Goal: Use online tool/utility: Use online tool/utility

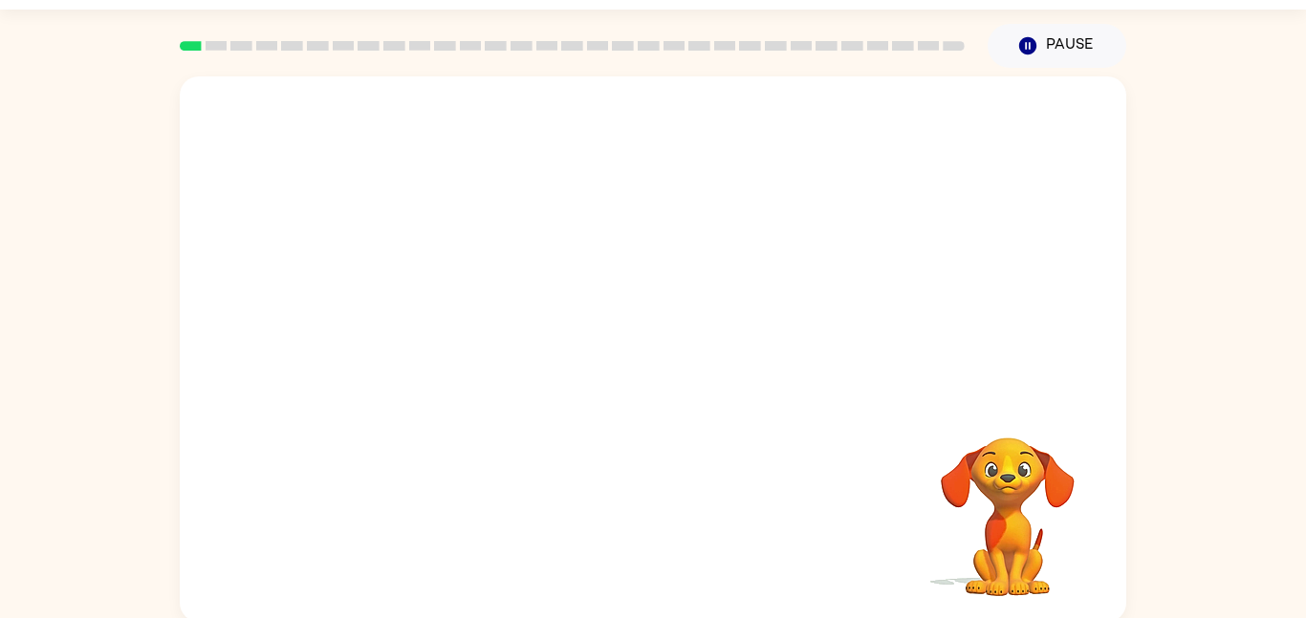
scroll to position [54, 0]
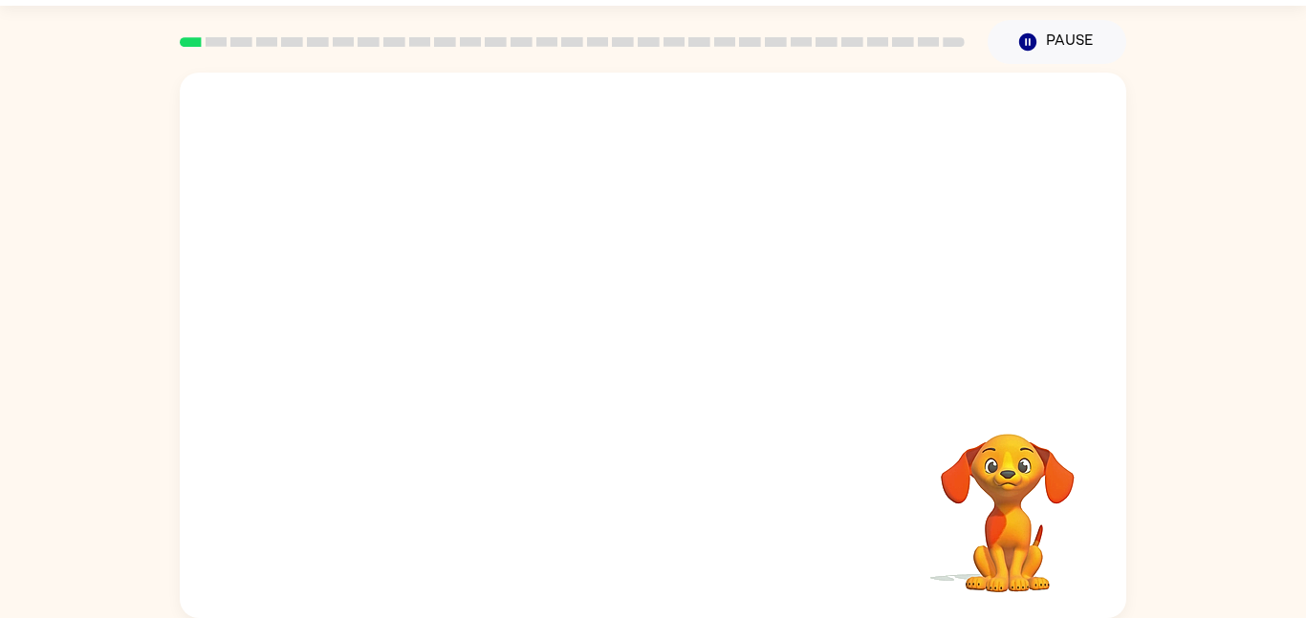
click at [443, 303] on video "Your browser must support playing .mp4 files to use Literably. Please try using…" at bounding box center [653, 233] width 946 height 321
click at [664, 338] on icon "button" at bounding box center [653, 354] width 33 height 33
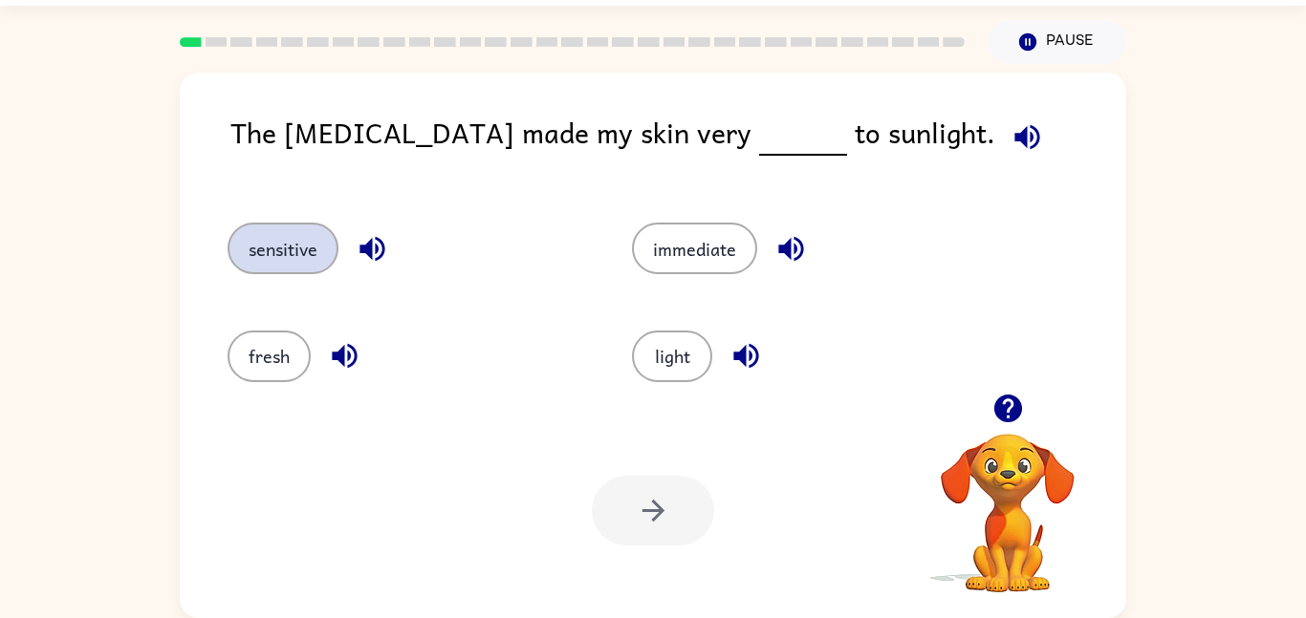
click at [306, 245] on button "sensitive" at bounding box center [282, 249] width 111 height 52
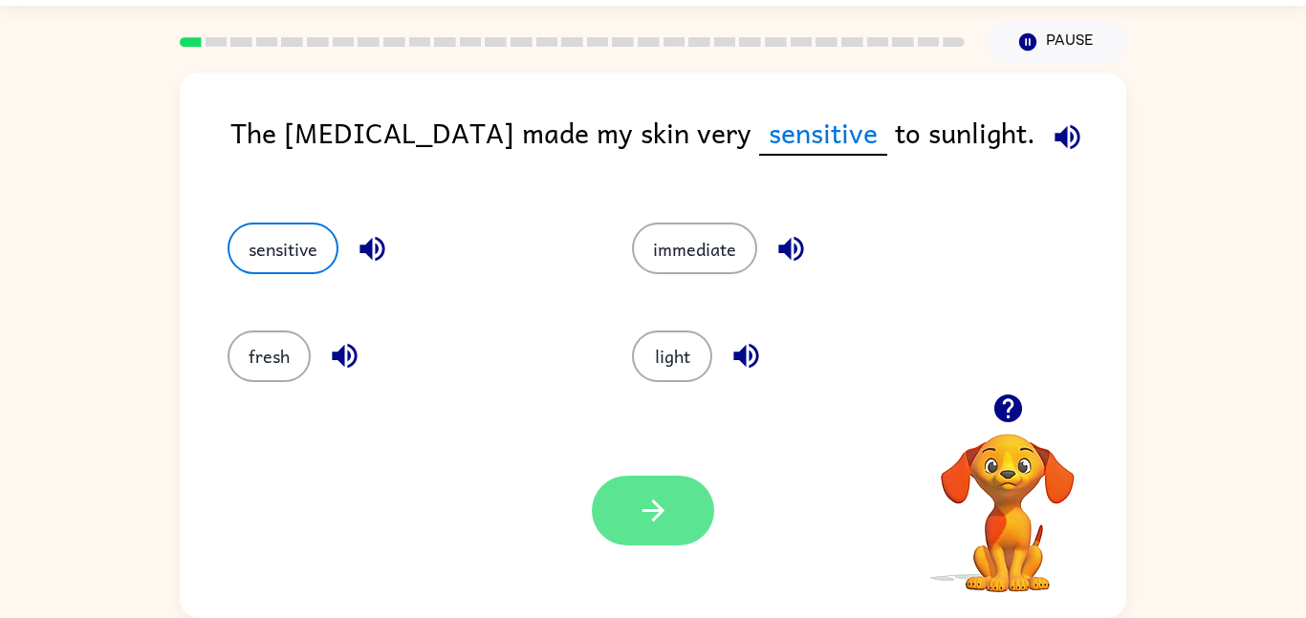
click at [679, 524] on button "button" at bounding box center [653, 511] width 122 height 70
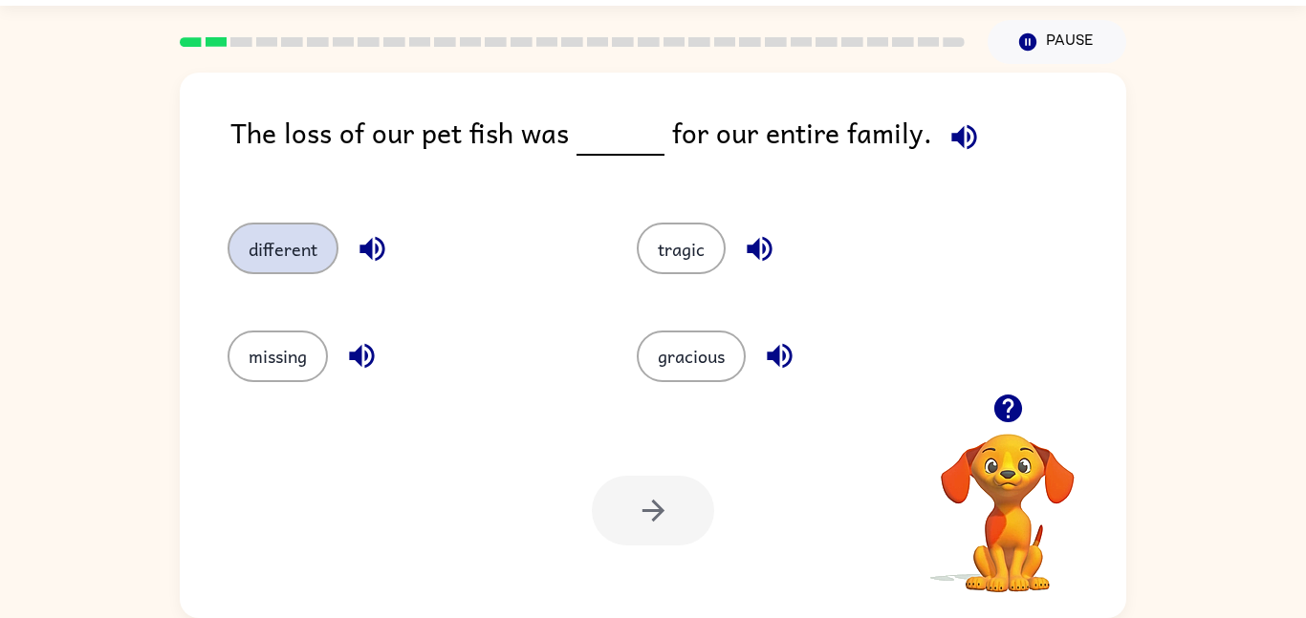
click at [303, 249] on button "different" at bounding box center [282, 249] width 111 height 52
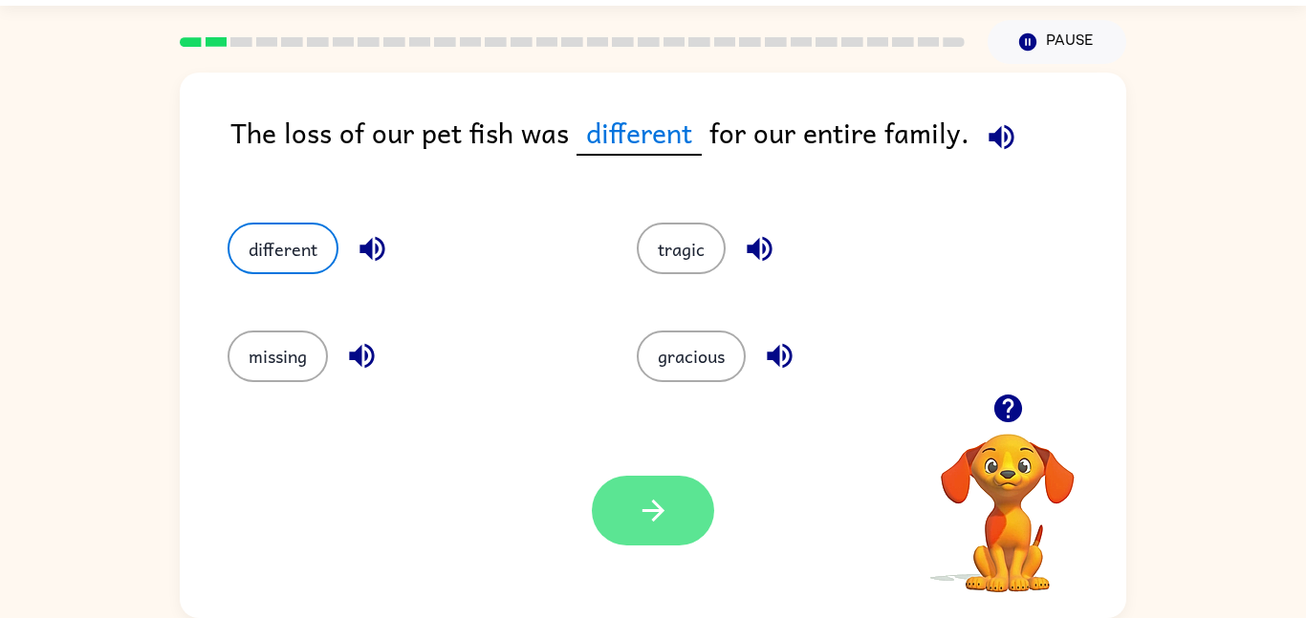
click at [660, 503] on icon "button" at bounding box center [653, 510] width 33 height 33
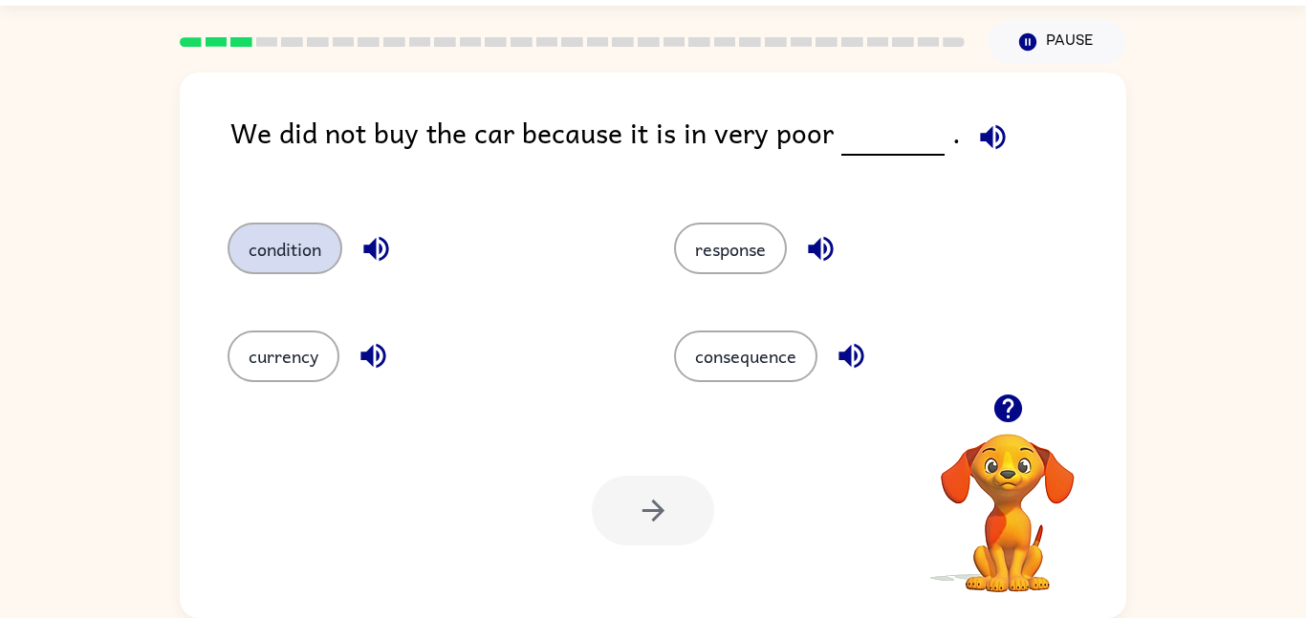
click at [293, 252] on button "condition" at bounding box center [284, 249] width 115 height 52
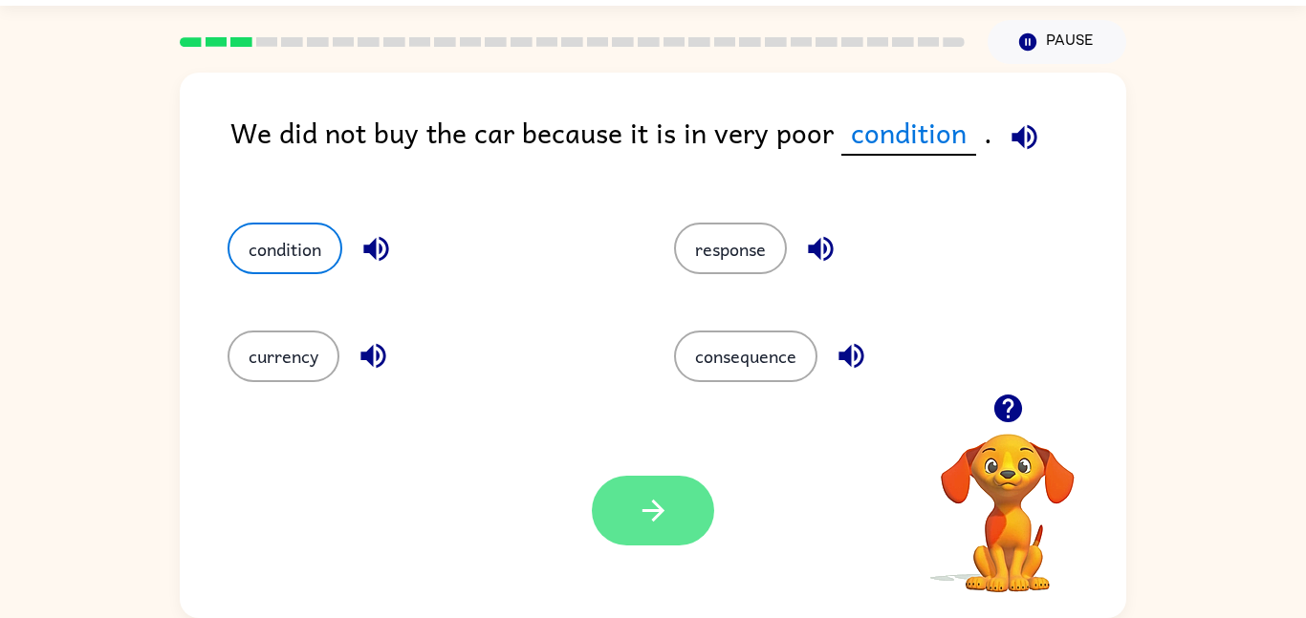
click at [684, 516] on button "button" at bounding box center [653, 511] width 122 height 70
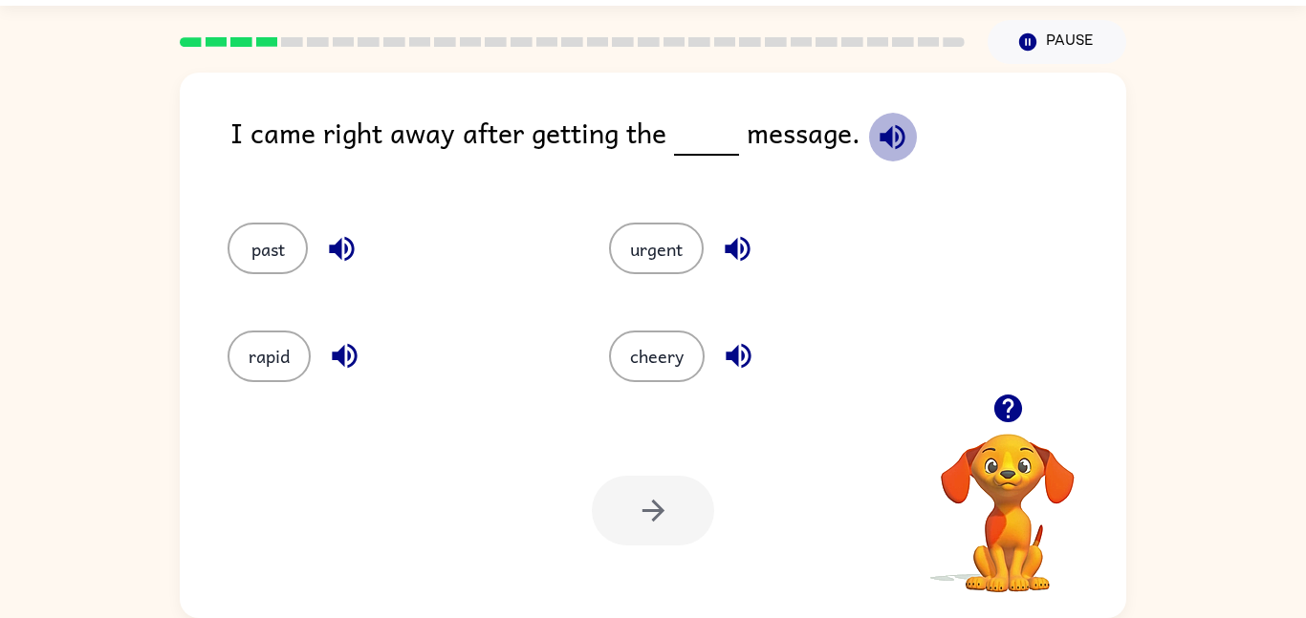
click at [905, 142] on button "button" at bounding box center [892, 137] width 49 height 49
click at [680, 366] on button "cheery" at bounding box center [657, 357] width 96 height 52
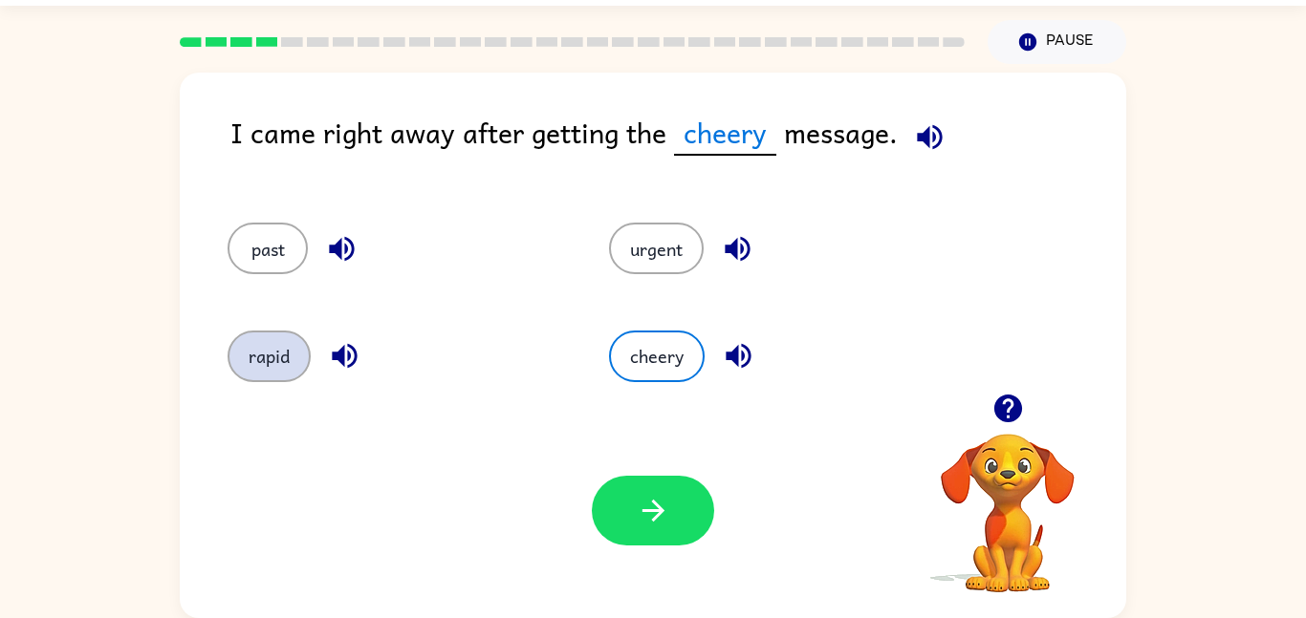
click at [287, 360] on button "rapid" at bounding box center [268, 357] width 83 height 52
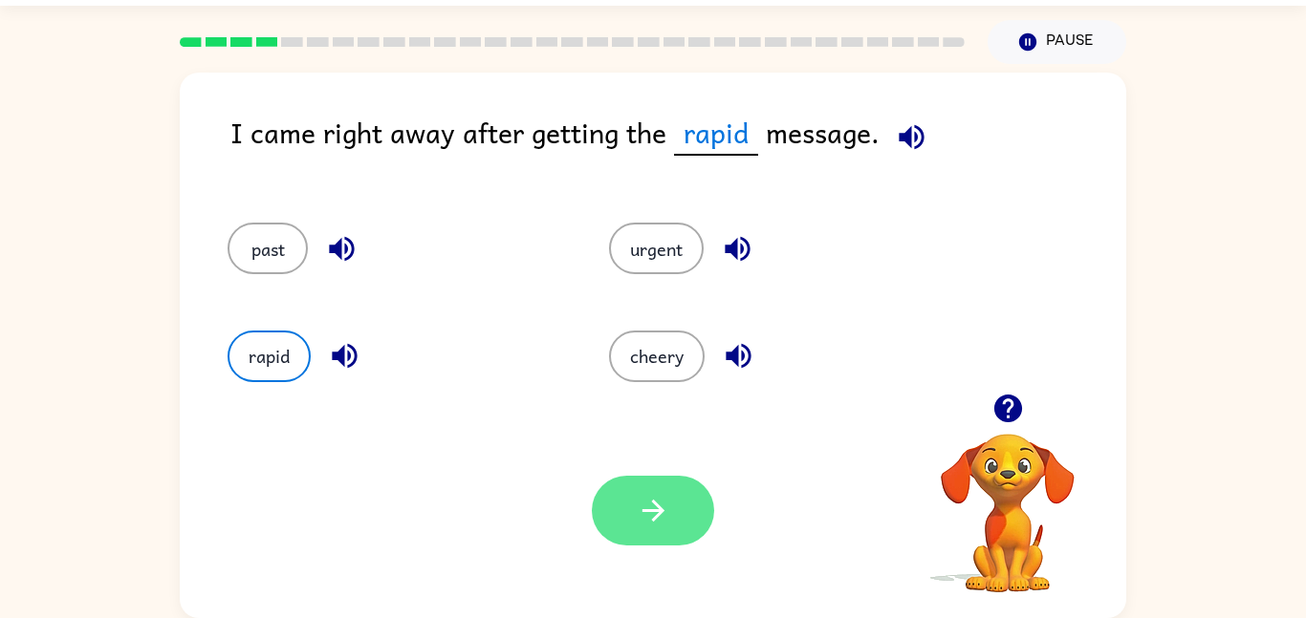
click at [703, 509] on button "button" at bounding box center [653, 511] width 122 height 70
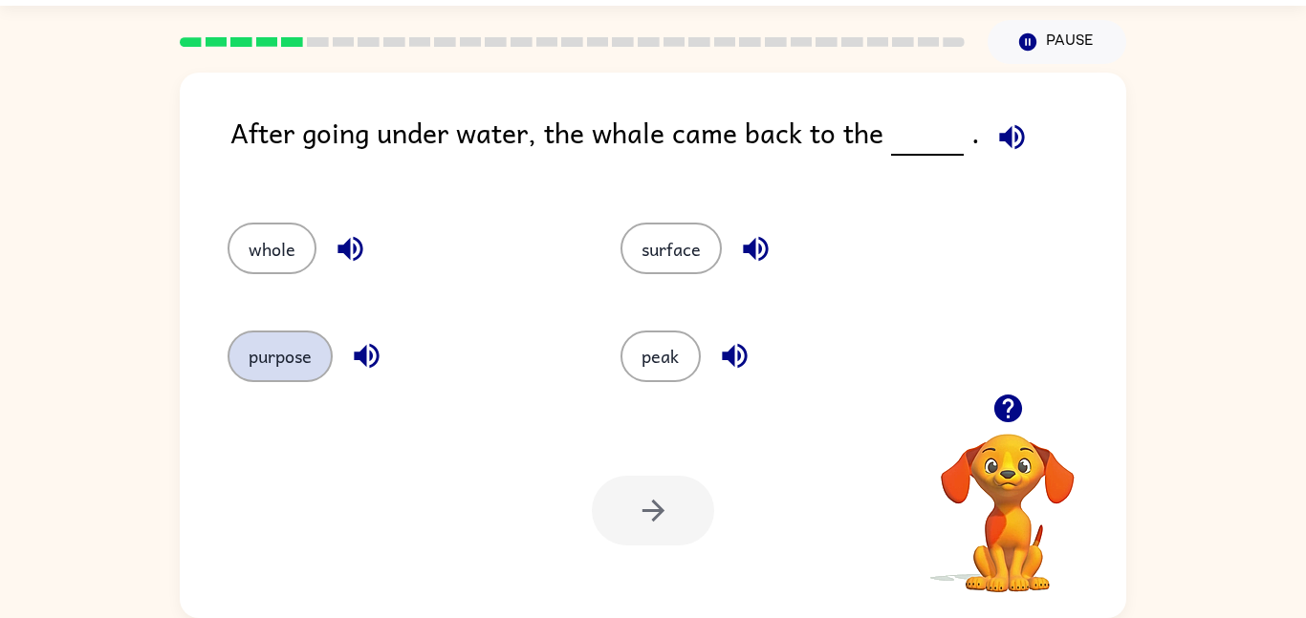
click at [297, 347] on button "purpose" at bounding box center [279, 357] width 105 height 52
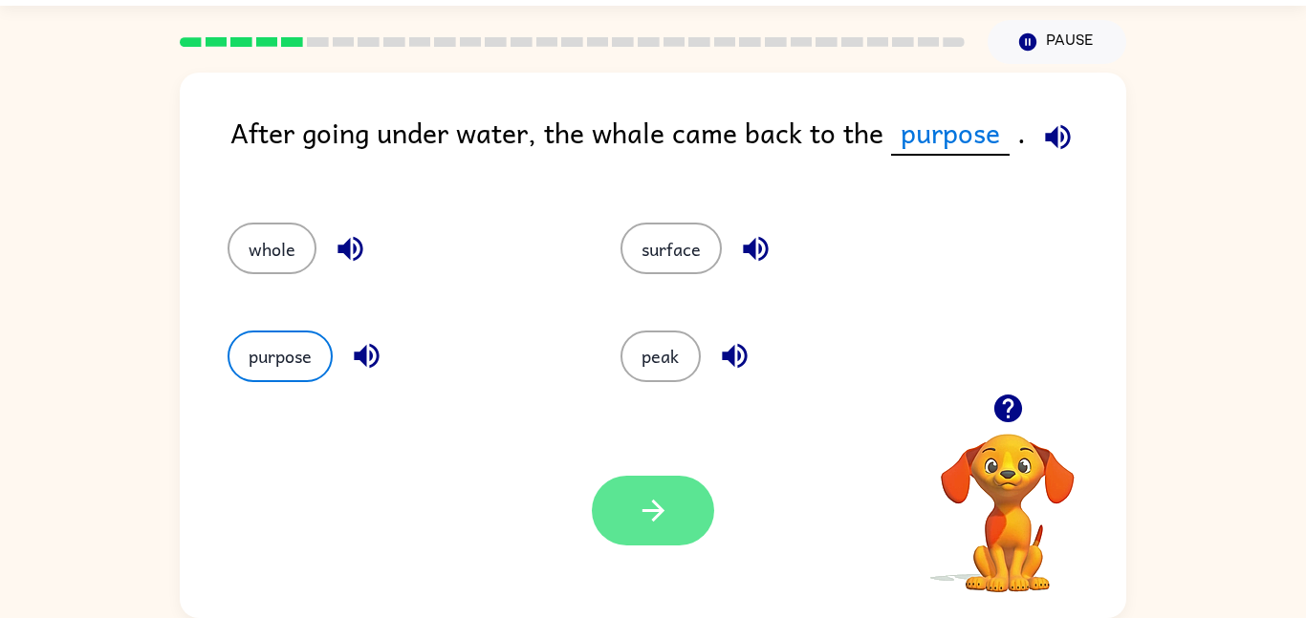
click at [668, 481] on button "button" at bounding box center [653, 511] width 122 height 70
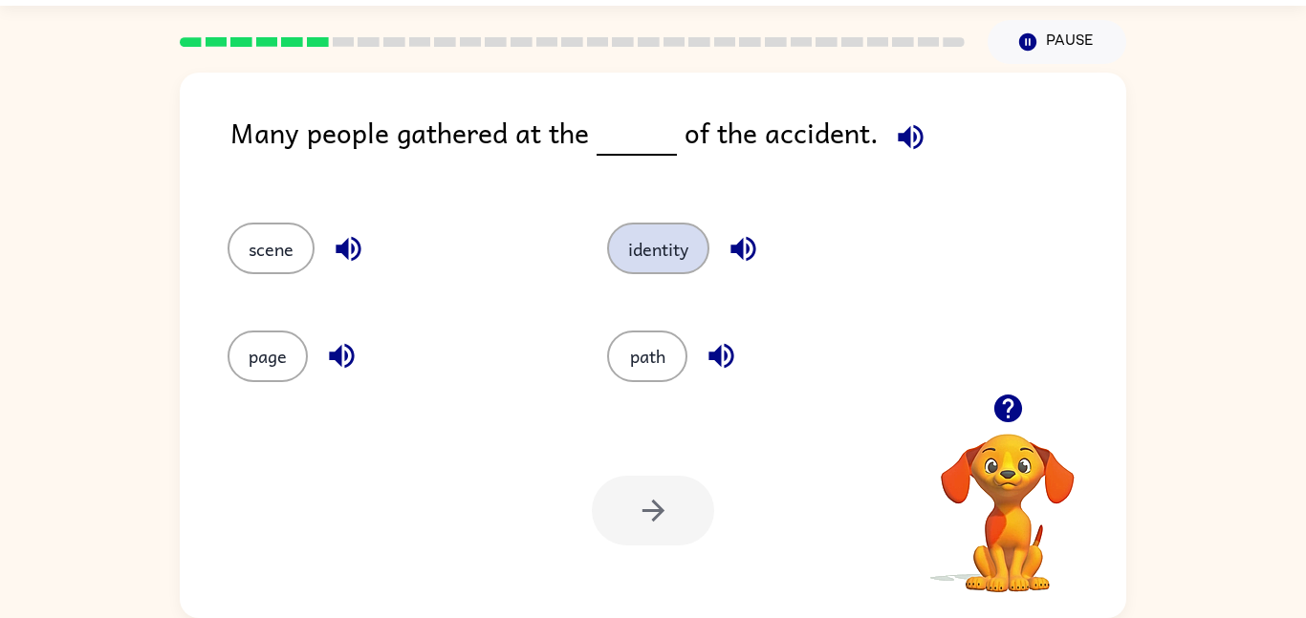
click at [686, 233] on button "identity" at bounding box center [658, 249] width 102 height 52
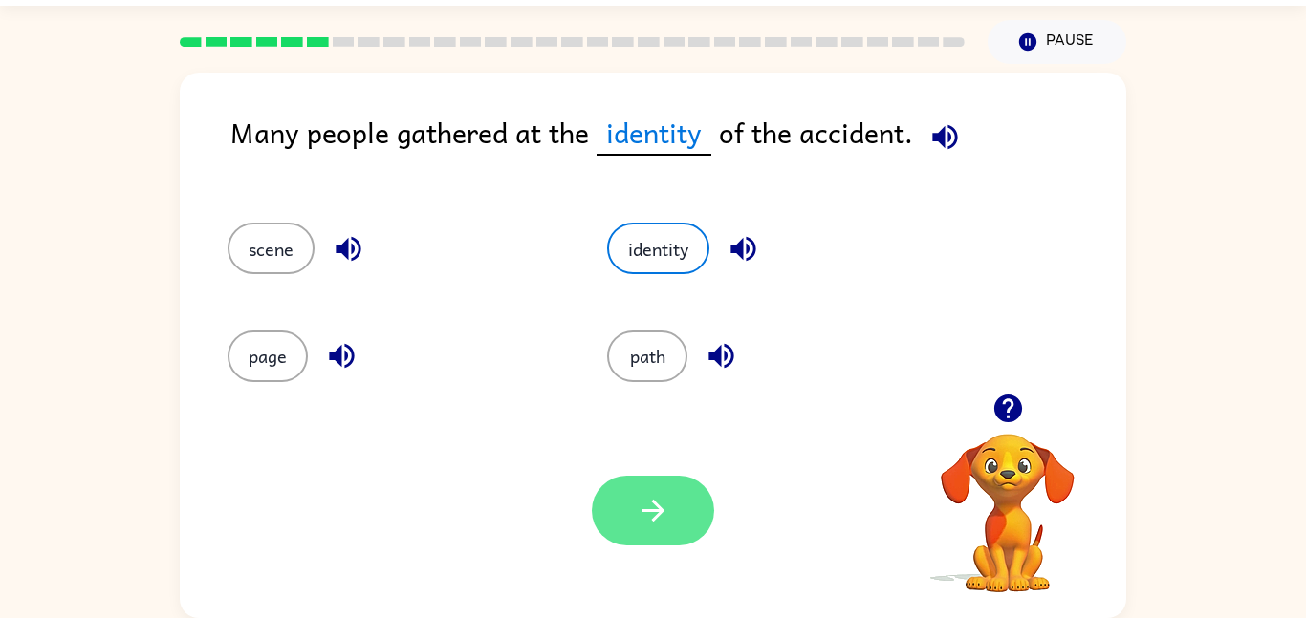
click at [662, 509] on icon "button" at bounding box center [653, 510] width 33 height 33
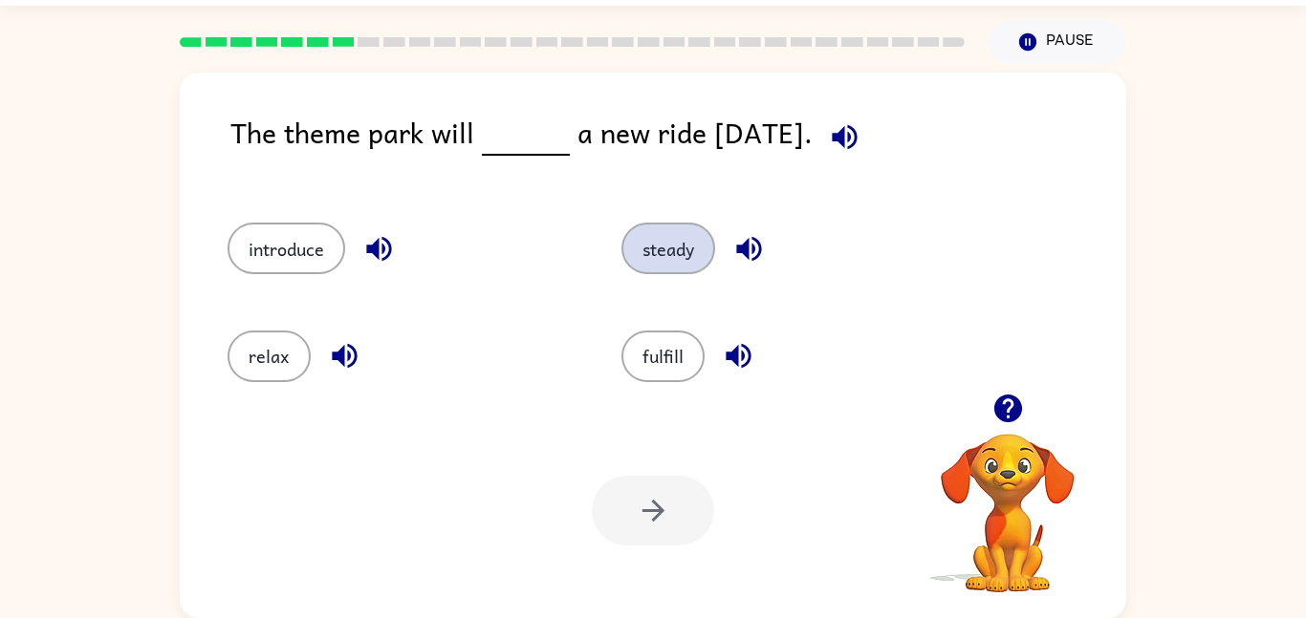
click at [659, 245] on button "steady" at bounding box center [668, 249] width 94 height 52
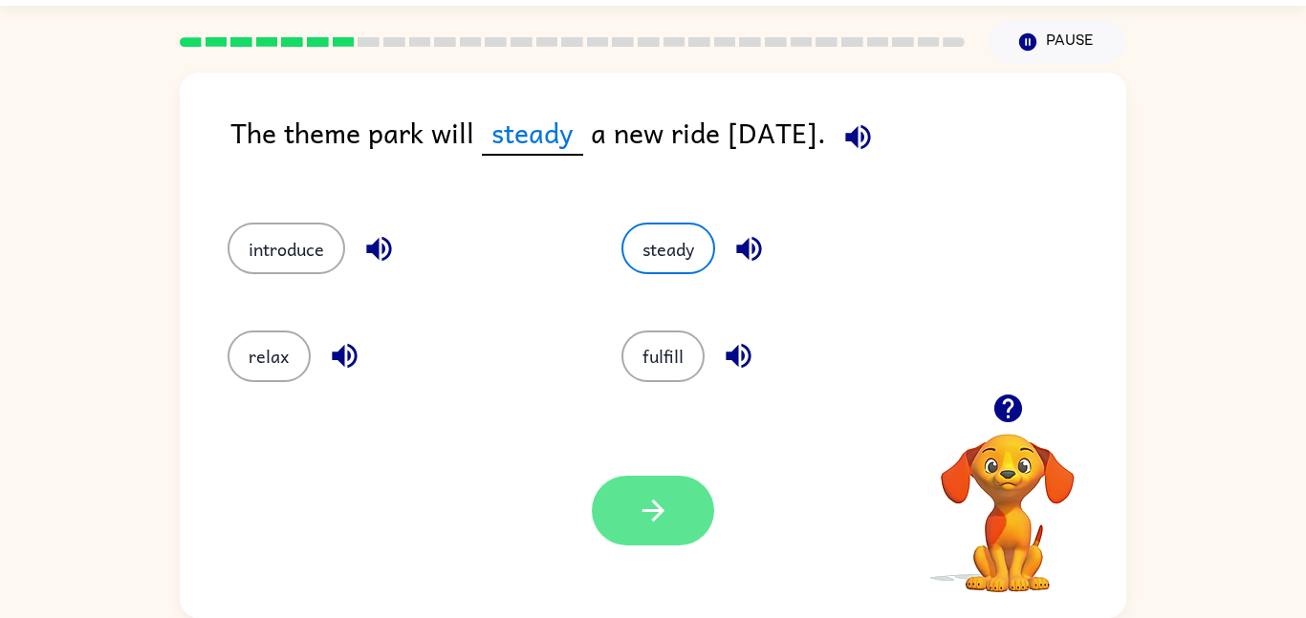
click at [691, 490] on button "button" at bounding box center [653, 511] width 122 height 70
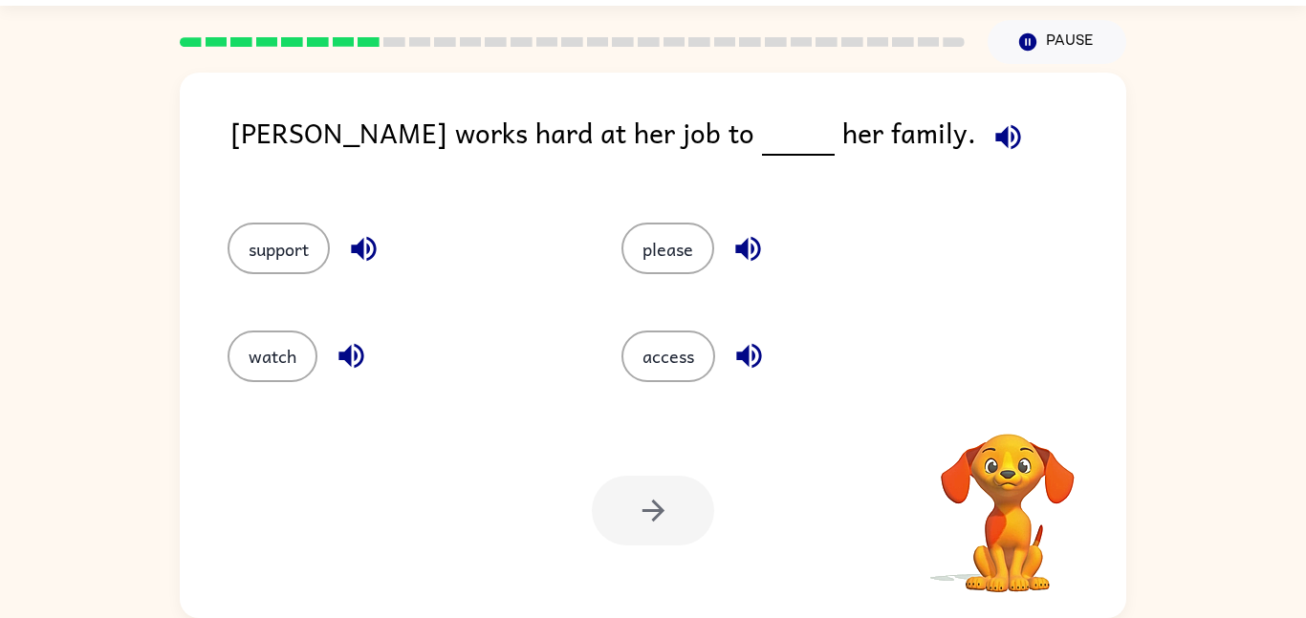
click at [691, 490] on div at bounding box center [653, 511] width 122 height 70
click at [707, 374] on button "access" at bounding box center [668, 357] width 94 height 52
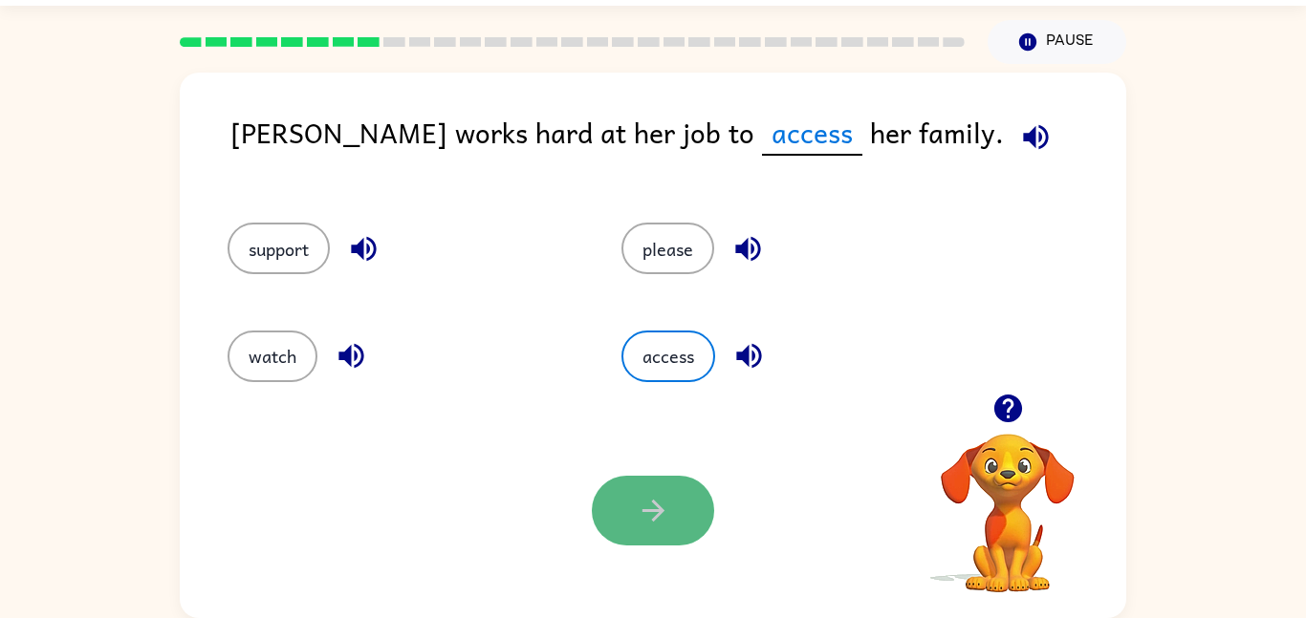
click at [623, 518] on button "button" at bounding box center [653, 511] width 122 height 70
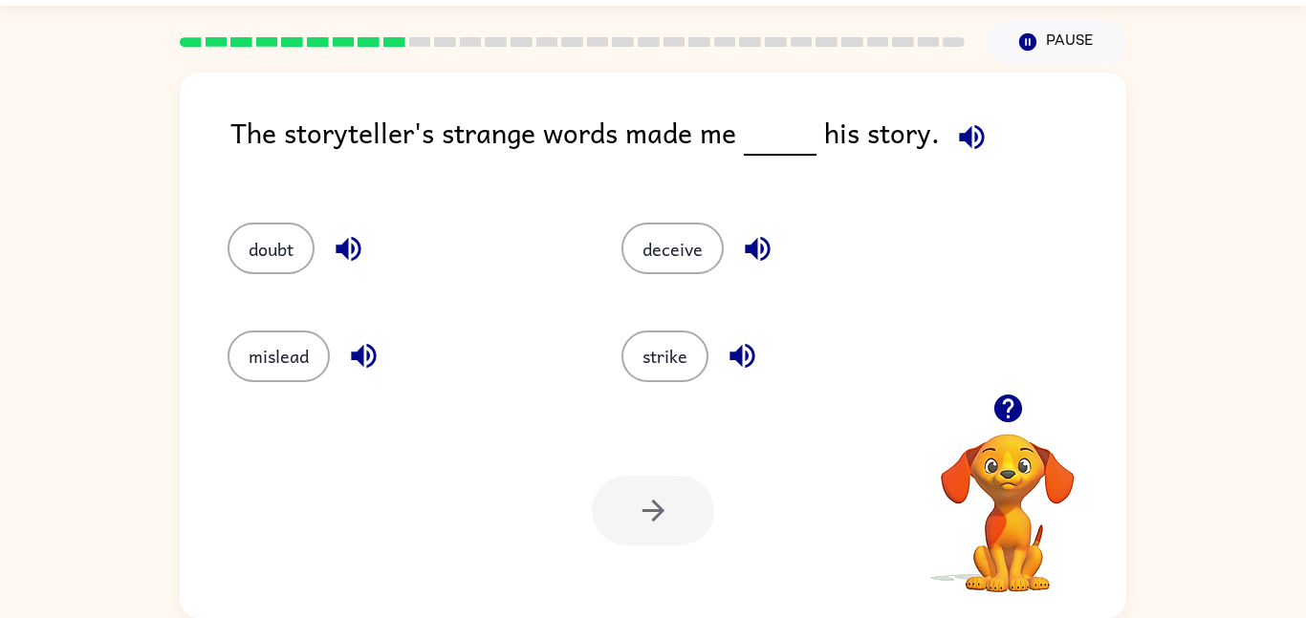
click at [982, 134] on icon "button" at bounding box center [971, 136] width 33 height 33
click at [602, 302] on div "strike" at bounding box center [782, 347] width 394 height 107
click at [670, 223] on button "deceive" at bounding box center [672, 249] width 102 height 52
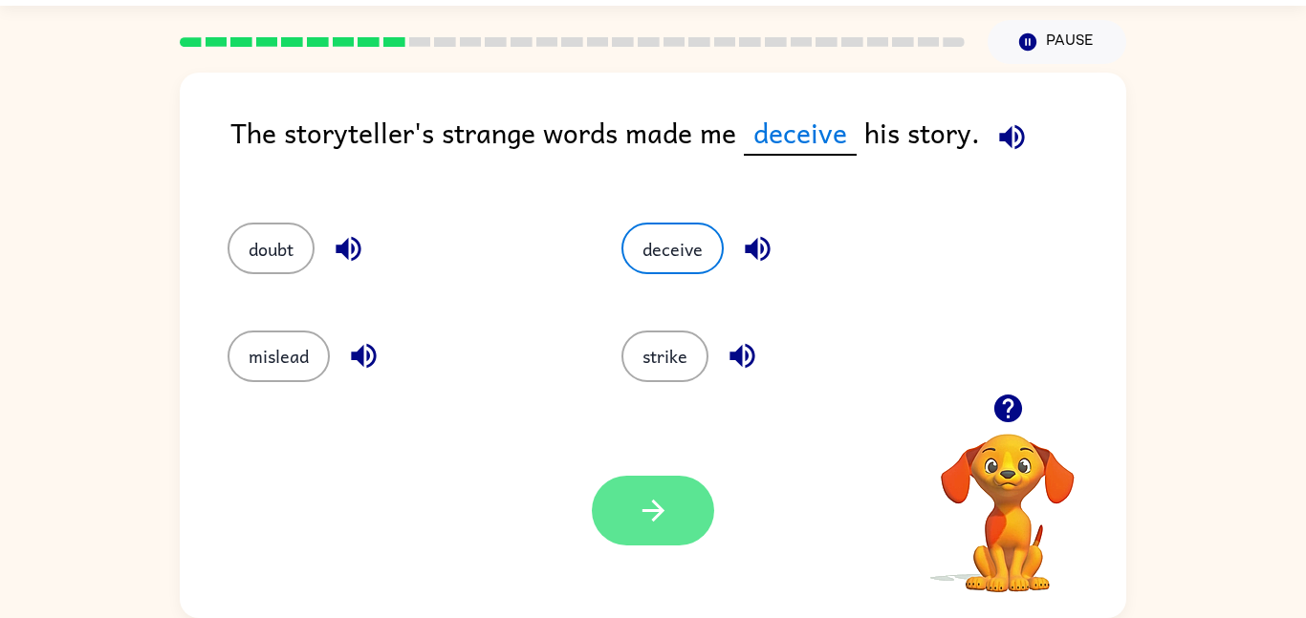
click at [626, 495] on button "button" at bounding box center [653, 511] width 122 height 70
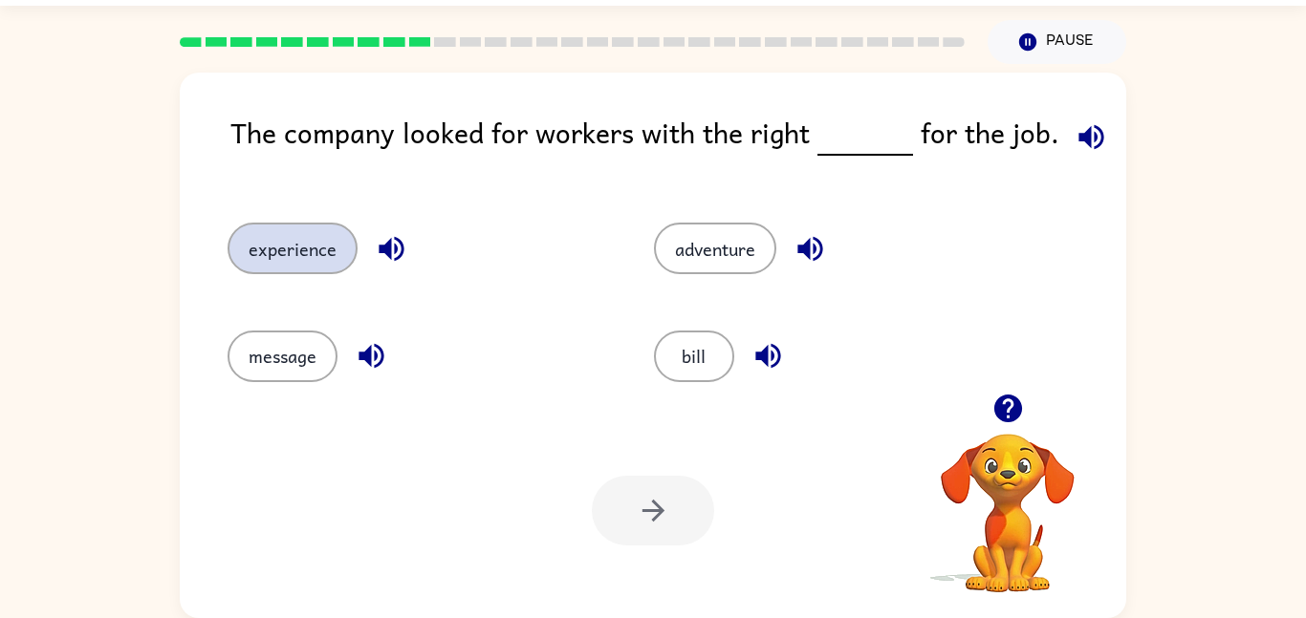
click at [314, 245] on button "experience" at bounding box center [292, 249] width 130 height 52
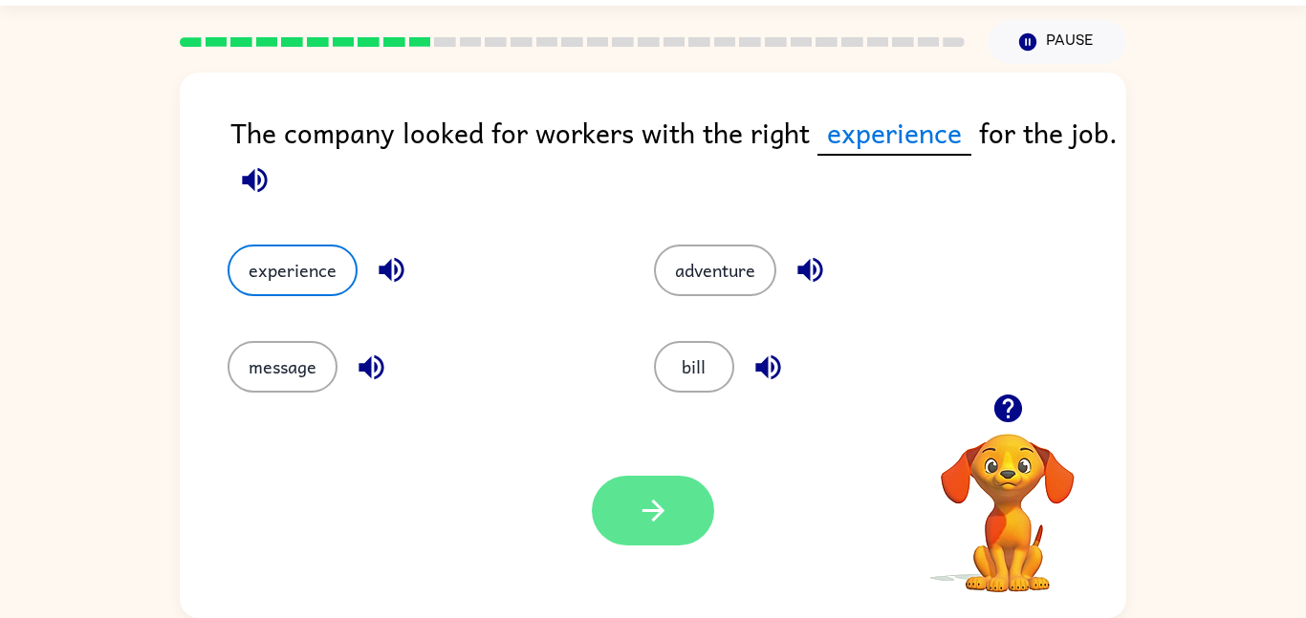
click at [673, 509] on button "button" at bounding box center [653, 511] width 122 height 70
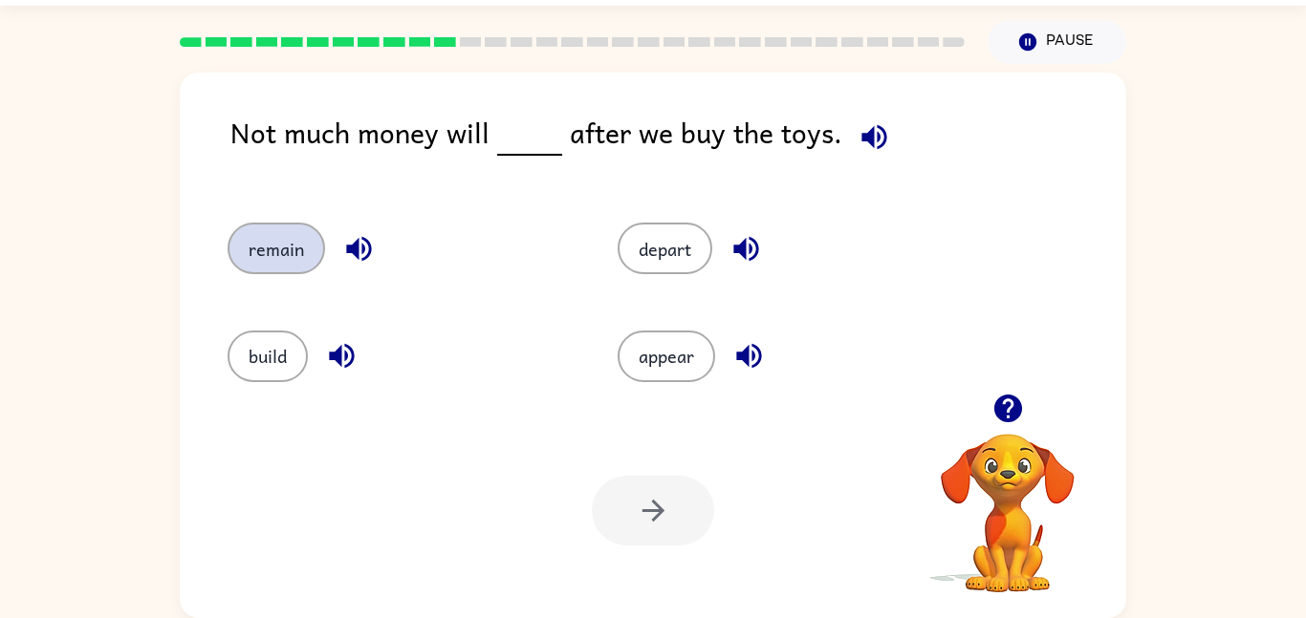
click at [300, 256] on button "remain" at bounding box center [275, 249] width 97 height 52
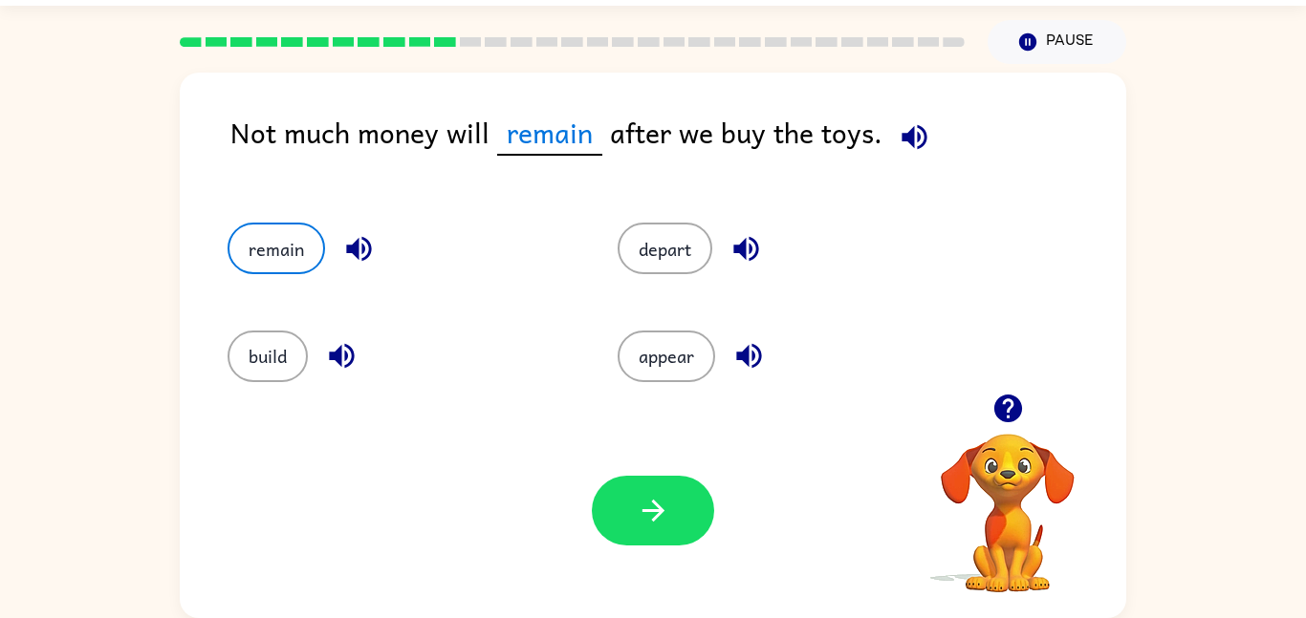
click at [676, 549] on div "Your browser must support playing .mp4 files to use Literably. Please try using…" at bounding box center [653, 510] width 946 height 215
click at [674, 545] on button "button" at bounding box center [653, 511] width 122 height 70
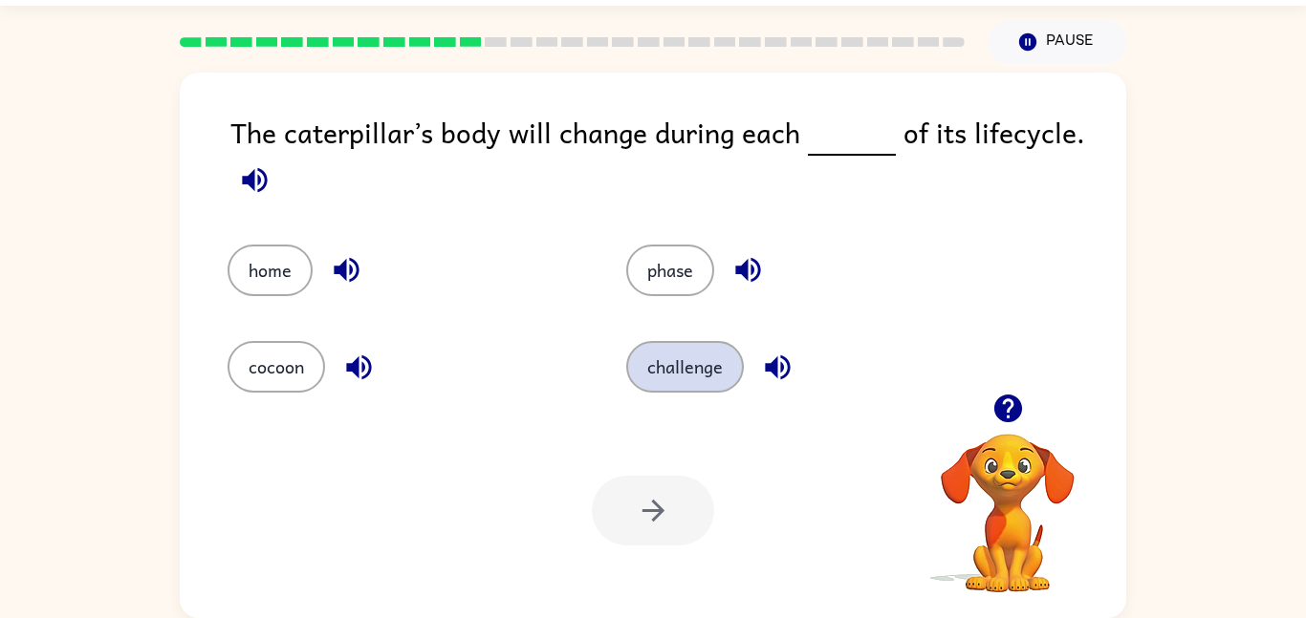
click at [661, 380] on button "challenge" at bounding box center [685, 367] width 118 height 52
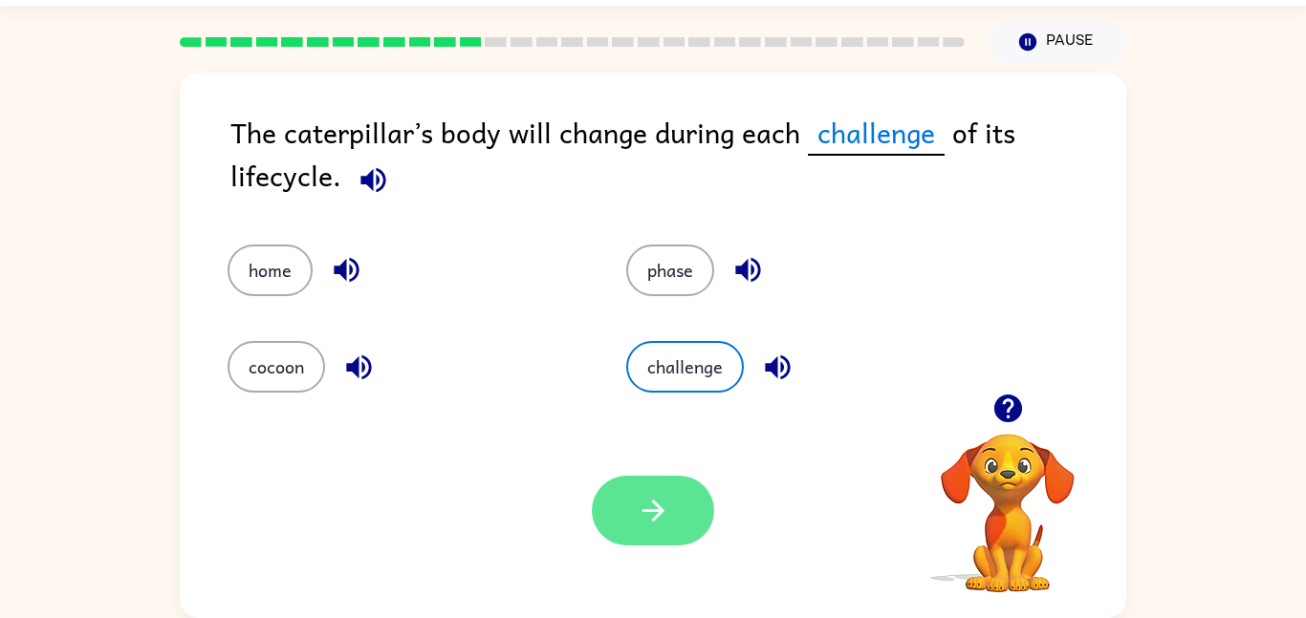
click at [675, 532] on button "button" at bounding box center [653, 511] width 122 height 70
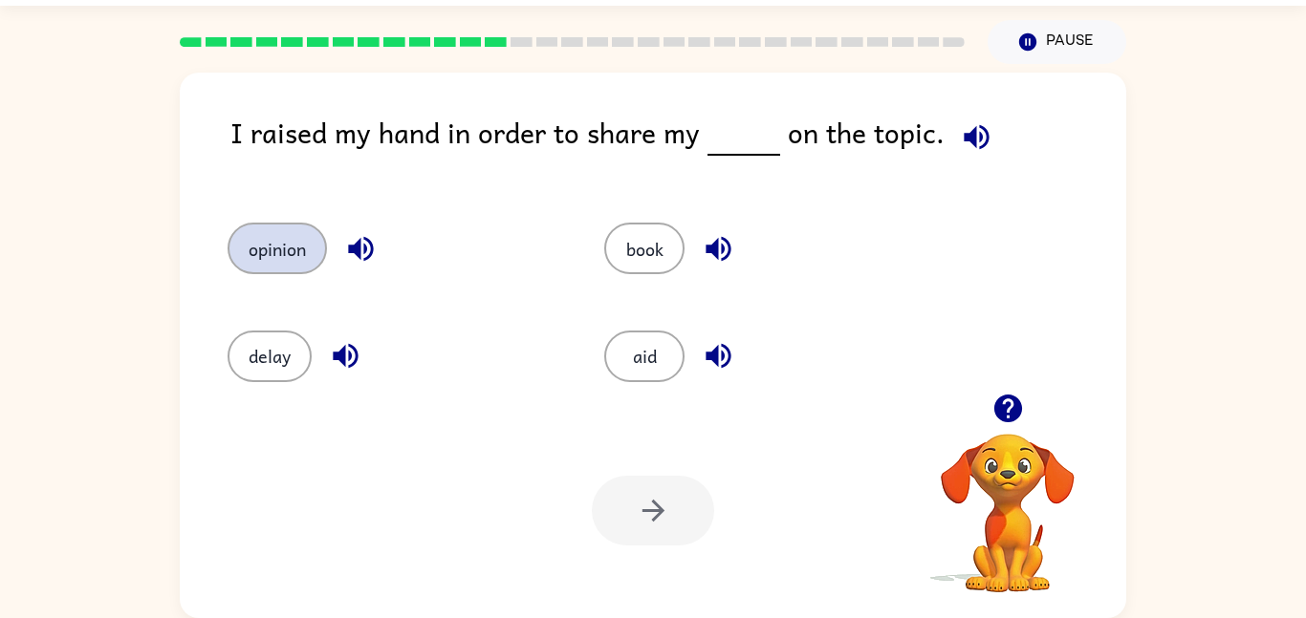
click at [277, 241] on button "opinion" at bounding box center [276, 249] width 99 height 52
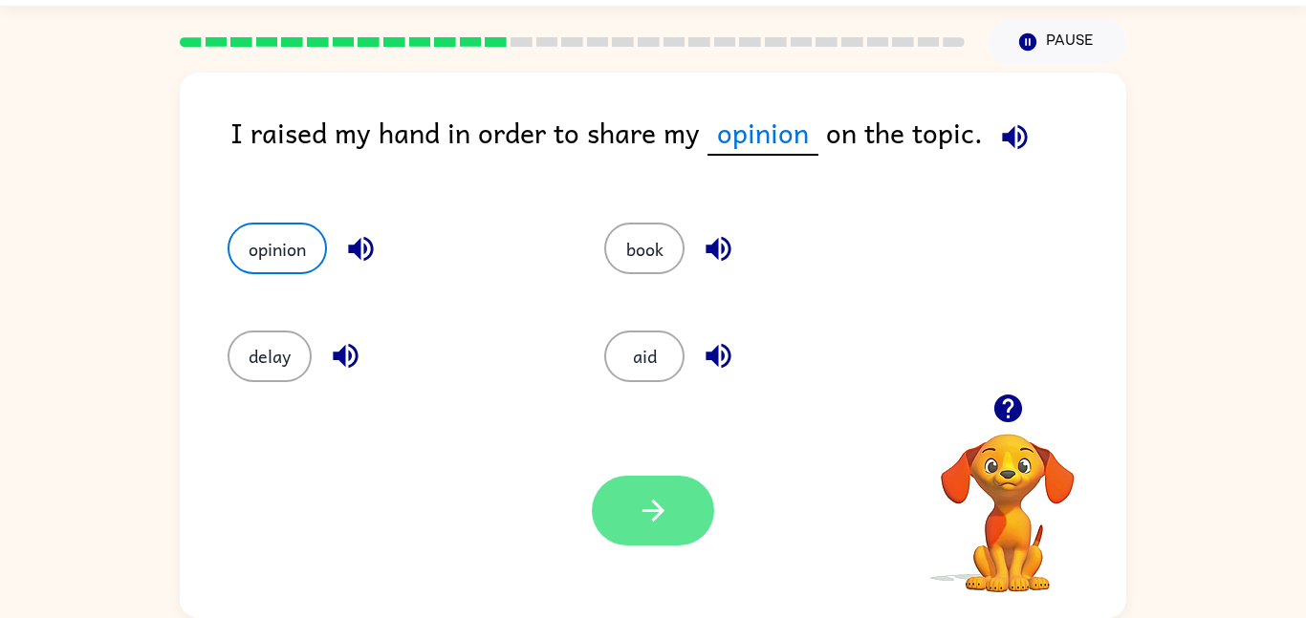
click at [631, 487] on button "button" at bounding box center [653, 511] width 122 height 70
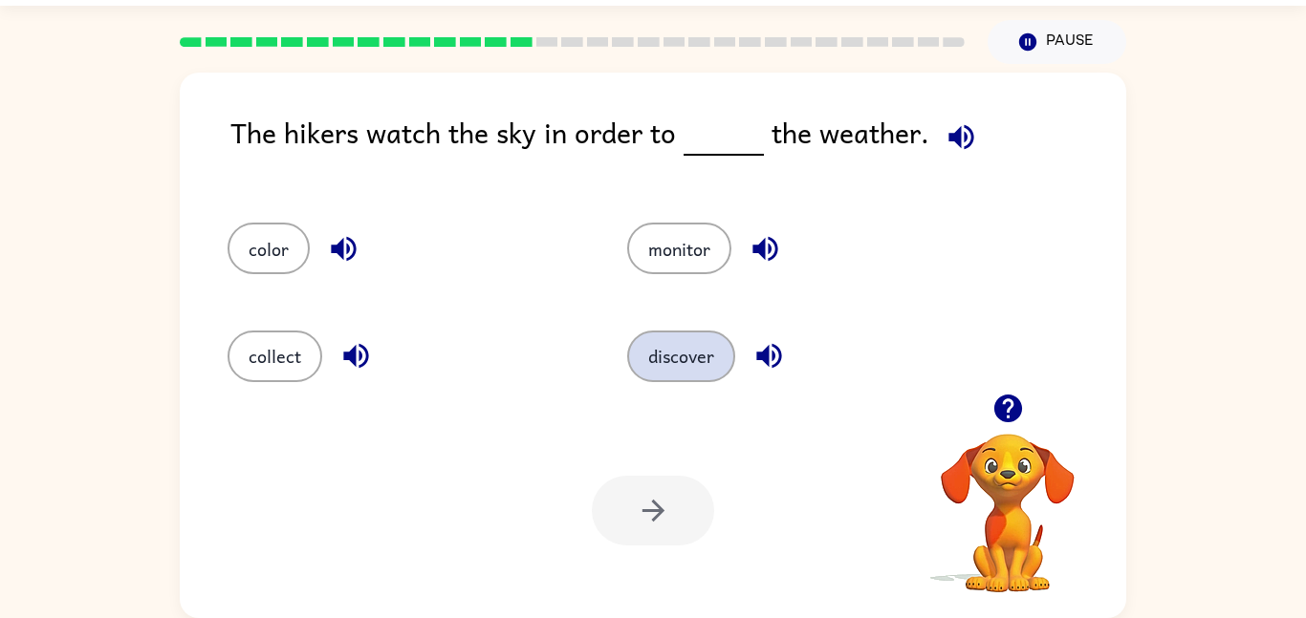
click at [706, 353] on button "discover" at bounding box center [681, 357] width 108 height 52
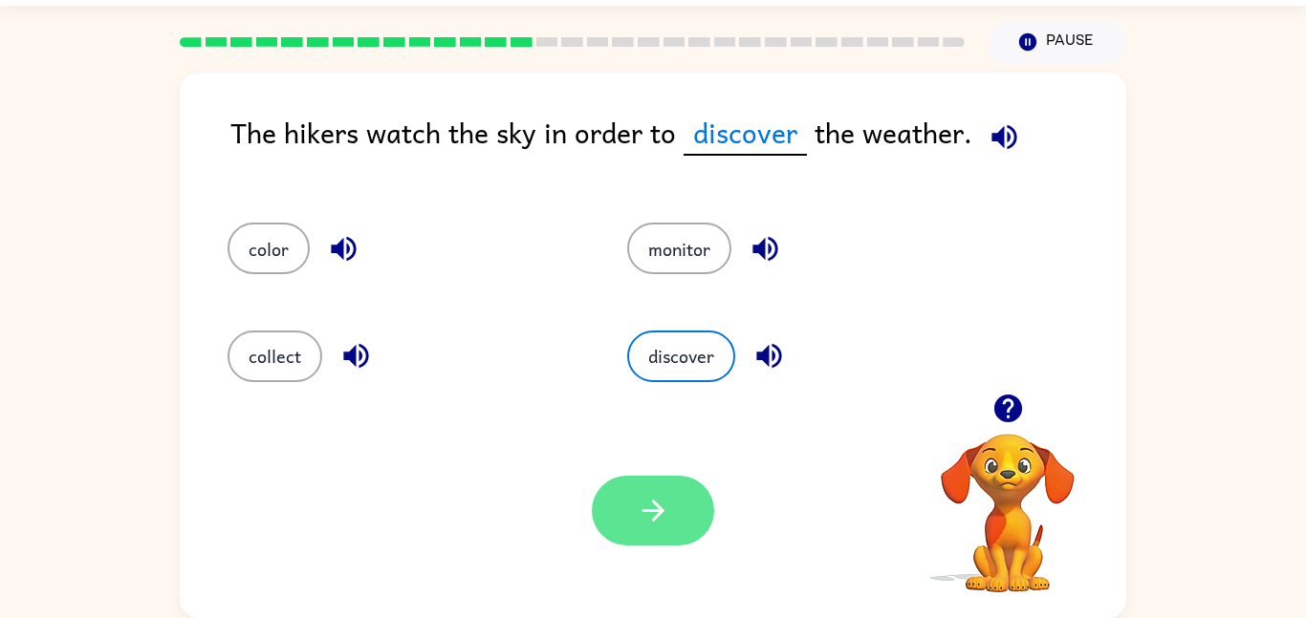
click at [633, 536] on button "button" at bounding box center [653, 511] width 122 height 70
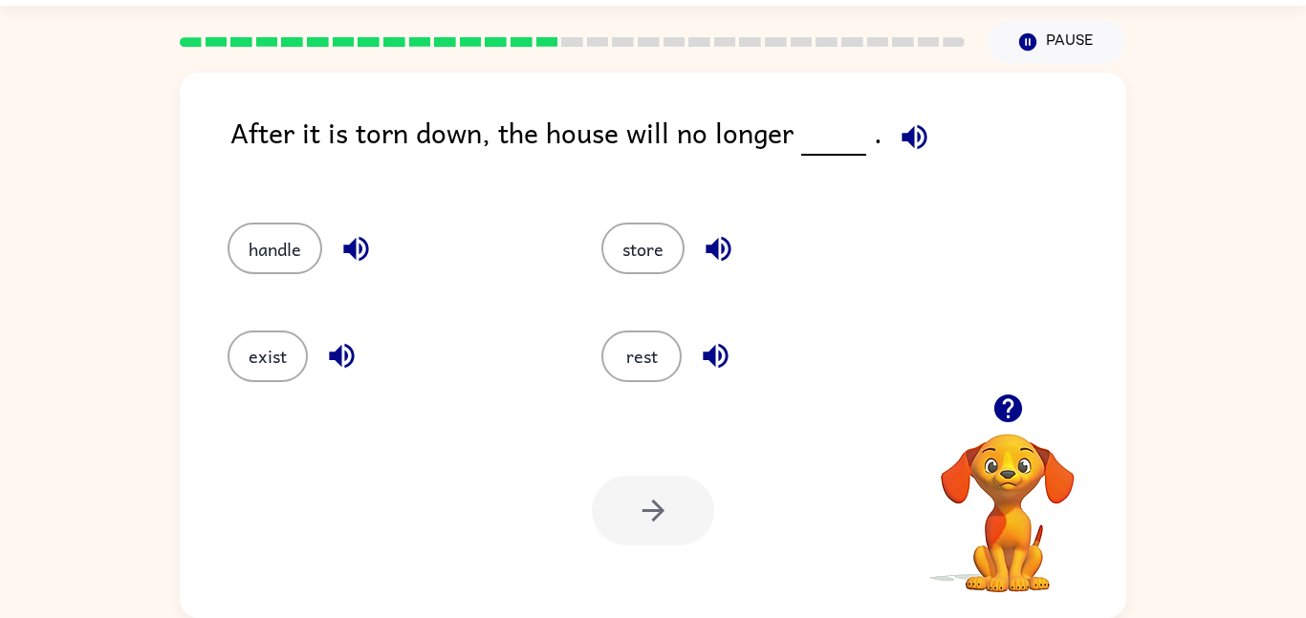
click at [952, 310] on div "handle store exist rest" at bounding box center [653, 294] width 908 height 200
click at [293, 346] on button "exist" at bounding box center [267, 357] width 80 height 52
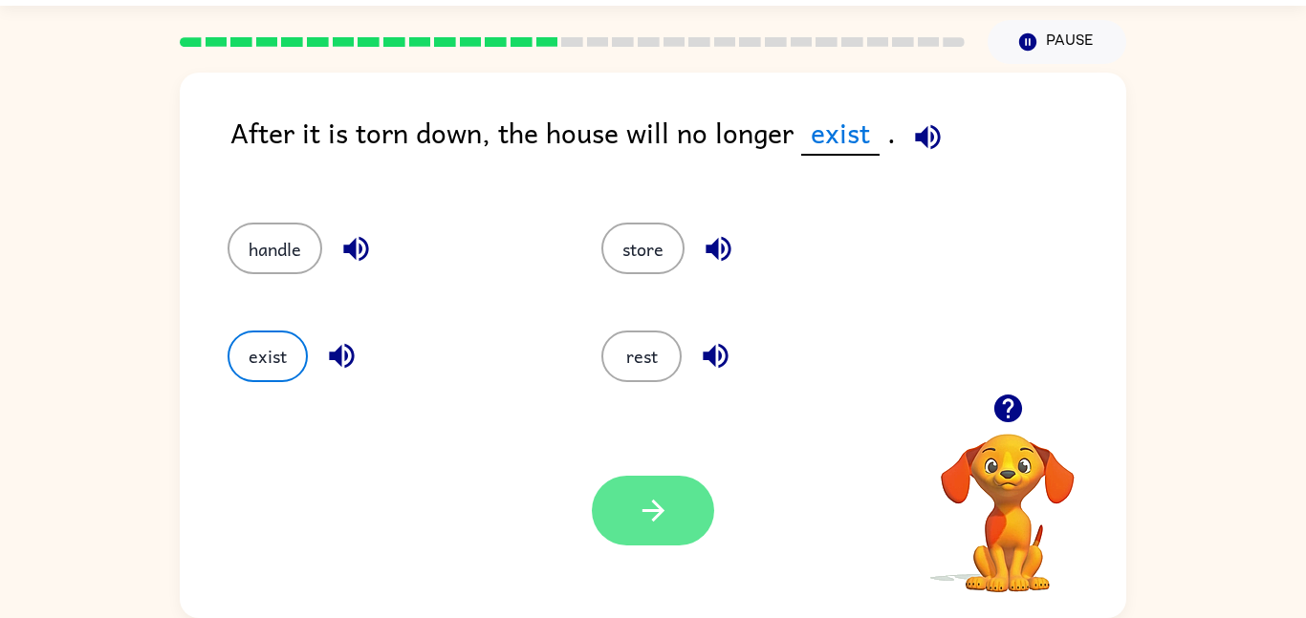
click at [655, 490] on button "button" at bounding box center [653, 511] width 122 height 70
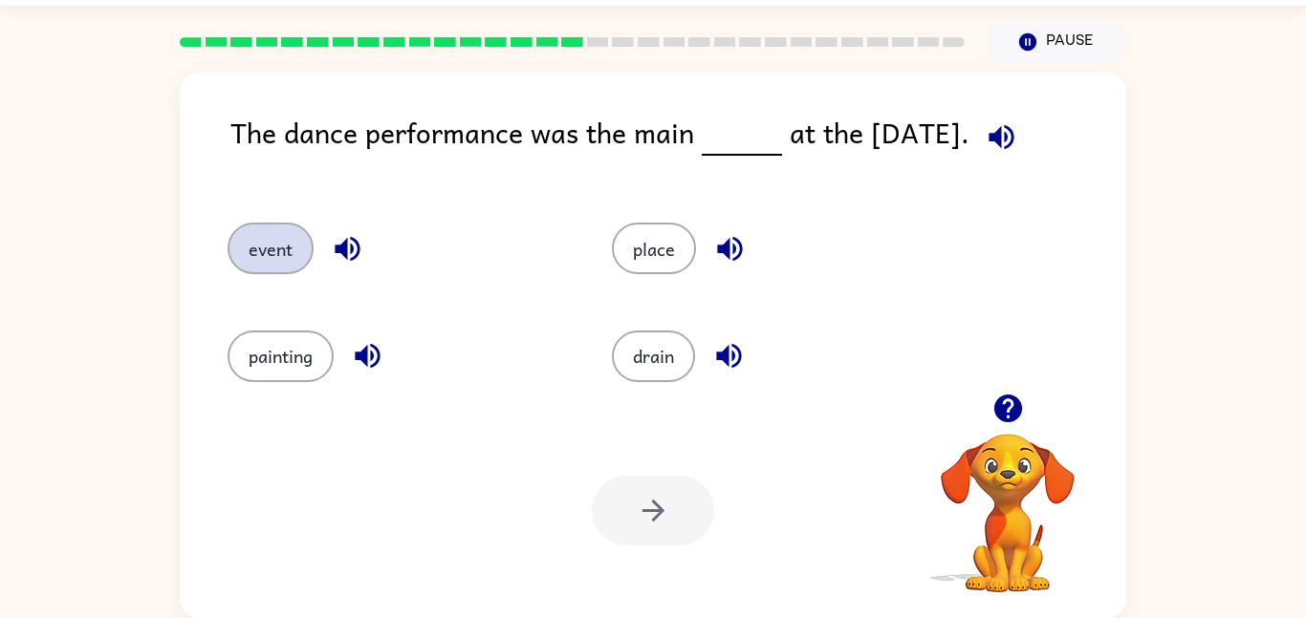
click at [273, 227] on button "event" at bounding box center [270, 249] width 86 height 52
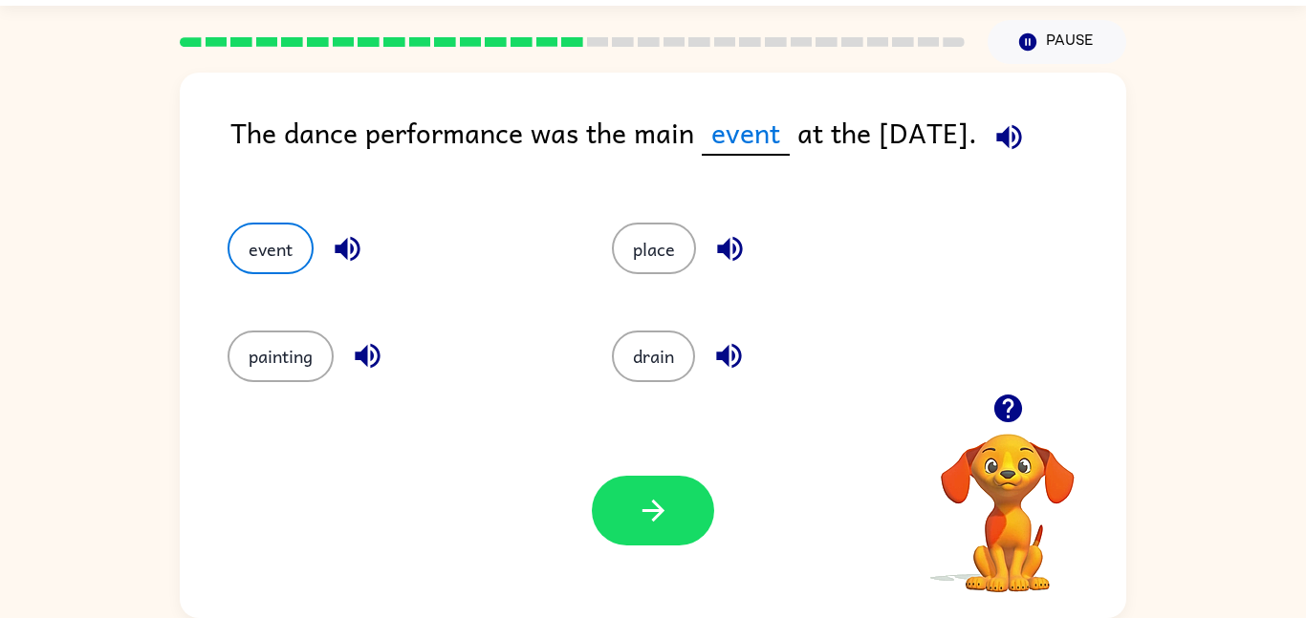
click at [700, 541] on div at bounding box center [653, 511] width 122 height 70
click at [689, 533] on button "button" at bounding box center [653, 511] width 122 height 70
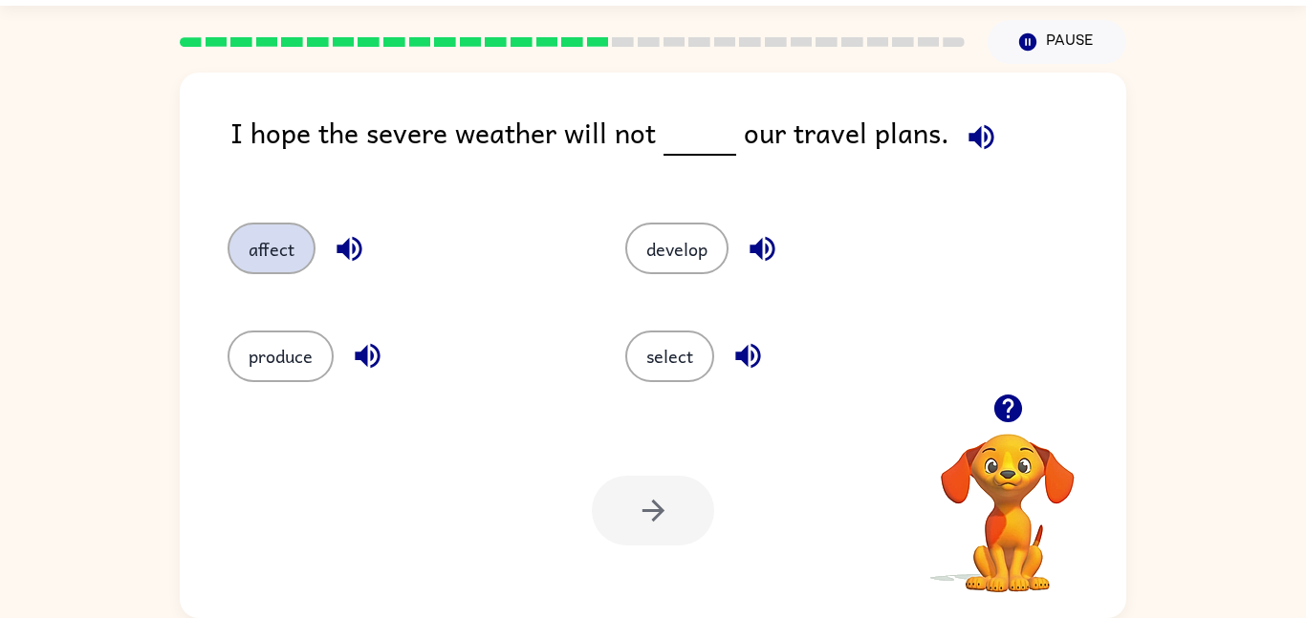
click at [255, 249] on button "affect" at bounding box center [271, 249] width 88 height 52
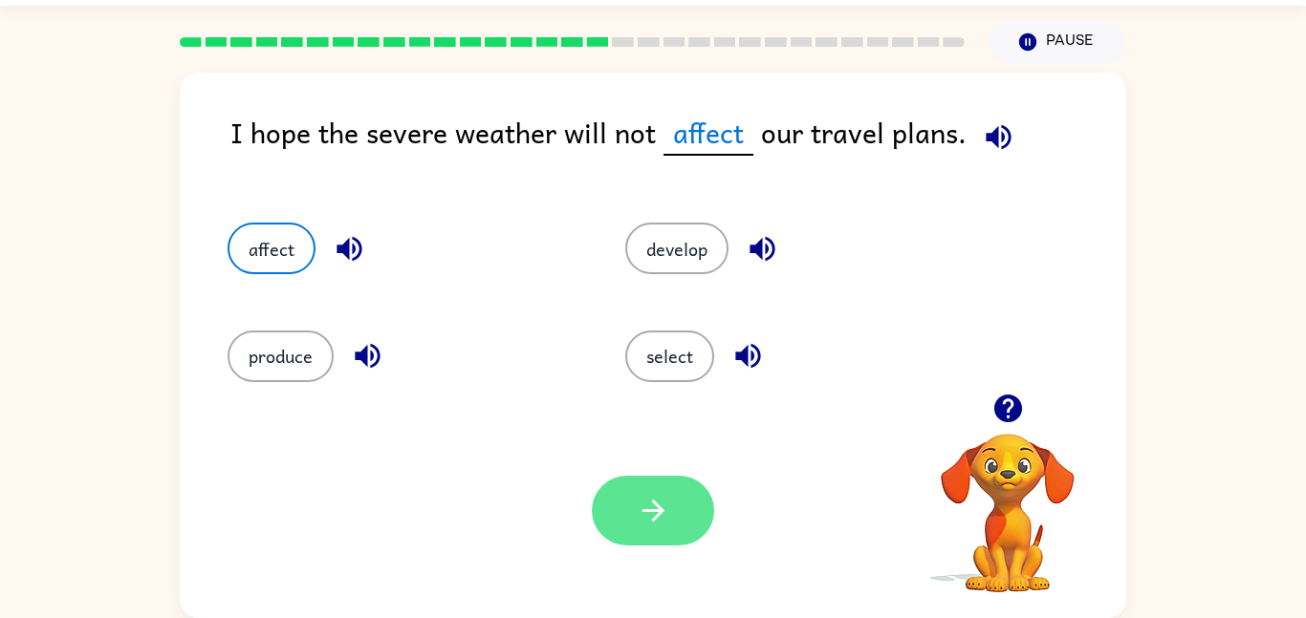
click at [677, 505] on button "button" at bounding box center [653, 511] width 122 height 70
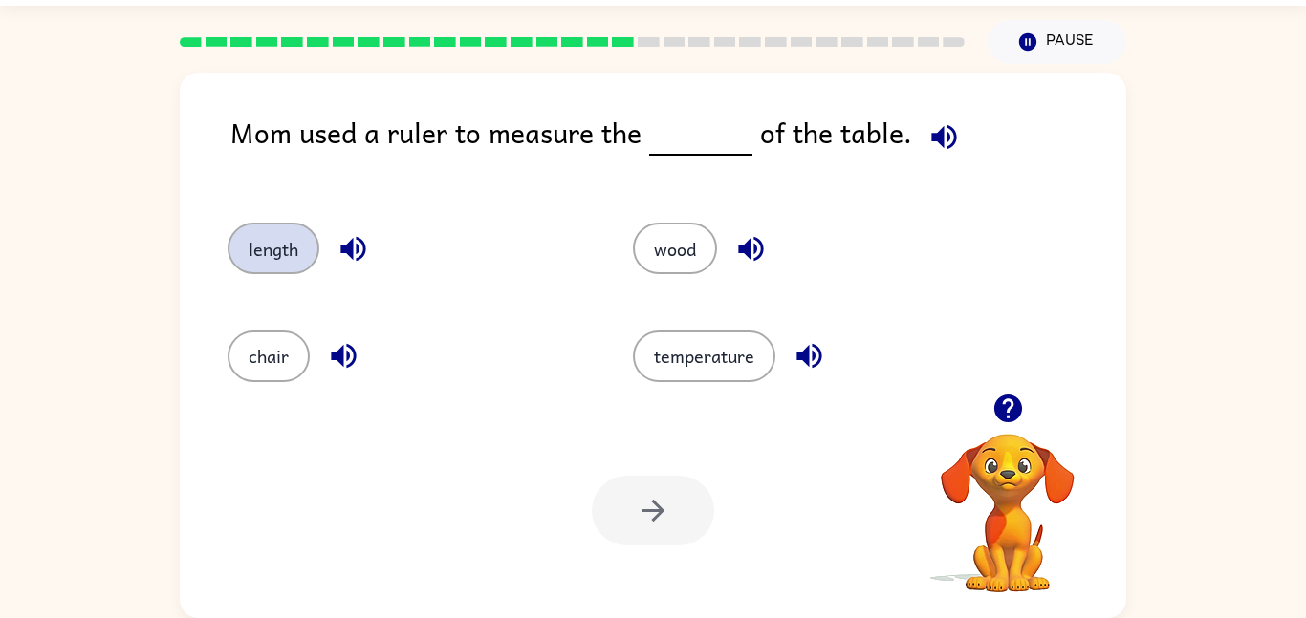
click at [314, 236] on button "length" at bounding box center [273, 249] width 92 height 52
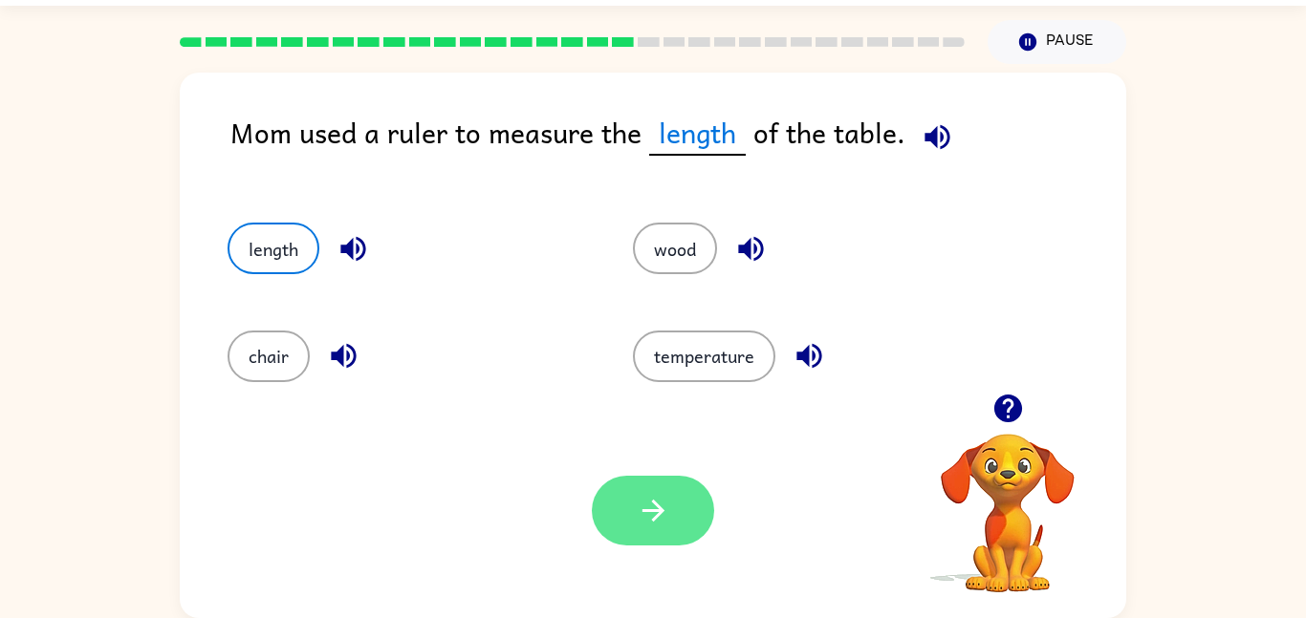
click at [650, 525] on icon "button" at bounding box center [653, 510] width 33 height 33
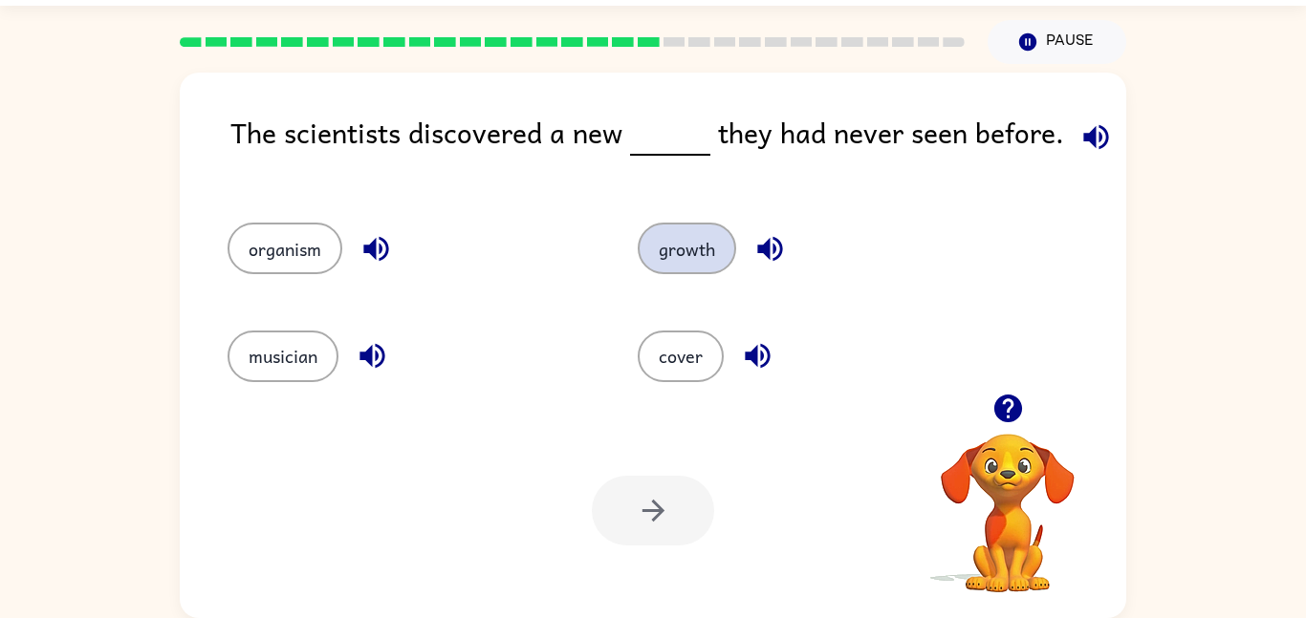
click at [660, 250] on button "growth" at bounding box center [687, 249] width 98 height 52
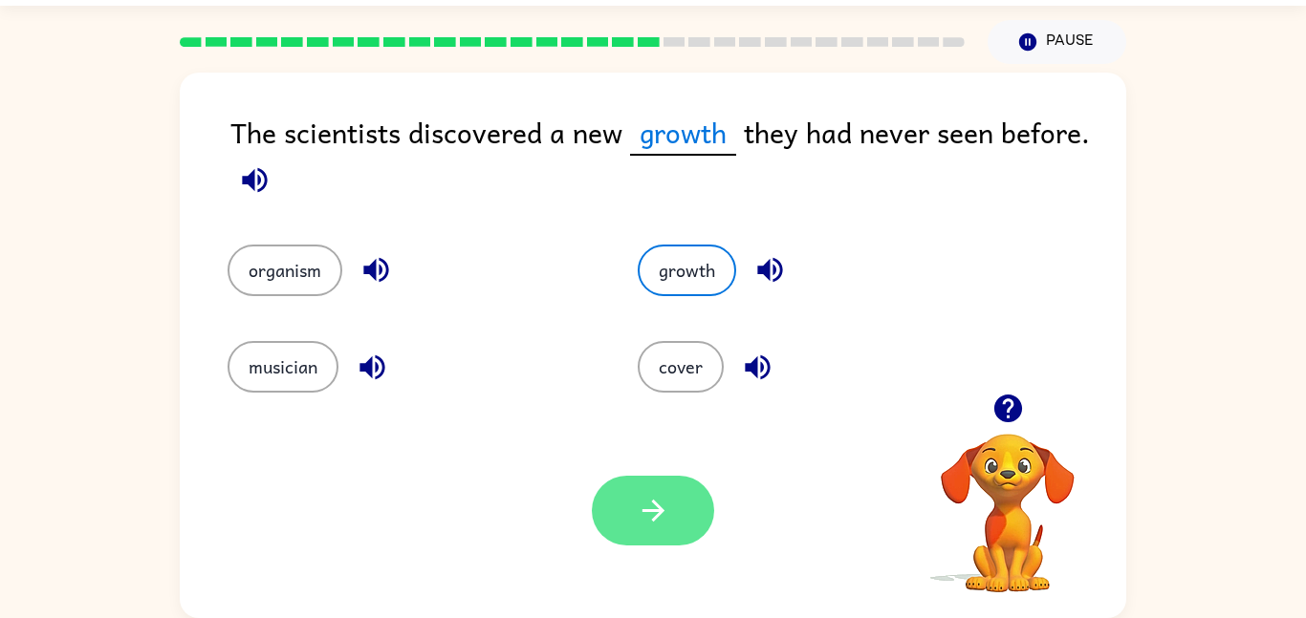
click at [672, 499] on button "button" at bounding box center [653, 511] width 122 height 70
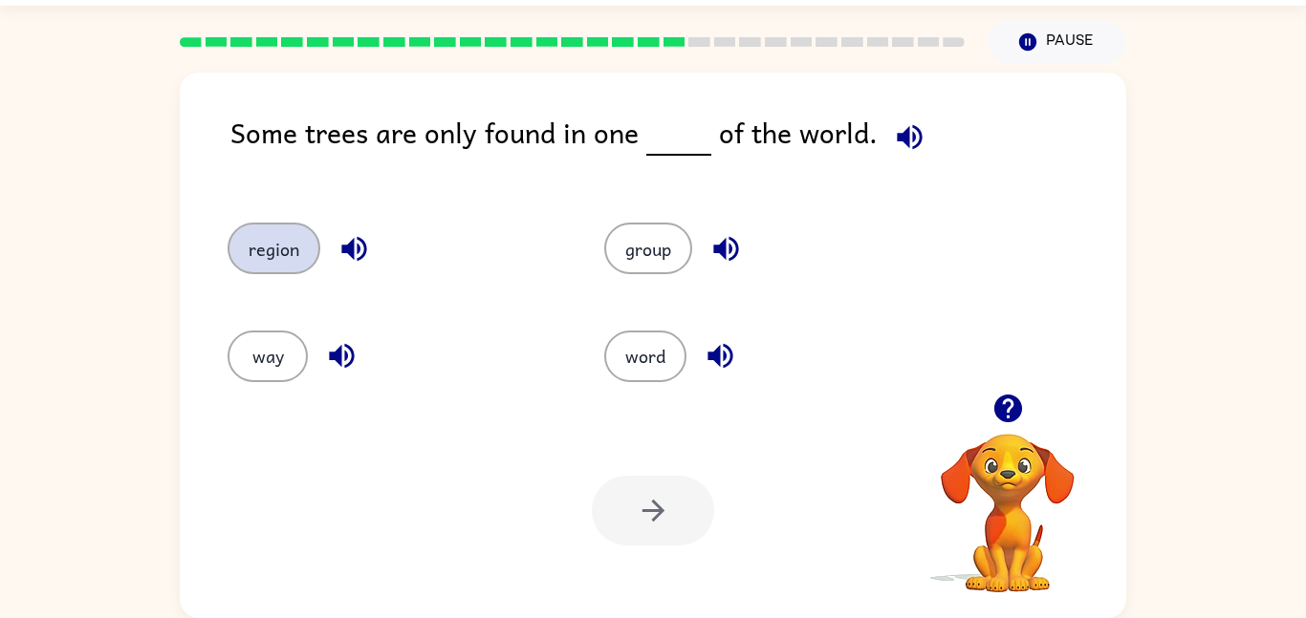
click at [238, 227] on button "region" at bounding box center [273, 249] width 93 height 52
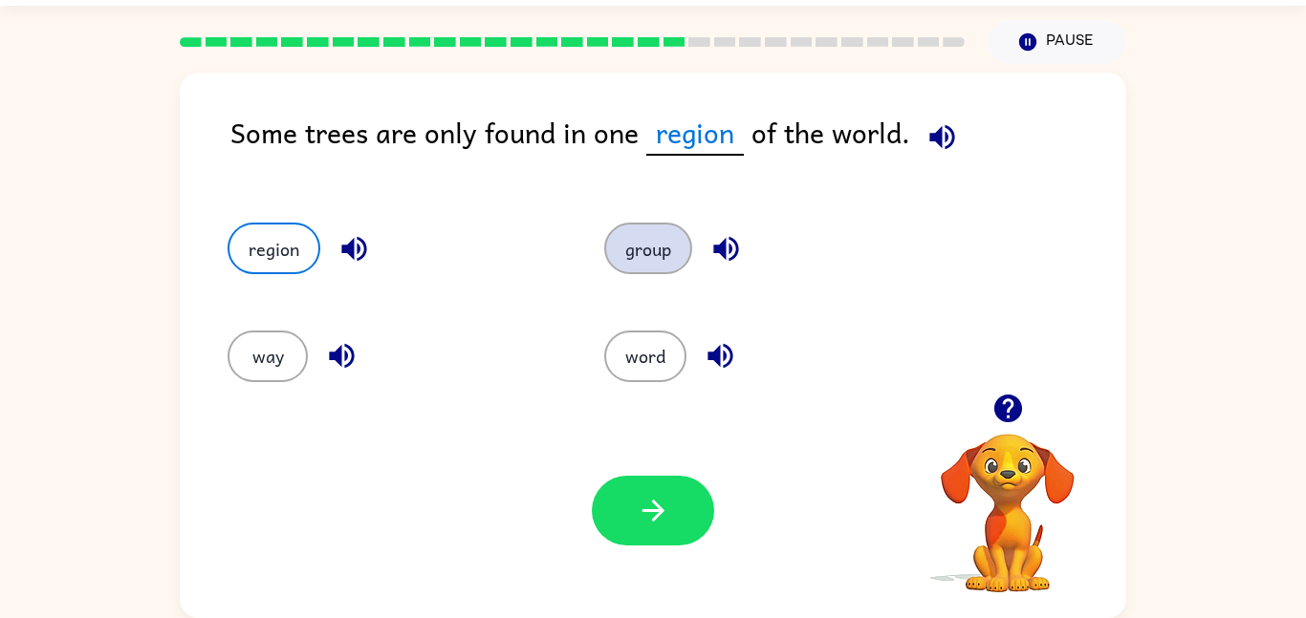
click at [654, 246] on button "group" at bounding box center [648, 249] width 88 height 52
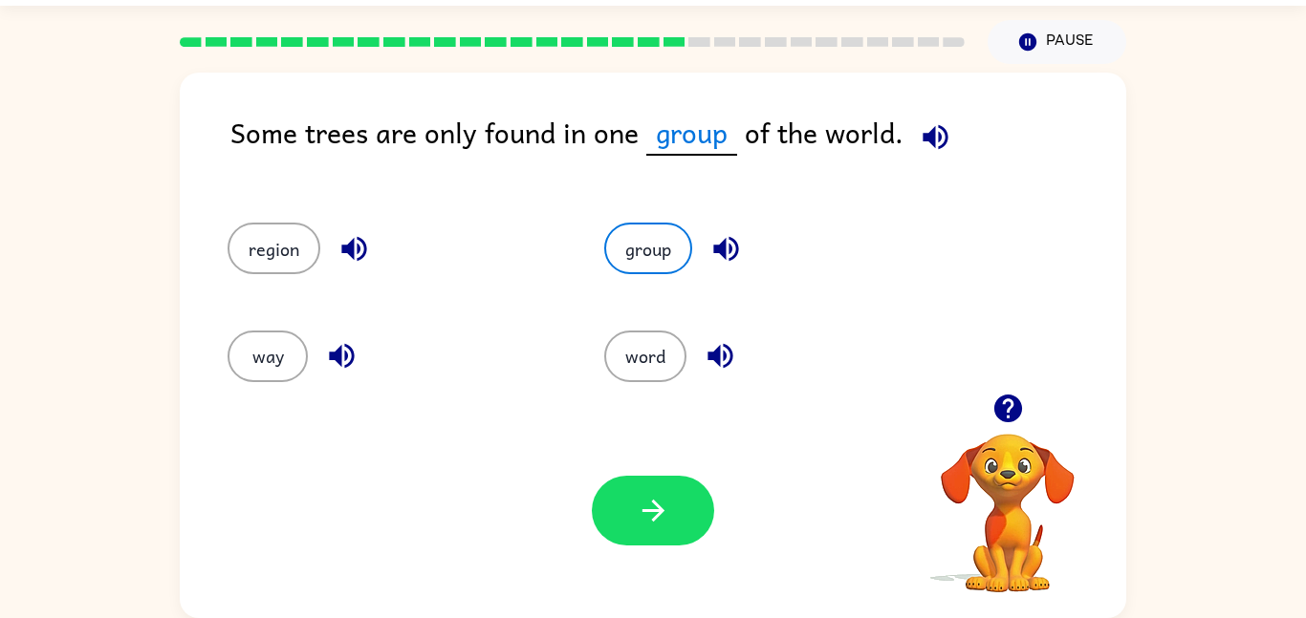
click at [689, 545] on div at bounding box center [653, 511] width 122 height 70
click at [640, 526] on icon "button" at bounding box center [653, 510] width 33 height 33
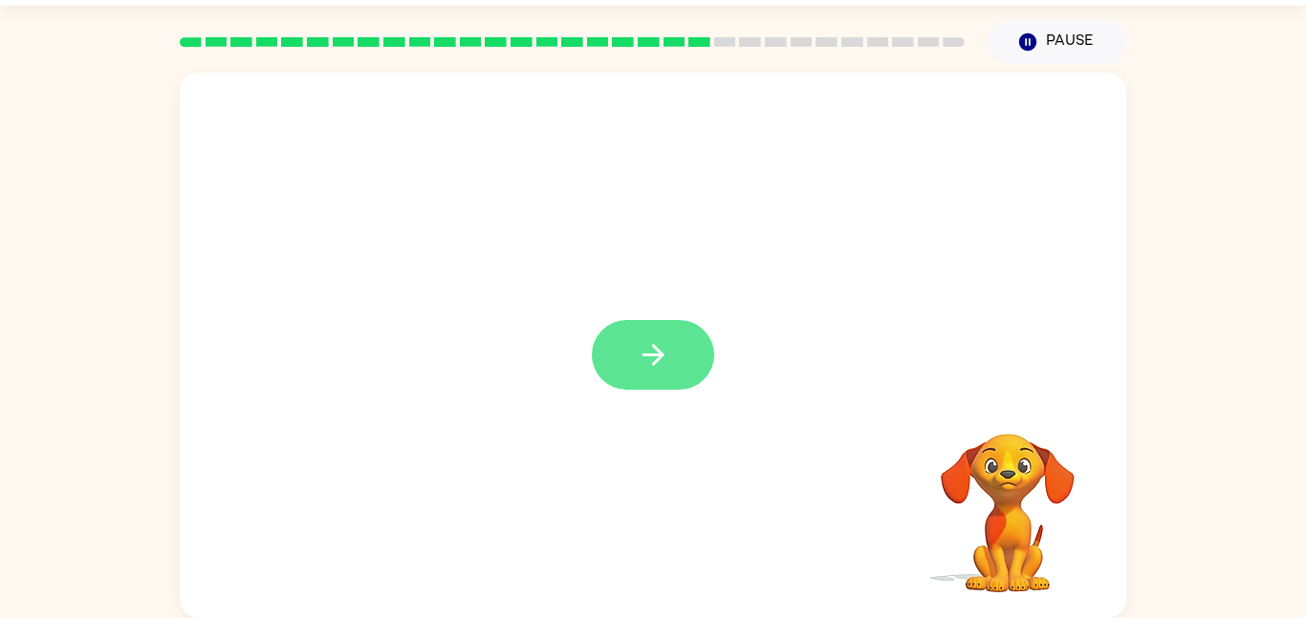
click at [676, 345] on button "button" at bounding box center [653, 355] width 122 height 70
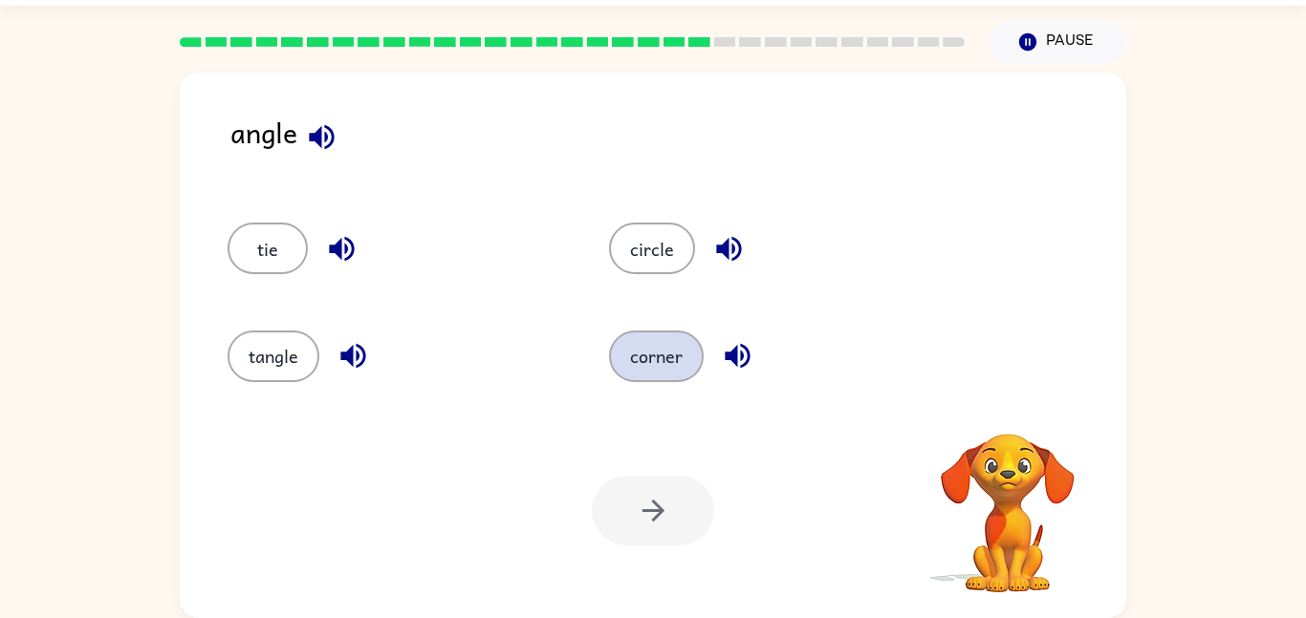
click at [678, 354] on button "corner" at bounding box center [656, 357] width 95 height 52
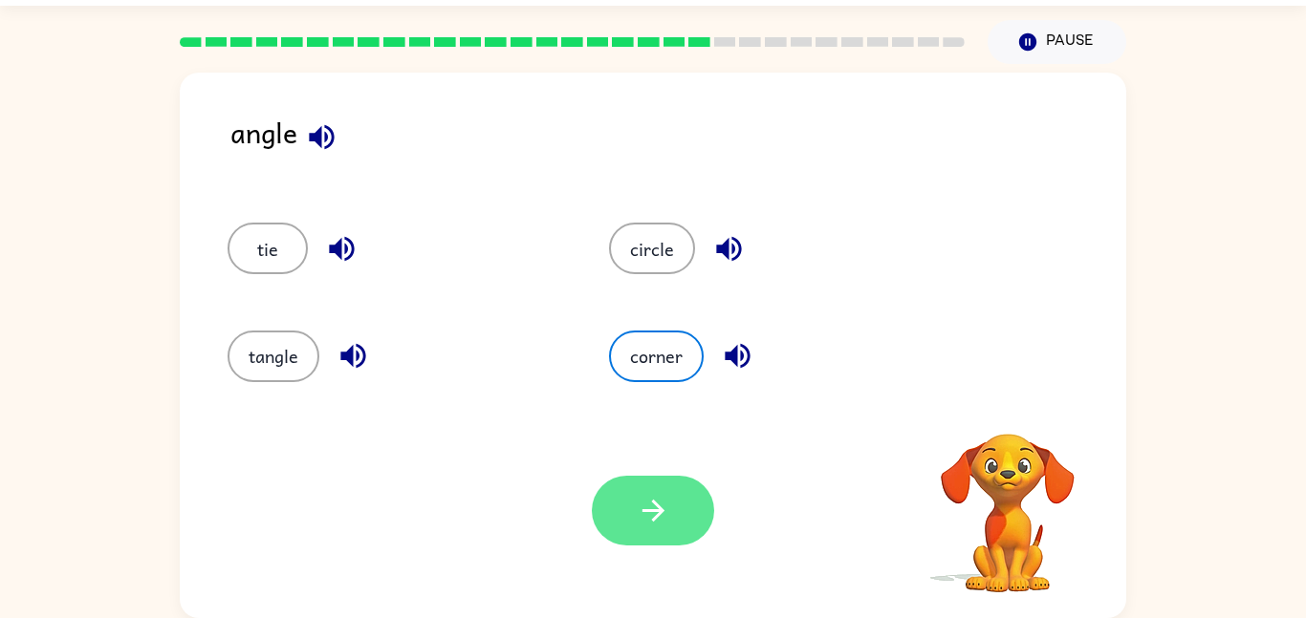
click at [673, 496] on button "button" at bounding box center [653, 511] width 122 height 70
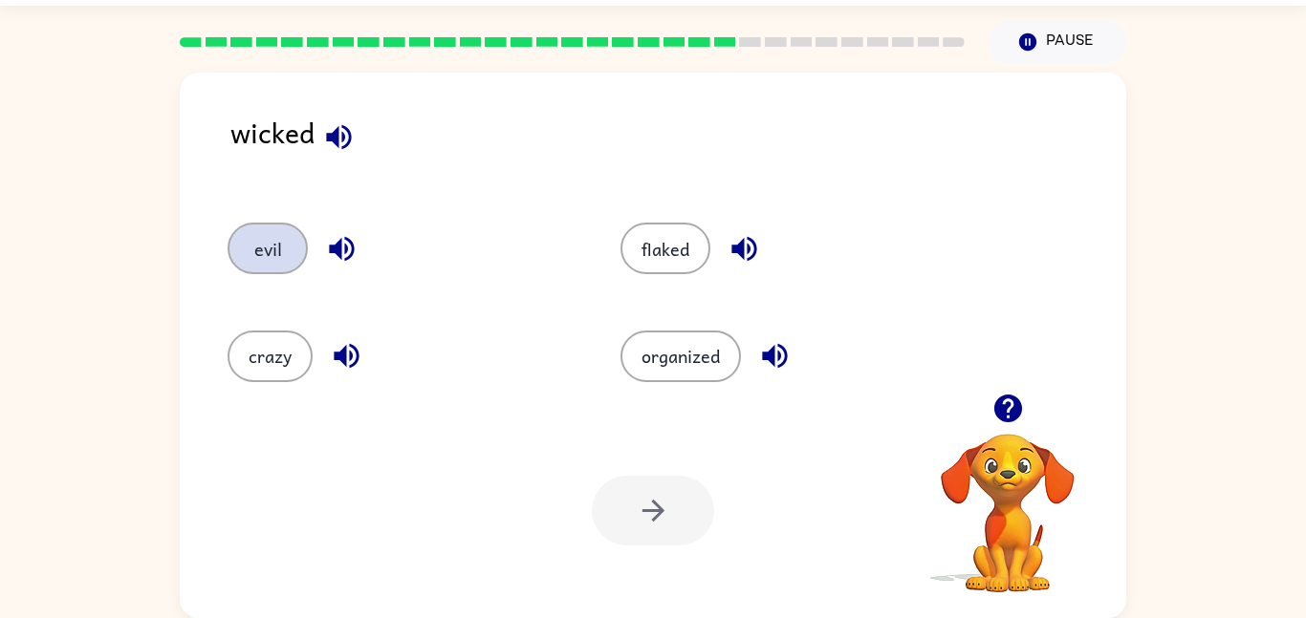
click at [293, 230] on button "evil" at bounding box center [267, 249] width 80 height 52
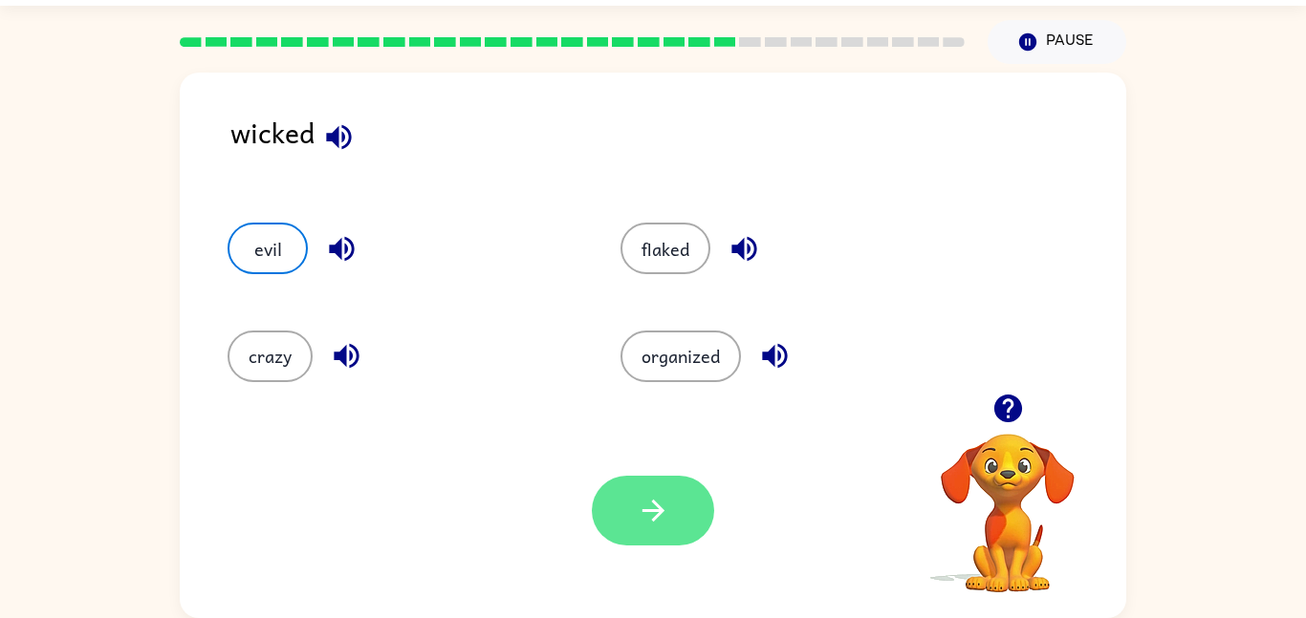
click at [699, 534] on button "button" at bounding box center [653, 511] width 122 height 70
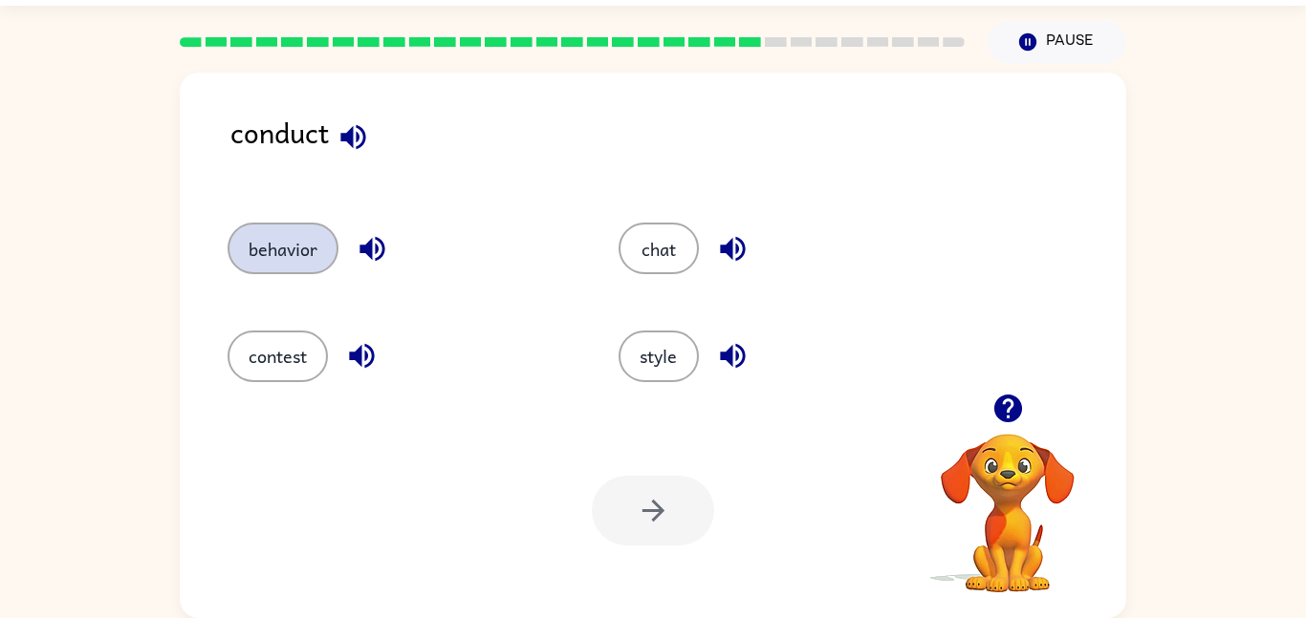
click at [245, 260] on button "behavior" at bounding box center [282, 249] width 111 height 52
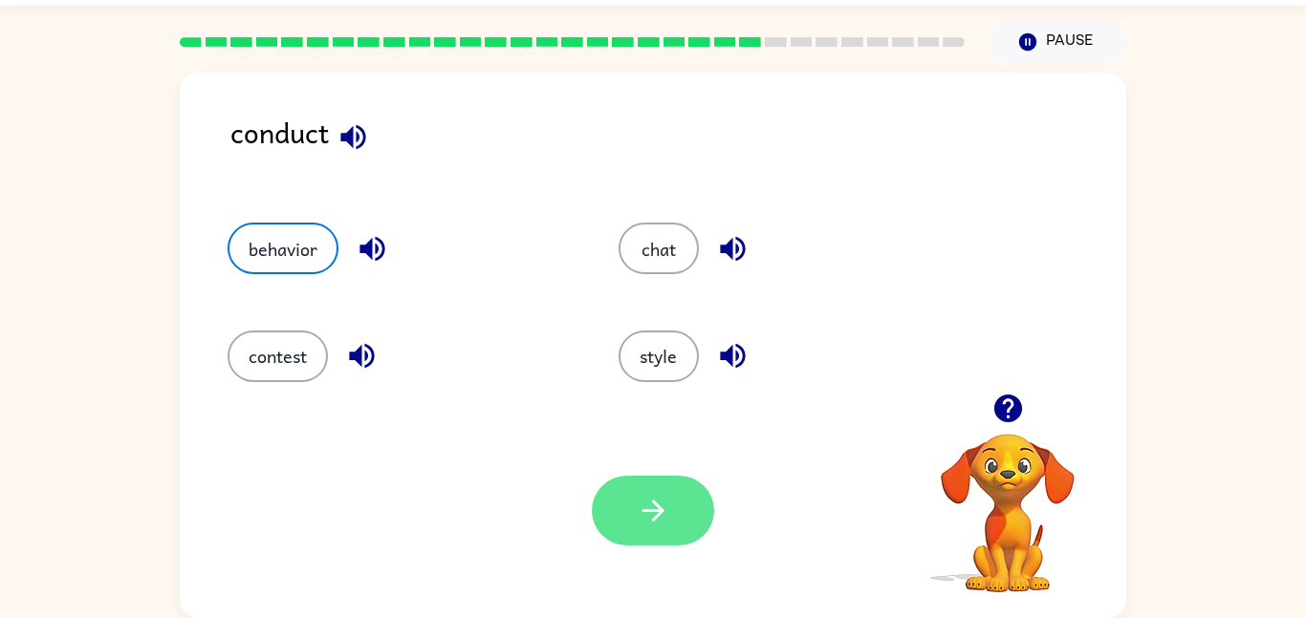
click at [695, 501] on button "button" at bounding box center [653, 511] width 122 height 70
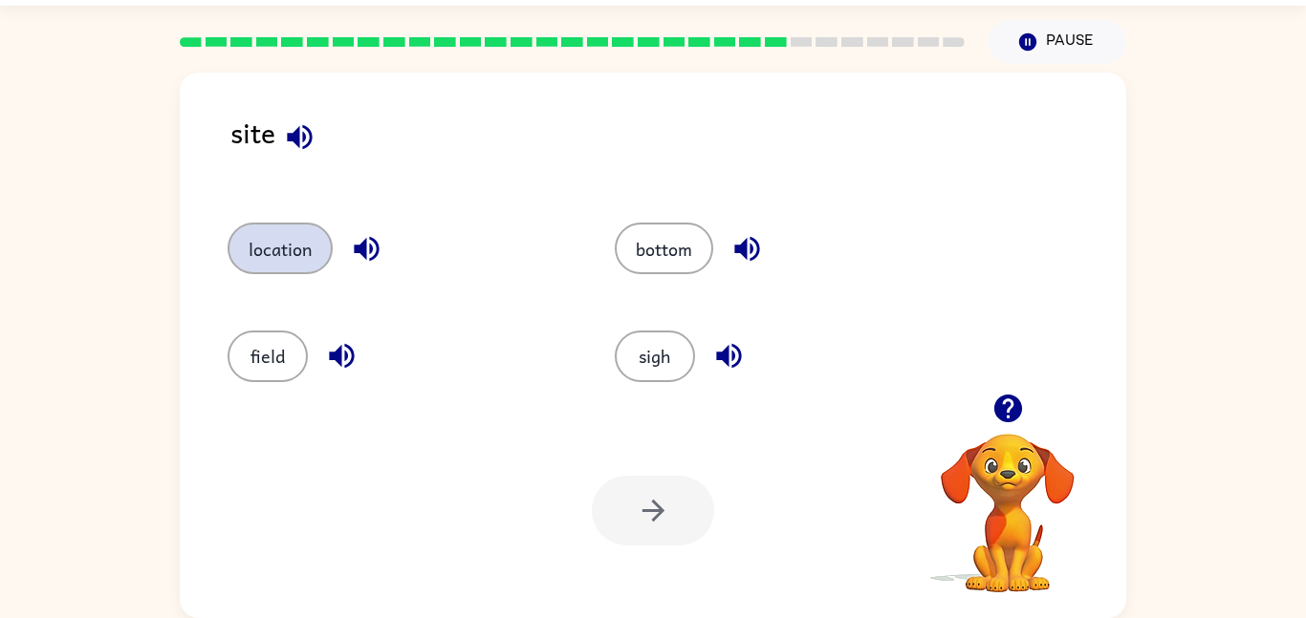
click at [277, 242] on button "location" at bounding box center [279, 249] width 105 height 52
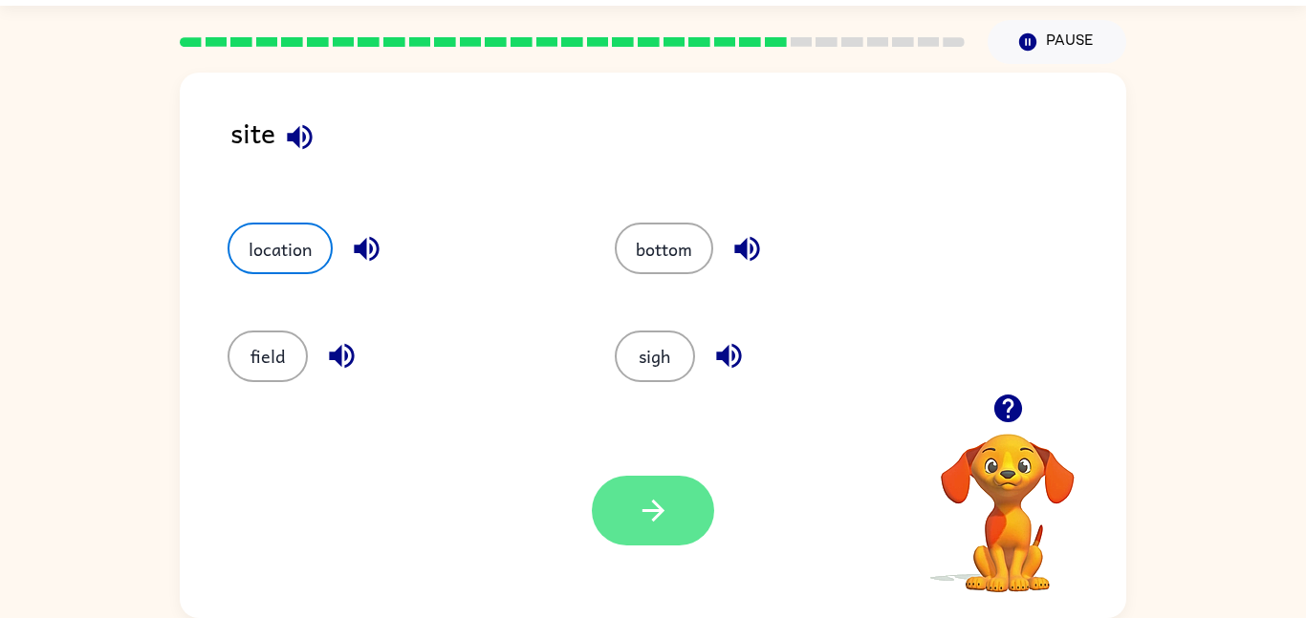
click at [614, 495] on button "button" at bounding box center [653, 511] width 122 height 70
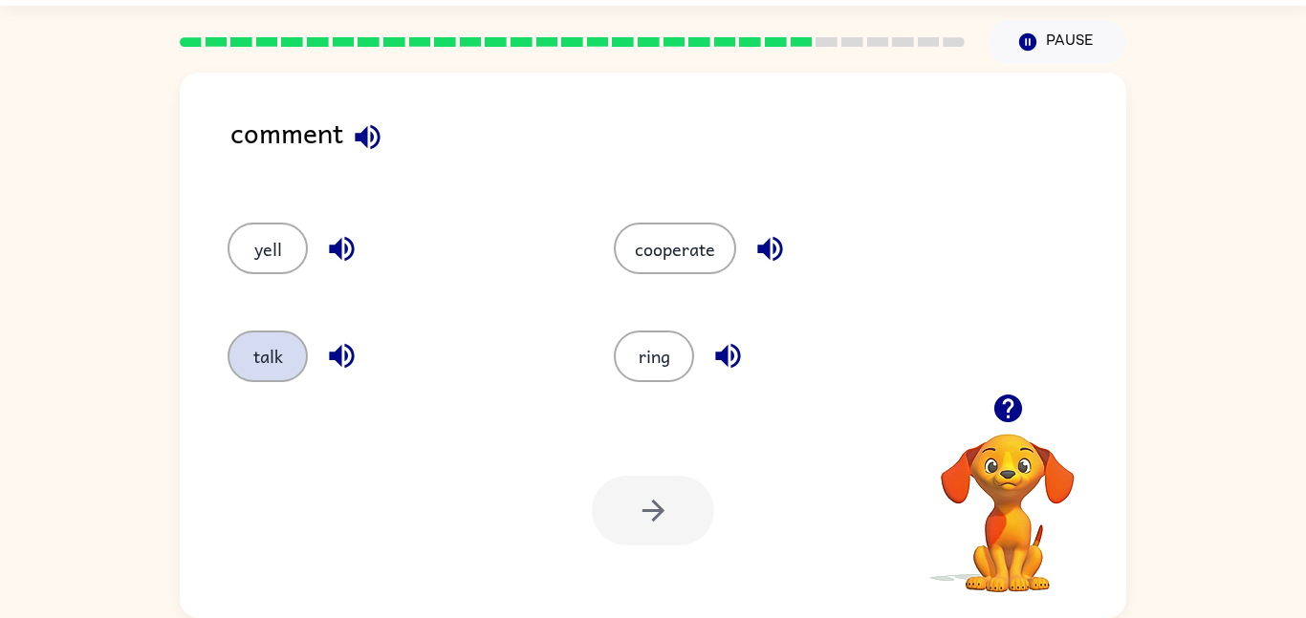
click at [253, 365] on button "talk" at bounding box center [267, 357] width 80 height 52
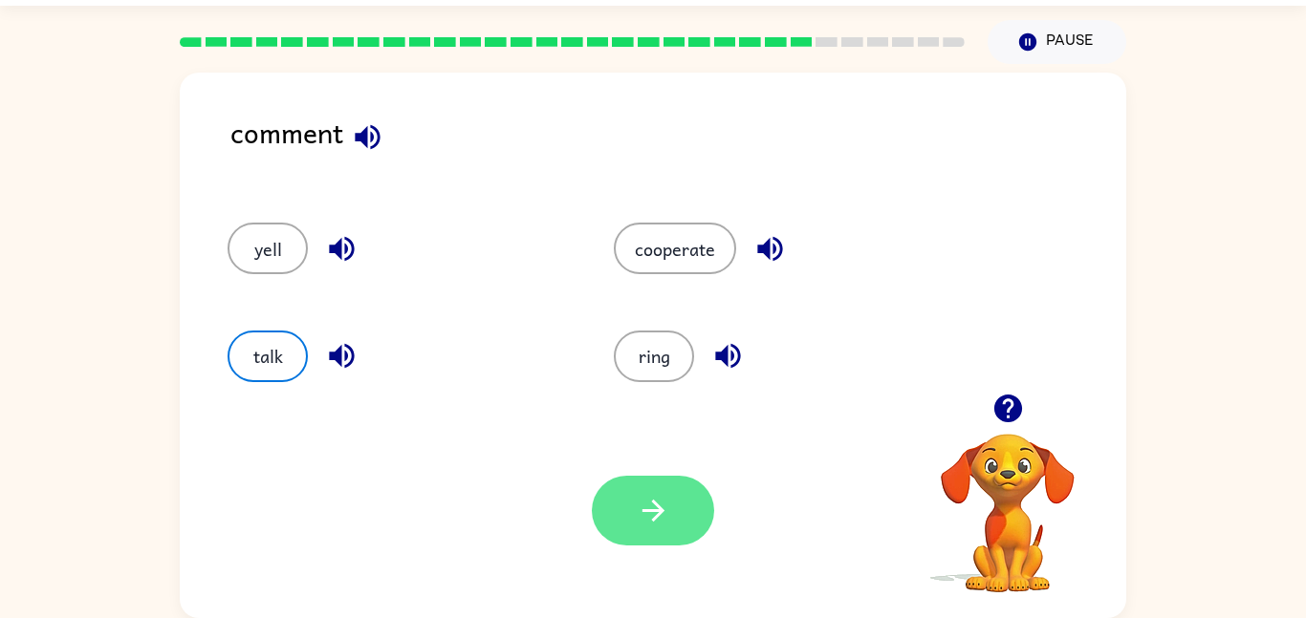
click at [628, 493] on button "button" at bounding box center [653, 511] width 122 height 70
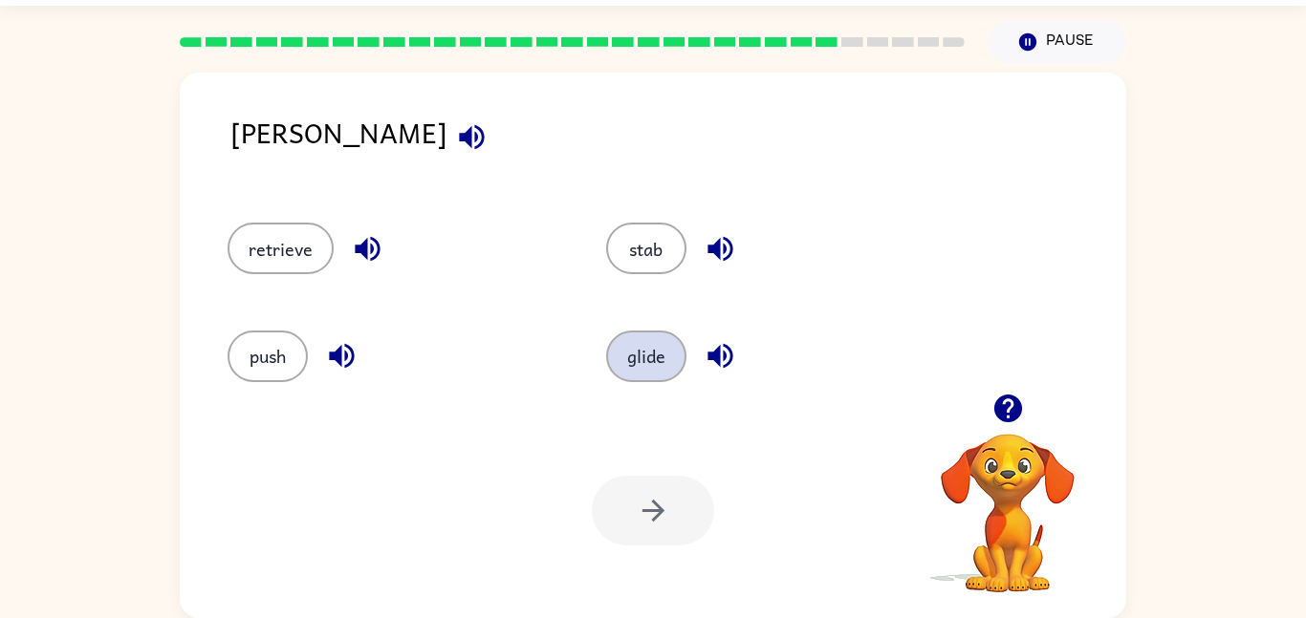
click at [632, 349] on button "glide" at bounding box center [646, 357] width 80 height 52
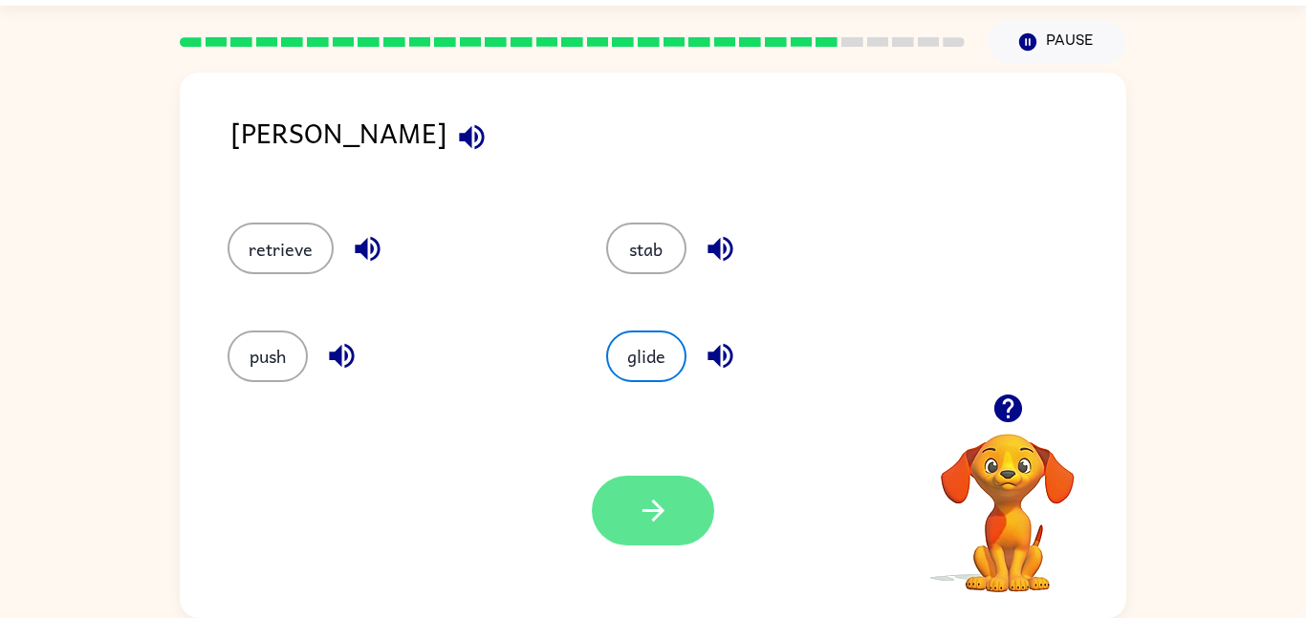
click at [665, 500] on icon "button" at bounding box center [653, 510] width 33 height 33
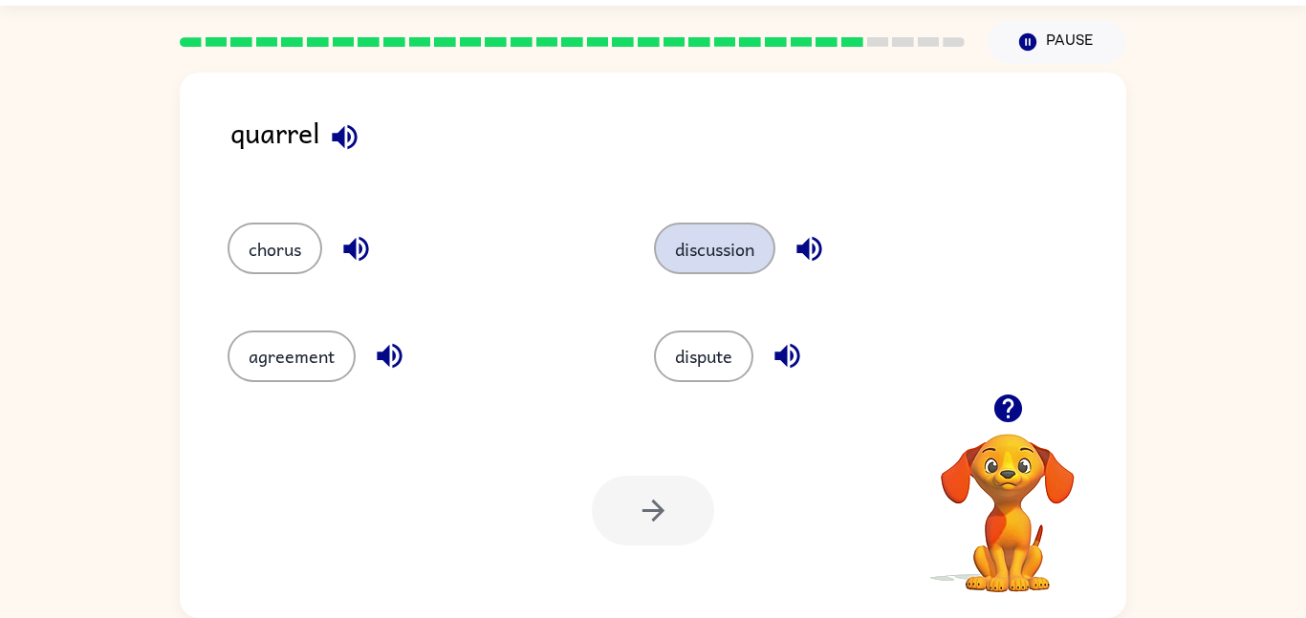
click at [762, 224] on button "discussion" at bounding box center [714, 249] width 121 height 52
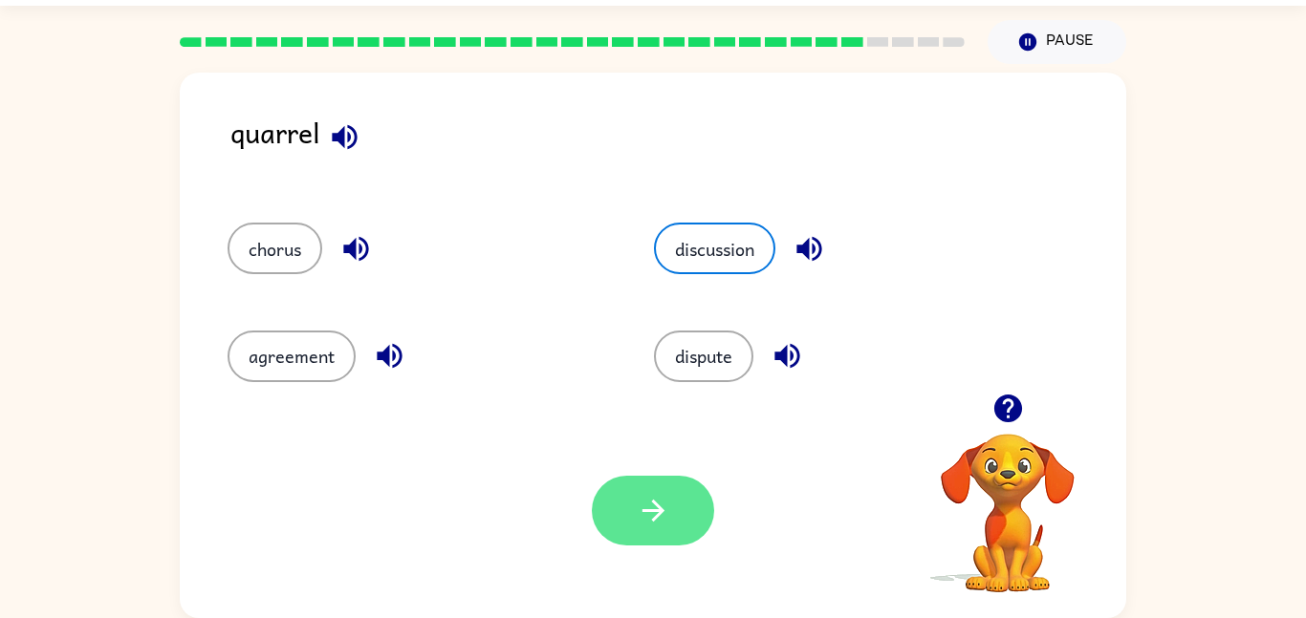
click at [671, 513] on button "button" at bounding box center [653, 511] width 122 height 70
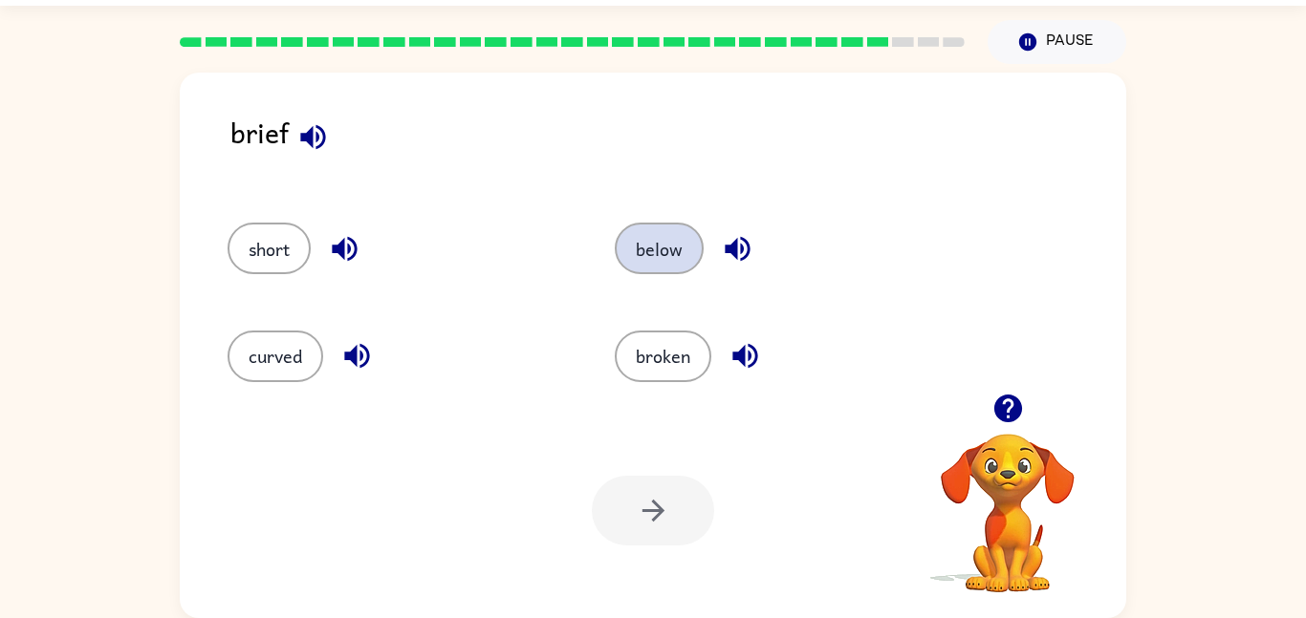
click at [644, 271] on button "below" at bounding box center [659, 249] width 89 height 52
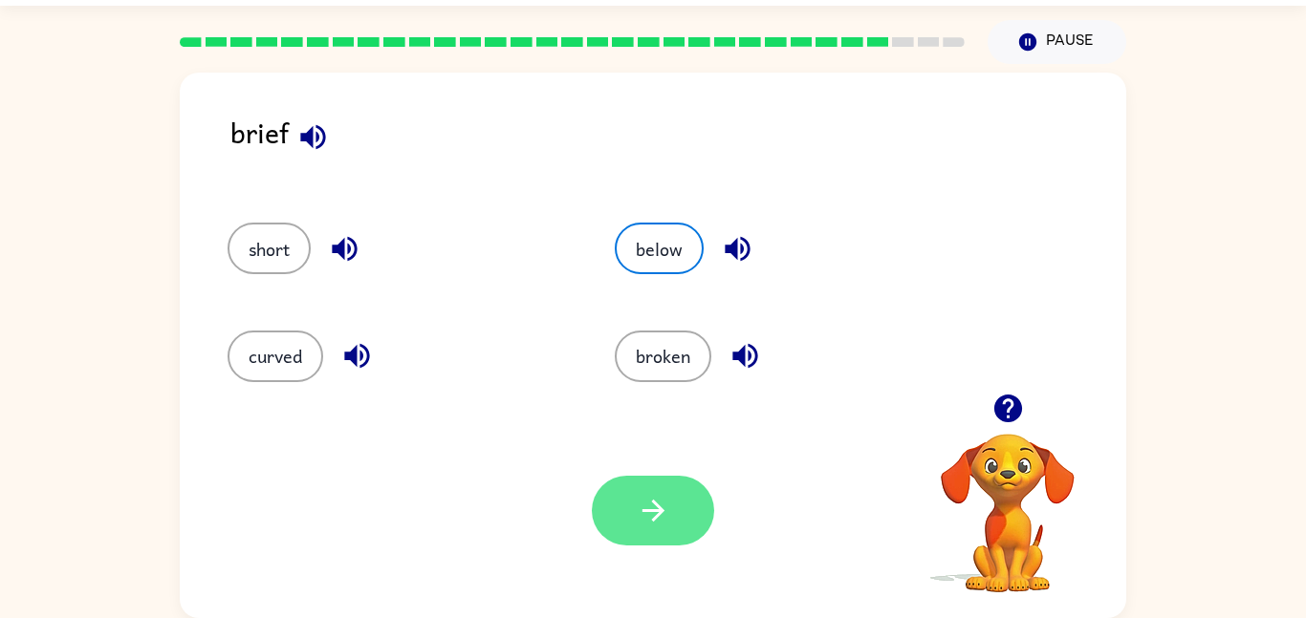
click at [653, 527] on icon "button" at bounding box center [653, 510] width 33 height 33
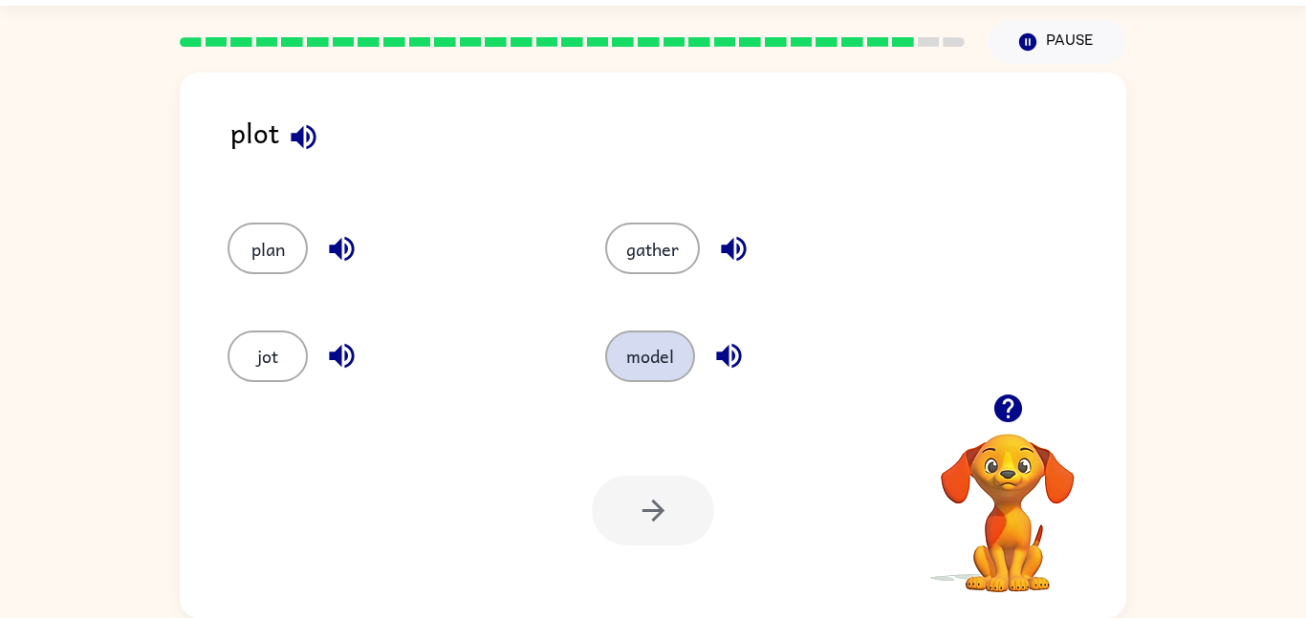
click at [672, 341] on button "model" at bounding box center [650, 357] width 90 height 52
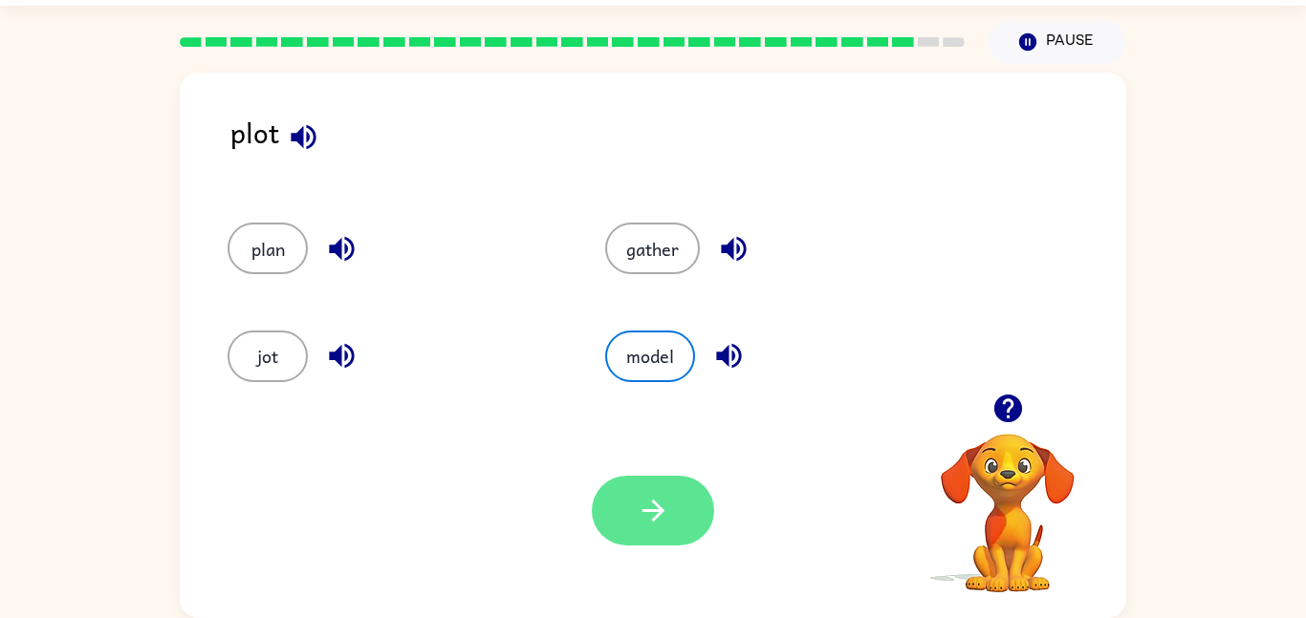
click at [662, 487] on button "button" at bounding box center [653, 511] width 122 height 70
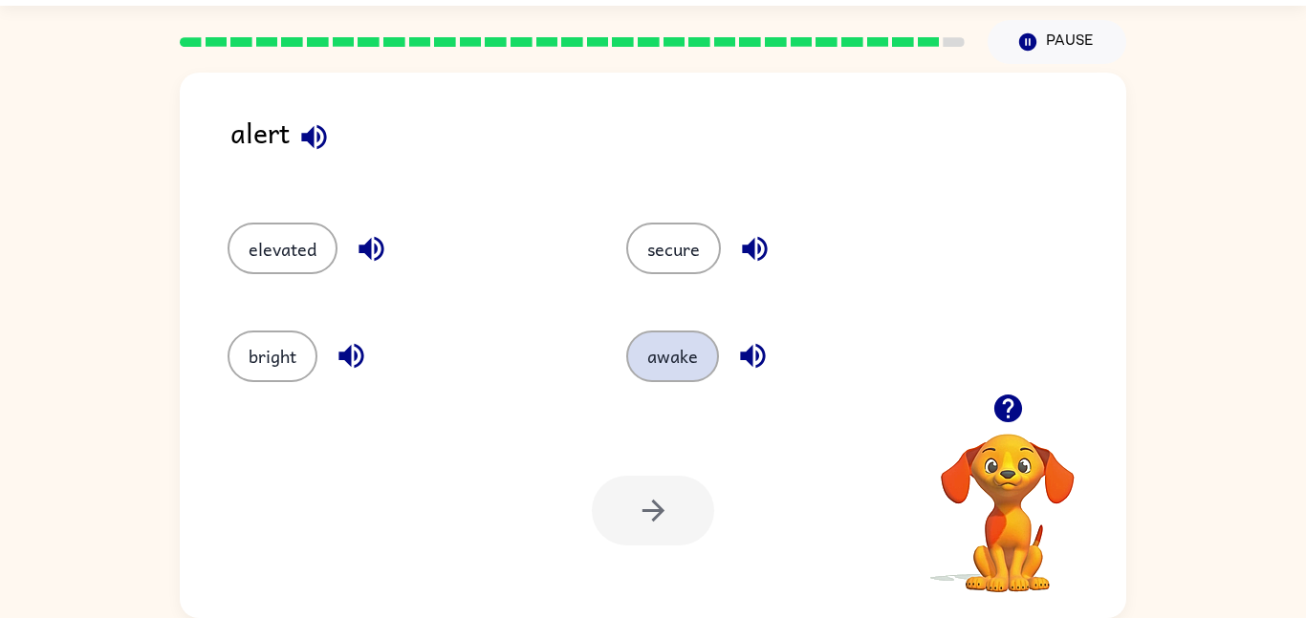
click at [693, 343] on button "awake" at bounding box center [672, 357] width 93 height 52
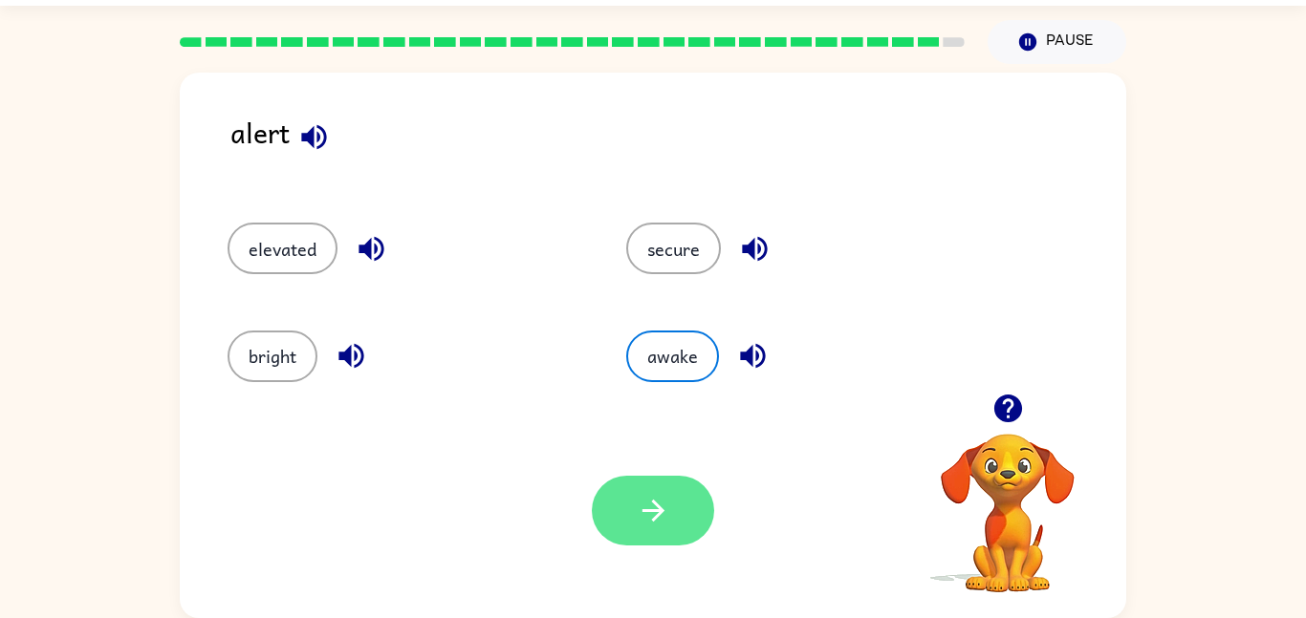
click at [601, 503] on button "button" at bounding box center [653, 511] width 122 height 70
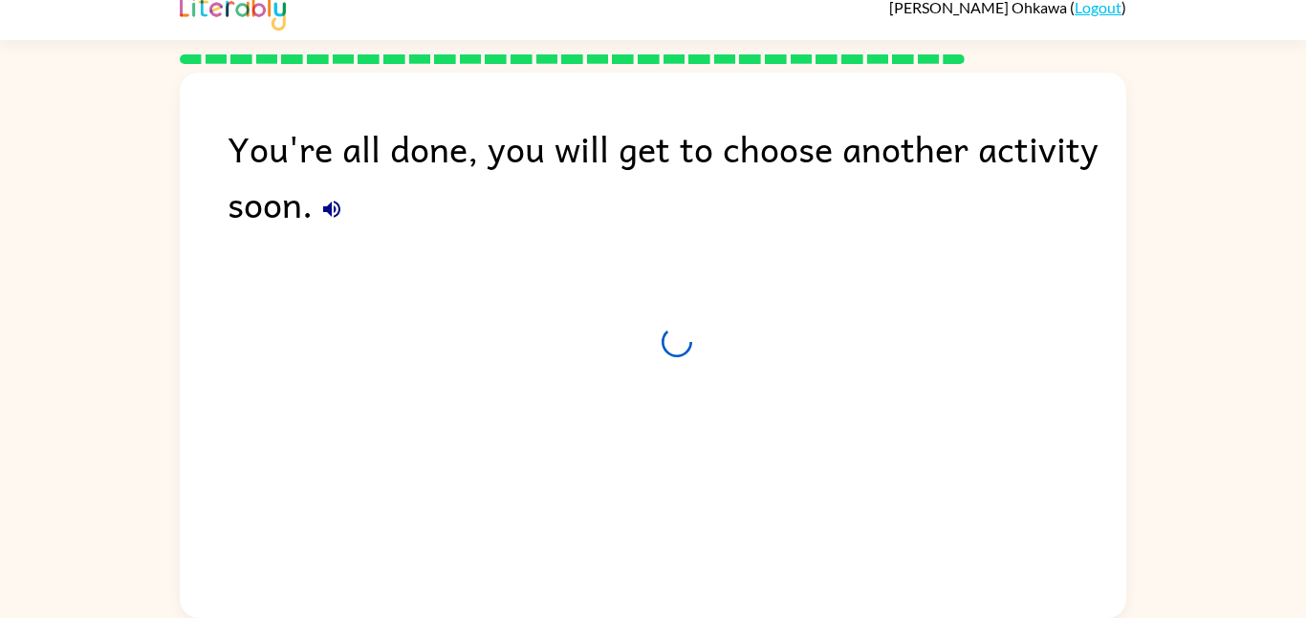
scroll to position [19, 0]
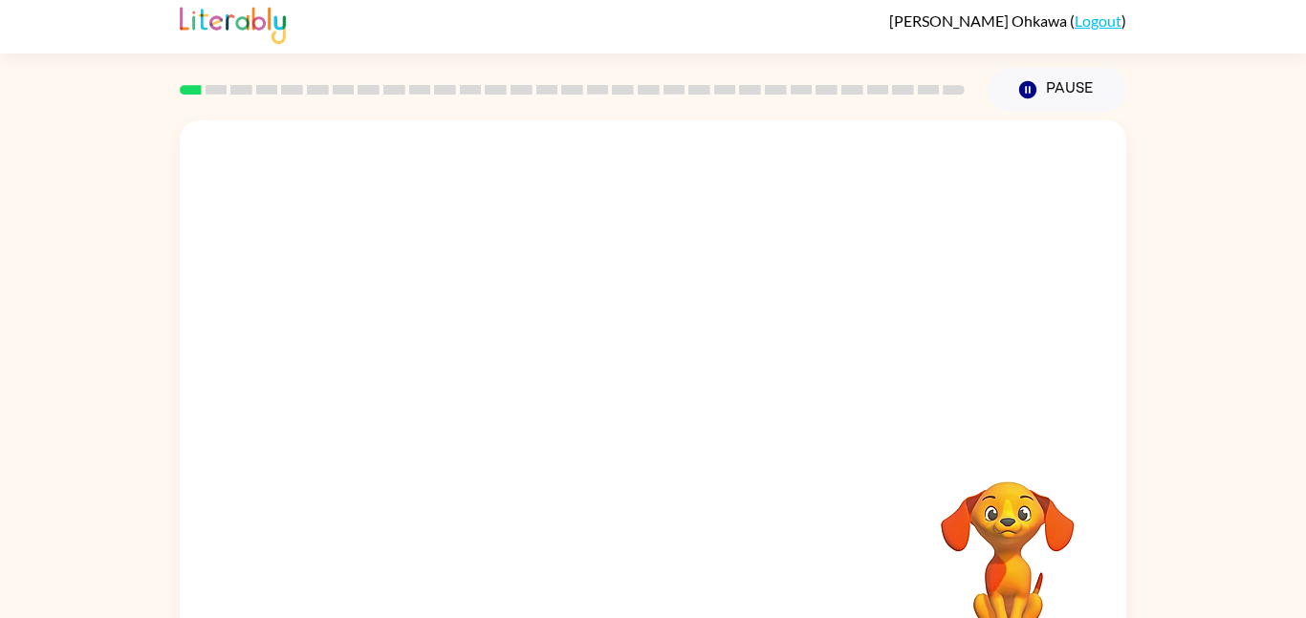
scroll to position [54, 0]
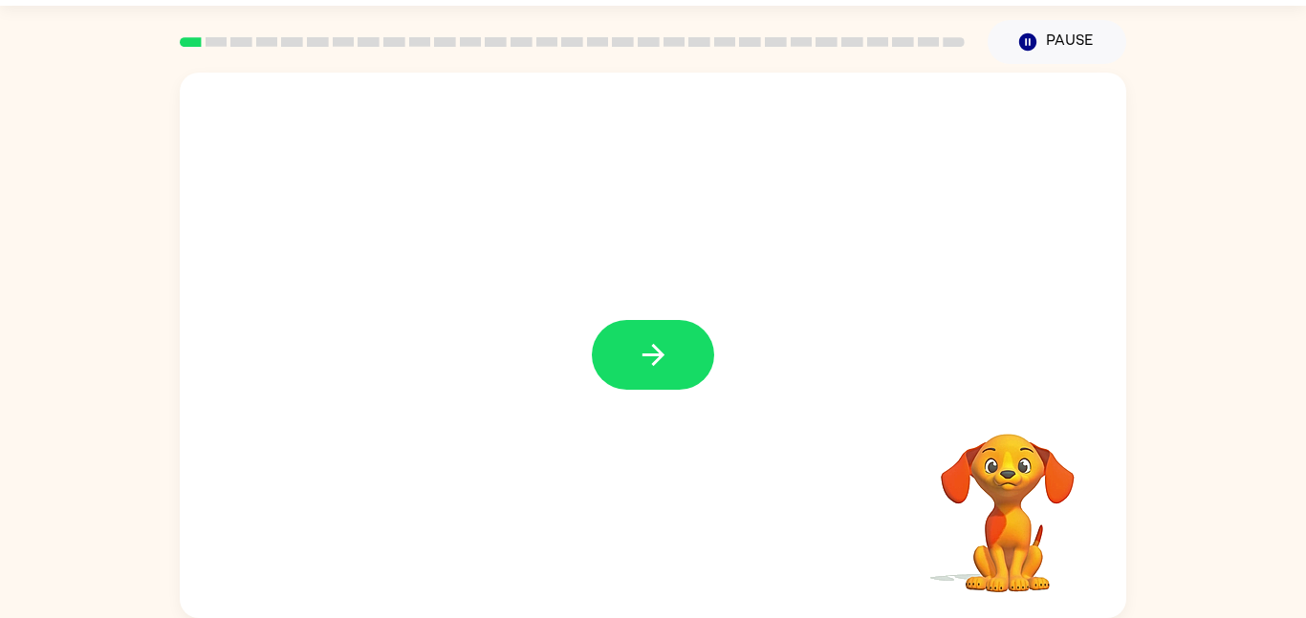
click at [653, 354] on icon "button" at bounding box center [652, 355] width 22 height 22
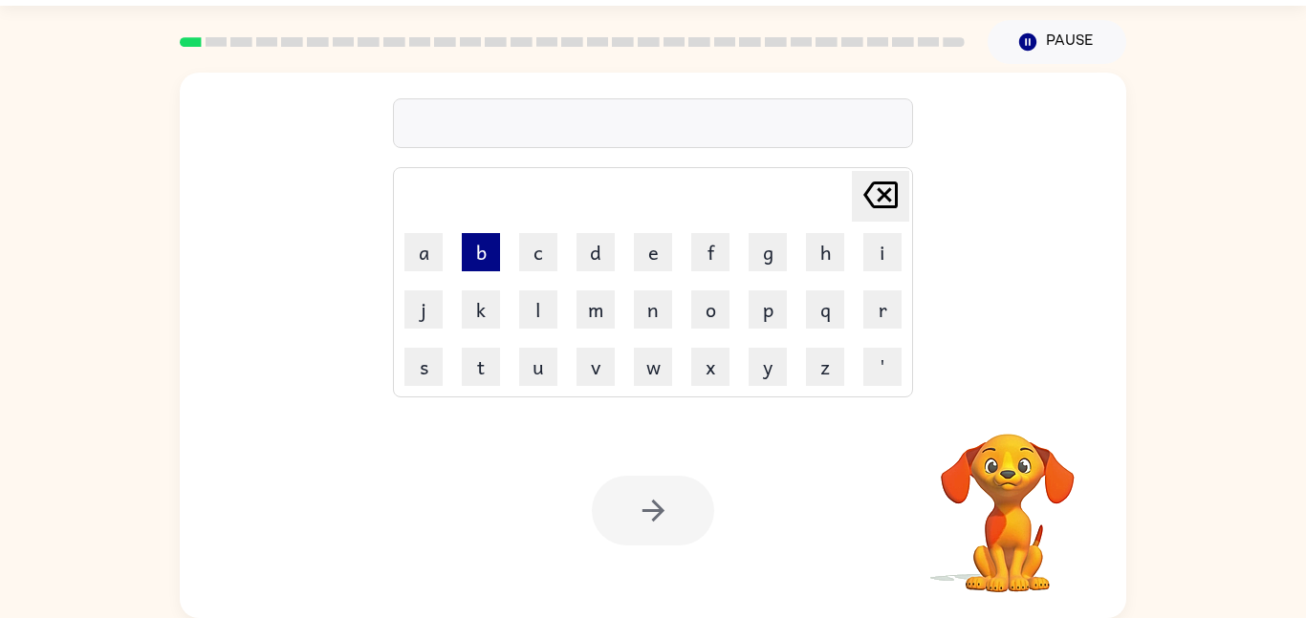
click at [477, 268] on button "b" at bounding box center [481, 252] width 38 height 38
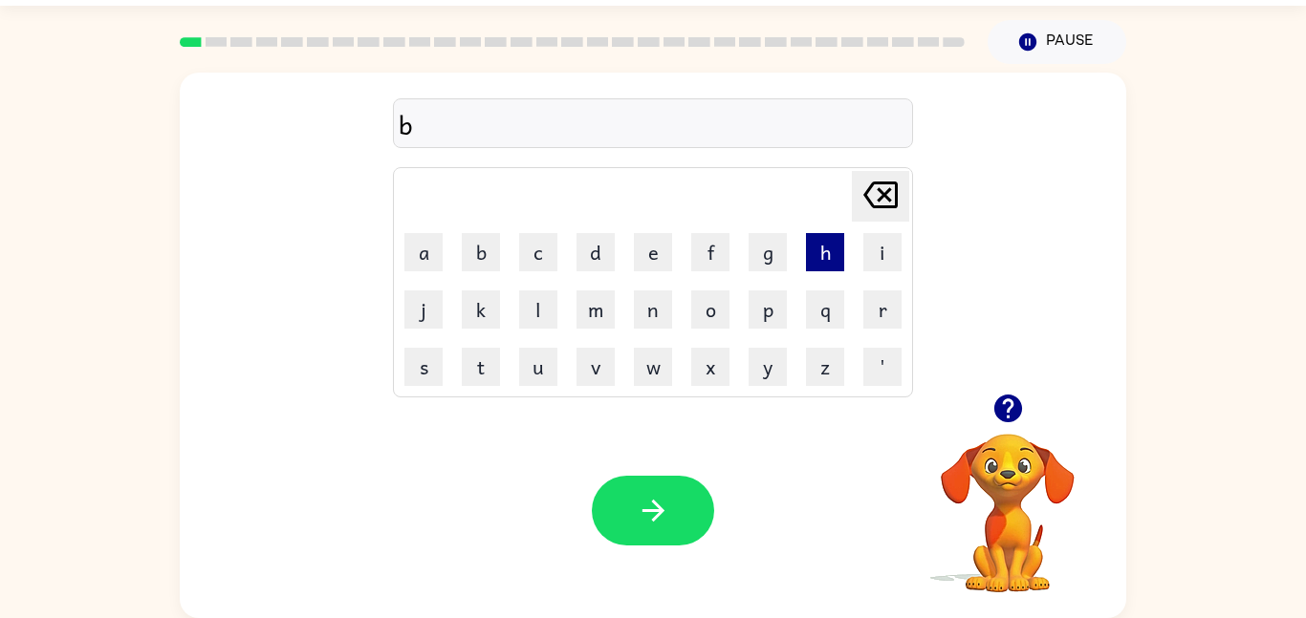
click at [824, 238] on button "h" at bounding box center [825, 252] width 38 height 38
click at [885, 184] on icon "[PERSON_NAME] last character input" at bounding box center [880, 195] width 46 height 46
click at [716, 299] on button "o" at bounding box center [710, 310] width 38 height 38
click at [899, 314] on button "r" at bounding box center [882, 310] width 38 height 38
click at [589, 255] on button "d" at bounding box center [595, 252] width 38 height 38
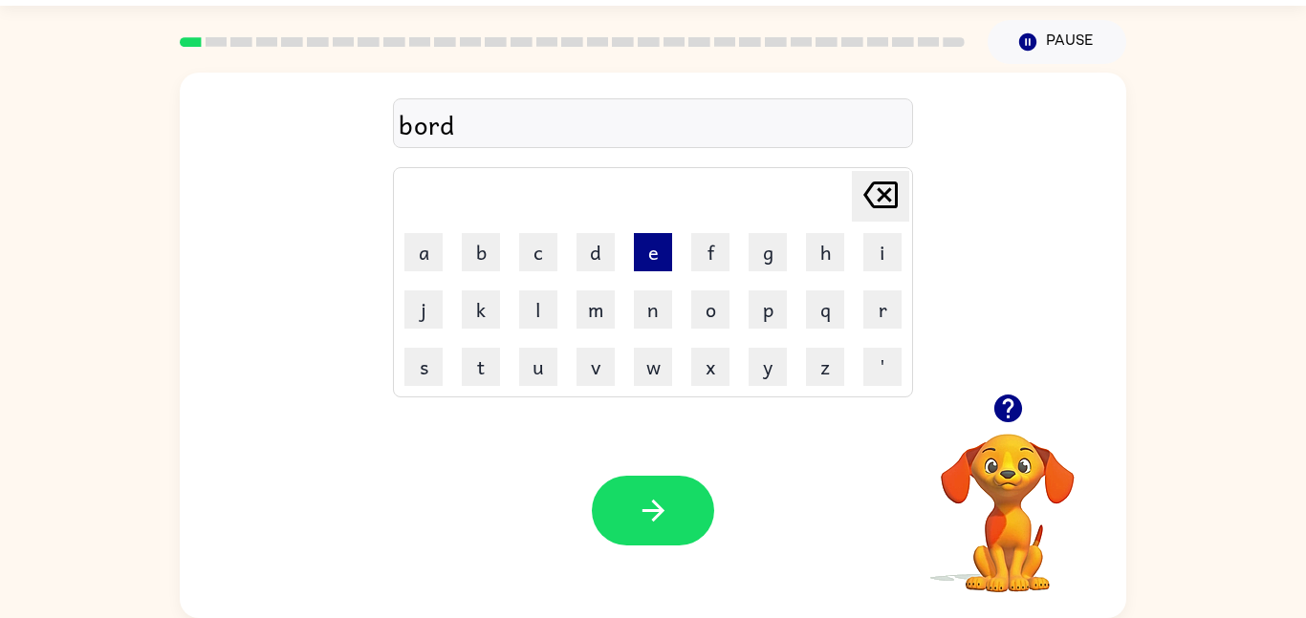
click at [653, 251] on button "e" at bounding box center [653, 252] width 38 height 38
click at [868, 312] on button "r" at bounding box center [882, 310] width 38 height 38
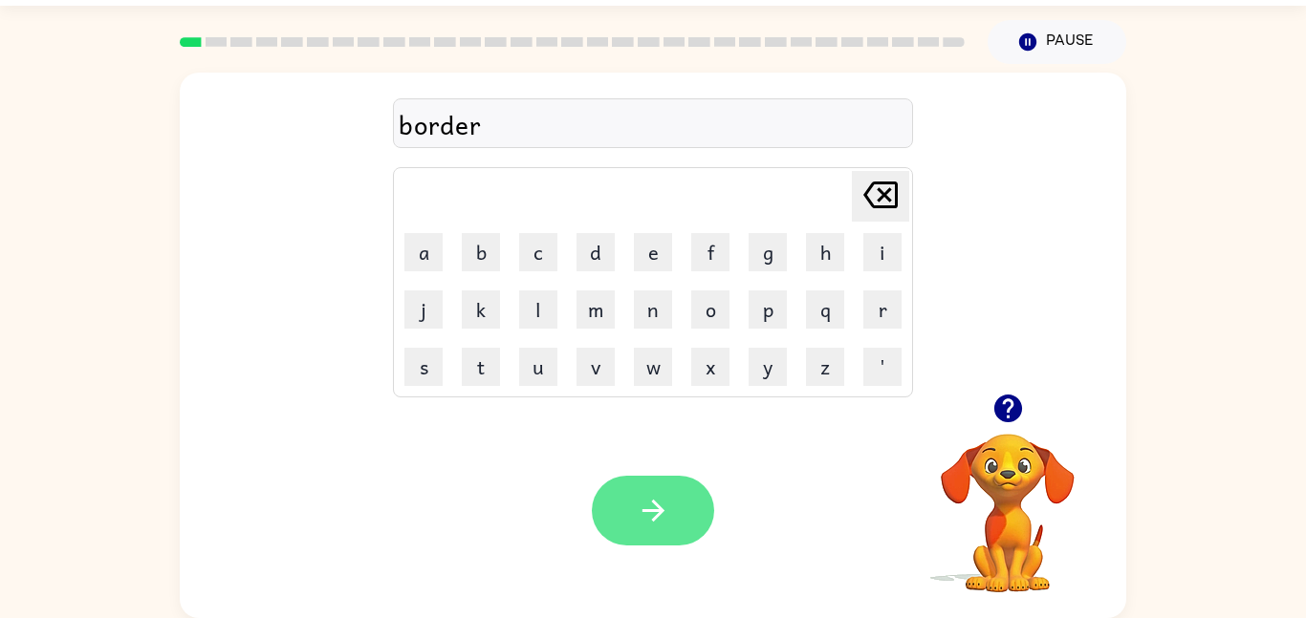
click at [678, 525] on button "button" at bounding box center [653, 511] width 122 height 70
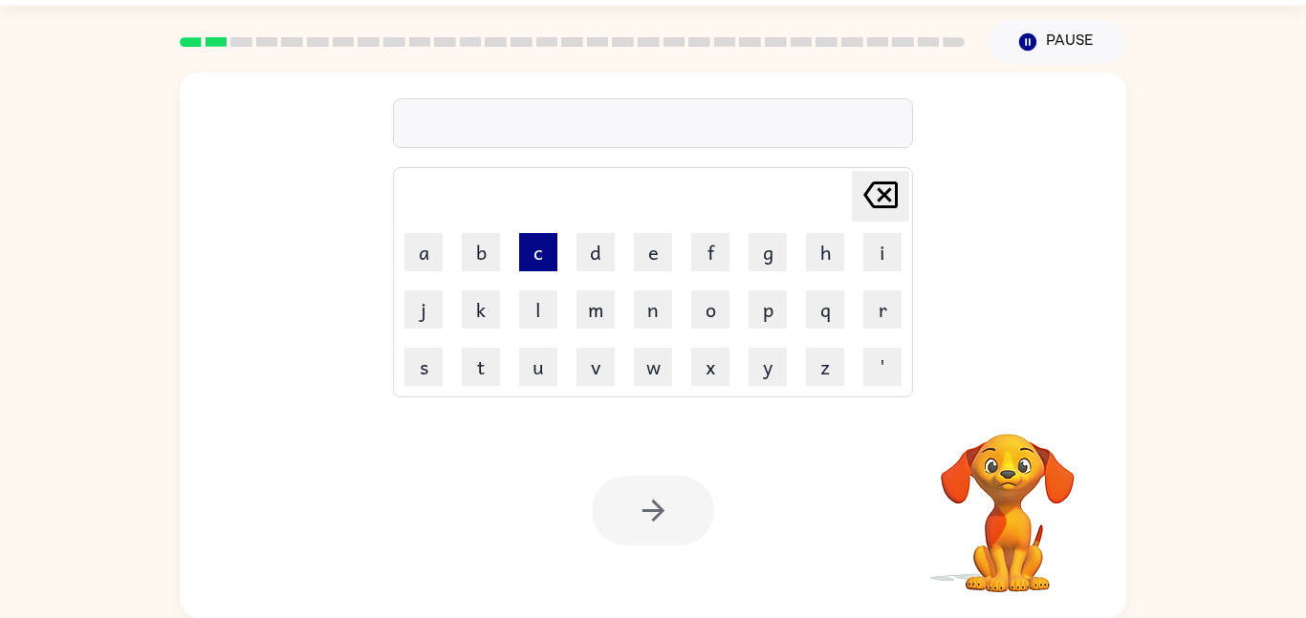
click at [538, 253] on button "c" at bounding box center [538, 252] width 38 height 38
click at [708, 313] on button "o" at bounding box center [710, 310] width 38 height 38
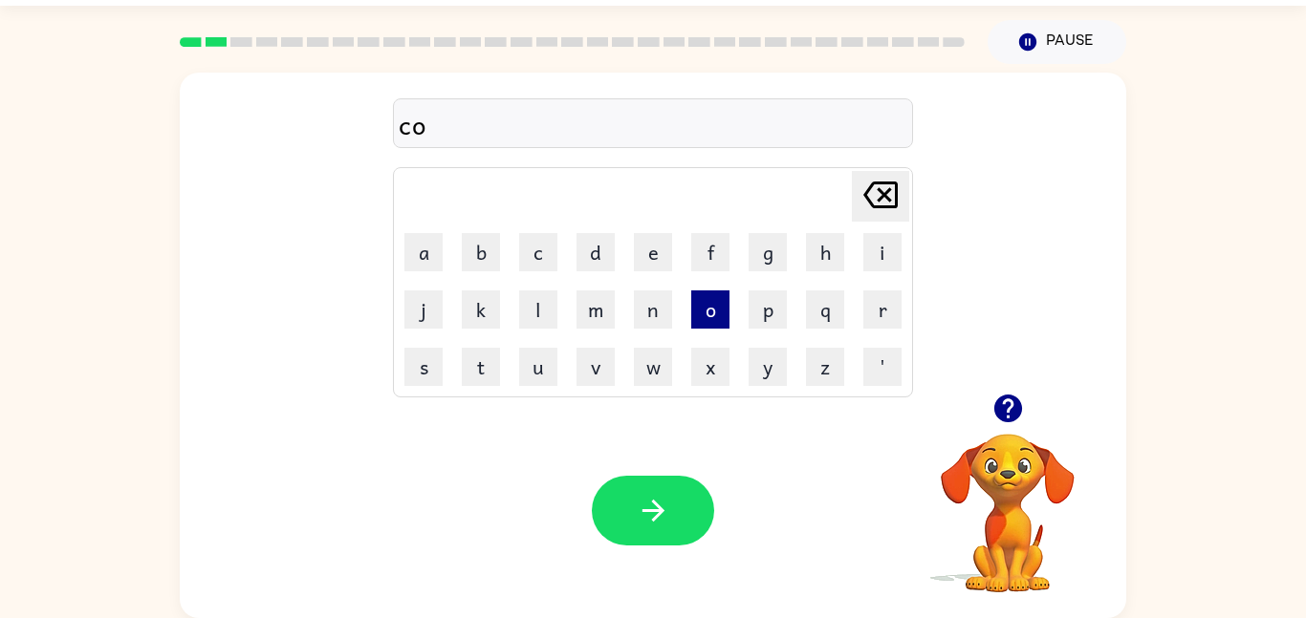
type button "o"
click at [1012, 406] on icon "button" at bounding box center [1007, 408] width 33 height 33
click at [526, 252] on button "c" at bounding box center [538, 252] width 38 height 38
click at [706, 308] on button "o" at bounding box center [710, 310] width 38 height 38
click at [881, 213] on icon "[PERSON_NAME] last character input" at bounding box center [880, 195] width 46 height 46
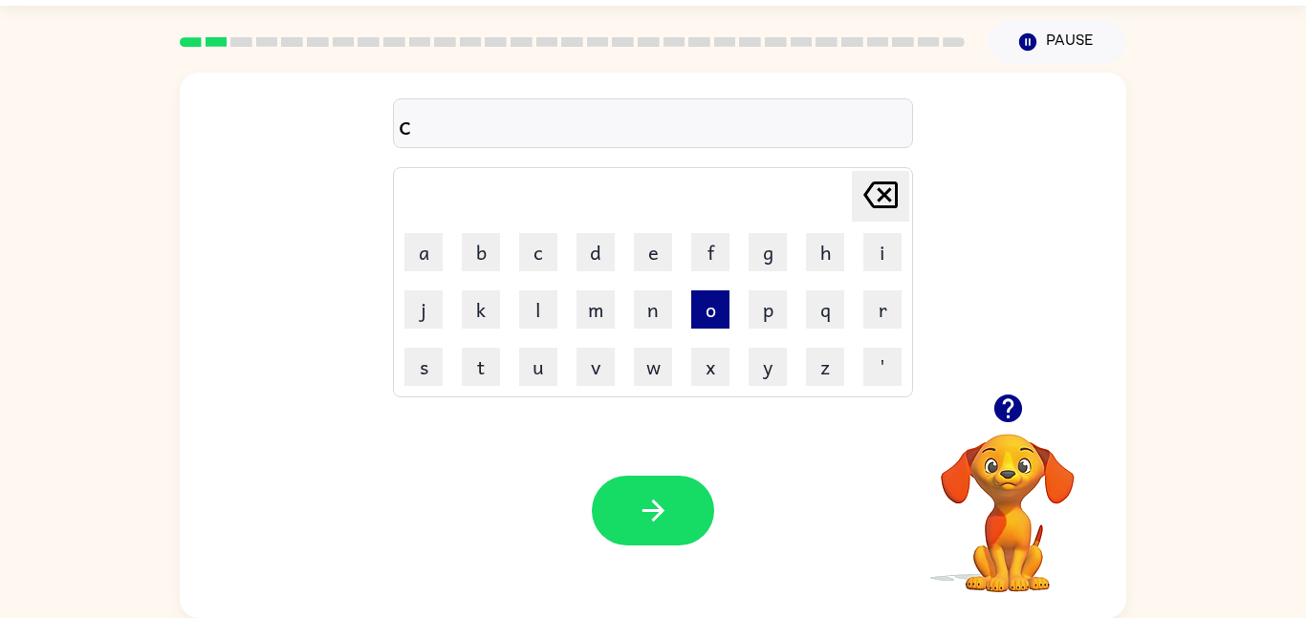
click at [708, 302] on button "o" at bounding box center [710, 310] width 38 height 38
click at [653, 305] on button "n" at bounding box center [653, 310] width 38 height 38
click at [877, 182] on icon at bounding box center [880, 195] width 34 height 27
click at [542, 365] on button "u" at bounding box center [538, 367] width 38 height 38
click at [657, 307] on button "n" at bounding box center [653, 310] width 38 height 38
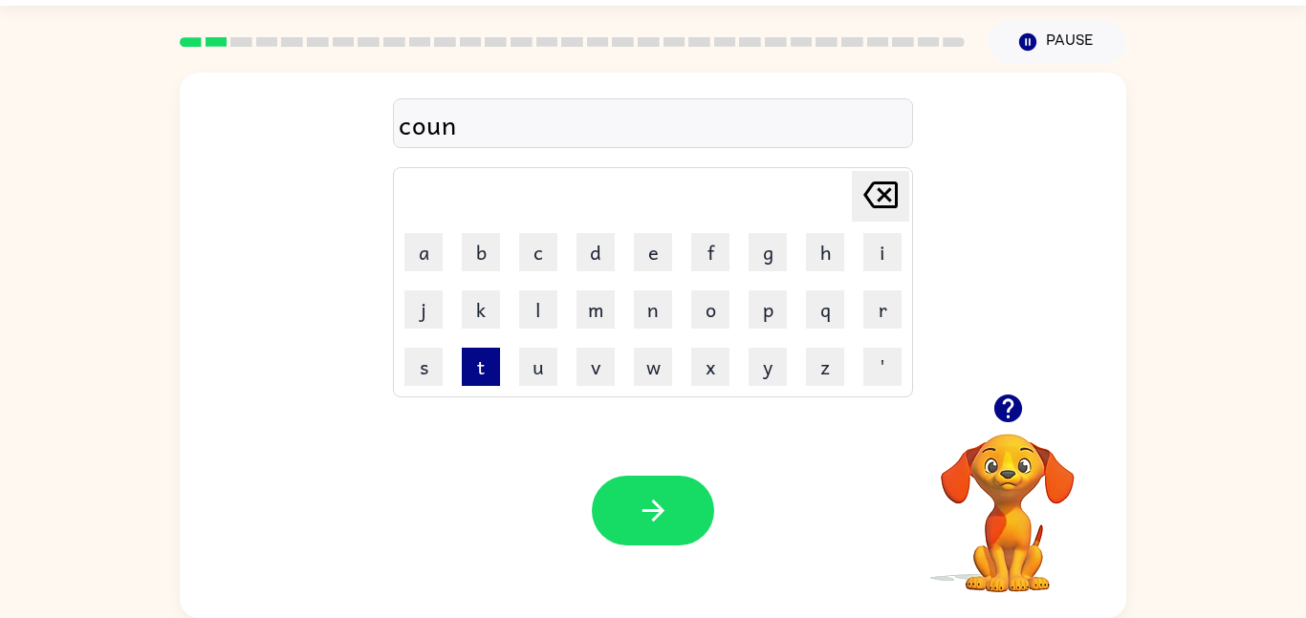
click at [477, 369] on button "t" at bounding box center [481, 367] width 38 height 38
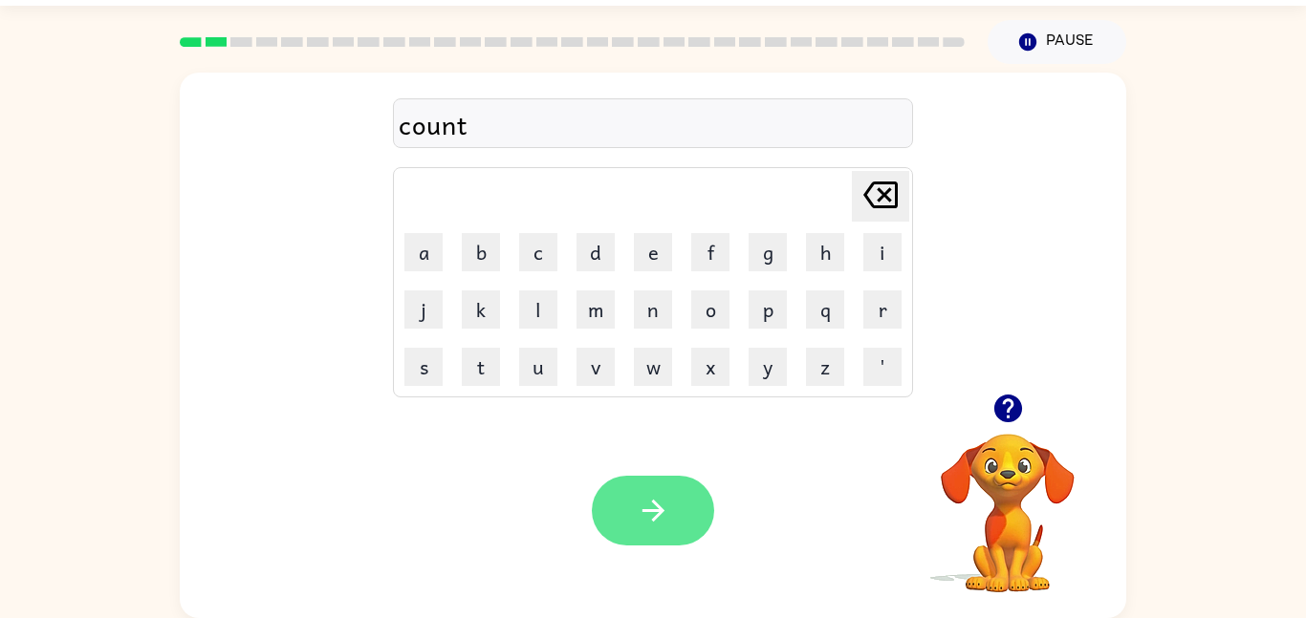
click at [642, 490] on button "button" at bounding box center [653, 511] width 122 height 70
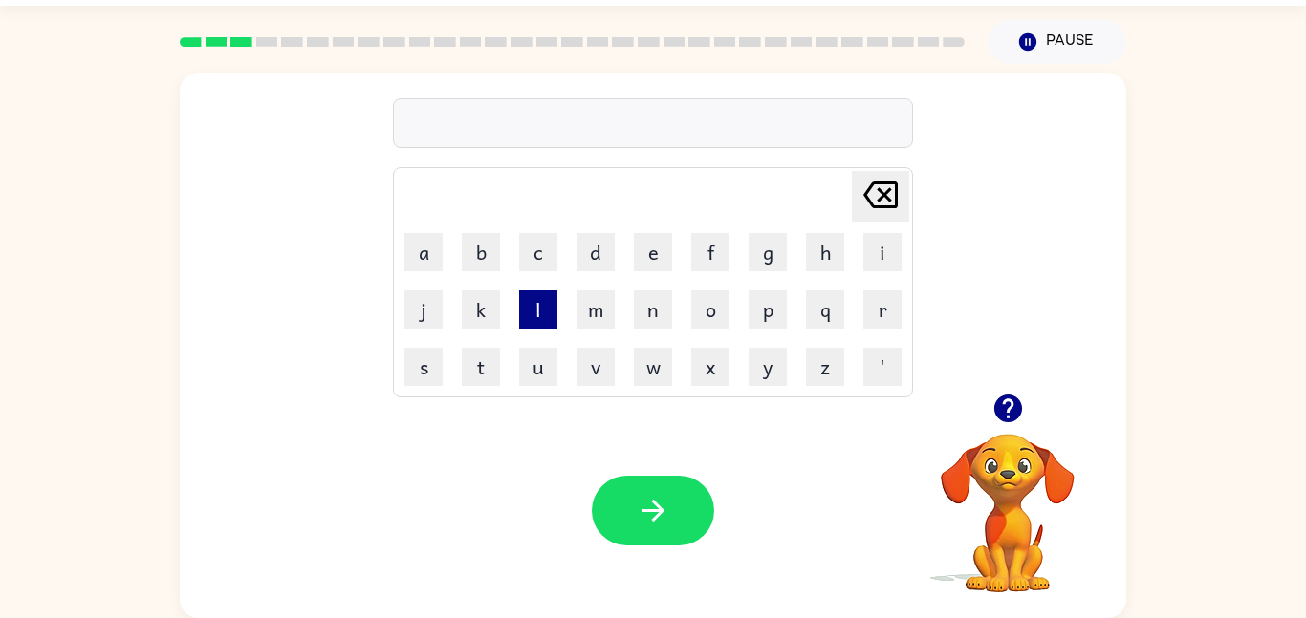
click at [528, 314] on button "l" at bounding box center [538, 310] width 38 height 38
click at [701, 324] on button "o" at bounding box center [710, 310] width 38 height 38
click at [542, 367] on button "u" at bounding box center [538, 367] width 38 height 38
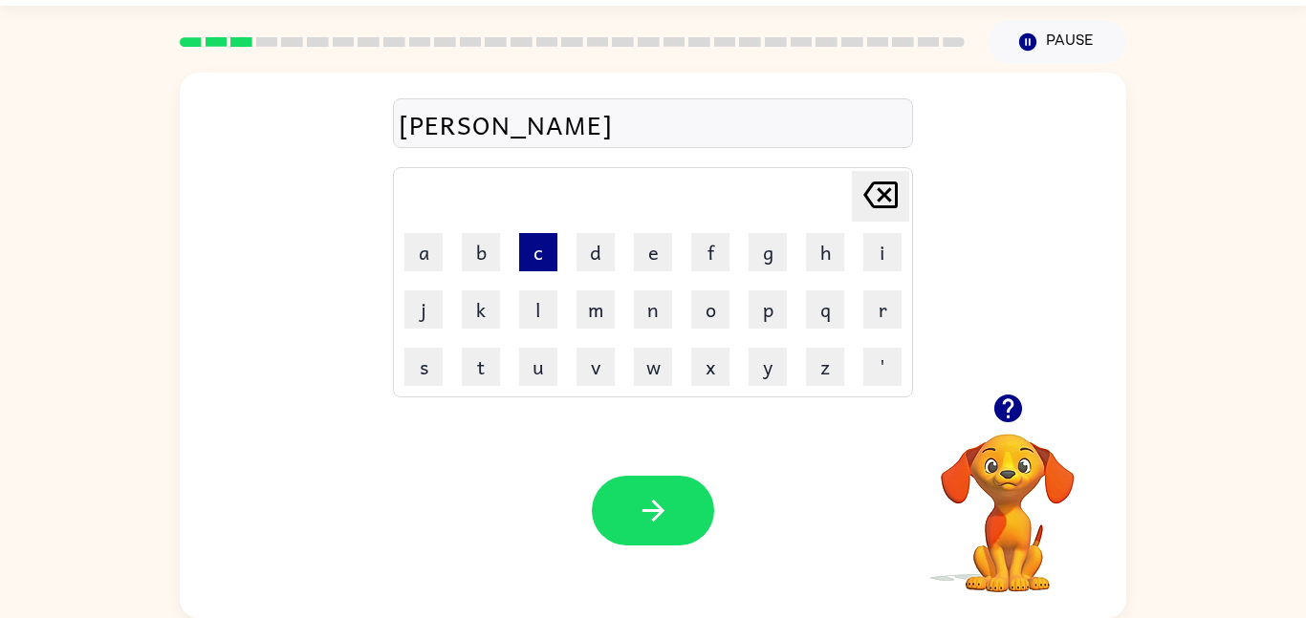
click at [536, 261] on button "c" at bounding box center [538, 252] width 38 height 38
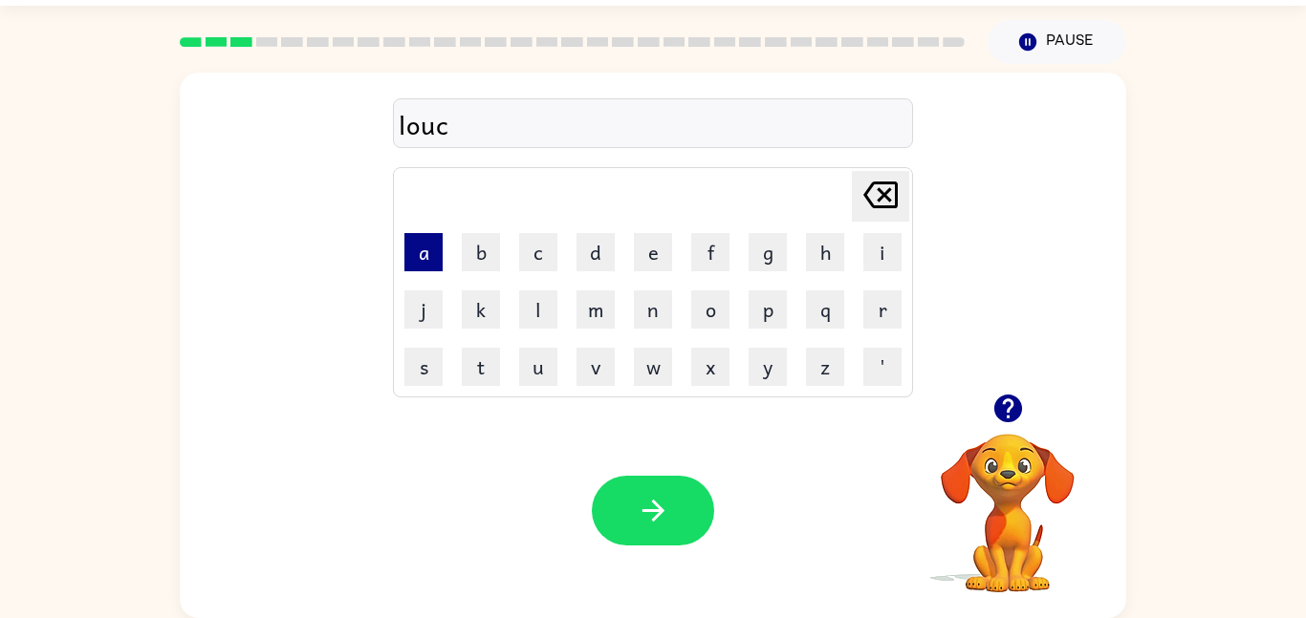
click at [427, 248] on button "a" at bounding box center [423, 252] width 38 height 38
click at [497, 361] on button "t" at bounding box center [481, 367] width 38 height 38
click at [638, 240] on button "e" at bounding box center [653, 252] width 38 height 38
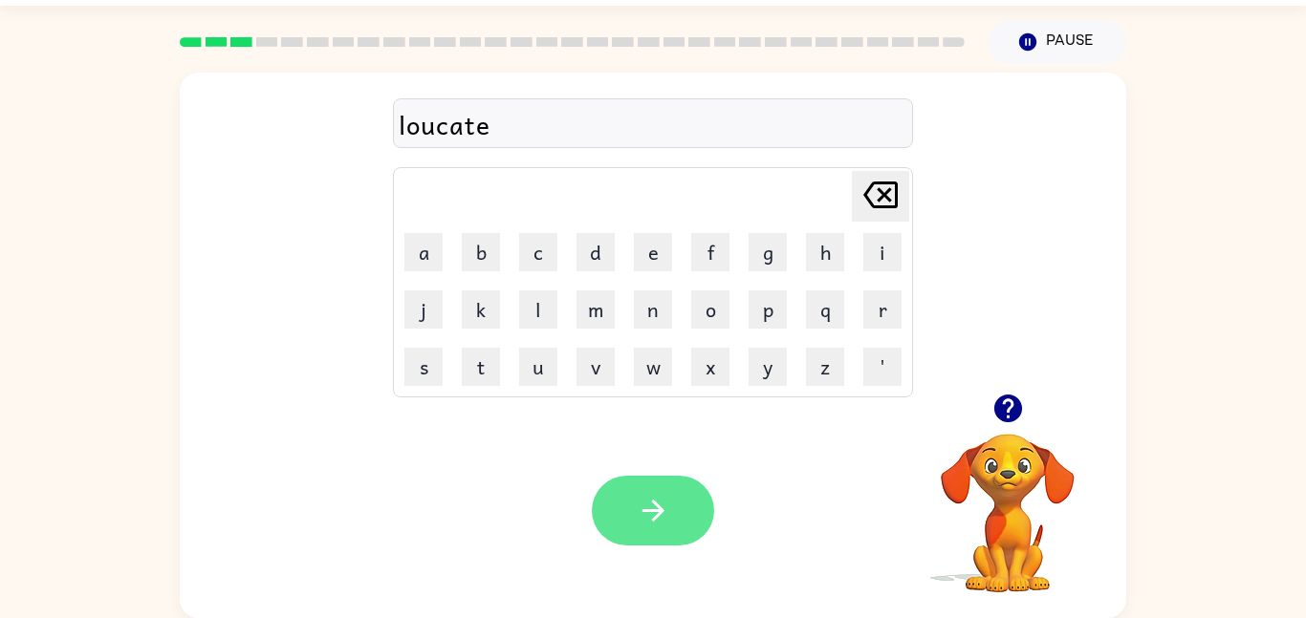
click at [638, 514] on icon "button" at bounding box center [653, 510] width 33 height 33
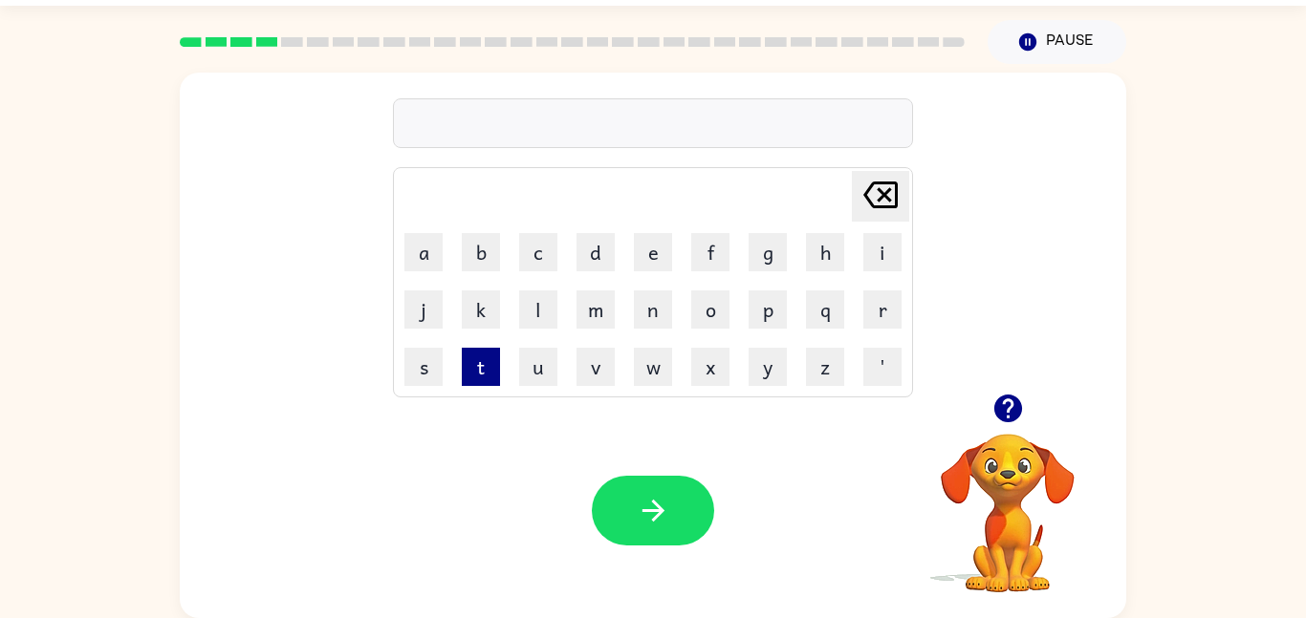
click at [485, 374] on button "t" at bounding box center [481, 367] width 38 height 38
click at [652, 382] on button "w" at bounding box center [653, 367] width 38 height 38
click at [883, 255] on button "i" at bounding box center [882, 252] width 38 height 38
click at [660, 308] on button "n" at bounding box center [653, 310] width 38 height 38
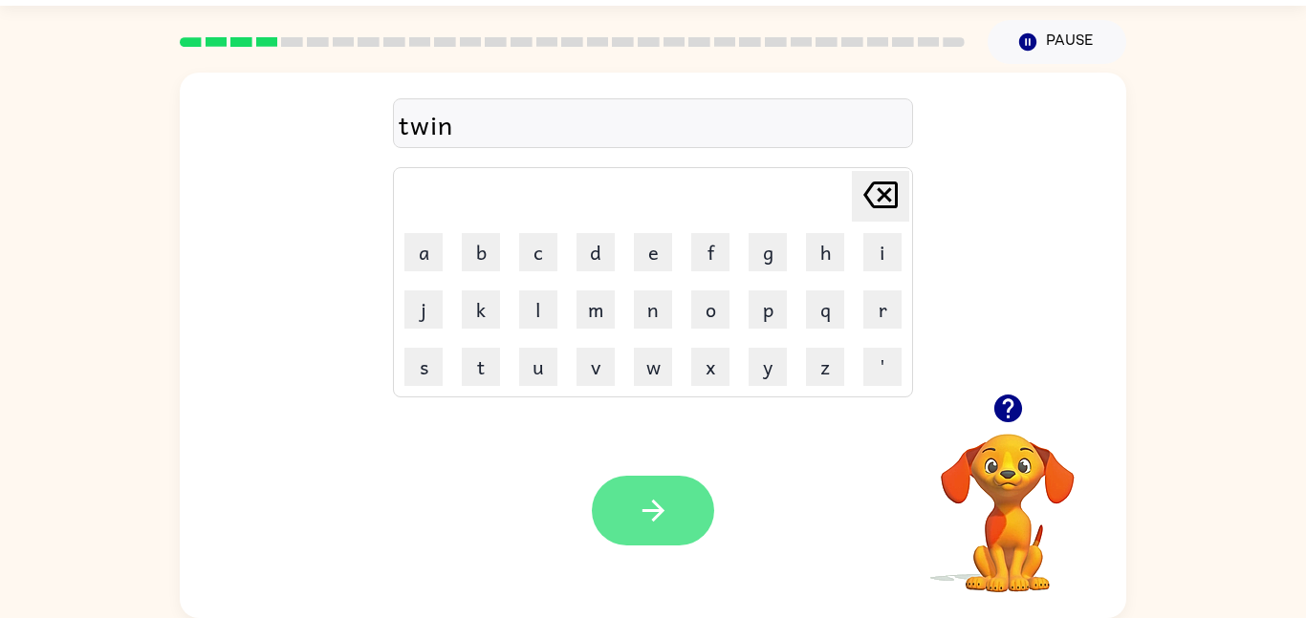
click at [671, 486] on button "button" at bounding box center [653, 511] width 122 height 70
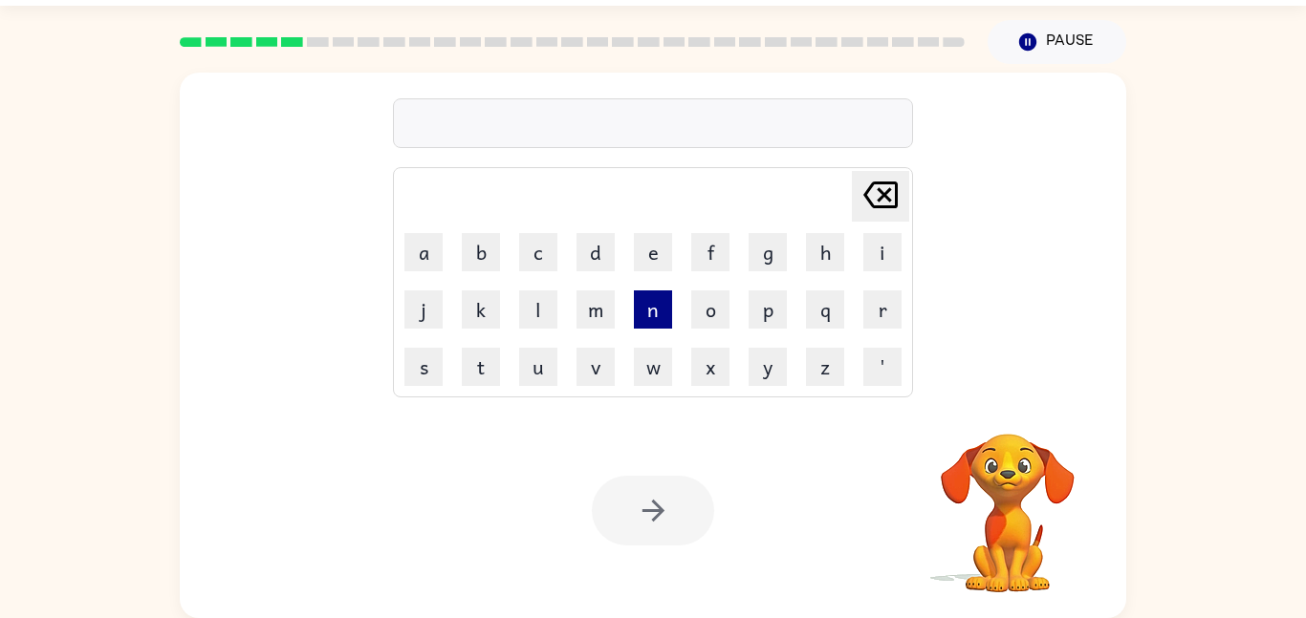
click at [654, 313] on button "n" at bounding box center [653, 310] width 38 height 38
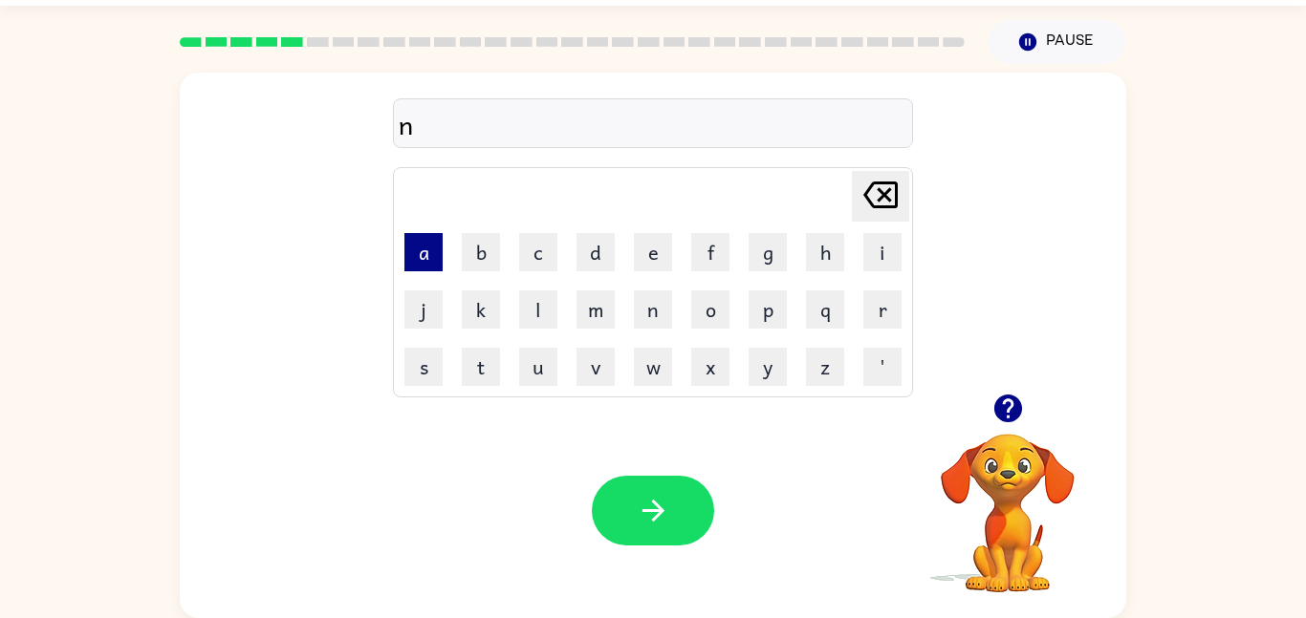
click at [414, 243] on button "a" at bounding box center [423, 252] width 38 height 38
click at [879, 299] on button "r" at bounding box center [882, 310] width 38 height 38
click at [886, 314] on button "r" at bounding box center [882, 310] width 38 height 38
click at [715, 313] on button "o" at bounding box center [710, 310] width 38 height 38
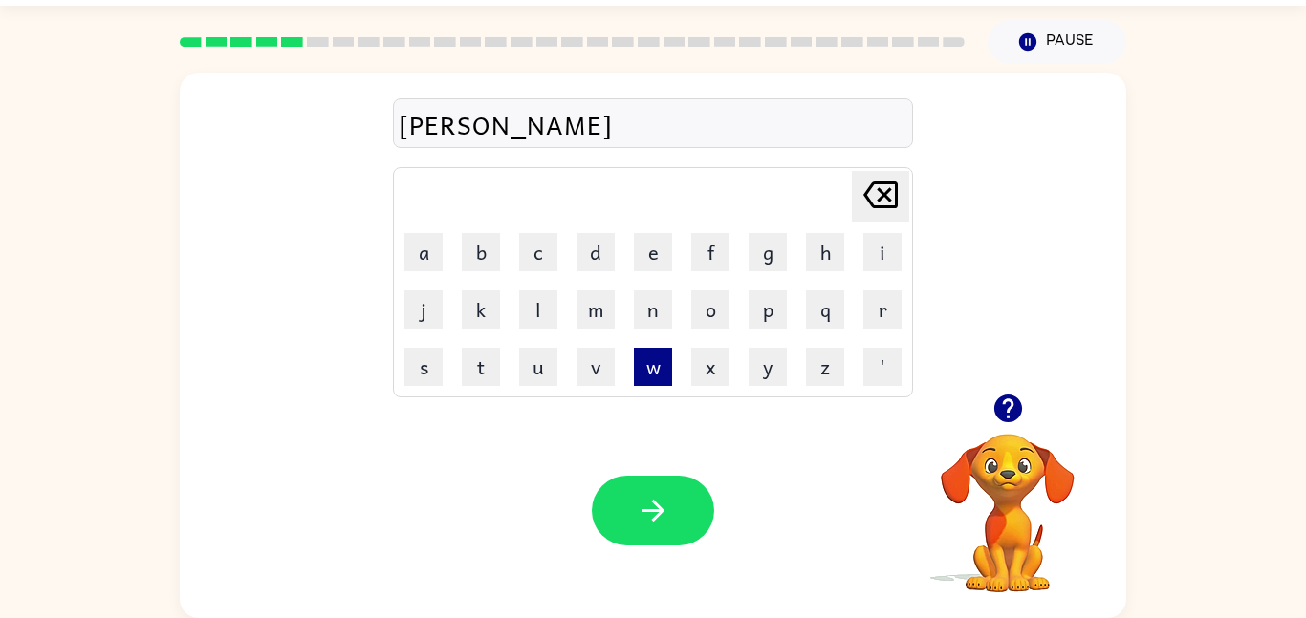
click at [658, 368] on button "w" at bounding box center [653, 367] width 38 height 38
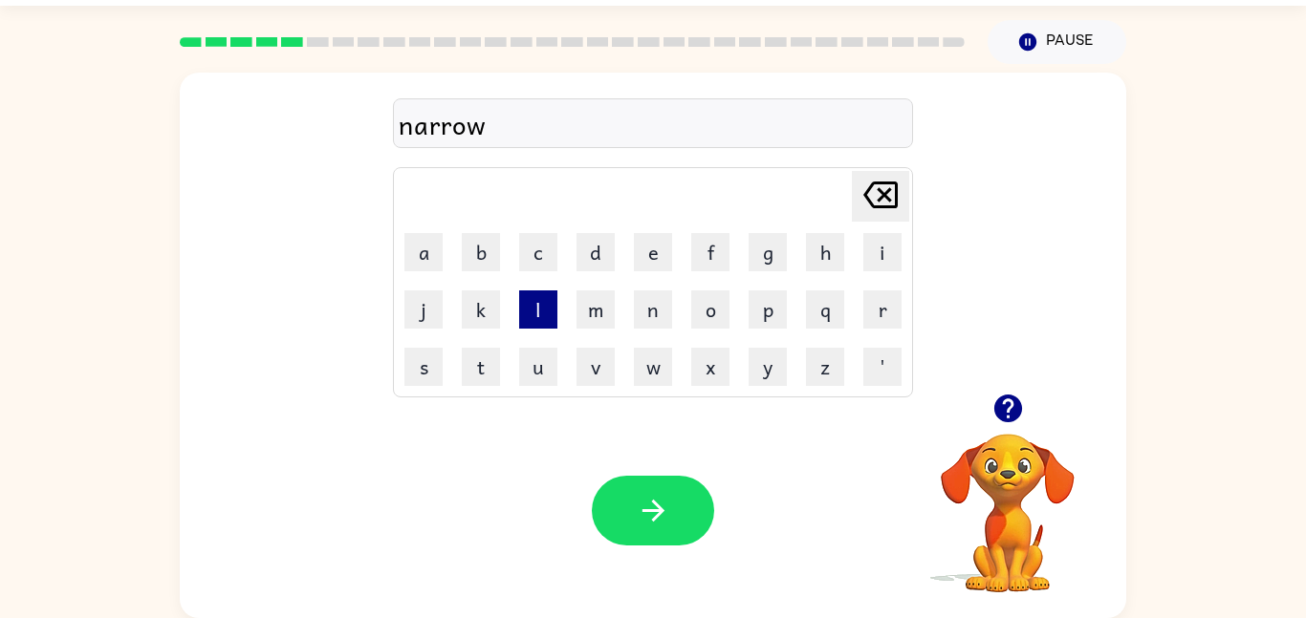
click at [549, 315] on button "l" at bounding box center [538, 310] width 38 height 38
click at [757, 363] on button "y" at bounding box center [767, 367] width 38 height 38
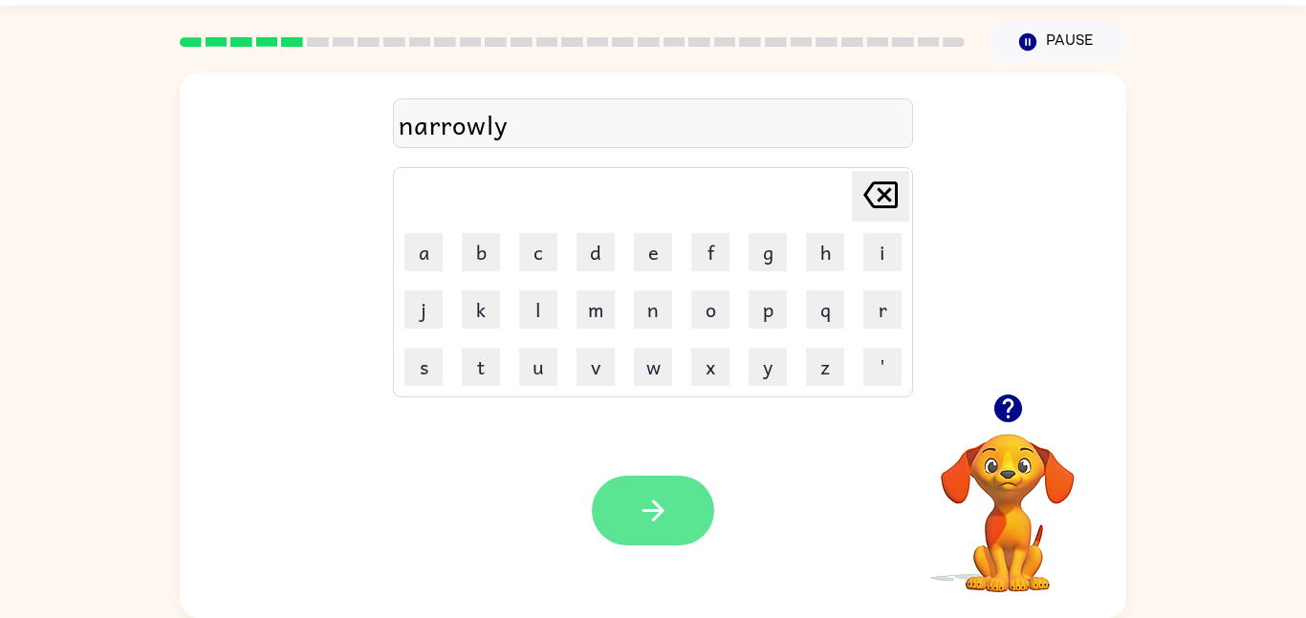
click at [652, 513] on icon "button" at bounding box center [653, 510] width 33 height 33
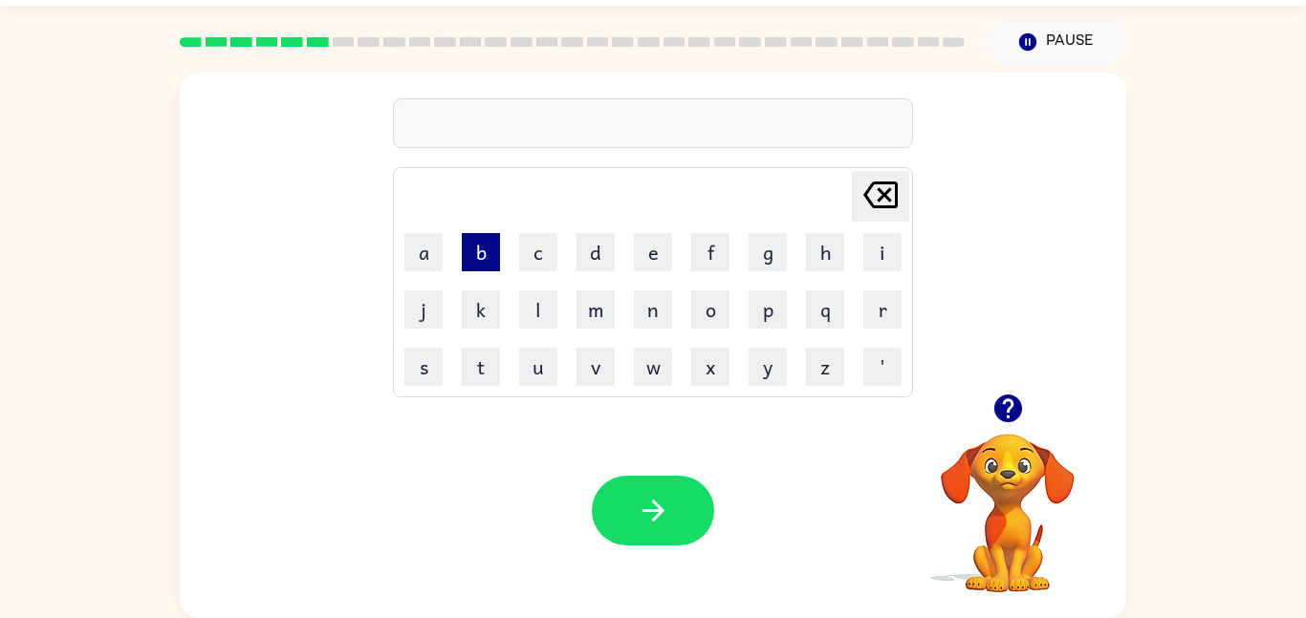
click at [479, 264] on button "b" at bounding box center [481, 252] width 38 height 38
click at [652, 256] on button "e" at bounding box center [653, 252] width 38 height 38
click at [827, 254] on button "h" at bounding box center [825, 252] width 38 height 38
click at [878, 249] on button "i" at bounding box center [882, 252] width 38 height 38
click at [636, 315] on button "n" at bounding box center [653, 310] width 38 height 38
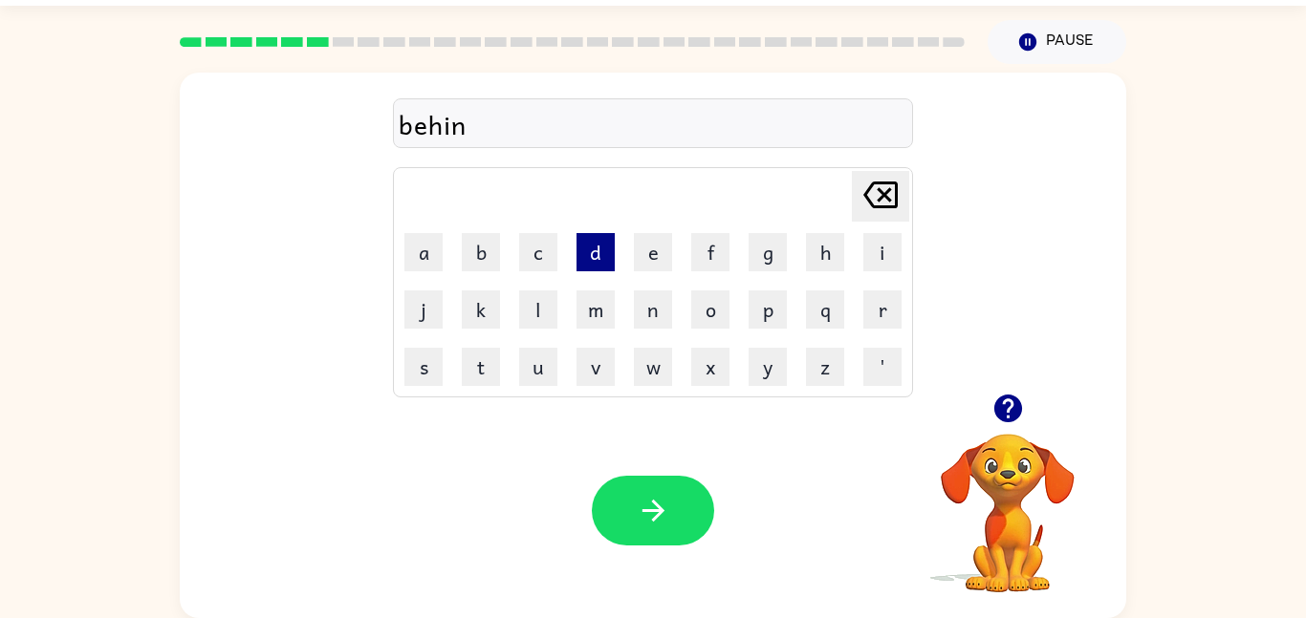
click at [591, 262] on button "d" at bounding box center [595, 252] width 38 height 38
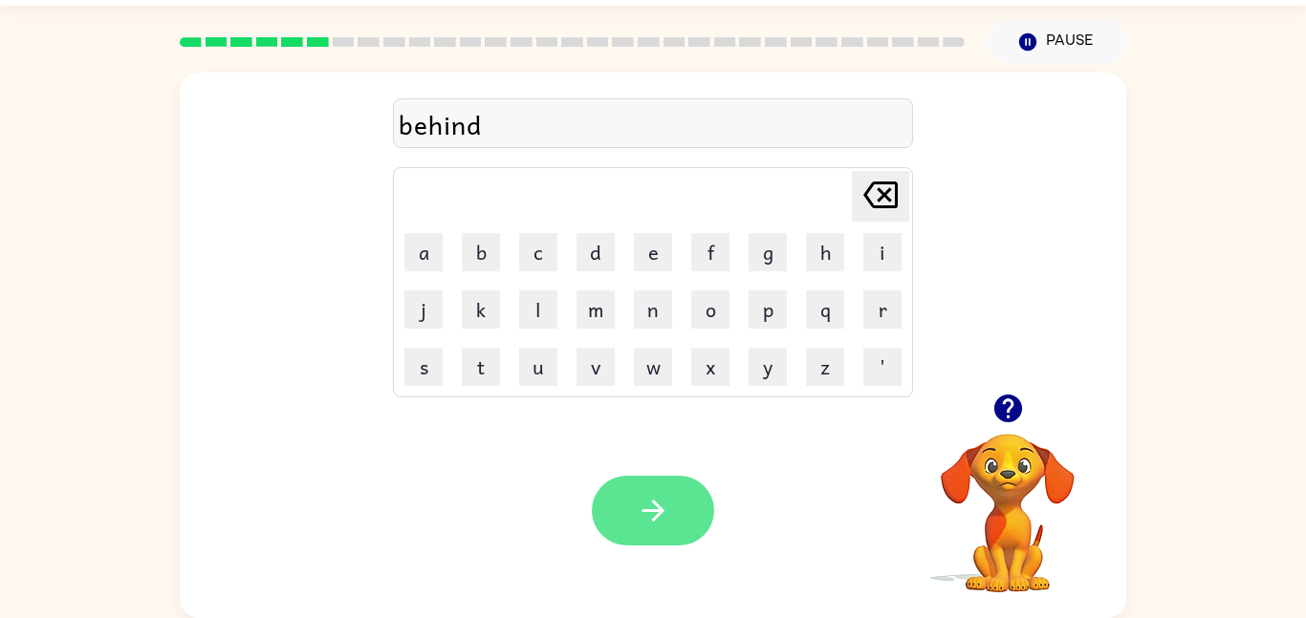
click at [676, 517] on button "button" at bounding box center [653, 511] width 122 height 70
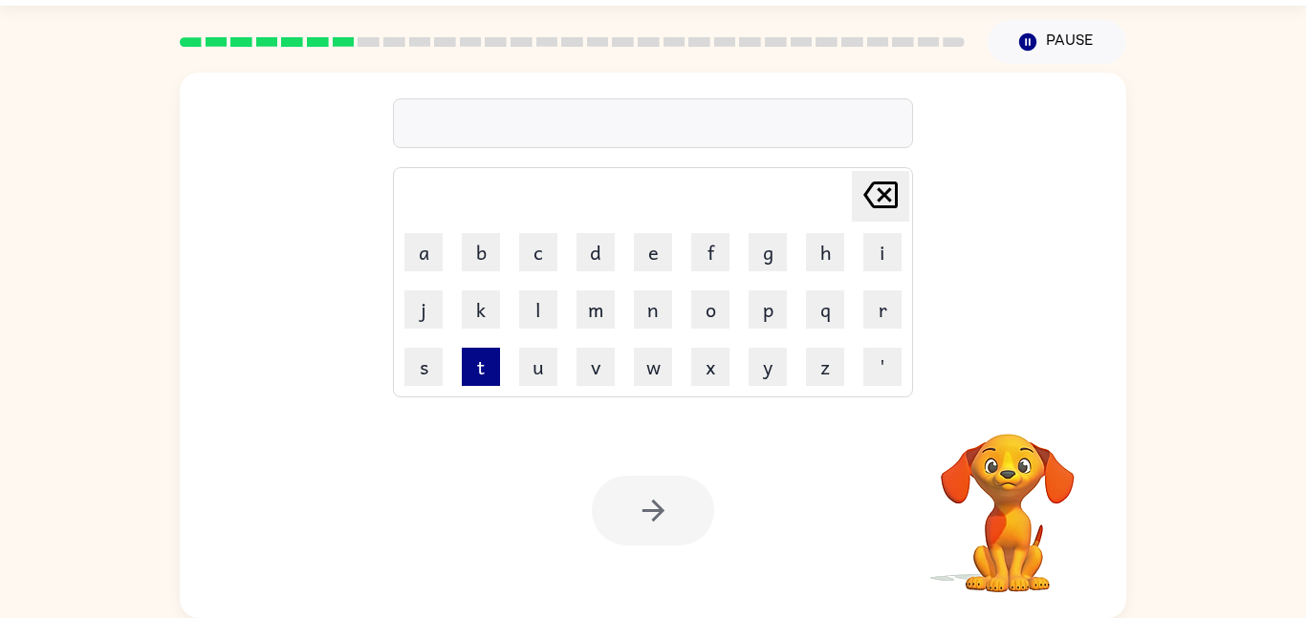
click at [481, 367] on button "t" at bounding box center [481, 367] width 38 height 38
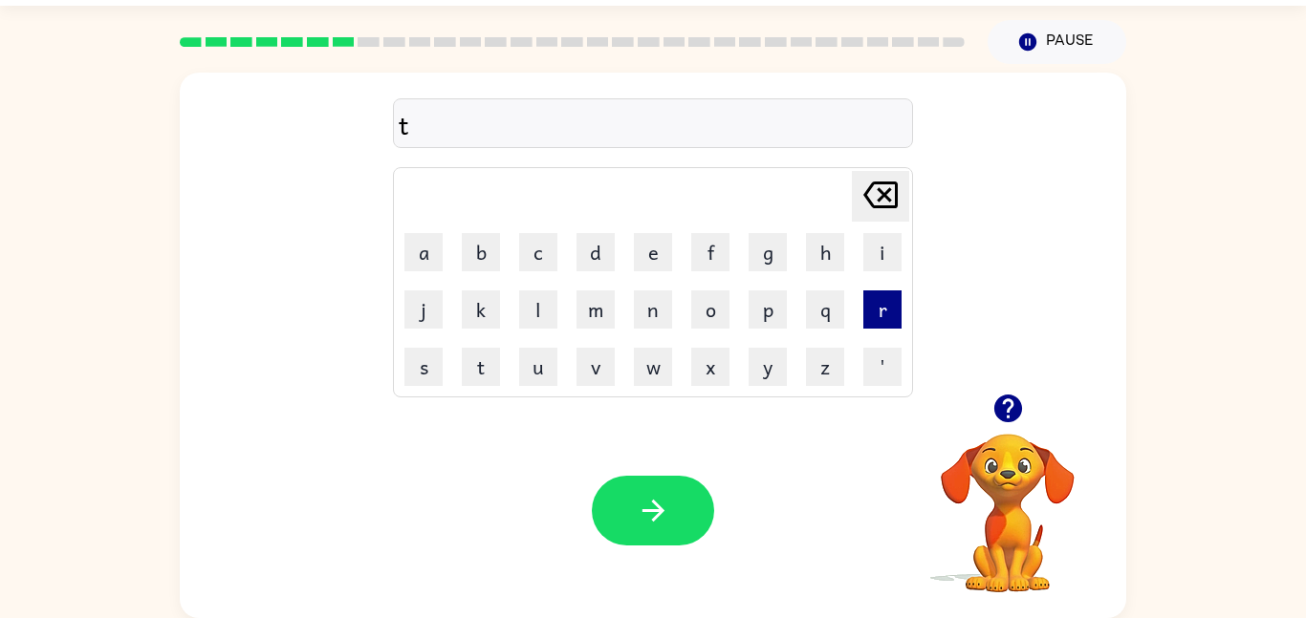
click at [872, 314] on button "r" at bounding box center [882, 310] width 38 height 38
click at [884, 251] on button "i" at bounding box center [882, 252] width 38 height 38
click at [488, 322] on button "k" at bounding box center [481, 310] width 38 height 38
click at [866, 314] on button "r" at bounding box center [882, 310] width 38 height 38
click at [861, 211] on icon "[PERSON_NAME] last character input" at bounding box center [880, 195] width 46 height 46
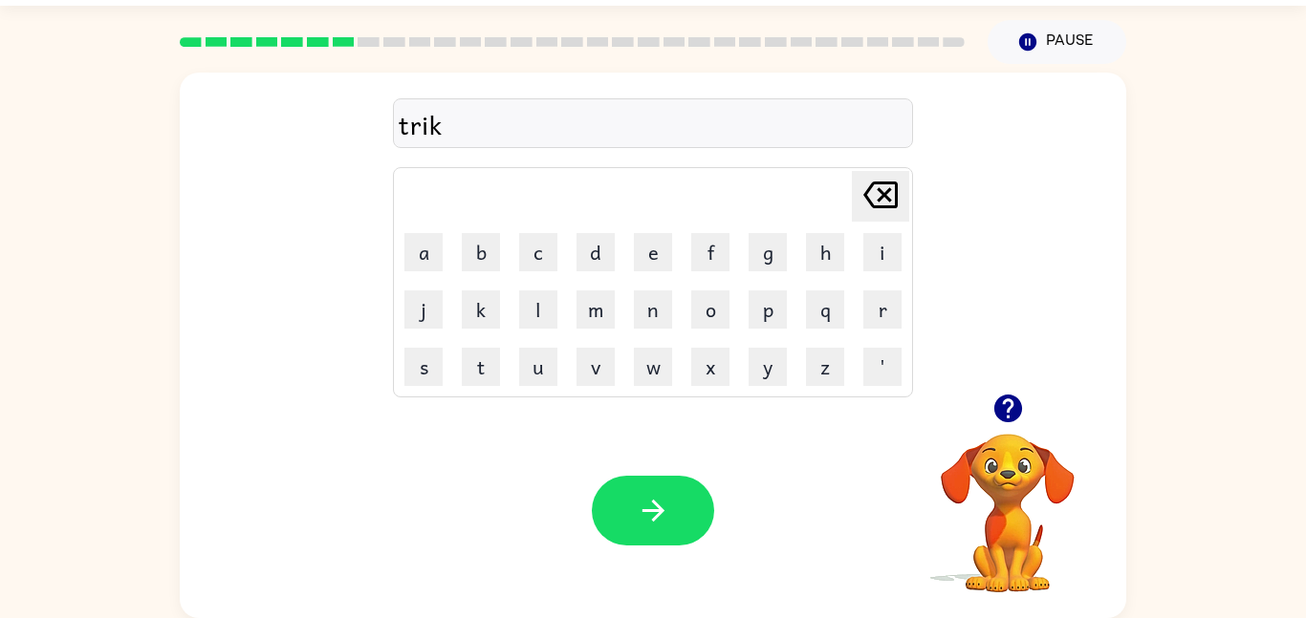
click at [885, 193] on icon at bounding box center [880, 195] width 34 height 27
click at [527, 251] on button "c" at bounding box center [538, 252] width 38 height 38
click at [478, 309] on button "k" at bounding box center [481, 310] width 38 height 38
click at [520, 313] on button "l" at bounding box center [538, 310] width 38 height 38
click at [658, 268] on button "e" at bounding box center [653, 252] width 38 height 38
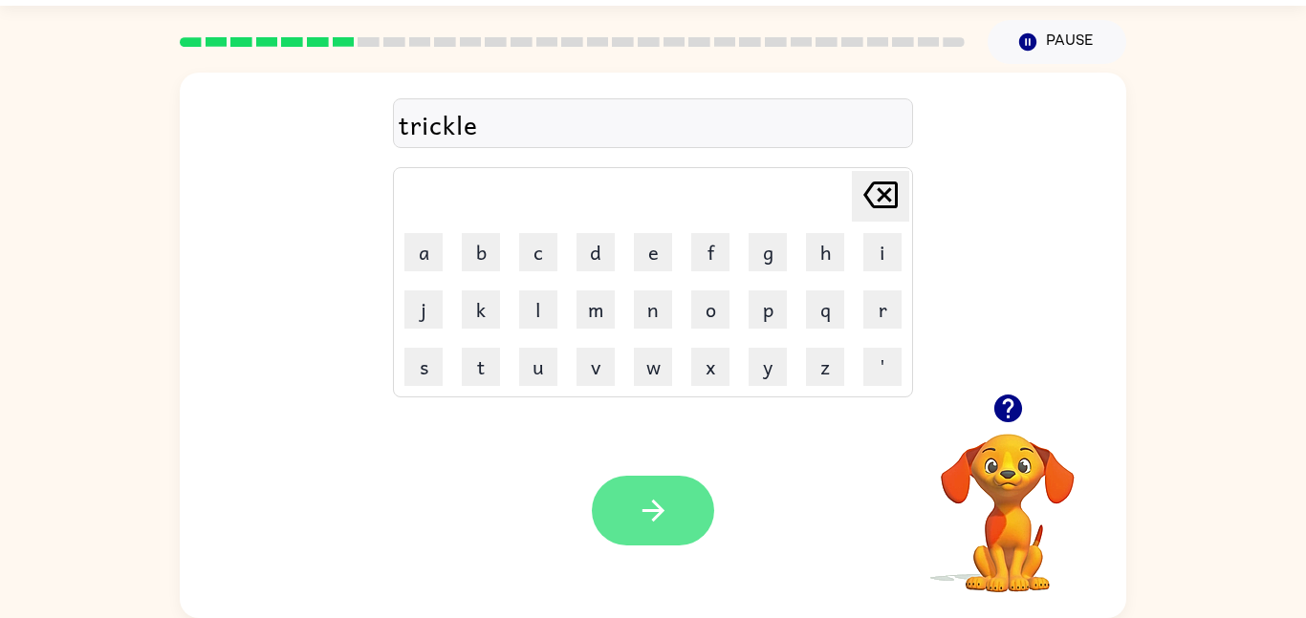
click at [682, 530] on button "button" at bounding box center [653, 511] width 122 height 70
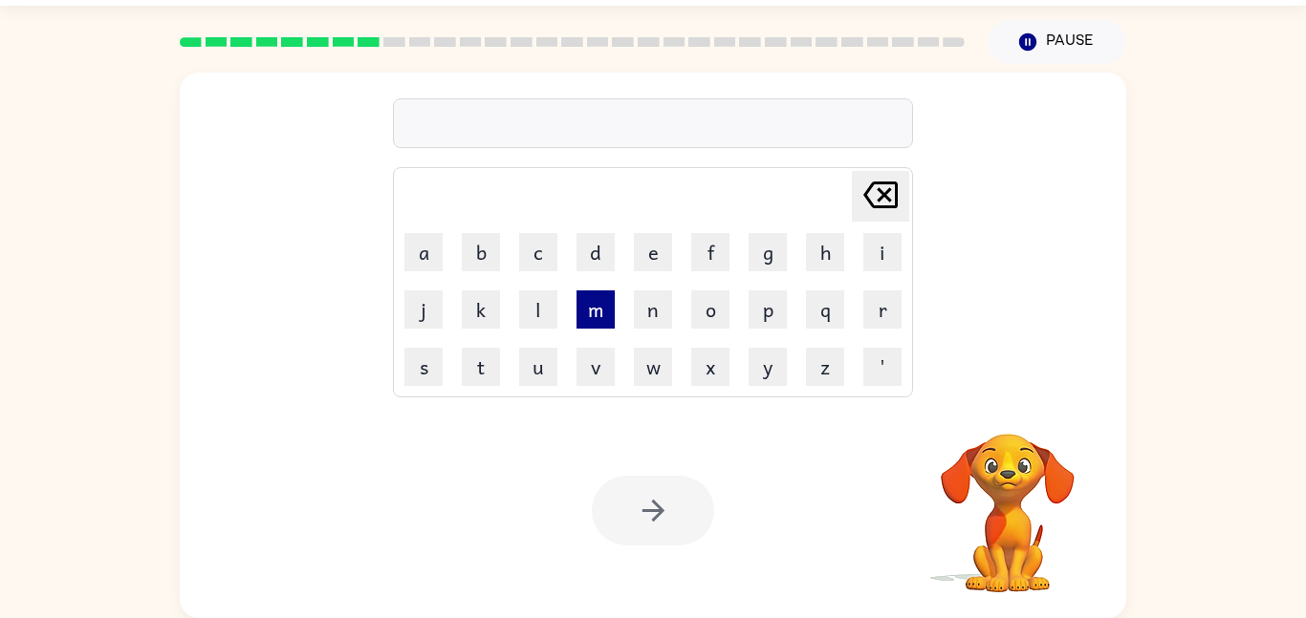
click at [589, 315] on button "m" at bounding box center [595, 310] width 38 height 38
click at [871, 251] on button "i" at bounding box center [882, 252] width 38 height 38
click at [881, 317] on button "r" at bounding box center [882, 310] width 38 height 38
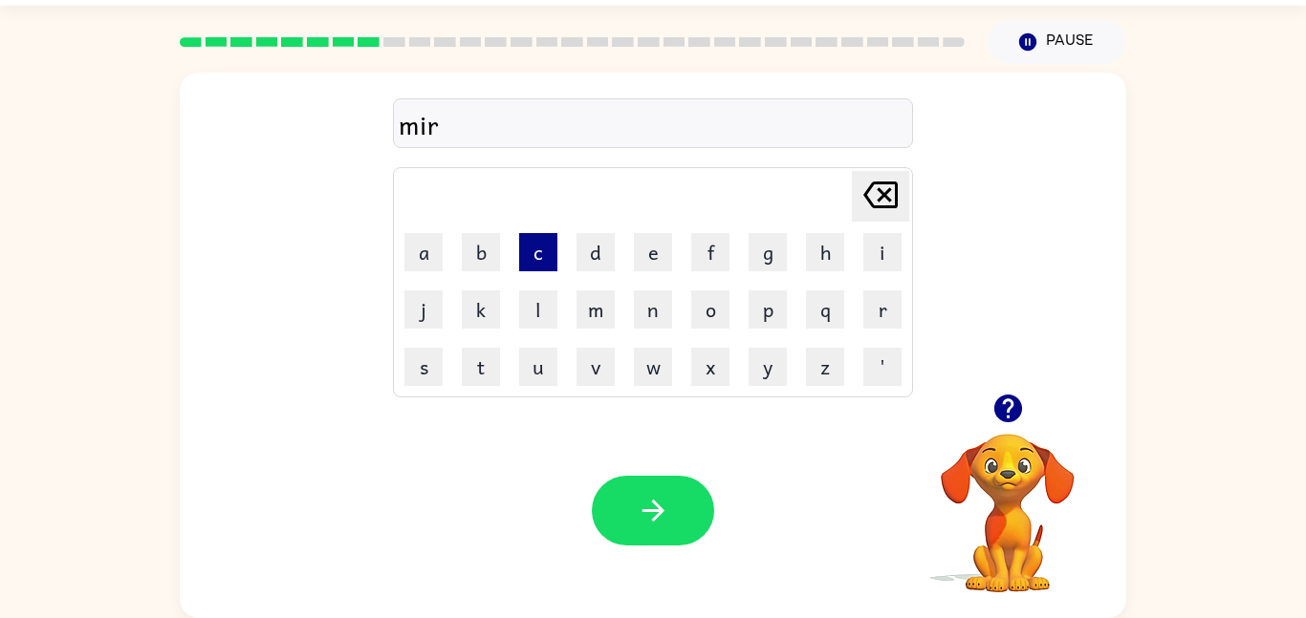
click at [550, 249] on button "c" at bounding box center [538, 252] width 38 height 38
click at [542, 308] on button "l" at bounding box center [538, 310] width 38 height 38
click at [653, 252] on button "e" at bounding box center [653, 252] width 38 height 38
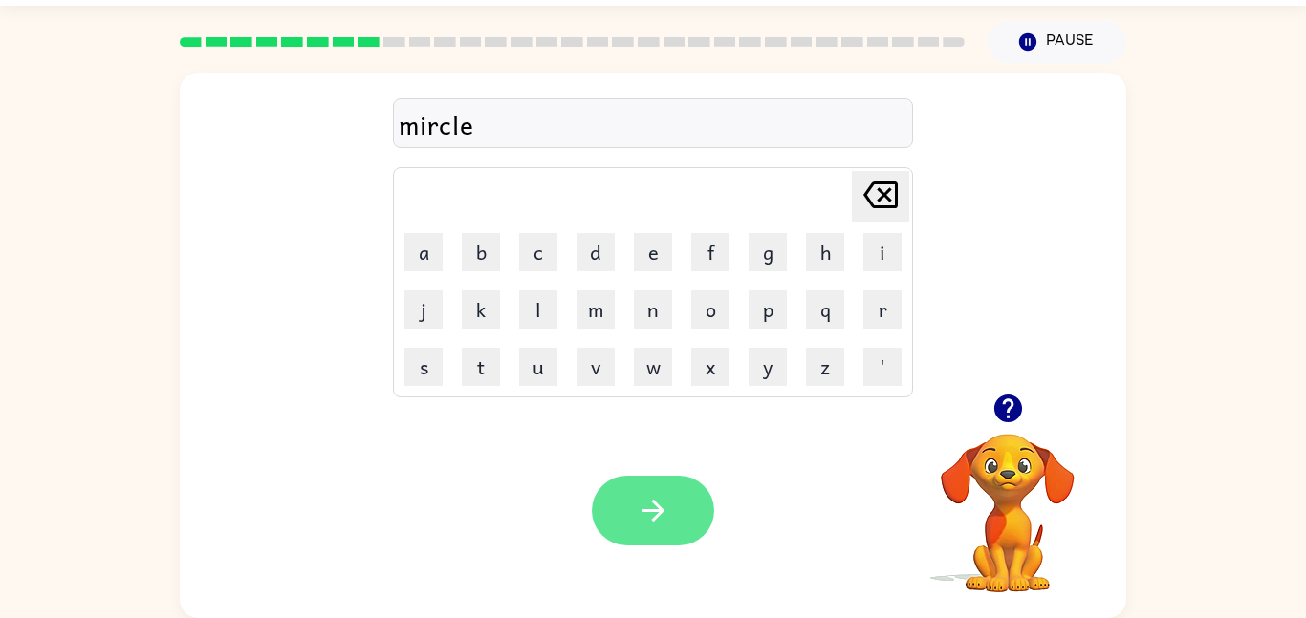
click at [699, 498] on button "button" at bounding box center [653, 511] width 122 height 70
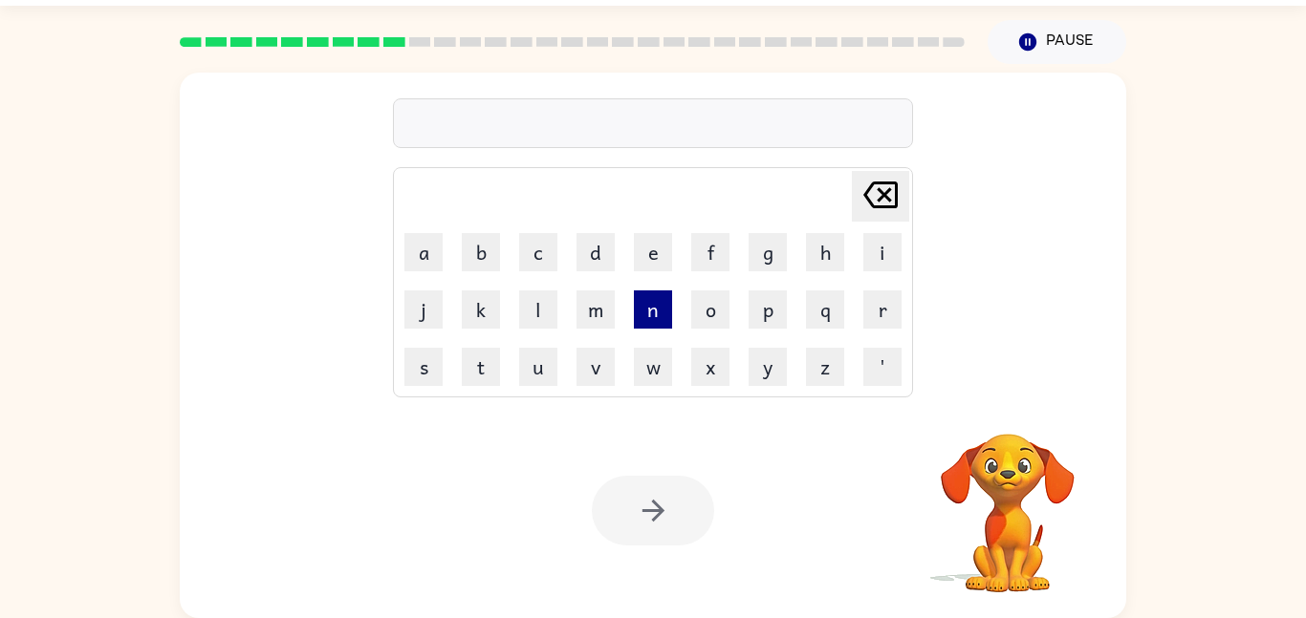
click at [647, 325] on button "n" at bounding box center [653, 310] width 38 height 38
click at [882, 250] on button "i" at bounding box center [882, 252] width 38 height 38
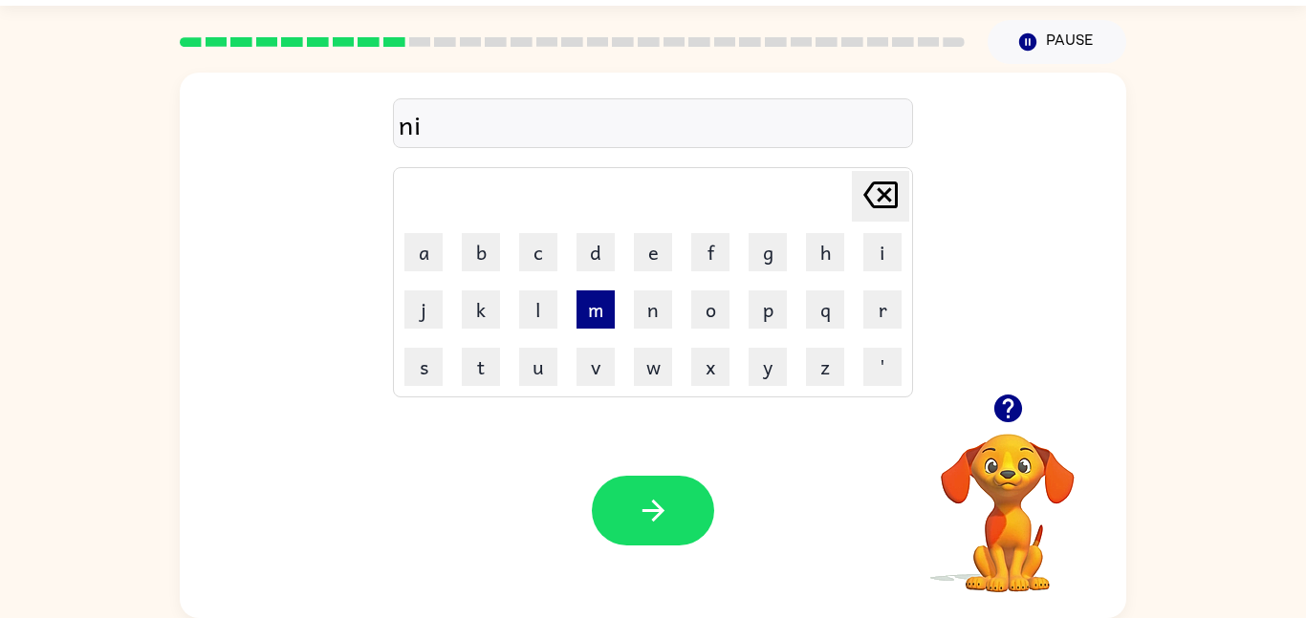
click at [595, 321] on button "m" at bounding box center [595, 310] width 38 height 38
click at [552, 246] on button "c" at bounding box center [538, 252] width 38 height 38
click at [868, 210] on icon "[PERSON_NAME] last character input" at bounding box center [880, 195] width 46 height 46
click at [577, 242] on button "d" at bounding box center [595, 252] width 38 height 38
click at [868, 189] on icon at bounding box center [880, 195] width 34 height 27
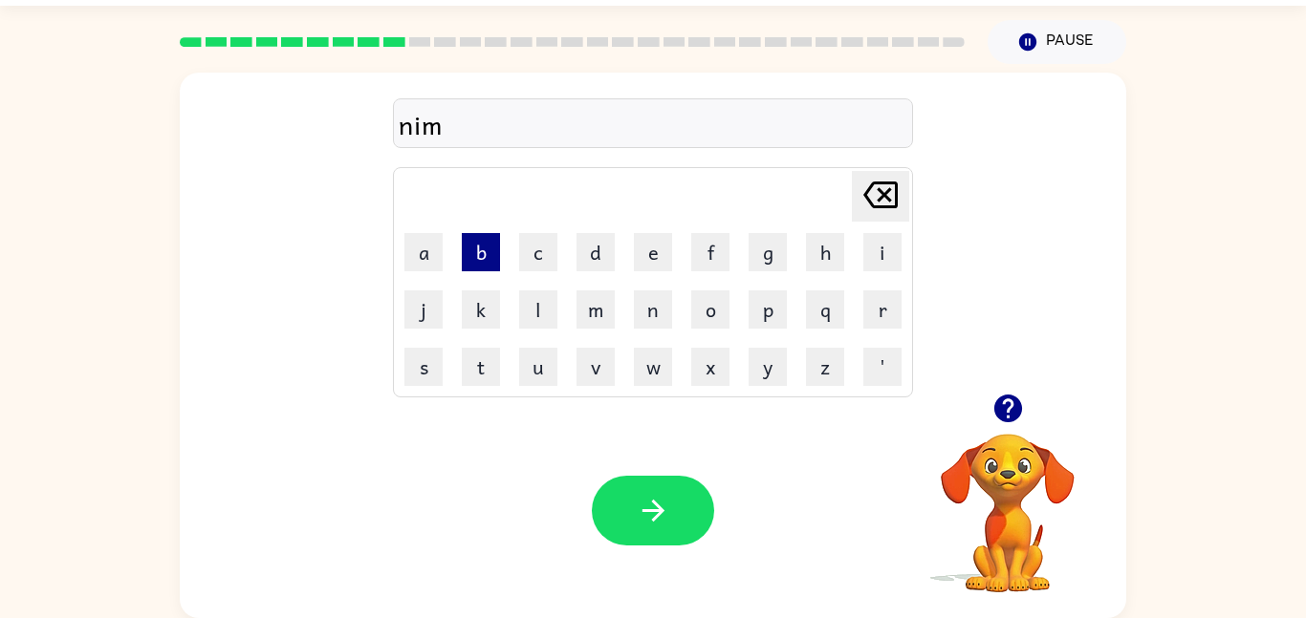
click at [480, 251] on button "b" at bounding box center [481, 252] width 38 height 38
click at [652, 247] on button "e" at bounding box center [653, 252] width 38 height 38
click at [890, 185] on icon "[PERSON_NAME] last character input" at bounding box center [880, 195] width 46 height 46
click at [884, 201] on icon "[PERSON_NAME] last character input" at bounding box center [880, 195] width 46 height 46
click at [480, 249] on button "b" at bounding box center [481, 252] width 38 height 38
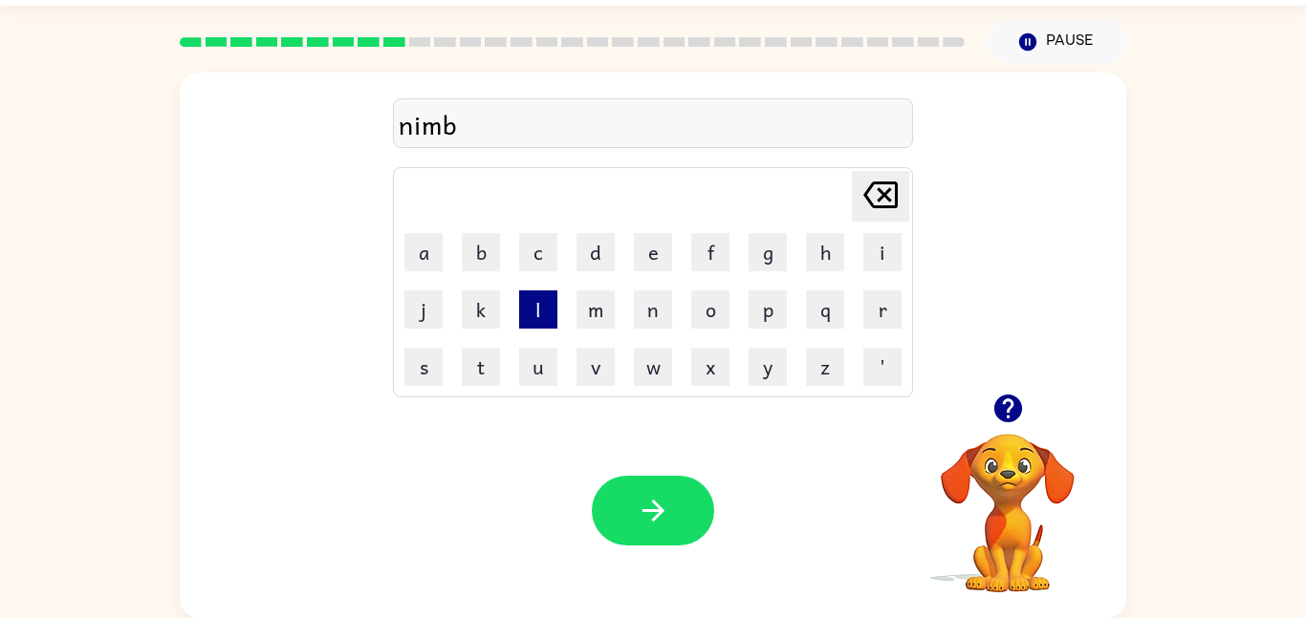
click at [537, 306] on button "l" at bounding box center [538, 310] width 38 height 38
click at [656, 257] on button "e" at bounding box center [653, 252] width 38 height 38
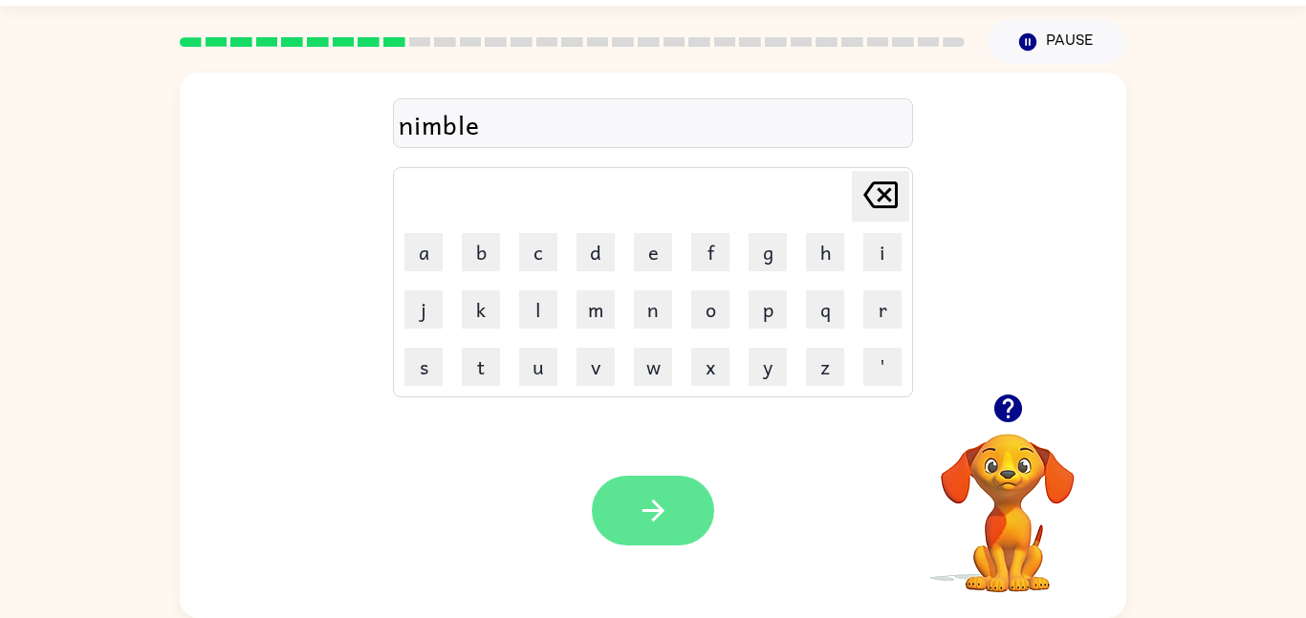
click at [694, 501] on button "button" at bounding box center [653, 511] width 122 height 70
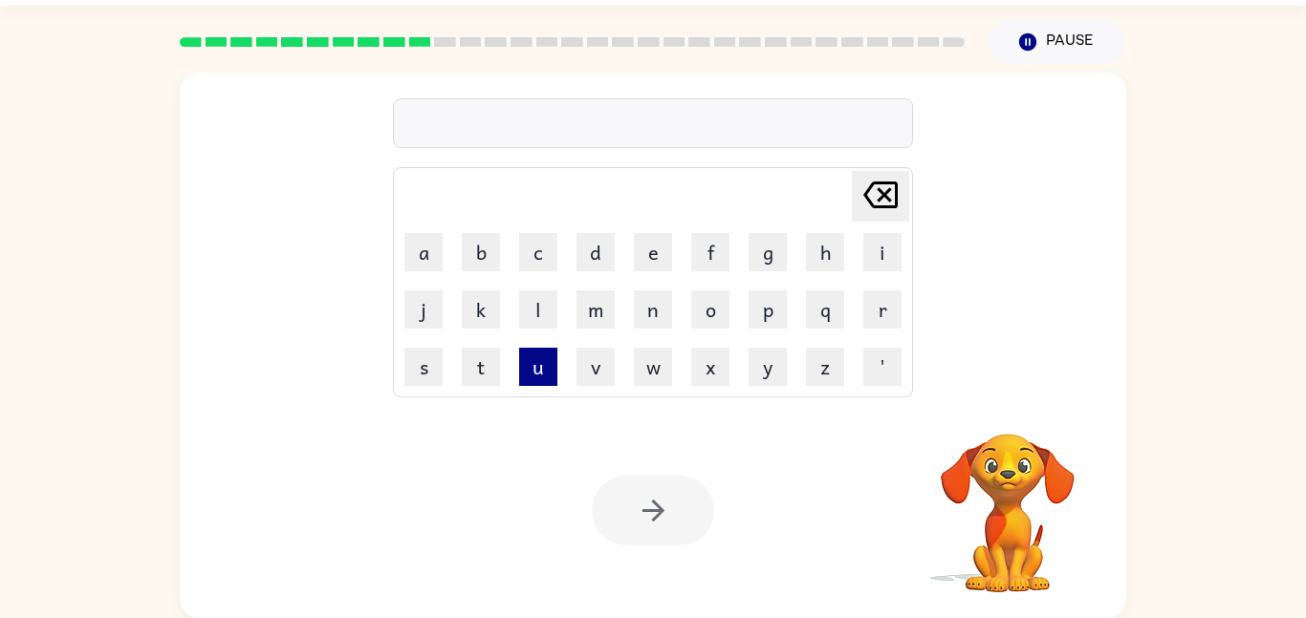
click at [532, 376] on button "u" at bounding box center [538, 367] width 38 height 38
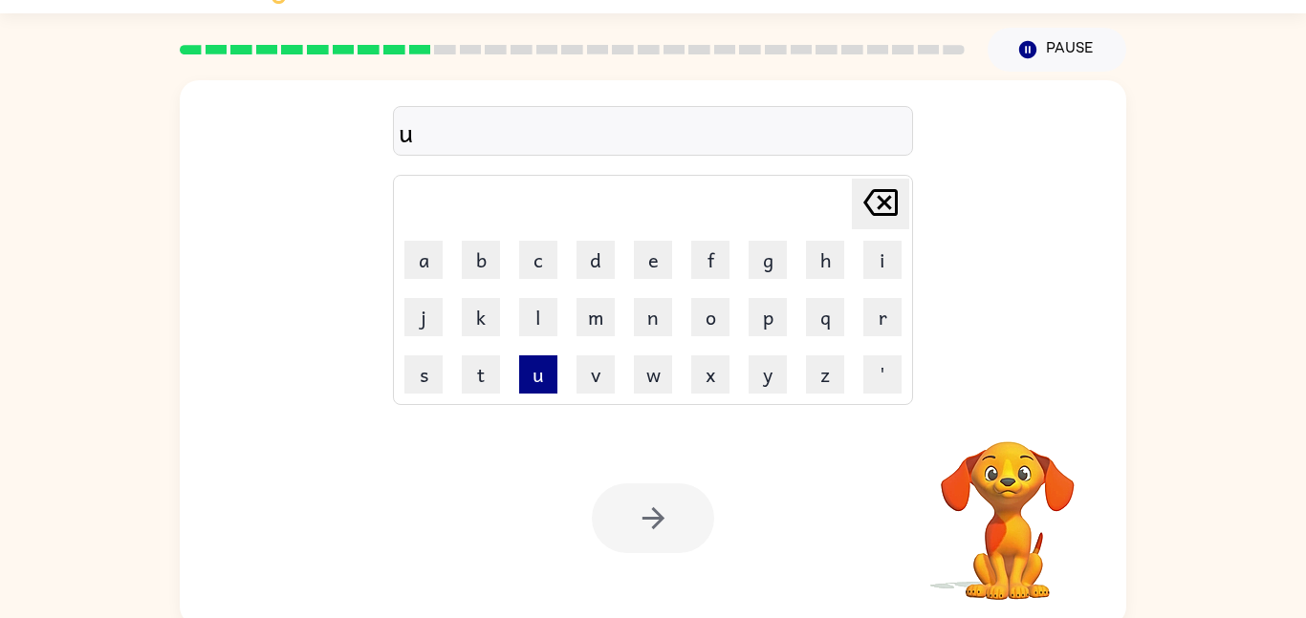
scroll to position [45, 0]
click at [704, 257] on button "f" at bounding box center [710, 261] width 38 height 38
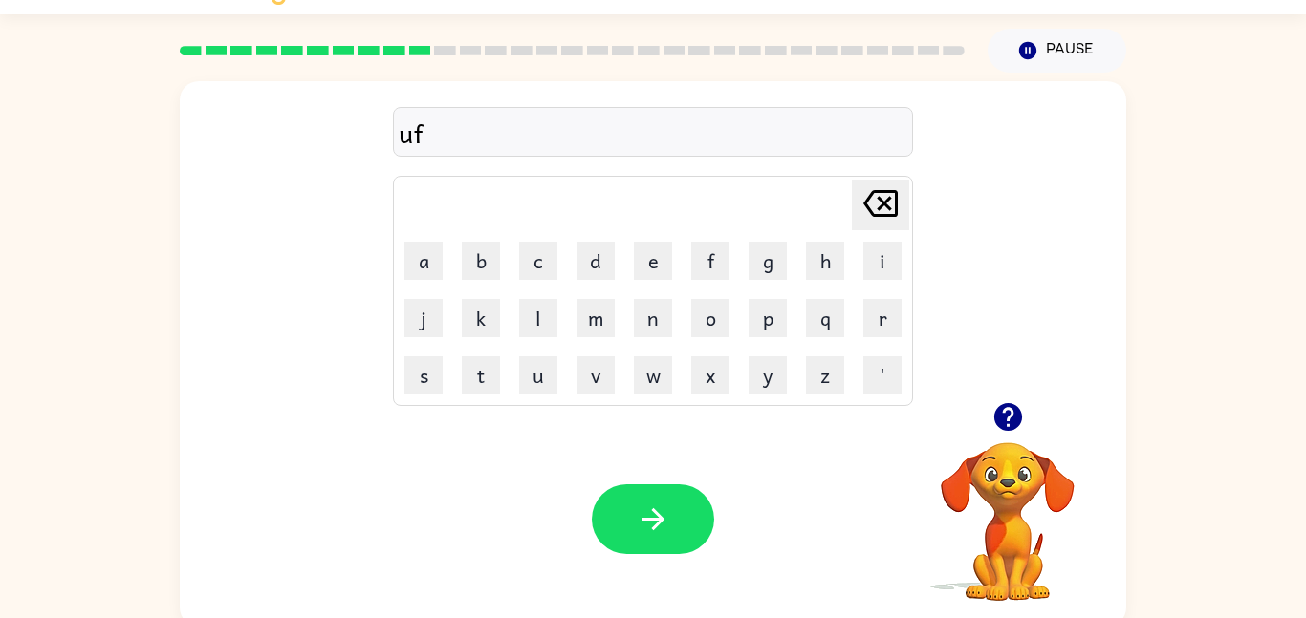
click at [885, 209] on icon "[PERSON_NAME] last character input" at bounding box center [880, 204] width 46 height 46
click at [653, 320] on button "n" at bounding box center [653, 318] width 38 height 38
click at [716, 275] on button "f" at bounding box center [710, 261] width 38 height 38
click at [716, 324] on button "o" at bounding box center [710, 318] width 38 height 38
click at [890, 264] on button "i" at bounding box center [882, 261] width 38 height 38
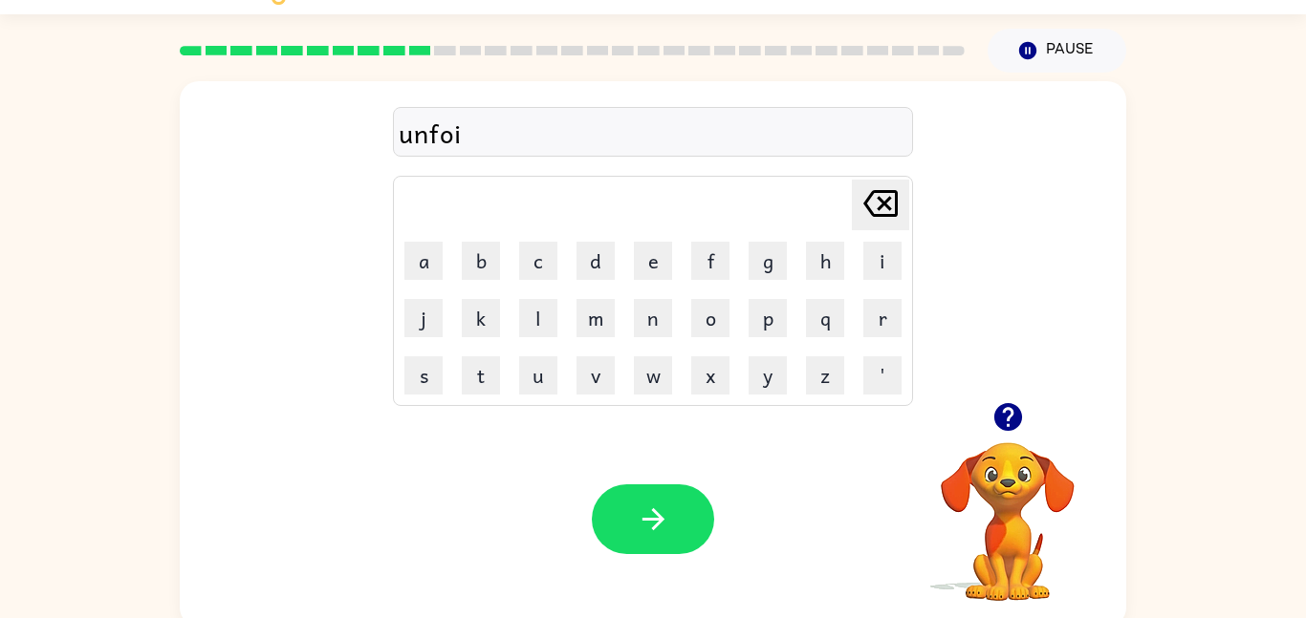
click at [880, 201] on icon at bounding box center [880, 203] width 34 height 27
click at [550, 313] on button "l" at bounding box center [538, 318] width 38 height 38
click at [594, 269] on button "d" at bounding box center [595, 261] width 38 height 38
click at [702, 538] on button "button" at bounding box center [653, 520] width 122 height 70
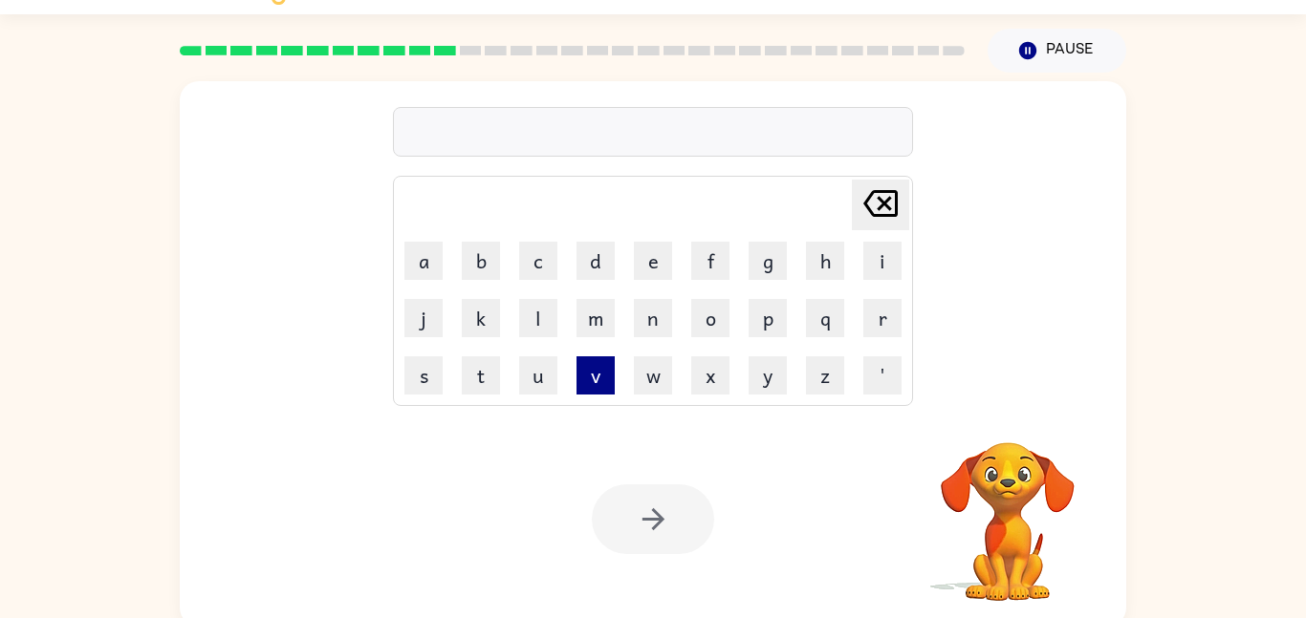
click at [590, 379] on button "v" at bounding box center [595, 376] width 38 height 38
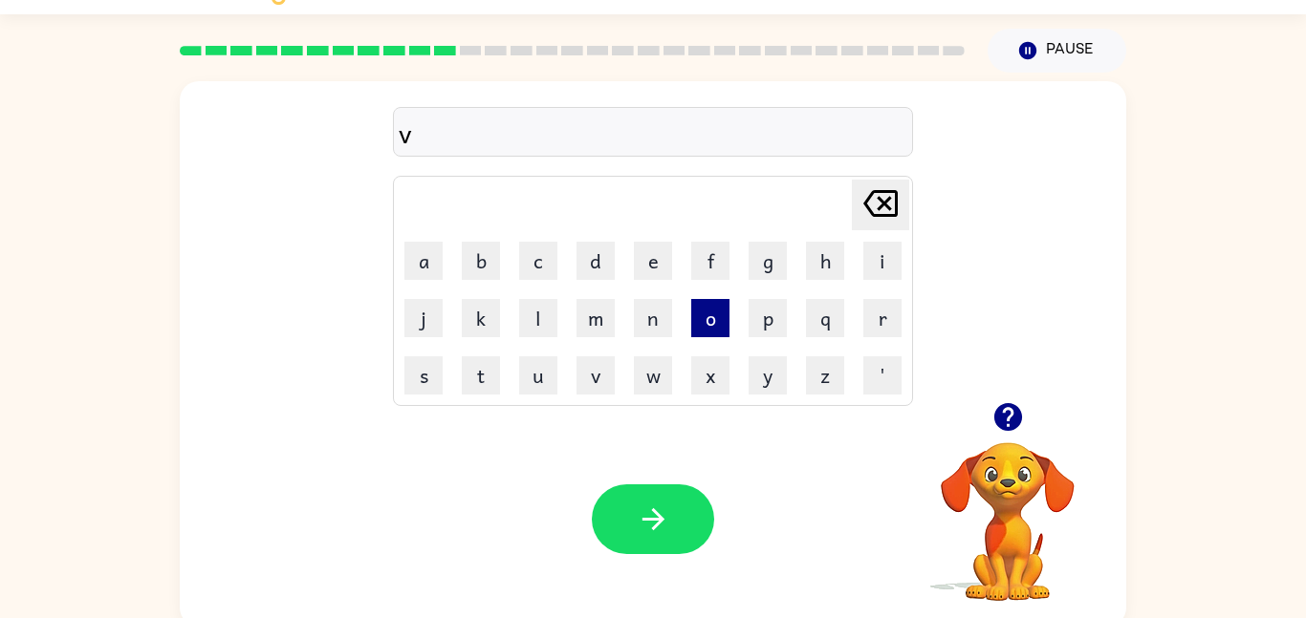
click at [715, 314] on button "o" at bounding box center [710, 318] width 38 height 38
click at [485, 376] on button "t" at bounding box center [481, 376] width 38 height 38
click at [655, 268] on button "e" at bounding box center [653, 261] width 38 height 38
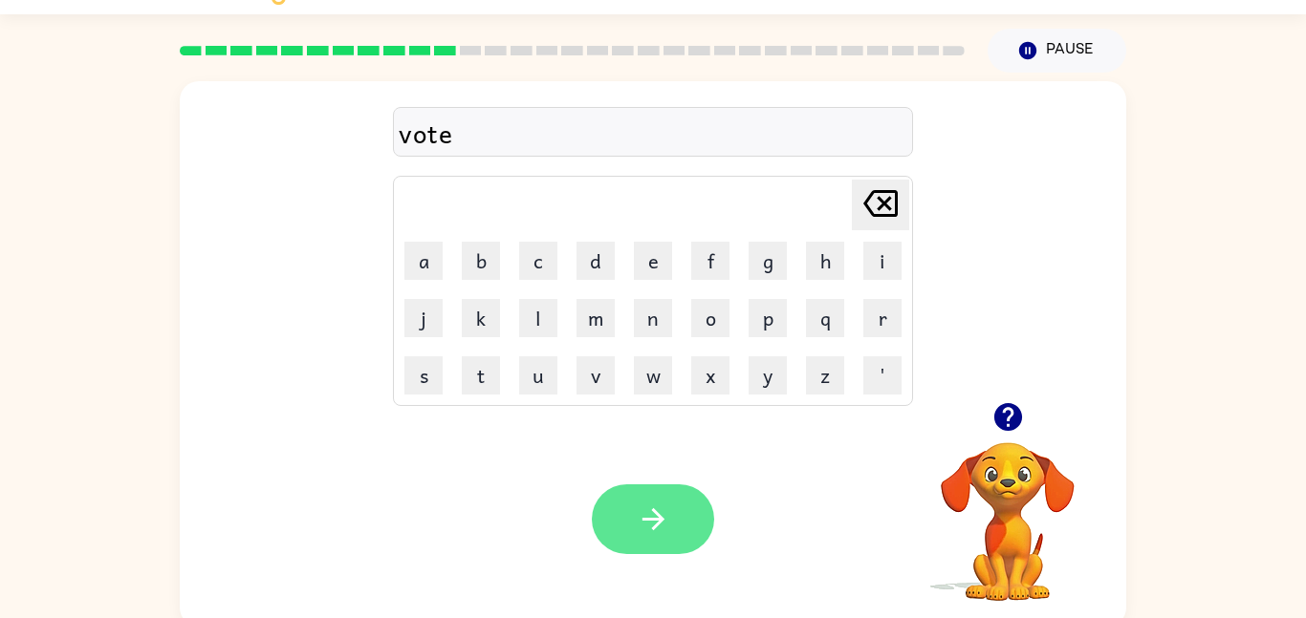
click at [704, 525] on button "button" at bounding box center [653, 520] width 122 height 70
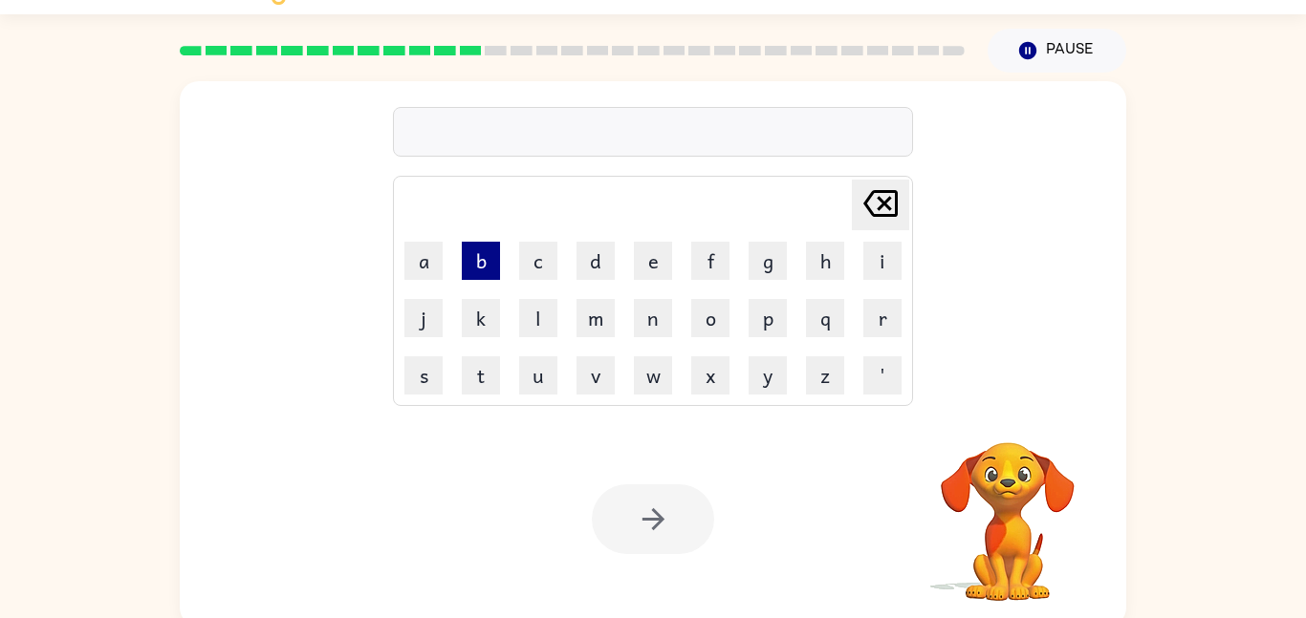
click at [481, 268] on button "b" at bounding box center [481, 261] width 38 height 38
click at [649, 267] on button "e" at bounding box center [653, 261] width 38 height 38
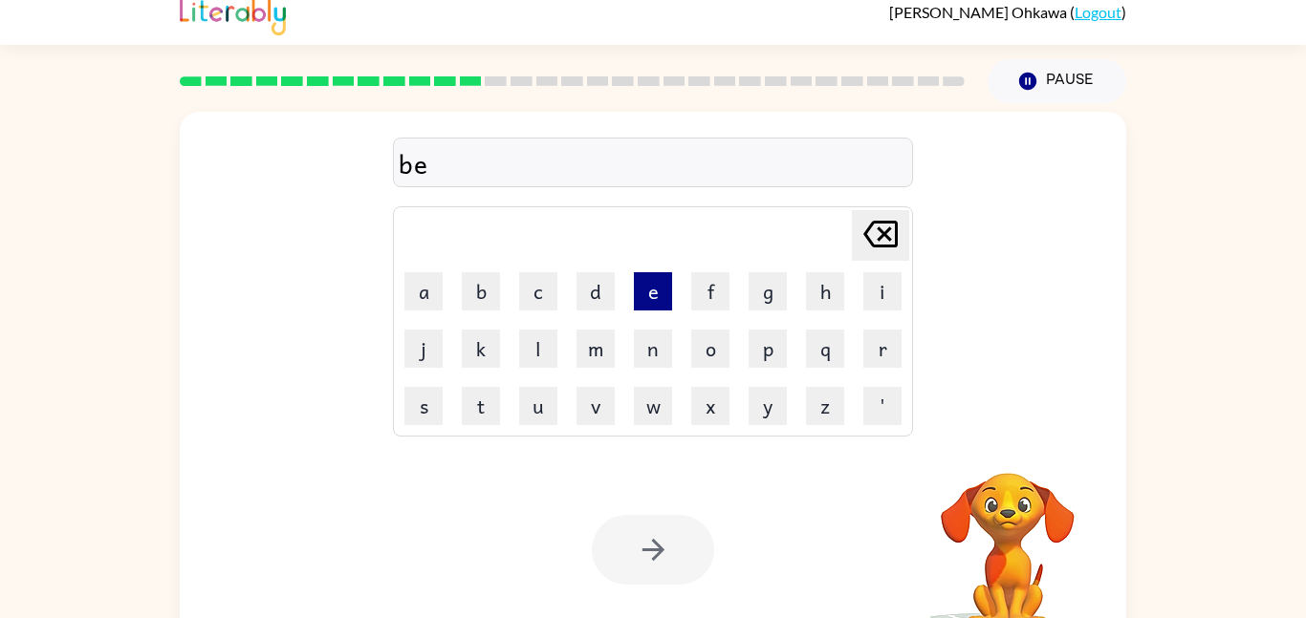
scroll to position [0, 0]
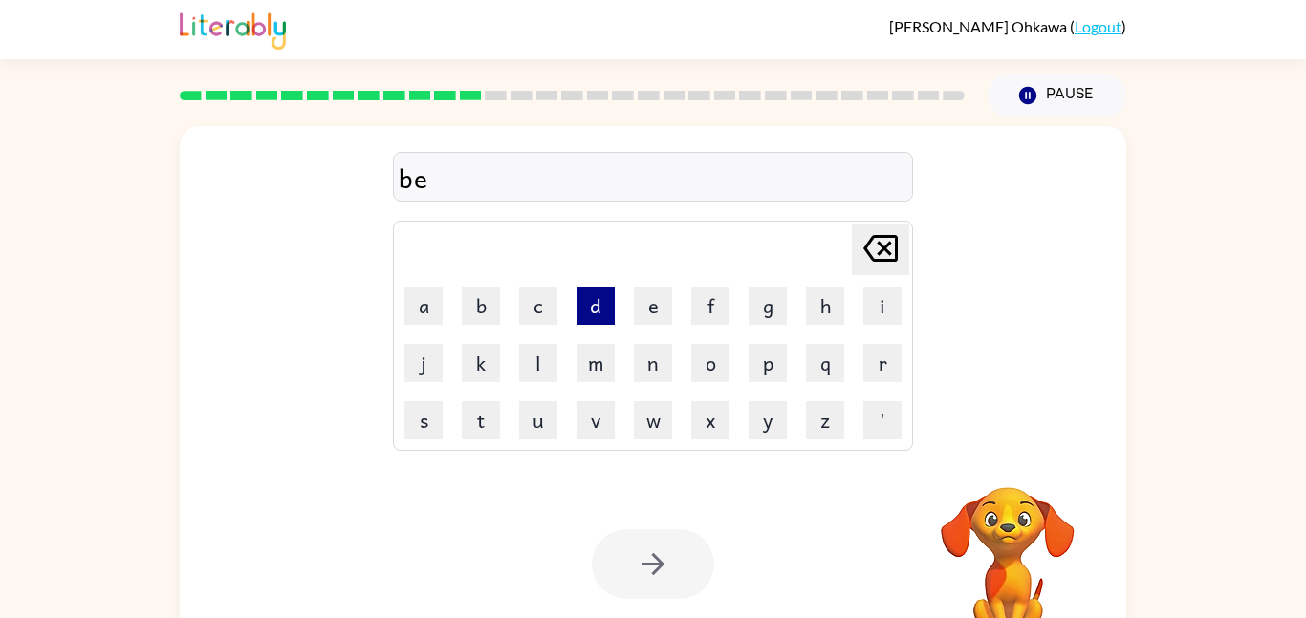
click at [595, 305] on button "d" at bounding box center [595, 306] width 38 height 38
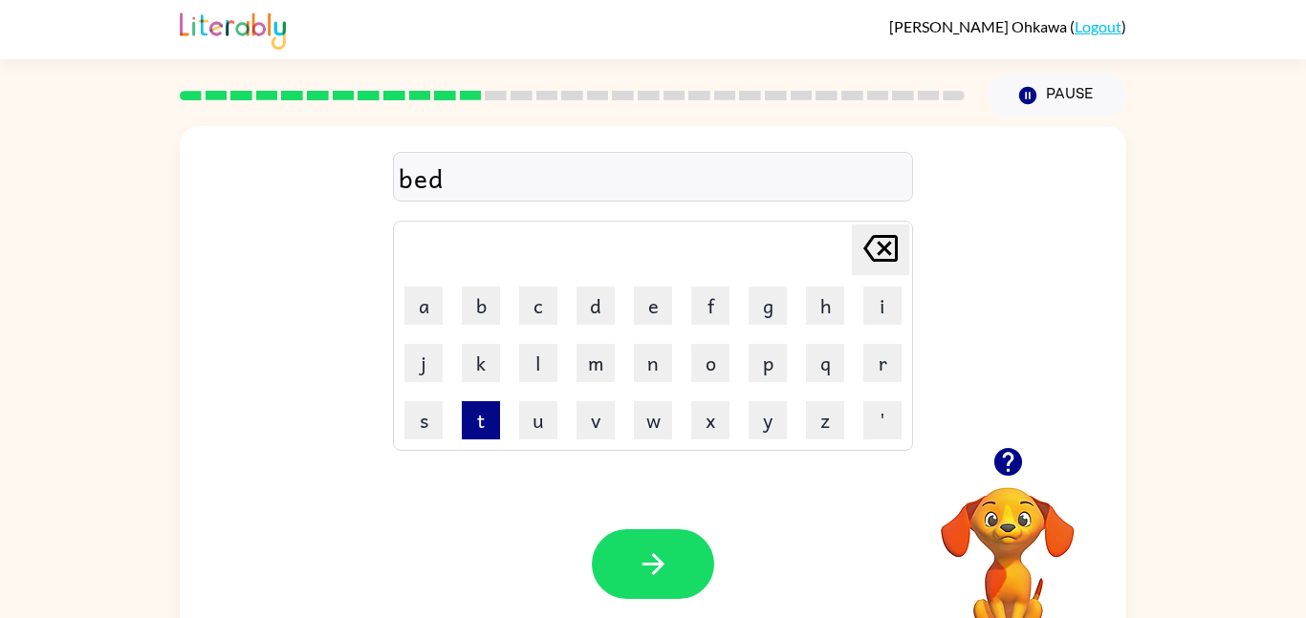
click at [484, 420] on button "t" at bounding box center [481, 420] width 38 height 38
click at [871, 313] on button "i" at bounding box center [882, 306] width 38 height 38
click at [597, 378] on button "m" at bounding box center [595, 363] width 38 height 38
click at [653, 314] on button "e" at bounding box center [653, 306] width 38 height 38
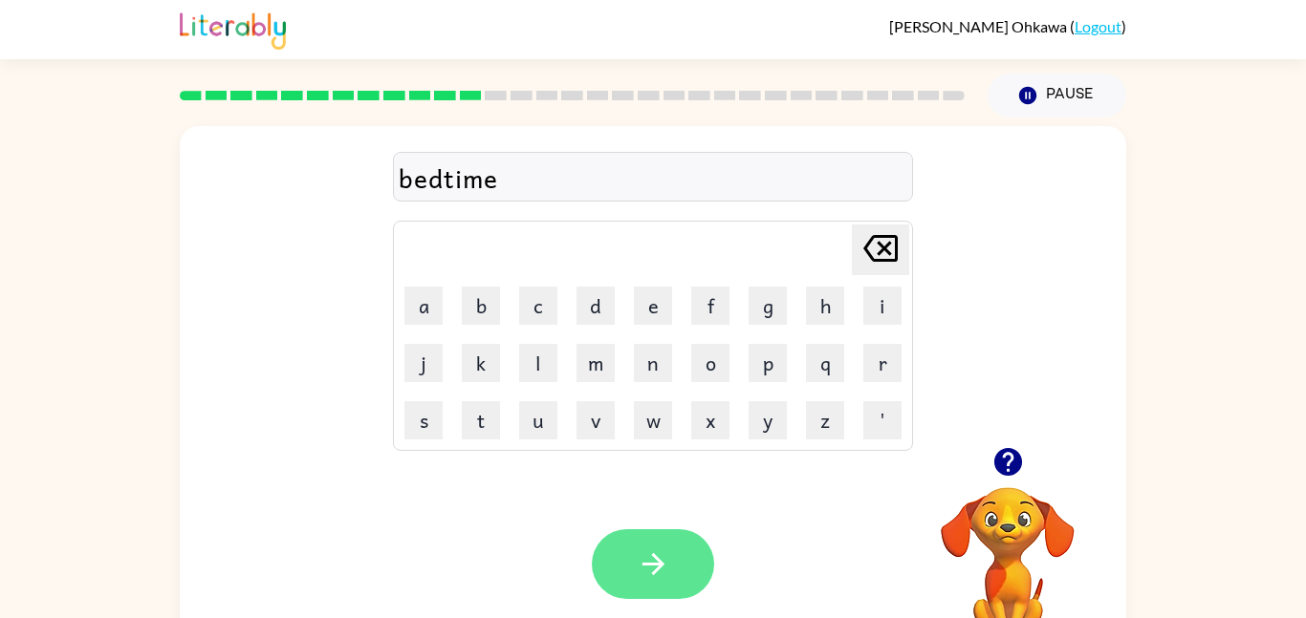
click at [702, 562] on button "button" at bounding box center [653, 565] width 122 height 70
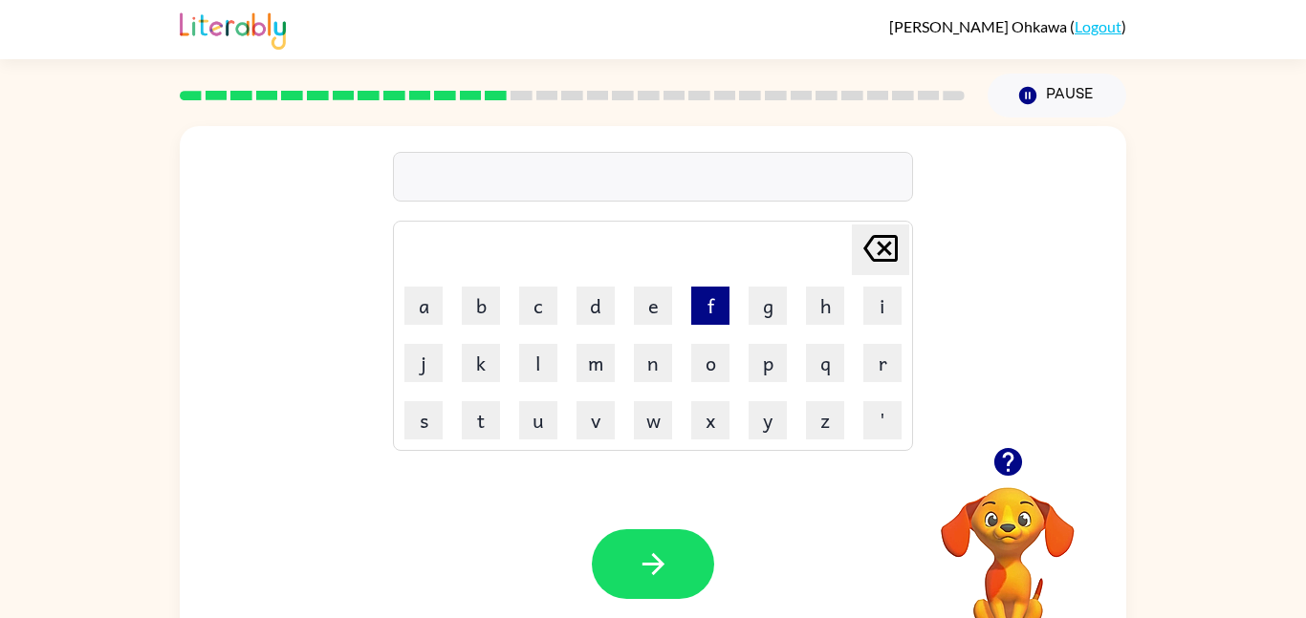
click at [703, 293] on button "f" at bounding box center [710, 306] width 38 height 38
click at [877, 299] on button "i" at bounding box center [882, 306] width 38 height 38
click at [491, 422] on button "t" at bounding box center [481, 420] width 38 height 38
click at [650, 370] on button "n" at bounding box center [653, 363] width 38 height 38
click at [651, 301] on button "e" at bounding box center [653, 306] width 38 height 38
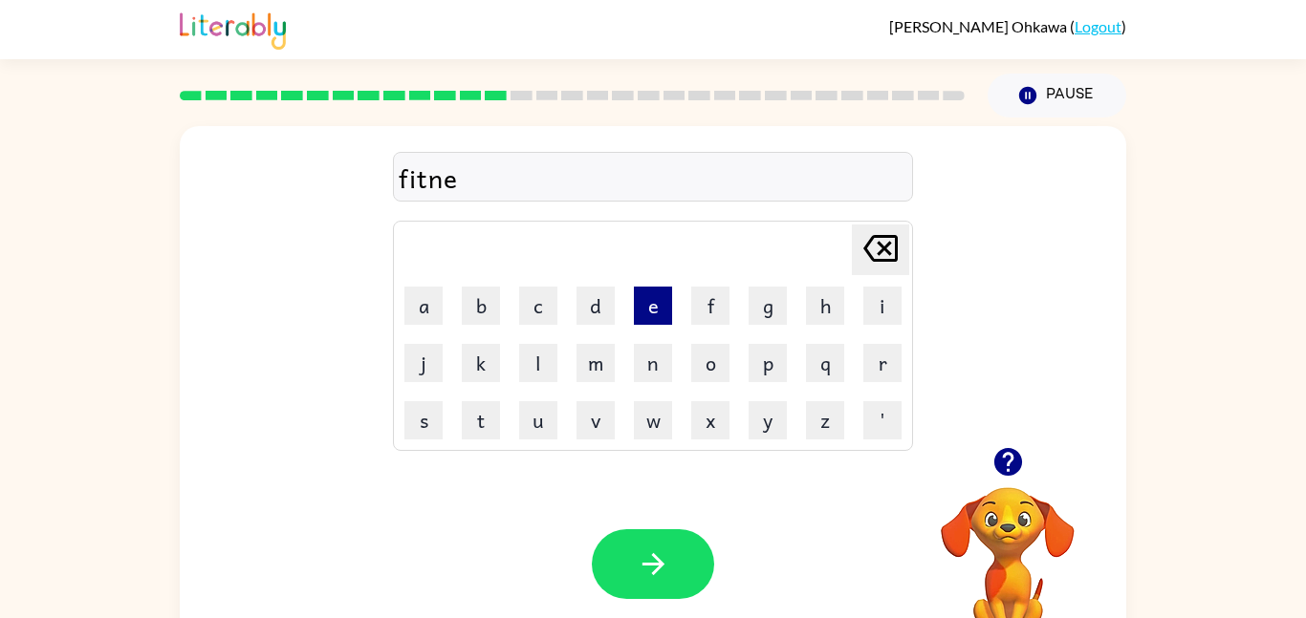
click at [653, 313] on button "e" at bounding box center [653, 306] width 38 height 38
click at [876, 254] on icon "[PERSON_NAME] last character input" at bounding box center [880, 249] width 46 height 46
click at [432, 428] on button "s" at bounding box center [423, 420] width 38 height 38
click at [647, 312] on button "e" at bounding box center [653, 306] width 38 height 38
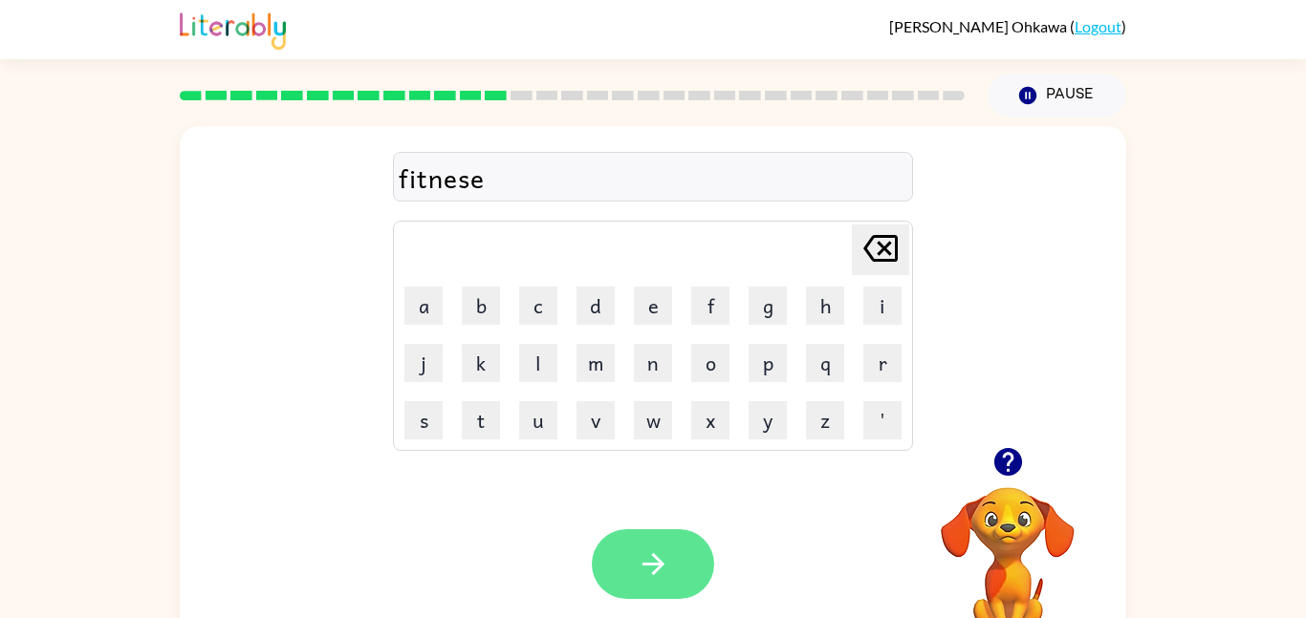
click at [652, 584] on button "button" at bounding box center [653, 565] width 122 height 70
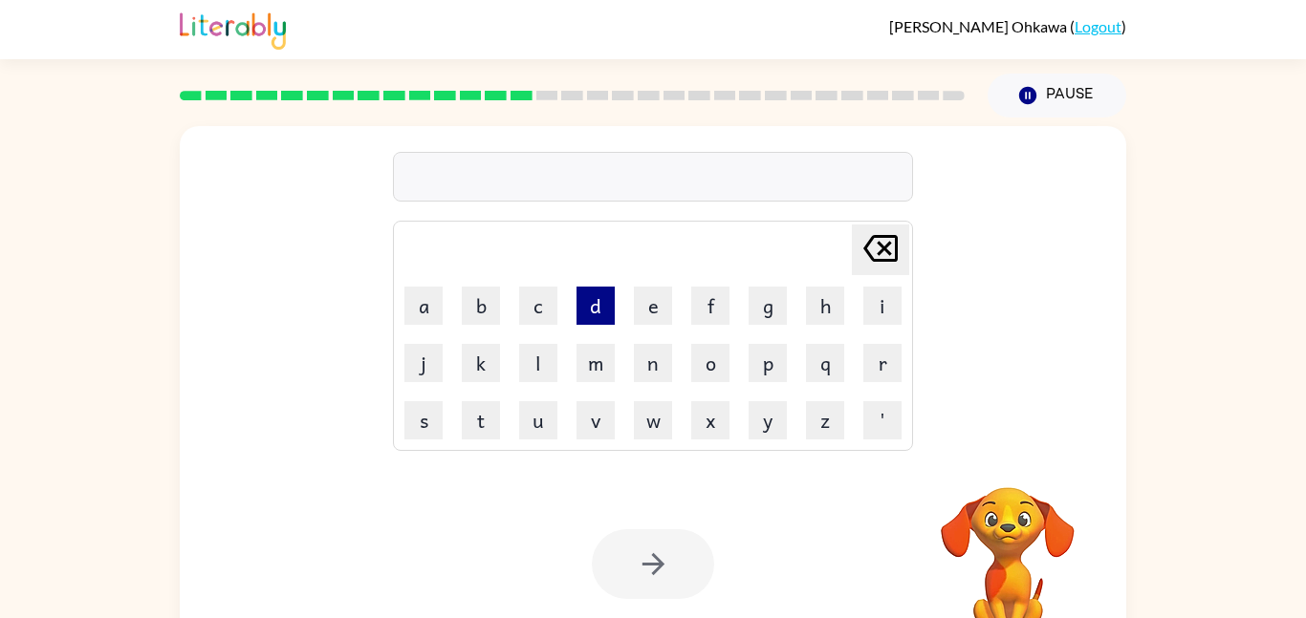
click at [602, 297] on button "d" at bounding box center [595, 306] width 38 height 38
click at [650, 314] on button "e" at bounding box center [653, 306] width 38 height 38
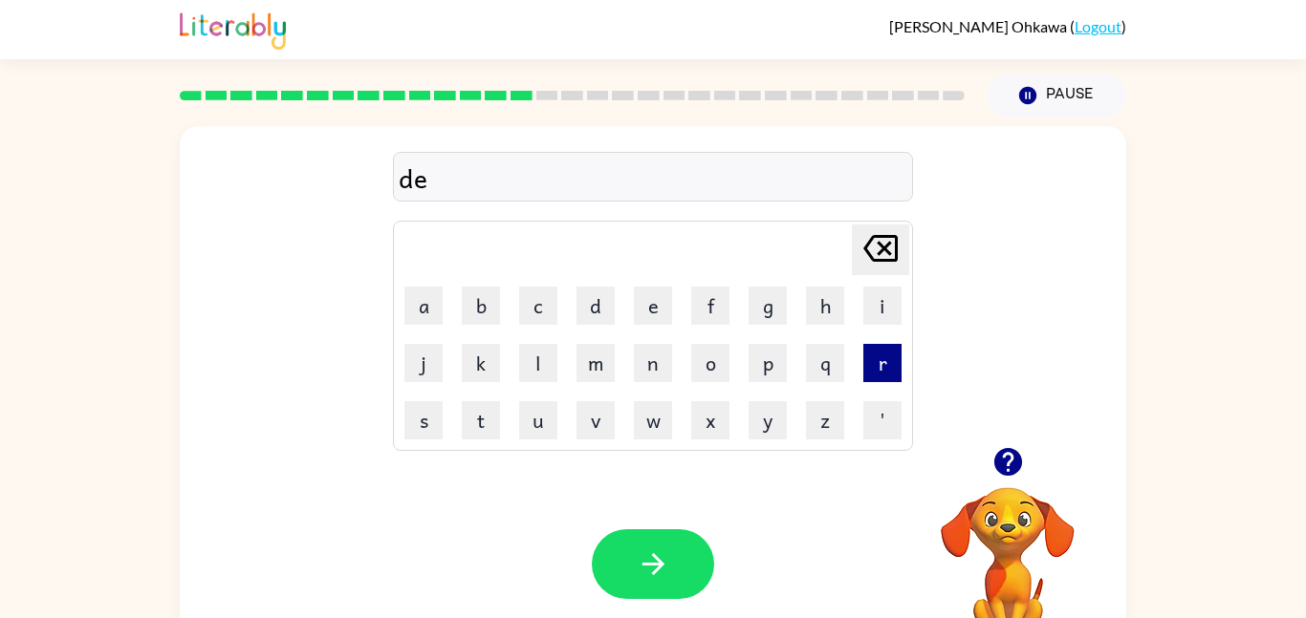
click at [863, 362] on button "r" at bounding box center [882, 363] width 38 height 38
click at [887, 226] on icon "[PERSON_NAME] last character input" at bounding box center [880, 249] width 46 height 46
click at [532, 365] on button "l" at bounding box center [538, 363] width 38 height 38
click at [432, 303] on button "a" at bounding box center [423, 306] width 38 height 38
click at [764, 434] on button "y" at bounding box center [767, 420] width 38 height 38
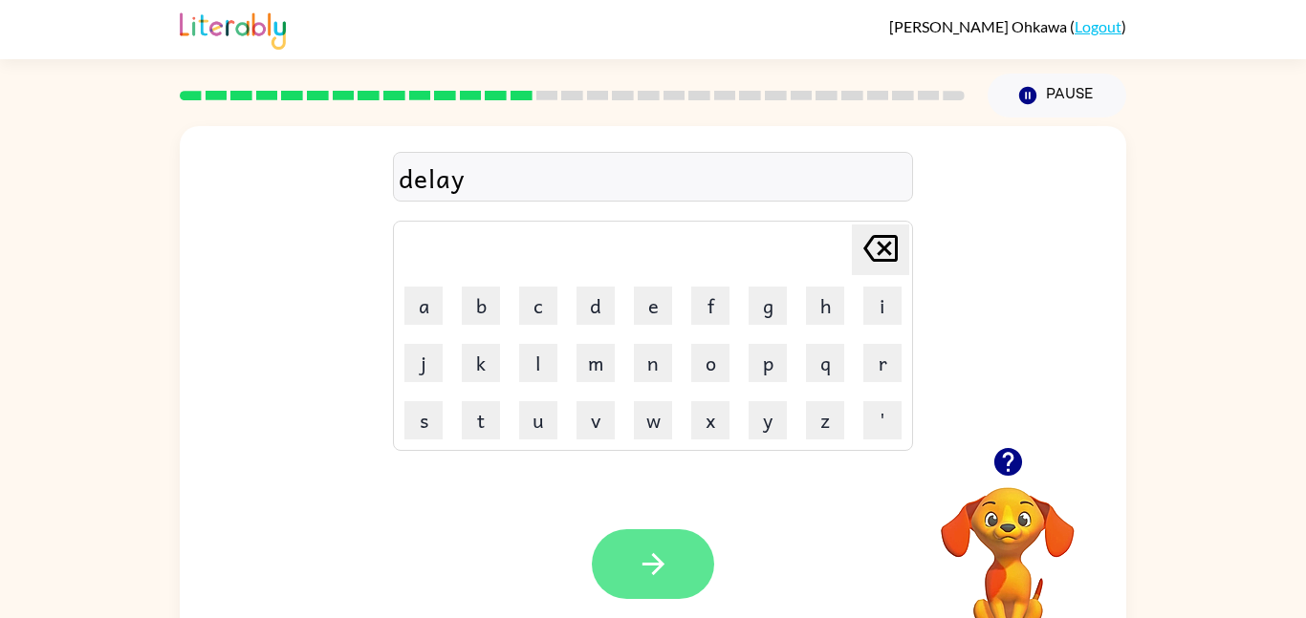
click at [663, 552] on icon "button" at bounding box center [653, 564] width 33 height 33
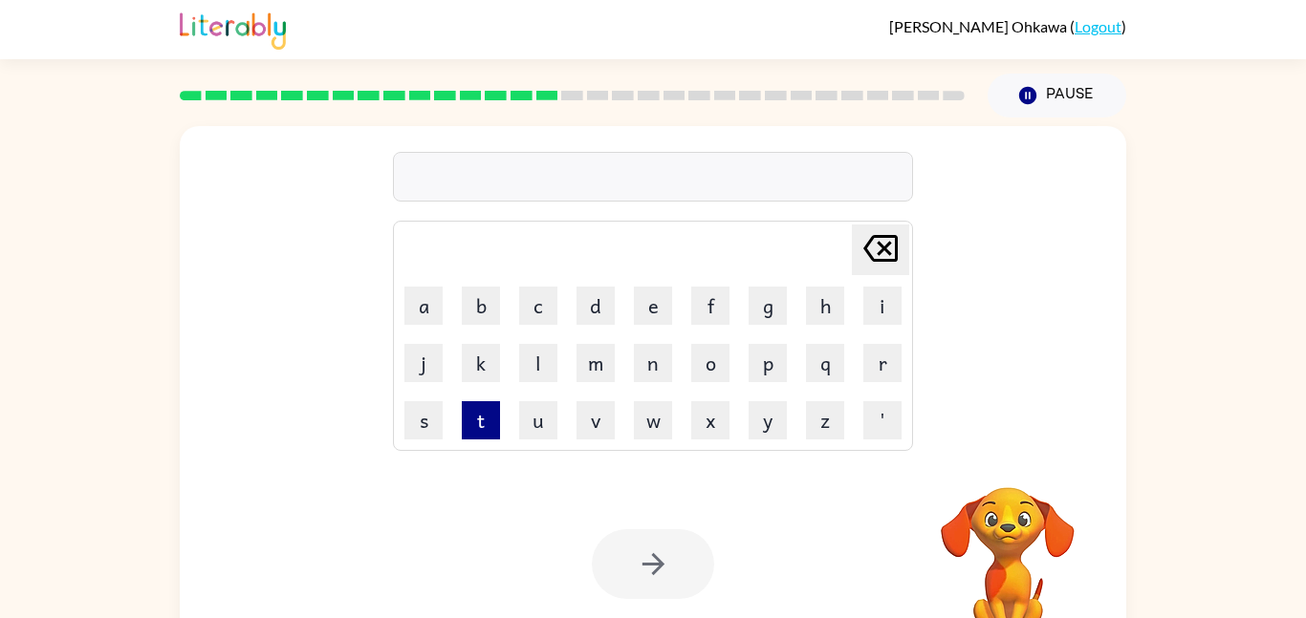
click at [487, 422] on button "t" at bounding box center [481, 420] width 38 height 38
click at [663, 310] on button "e" at bounding box center [653, 306] width 38 height 38
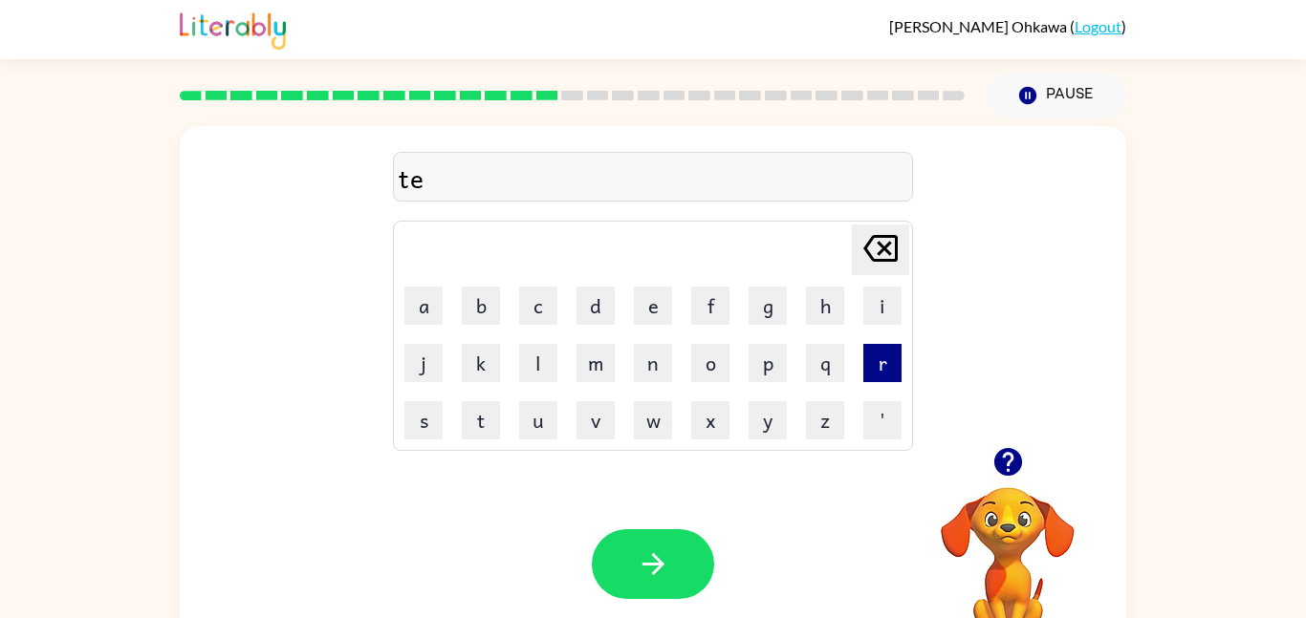
click at [888, 376] on button "r" at bounding box center [882, 363] width 38 height 38
click at [610, 378] on button "m" at bounding box center [595, 363] width 38 height 38
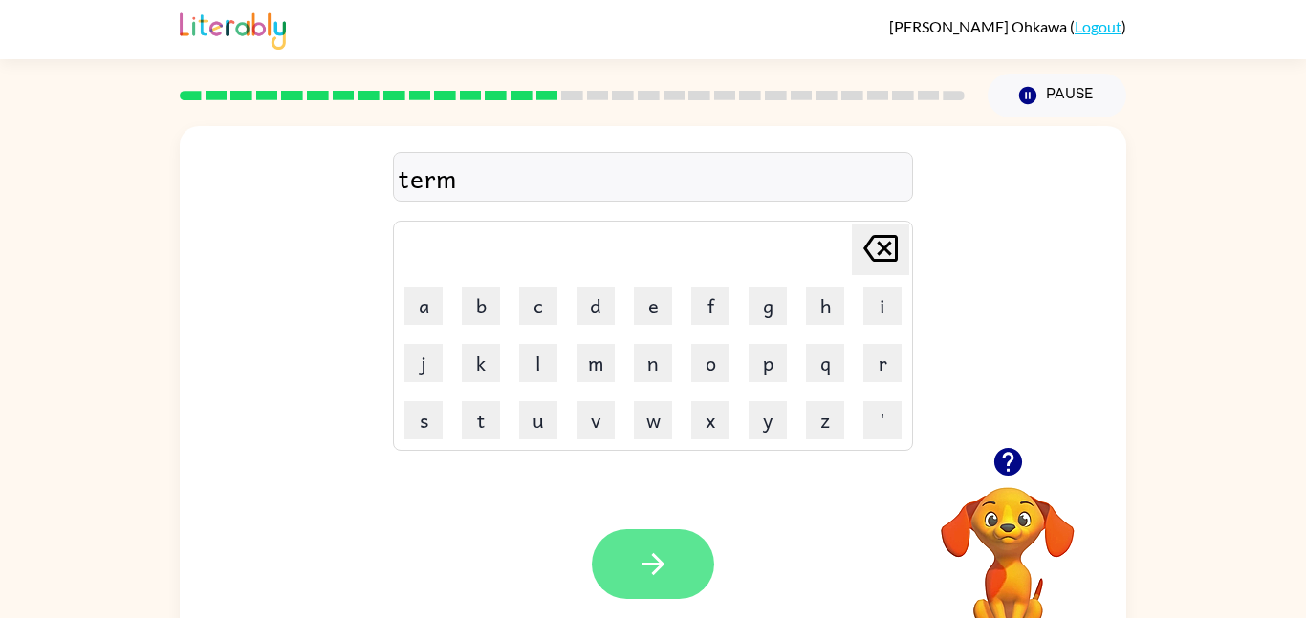
click at [655, 559] on icon "button" at bounding box center [652, 564] width 22 height 22
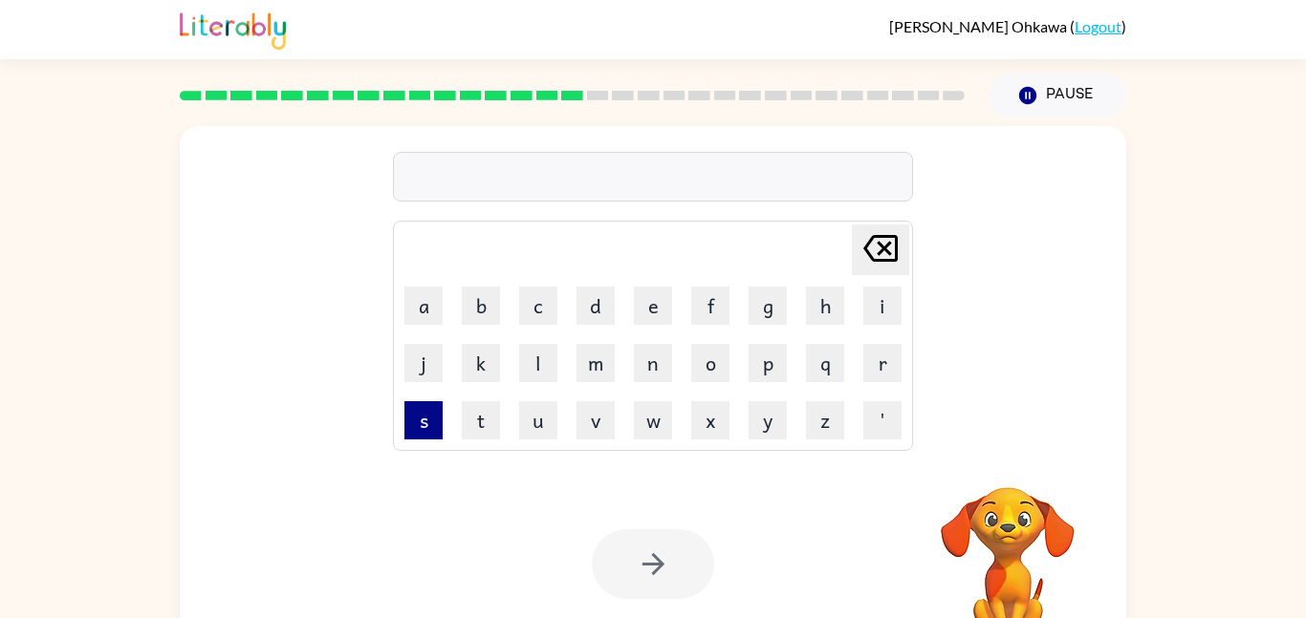
click at [438, 431] on button "s" at bounding box center [423, 420] width 38 height 38
click at [657, 289] on button "e" at bounding box center [653, 306] width 38 height 38
click at [481, 416] on button "t" at bounding box center [481, 420] width 38 height 38
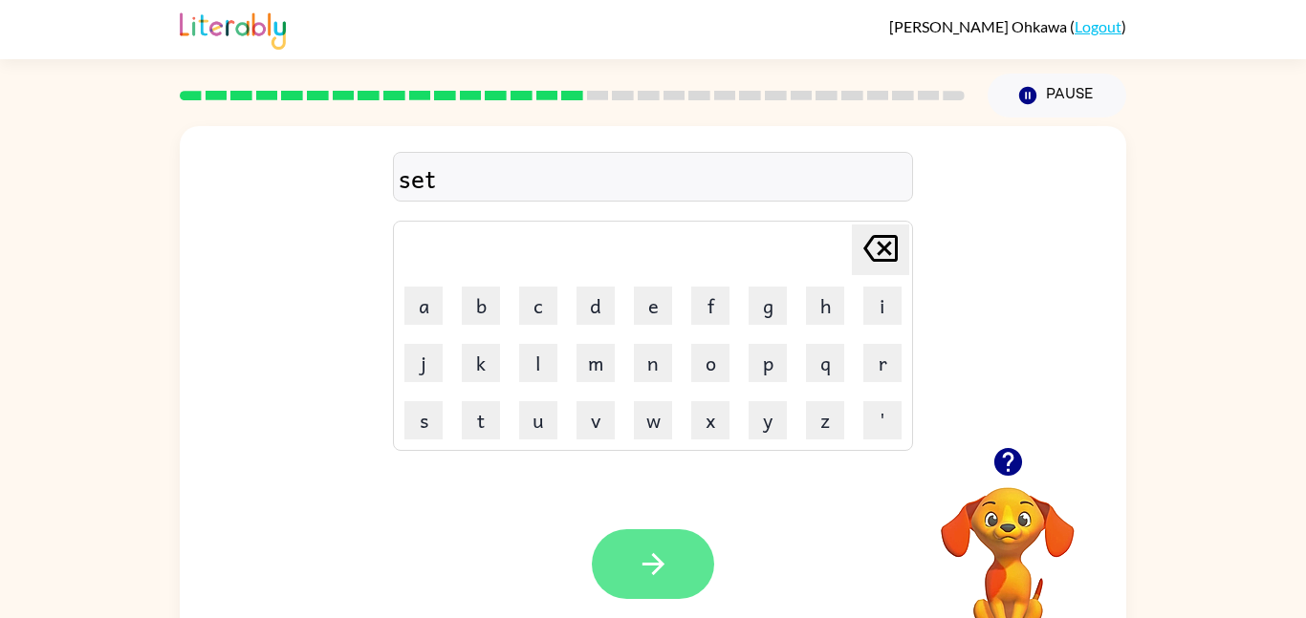
click at [662, 562] on icon "button" at bounding box center [653, 564] width 33 height 33
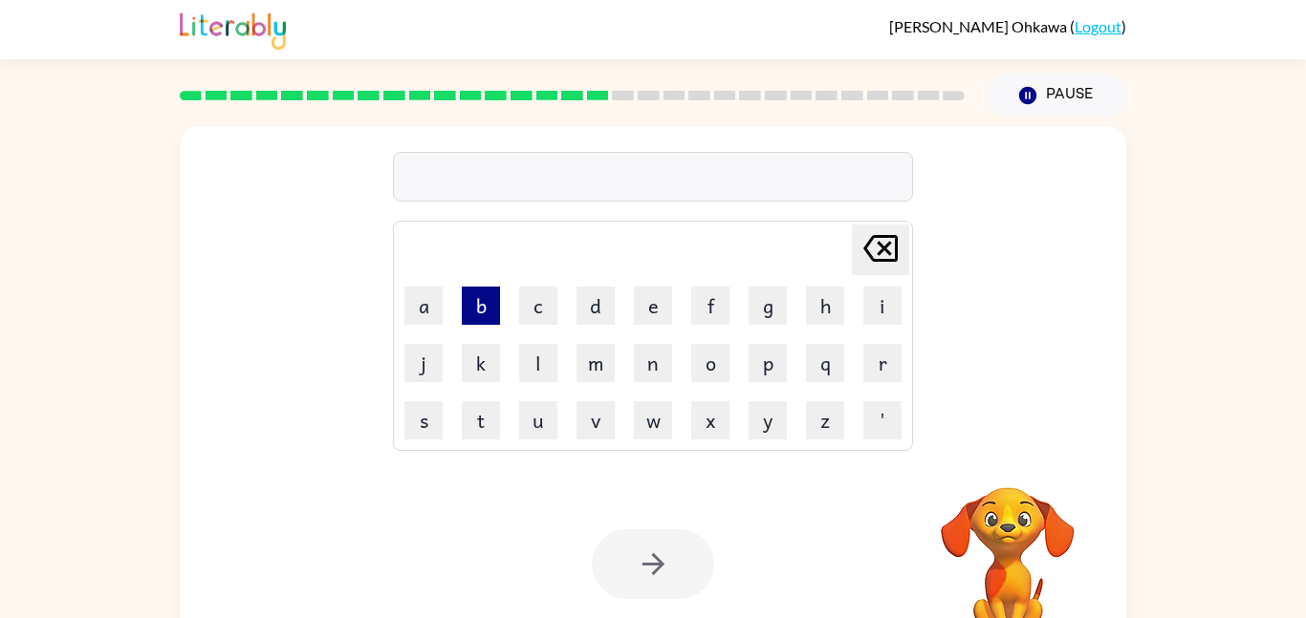
click at [483, 314] on button "b" at bounding box center [481, 306] width 38 height 38
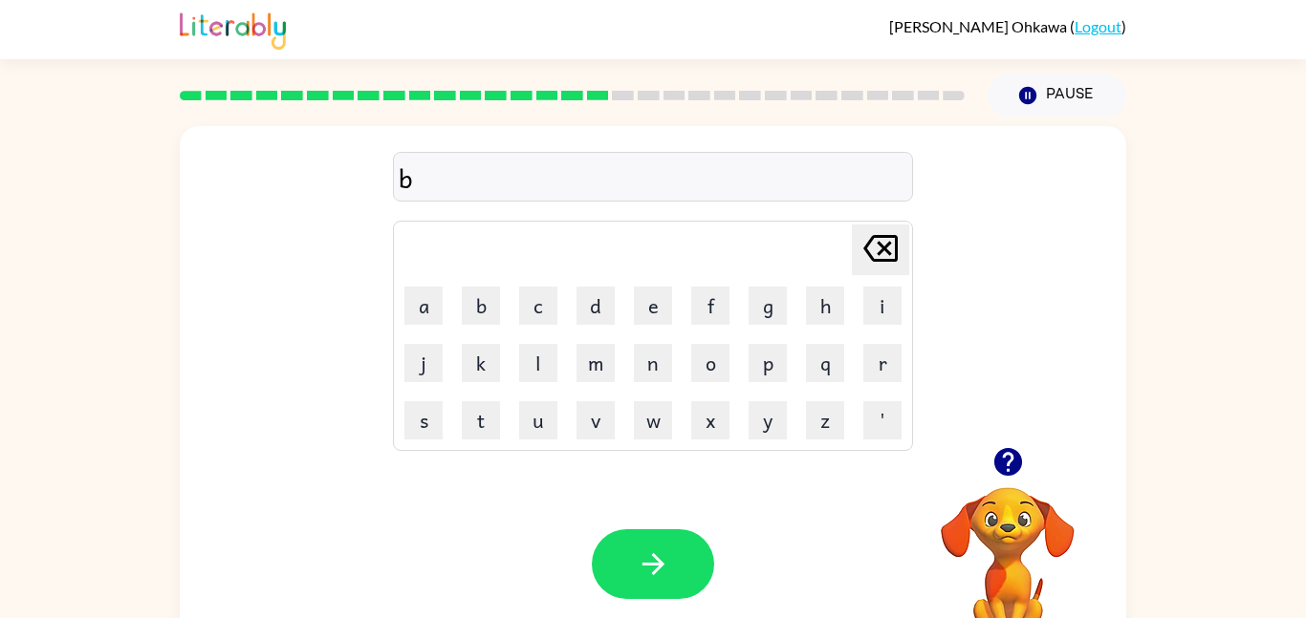
click at [1012, 462] on icon "button" at bounding box center [1007, 462] width 28 height 28
click at [886, 369] on button "r" at bounding box center [882, 363] width 38 height 38
click at [871, 314] on button "i" at bounding box center [882, 306] width 38 height 38
click at [992, 464] on icon "button" at bounding box center [1007, 461] width 33 height 33
click at [600, 367] on button "m" at bounding box center [595, 363] width 38 height 38
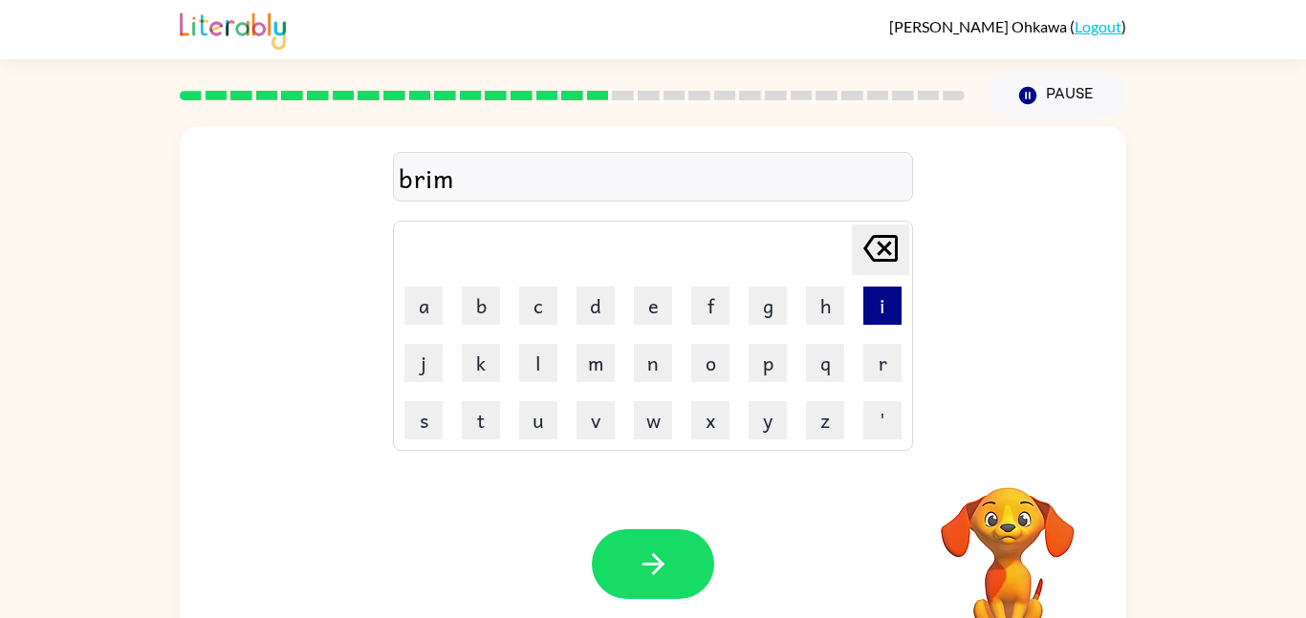
click at [876, 299] on button "i" at bounding box center [882, 306] width 38 height 38
click at [587, 422] on button "v" at bounding box center [595, 420] width 38 height 38
click at [865, 240] on icon "[PERSON_NAME] last character input" at bounding box center [880, 249] width 46 height 46
click at [1011, 477] on icon "button" at bounding box center [1007, 461] width 33 height 33
click at [660, 363] on button "n" at bounding box center [653, 363] width 38 height 38
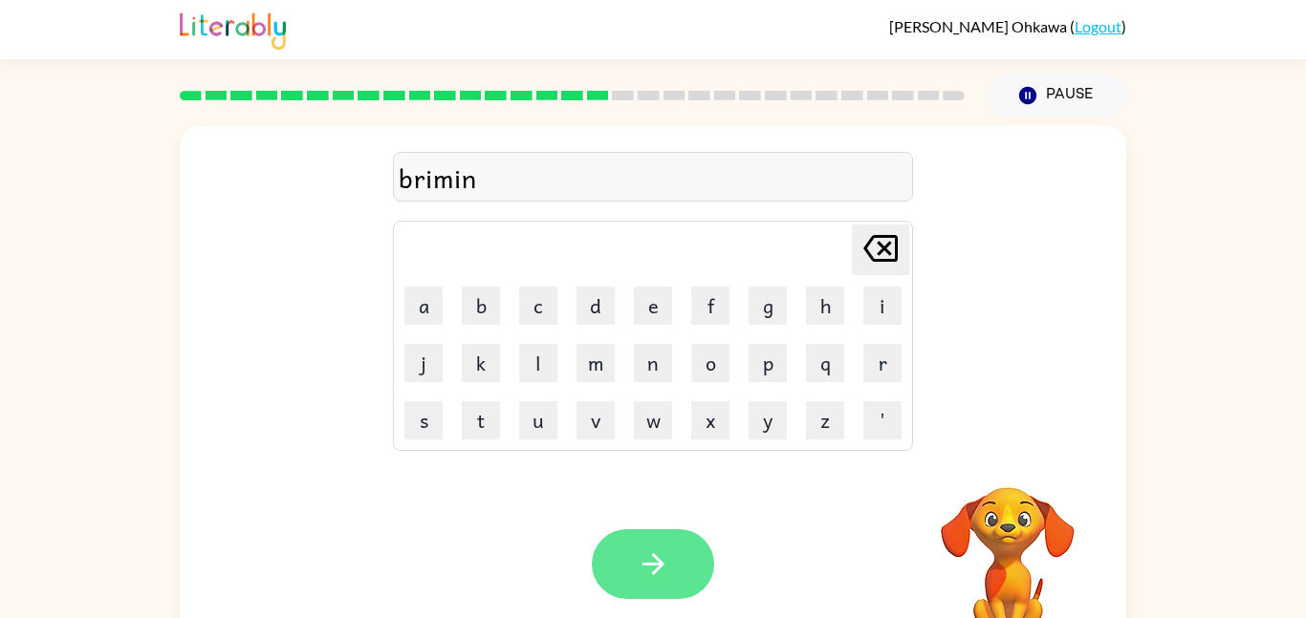
click at [656, 591] on button "button" at bounding box center [653, 565] width 122 height 70
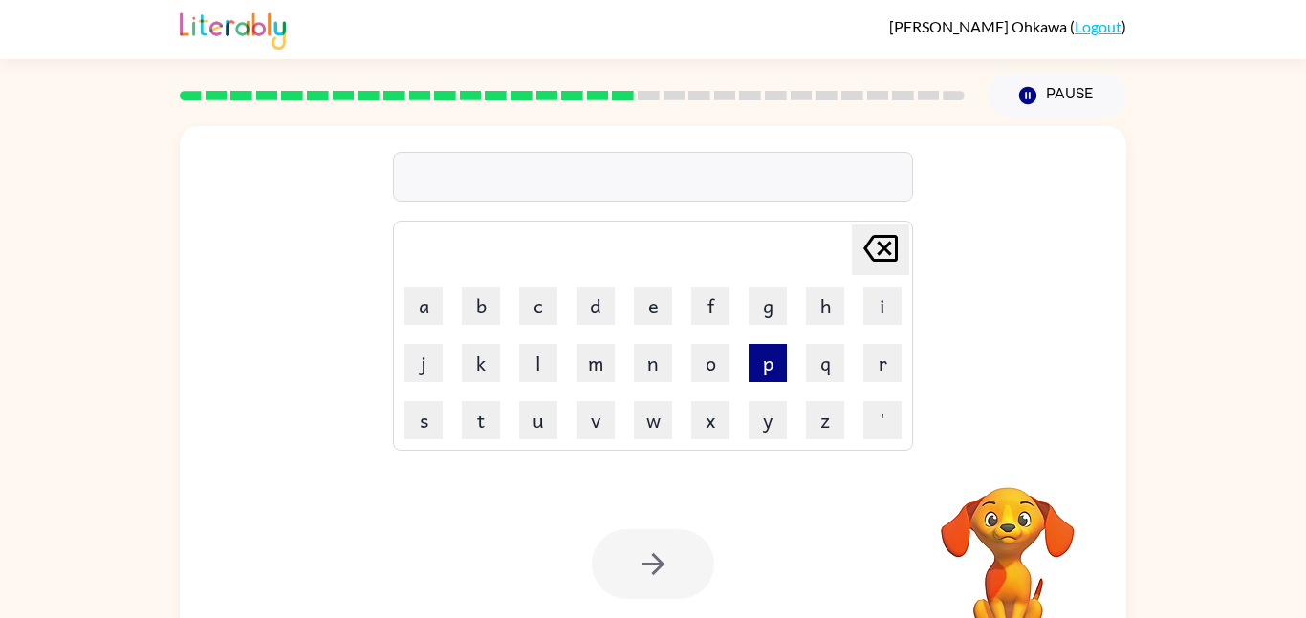
click at [763, 367] on button "p" at bounding box center [767, 363] width 38 height 38
click at [552, 366] on button "l" at bounding box center [538, 363] width 38 height 38
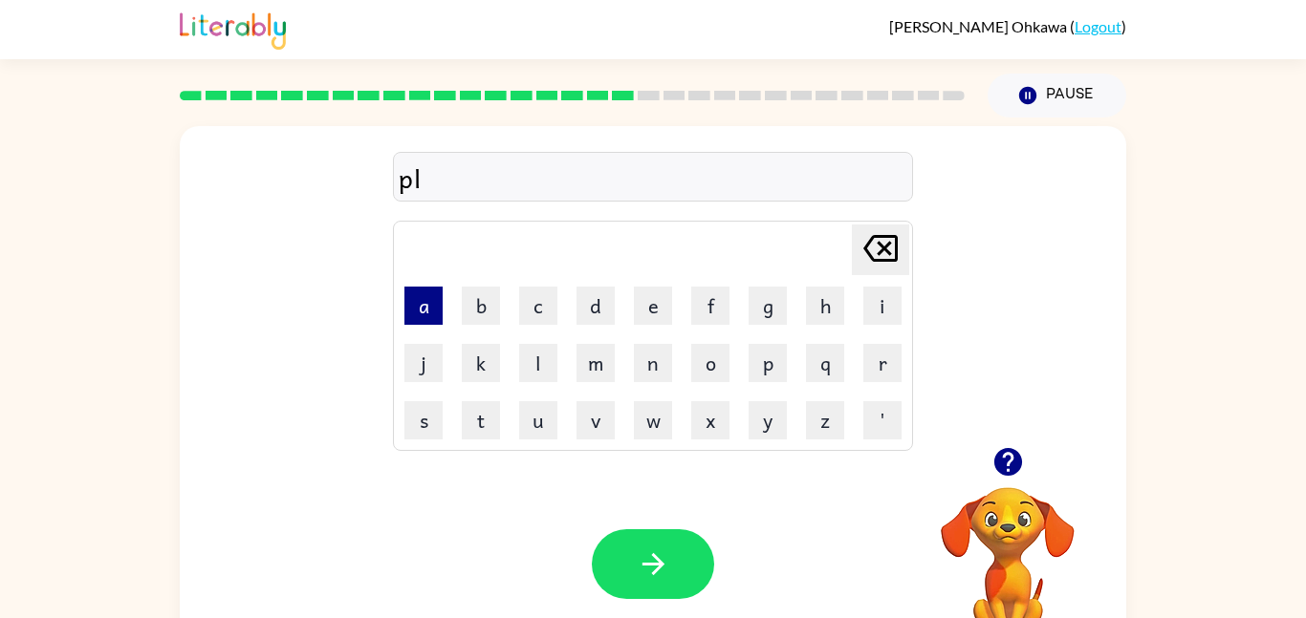
click at [432, 310] on button "a" at bounding box center [423, 306] width 38 height 38
click at [482, 419] on button "t" at bounding box center [481, 420] width 38 height 38
click at [885, 299] on button "i" at bounding box center [882, 306] width 38 height 38
click at [538, 305] on button "c" at bounding box center [538, 306] width 38 height 38
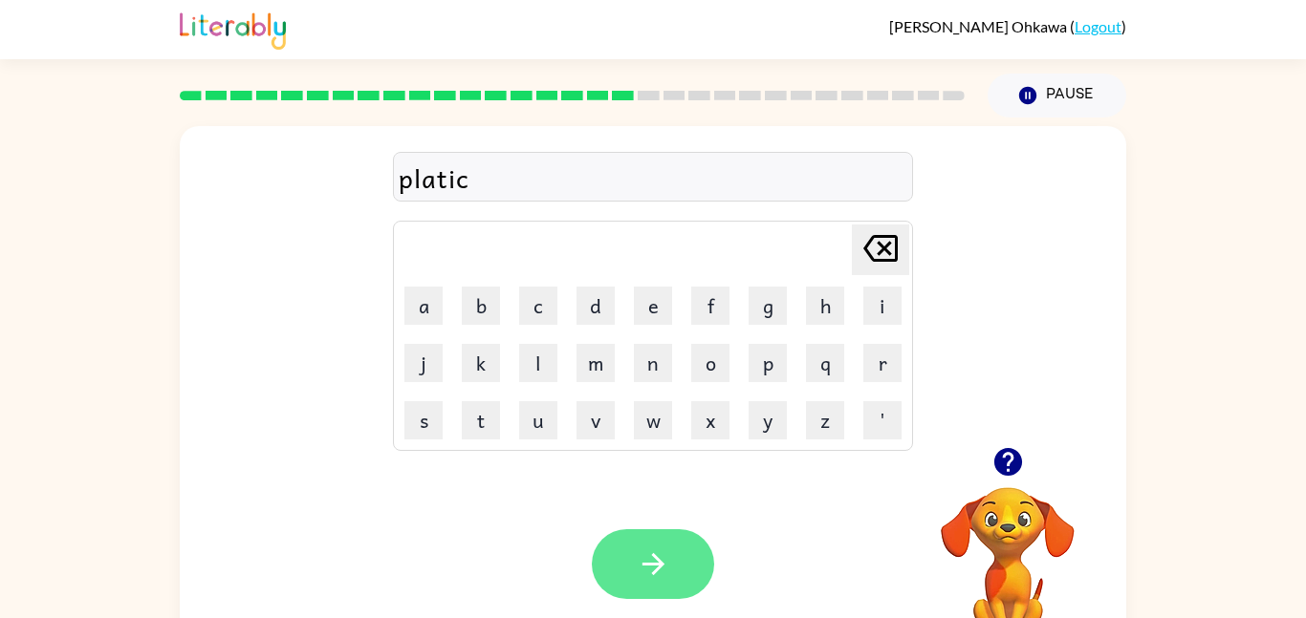
click at [680, 561] on button "button" at bounding box center [653, 565] width 122 height 70
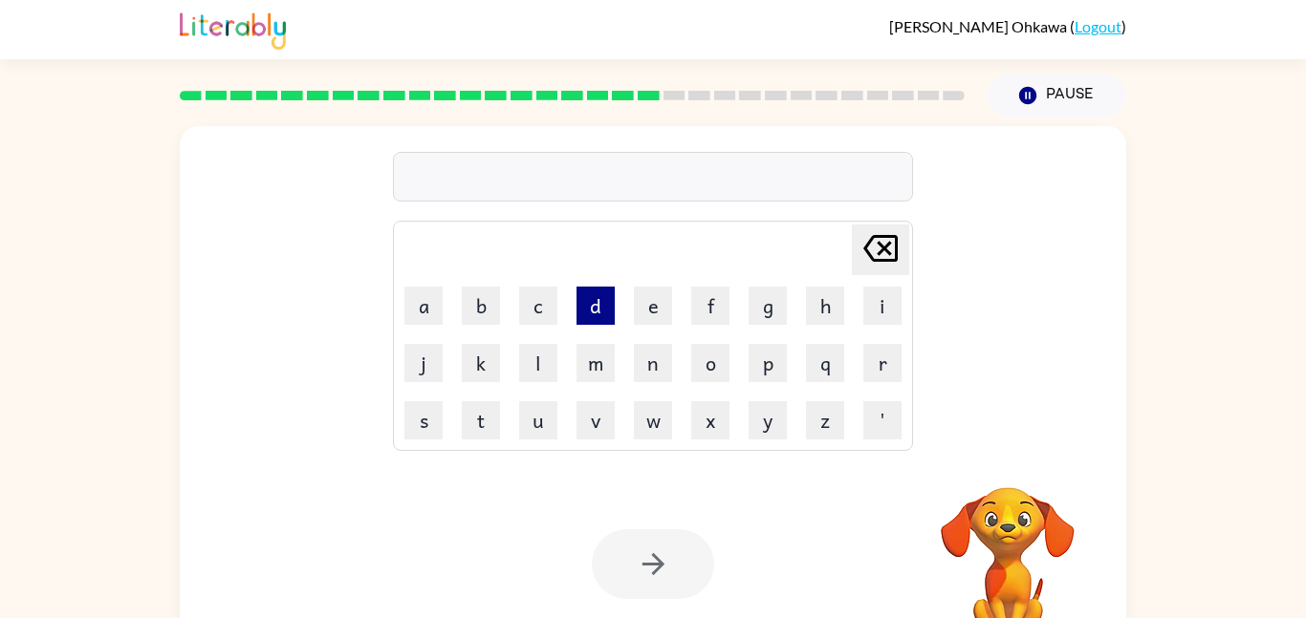
click at [589, 305] on button "d" at bounding box center [595, 306] width 38 height 38
click at [888, 299] on button "i" at bounding box center [882, 306] width 38 height 38
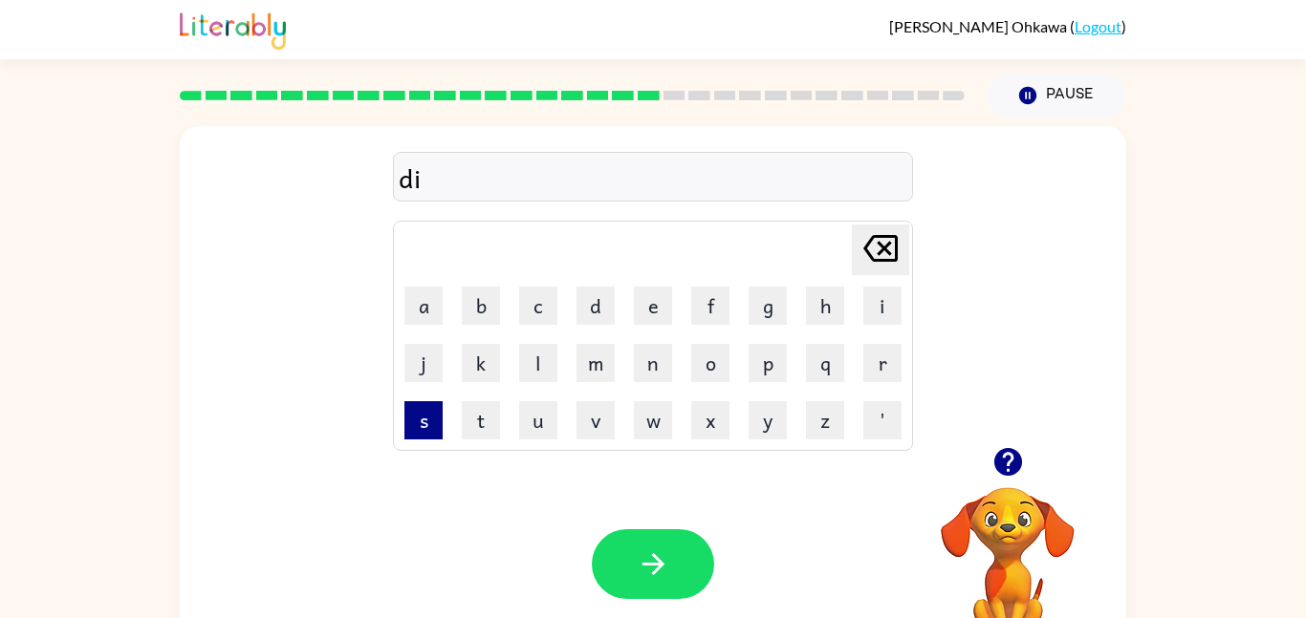
click at [438, 415] on button "s" at bounding box center [423, 420] width 38 height 38
click at [762, 359] on button "p" at bounding box center [767, 363] width 38 height 38
click at [897, 310] on button "i" at bounding box center [882, 306] width 38 height 38
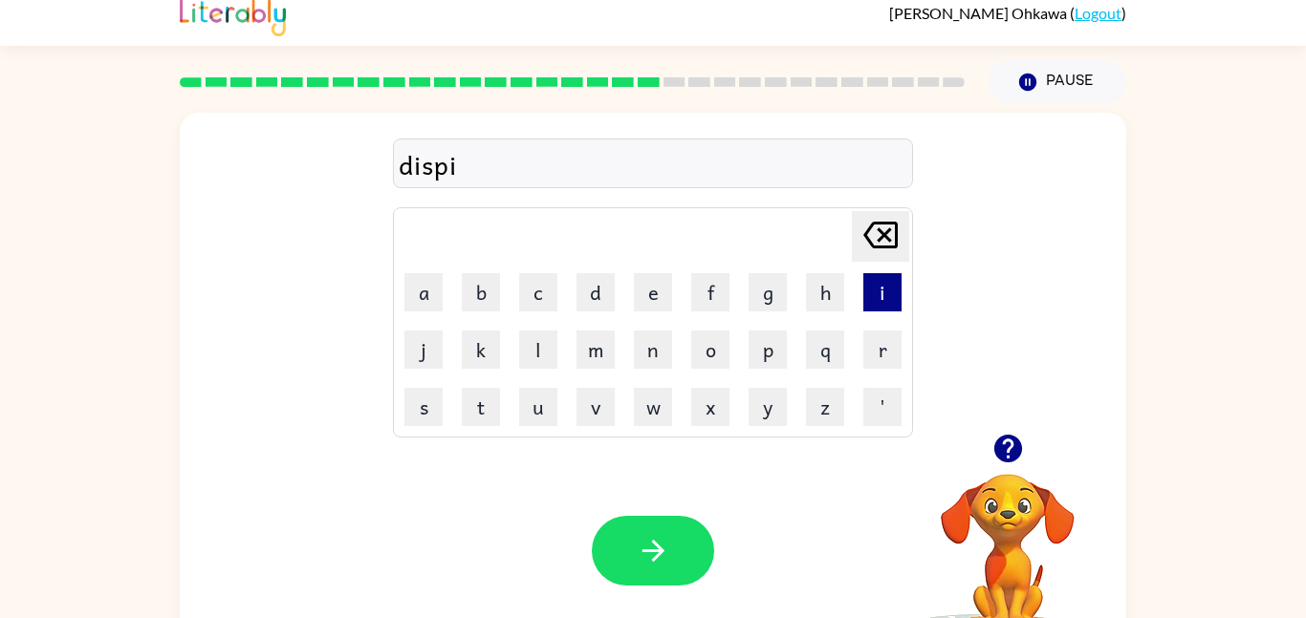
scroll to position [23, 0]
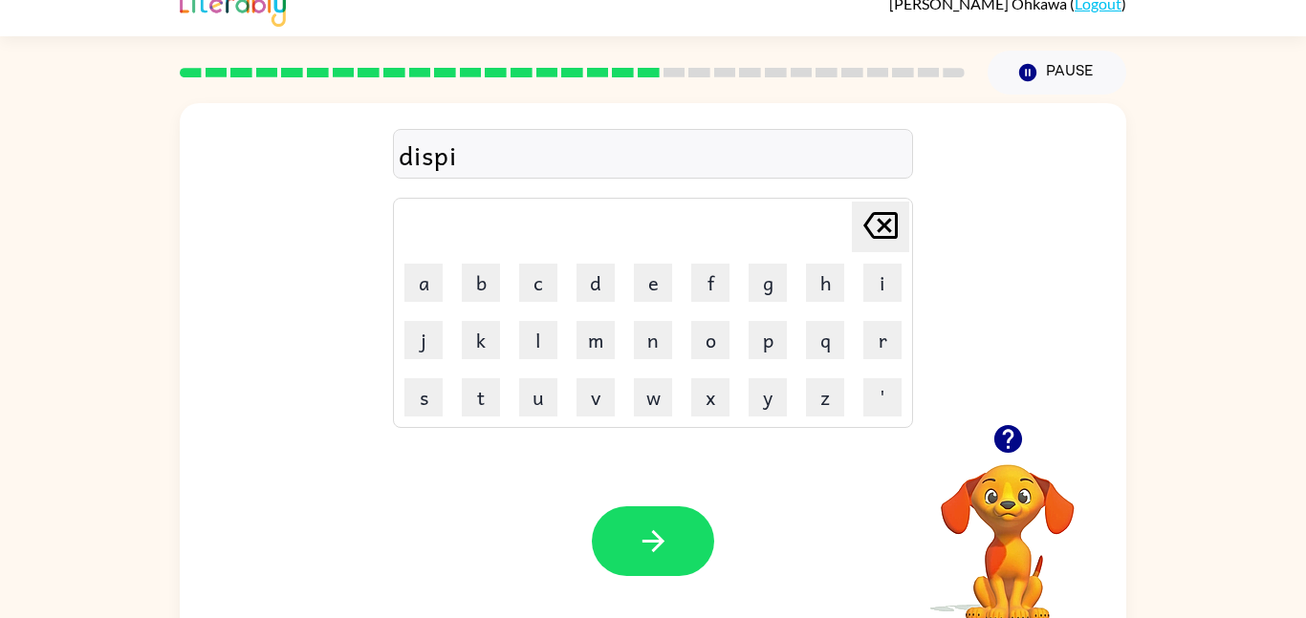
click at [878, 231] on icon at bounding box center [880, 225] width 34 height 27
click at [538, 345] on button "l" at bounding box center [538, 340] width 38 height 38
click at [431, 291] on button "a" at bounding box center [423, 283] width 38 height 38
click at [758, 395] on button "y" at bounding box center [767, 398] width 38 height 38
click at [673, 537] on button "button" at bounding box center [653, 542] width 122 height 70
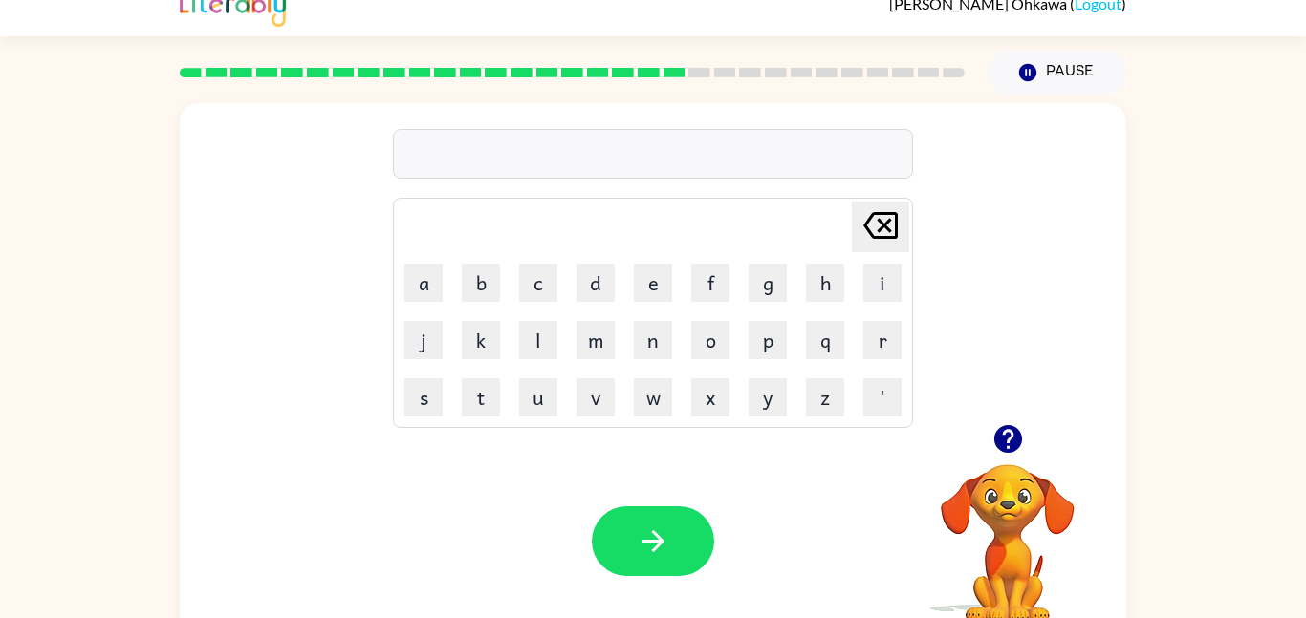
click at [984, 484] on video "Your browser must support playing .mp4 files to use Literably. Please try using…" at bounding box center [1007, 530] width 191 height 191
click at [1007, 449] on icon "button" at bounding box center [1007, 439] width 28 height 28
click at [594, 267] on button "d" at bounding box center [595, 283] width 38 height 38
click at [532, 400] on button "u" at bounding box center [538, 398] width 38 height 38
click at [420, 401] on button "s" at bounding box center [423, 398] width 38 height 38
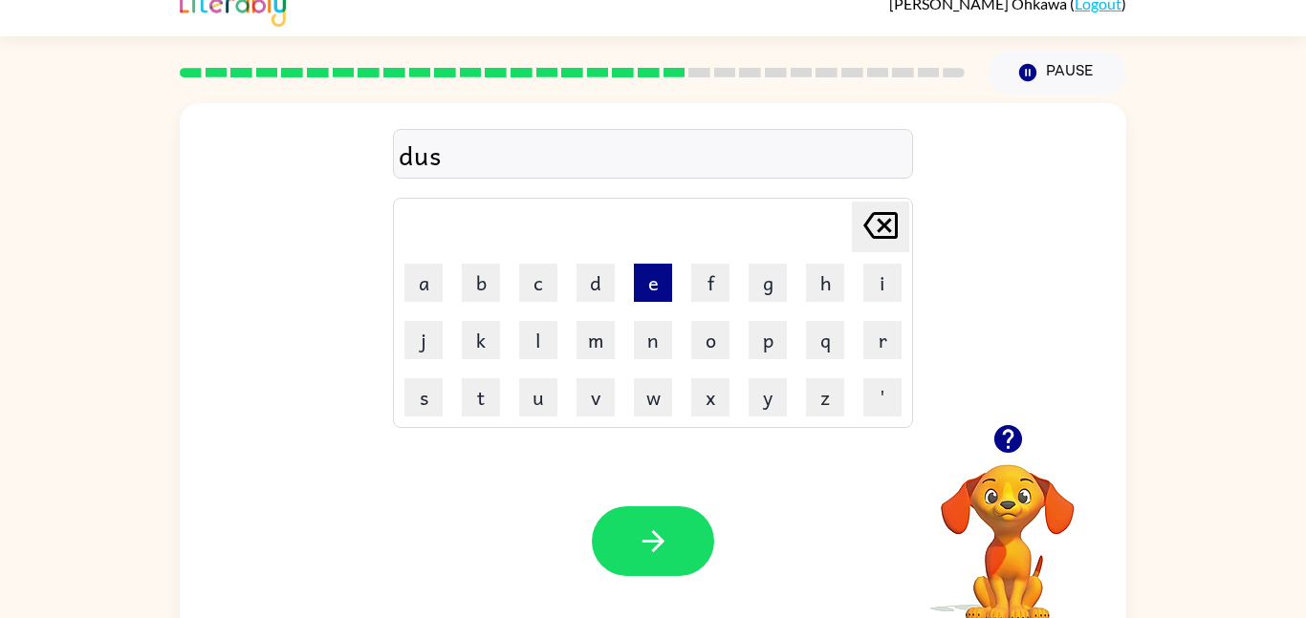
click at [649, 299] on button "e" at bounding box center [653, 283] width 38 height 38
click at [592, 282] on button "d" at bounding box center [595, 283] width 38 height 38
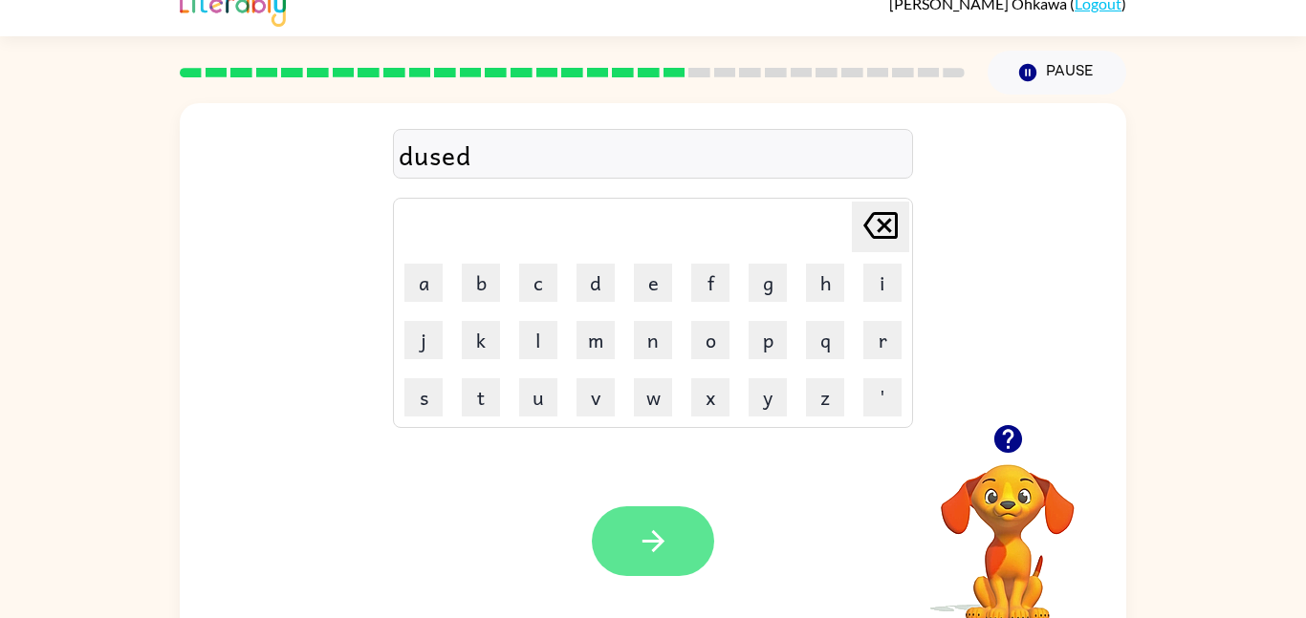
click at [669, 544] on icon "button" at bounding box center [653, 541] width 33 height 33
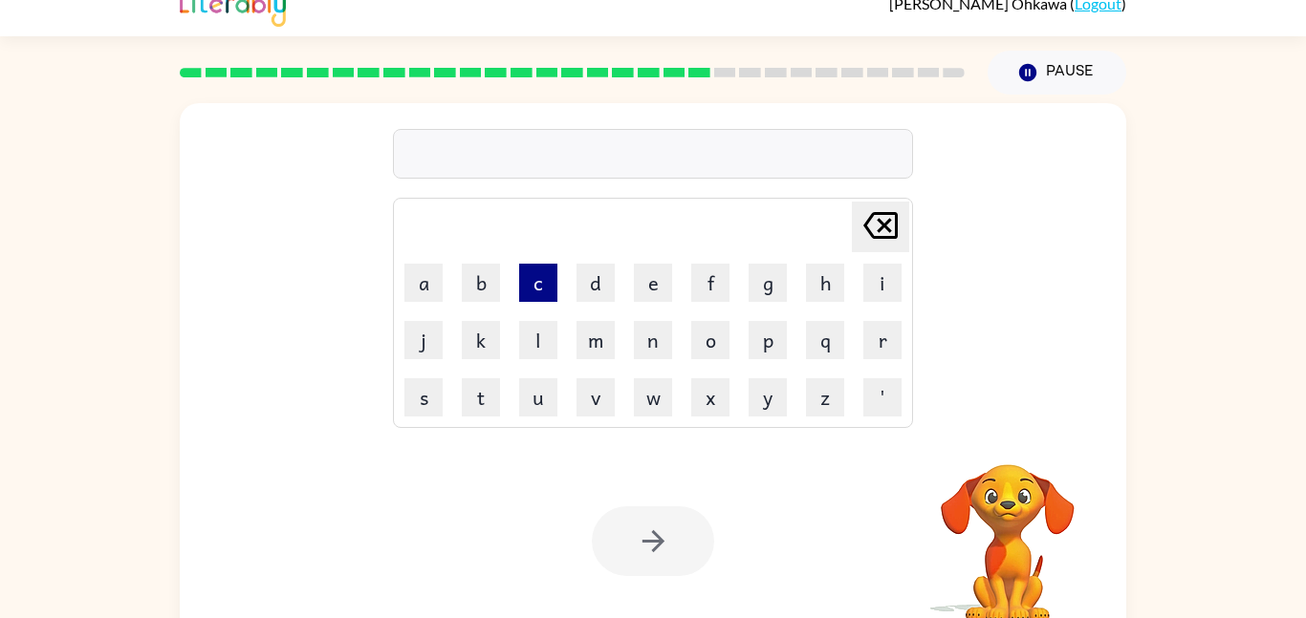
click at [538, 281] on button "c" at bounding box center [538, 283] width 38 height 38
click at [653, 286] on button "e" at bounding box center [653, 283] width 38 height 38
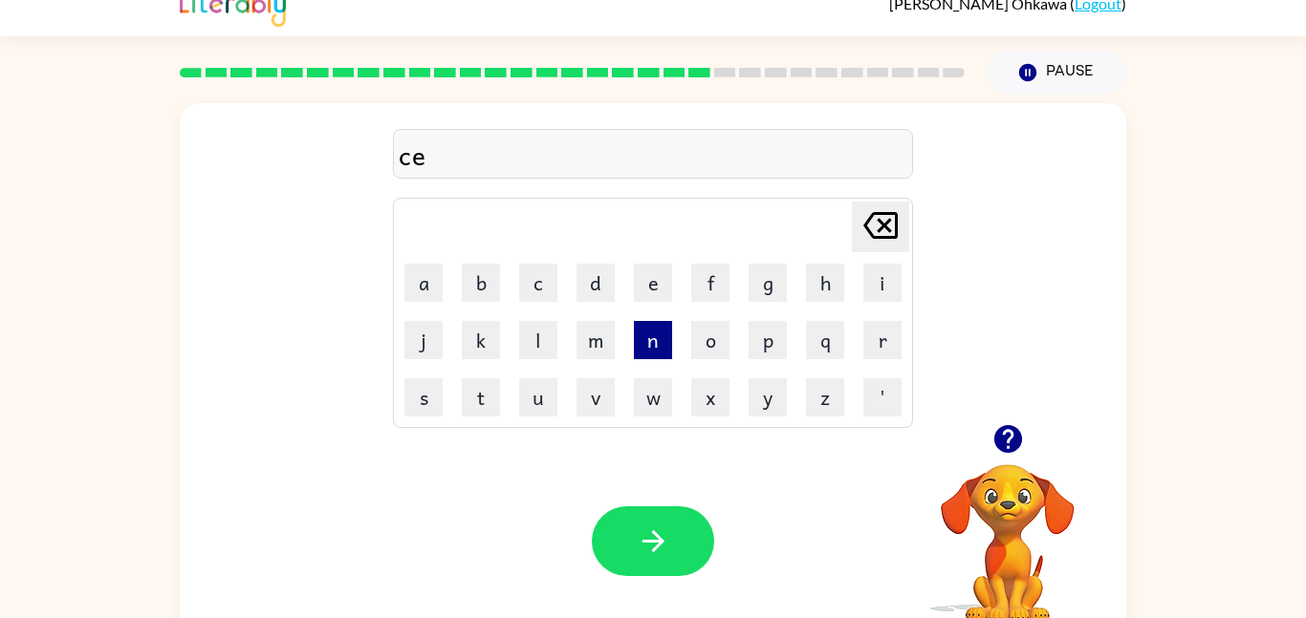
click at [651, 354] on button "n" at bounding box center [653, 340] width 38 height 38
click at [476, 410] on button "t" at bounding box center [481, 398] width 38 height 38
click at [890, 273] on button "i" at bounding box center [882, 283] width 38 height 38
click at [766, 342] on button "p" at bounding box center [767, 340] width 38 height 38
click at [654, 274] on button "e" at bounding box center [653, 283] width 38 height 38
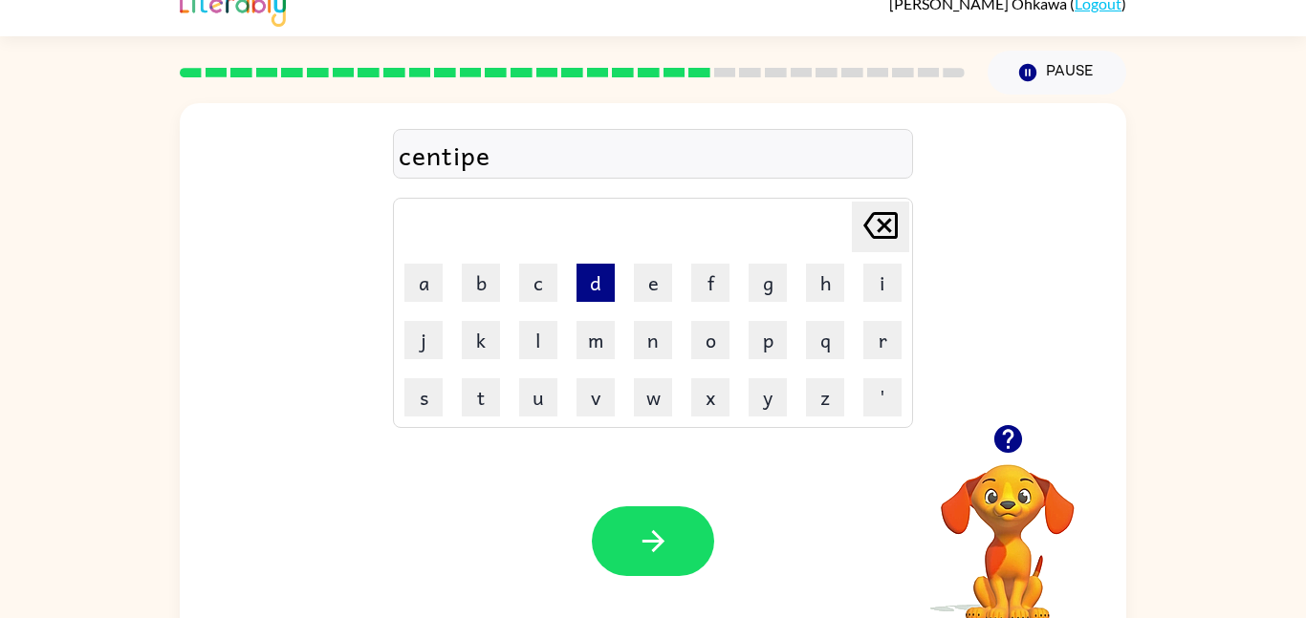
click at [595, 279] on button "d" at bounding box center [595, 283] width 38 height 38
click at [657, 283] on button "e" at bounding box center [653, 283] width 38 height 38
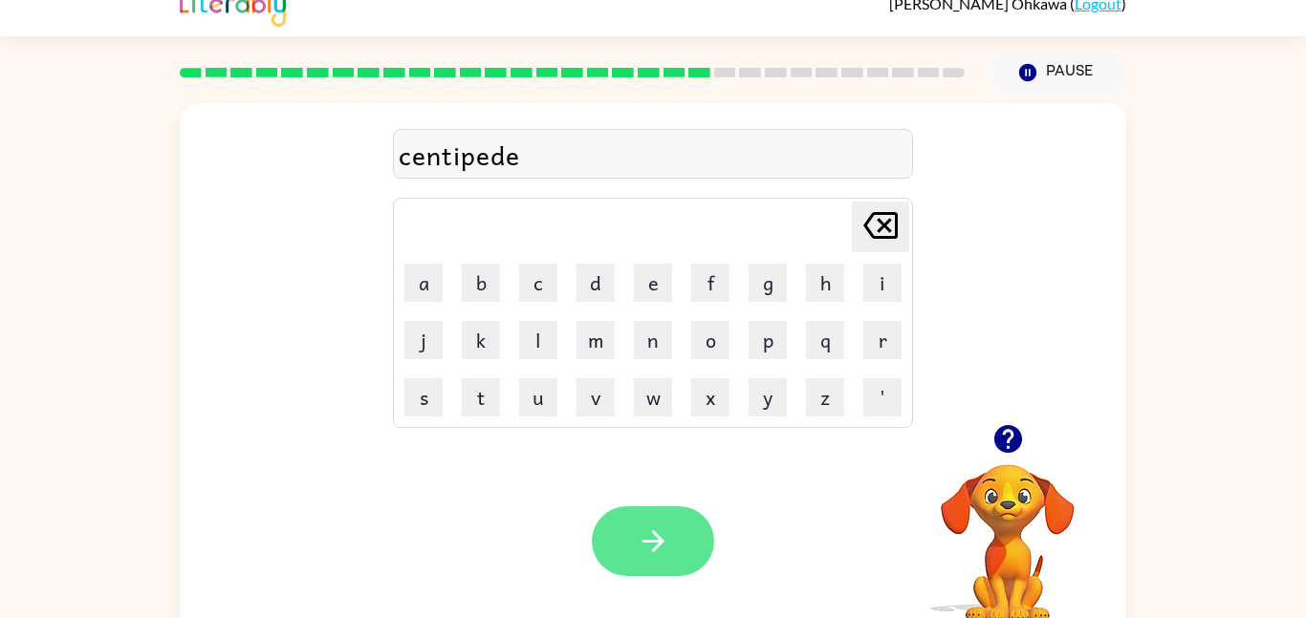
click at [660, 553] on icon "button" at bounding box center [653, 541] width 33 height 33
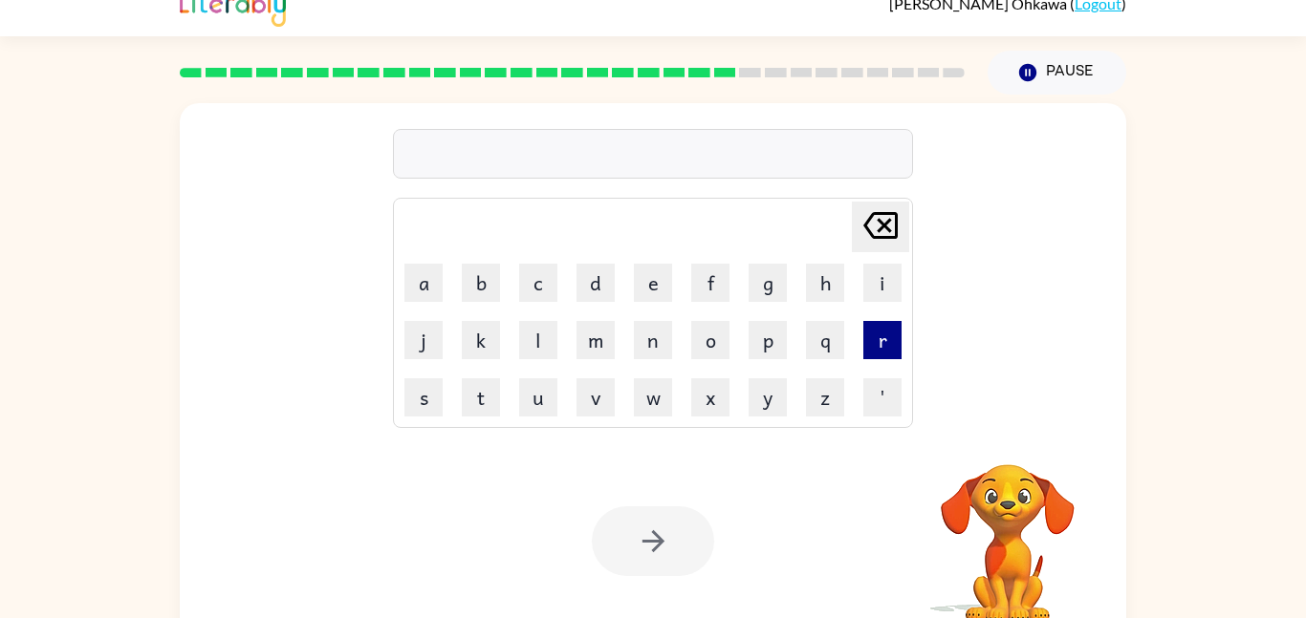
click at [876, 346] on button "r" at bounding box center [882, 340] width 38 height 38
click at [423, 283] on button "a" at bounding box center [423, 283] width 38 height 38
click at [868, 285] on button "i" at bounding box center [882, 283] width 38 height 38
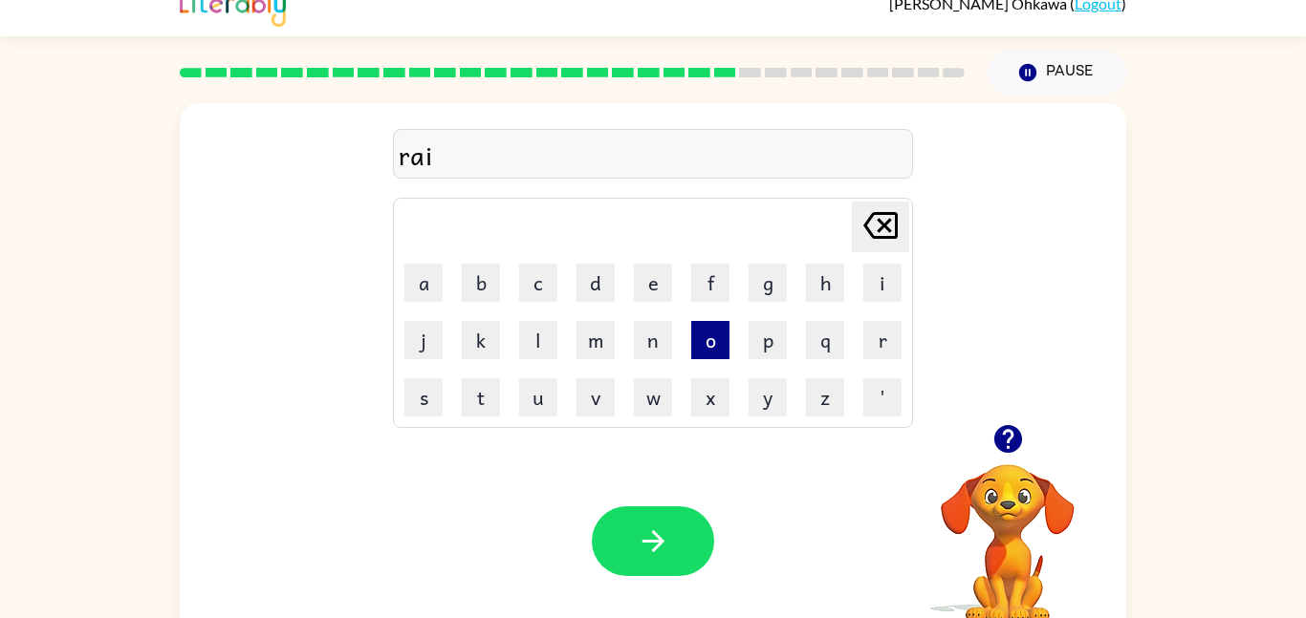
click at [713, 347] on button "o" at bounding box center [710, 340] width 38 height 38
click at [865, 224] on icon at bounding box center [880, 225] width 34 height 27
click at [530, 277] on button "c" at bounding box center [538, 283] width 38 height 38
click at [879, 223] on icon "[PERSON_NAME] last character input" at bounding box center [880, 226] width 46 height 46
click at [648, 348] on button "n" at bounding box center [653, 340] width 38 height 38
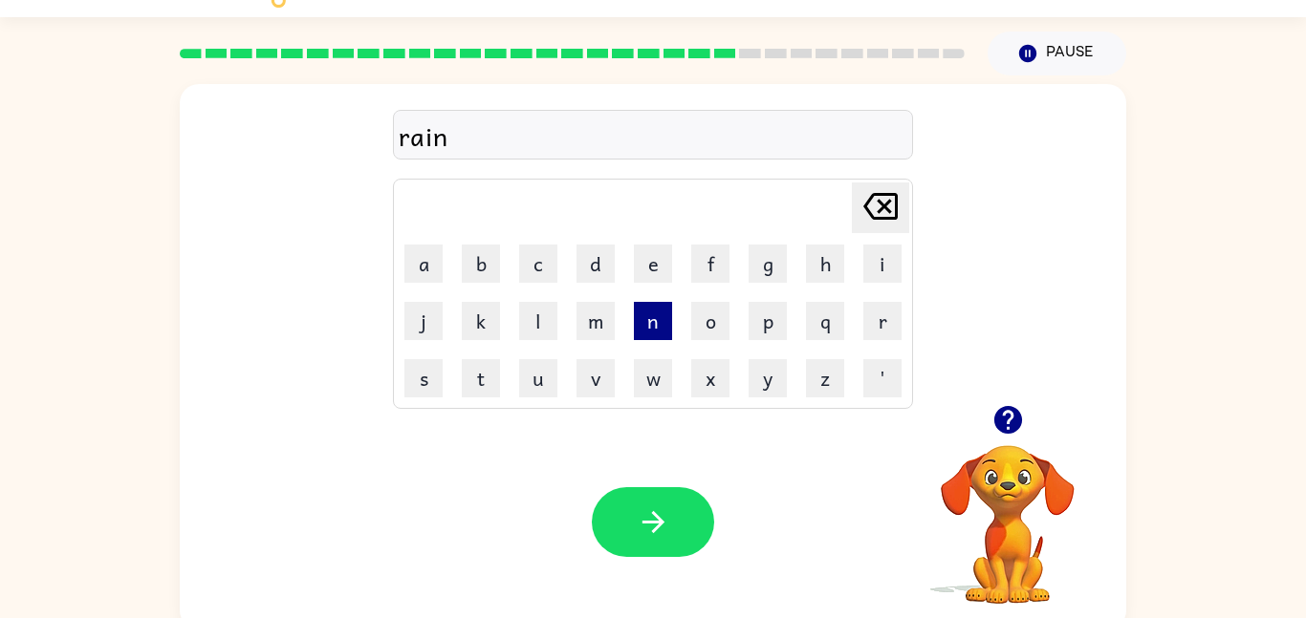
scroll to position [54, 0]
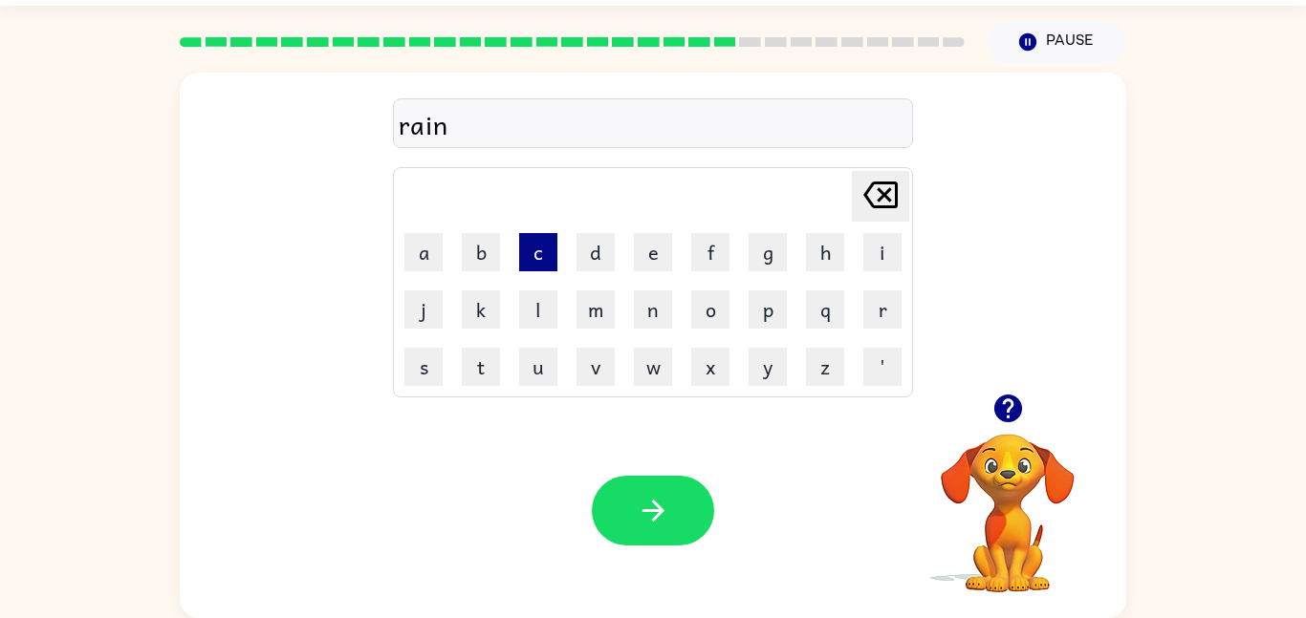
click at [541, 249] on button "c" at bounding box center [538, 252] width 38 height 38
click at [714, 313] on button "o" at bounding box center [710, 310] width 38 height 38
click at [538, 365] on button "u" at bounding box center [538, 367] width 38 height 38
click at [488, 382] on button "t" at bounding box center [481, 367] width 38 height 38
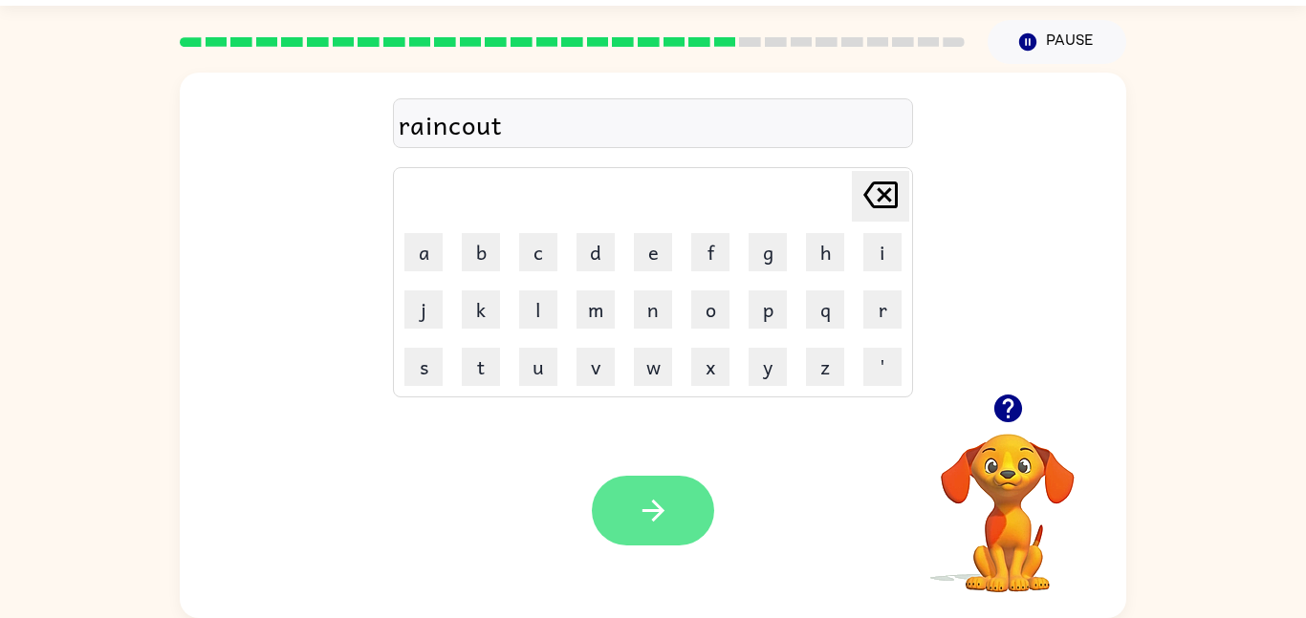
click at [662, 509] on icon "button" at bounding box center [653, 510] width 33 height 33
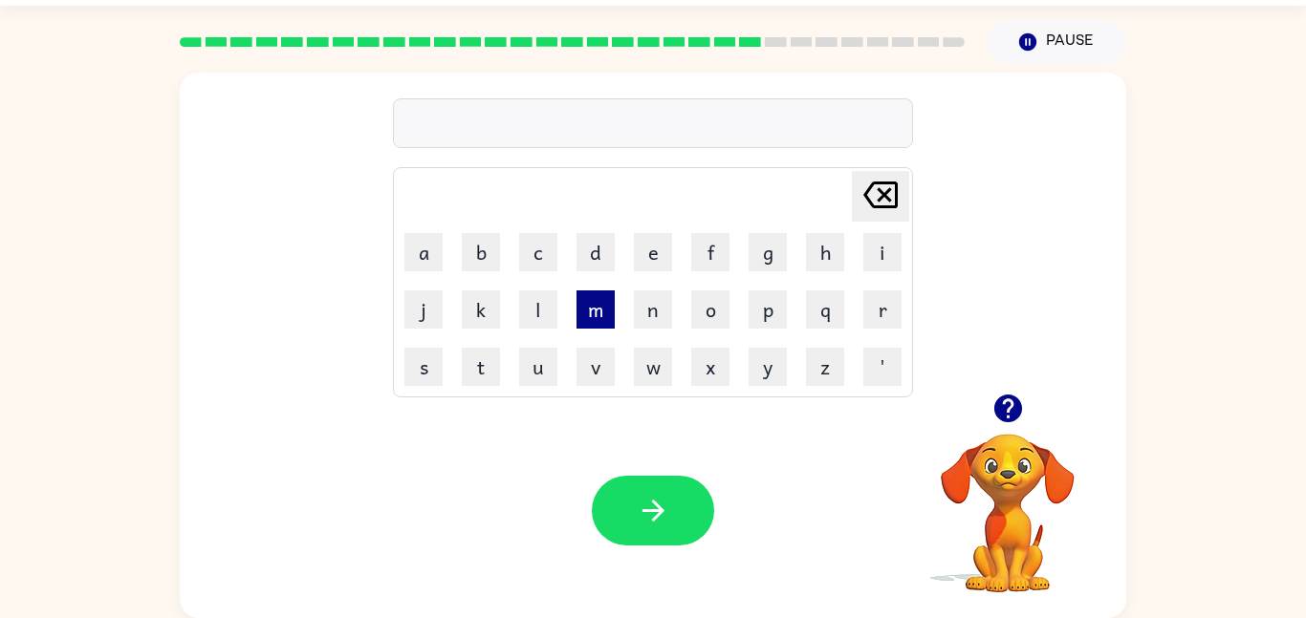
click at [599, 319] on button "m" at bounding box center [595, 310] width 38 height 38
click at [422, 266] on button "a" at bounding box center [423, 252] width 38 height 38
click at [884, 325] on button "r" at bounding box center [882, 310] width 38 height 38
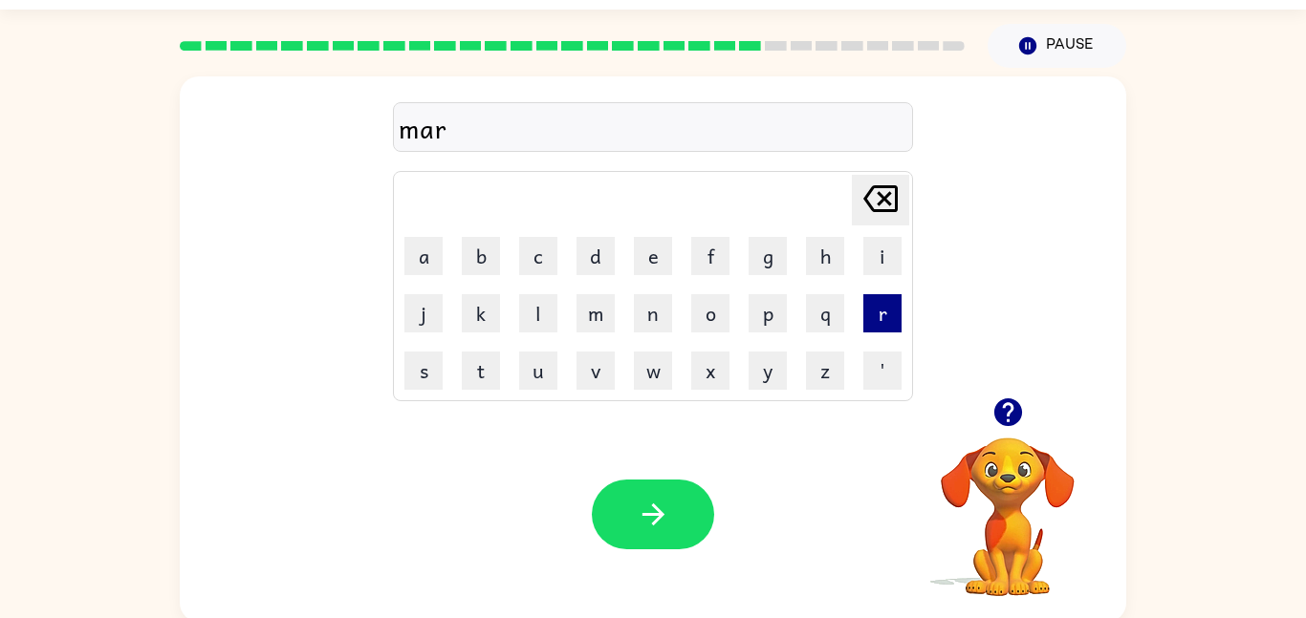
scroll to position [49, 0]
click at [494, 323] on button "k" at bounding box center [481, 314] width 38 height 38
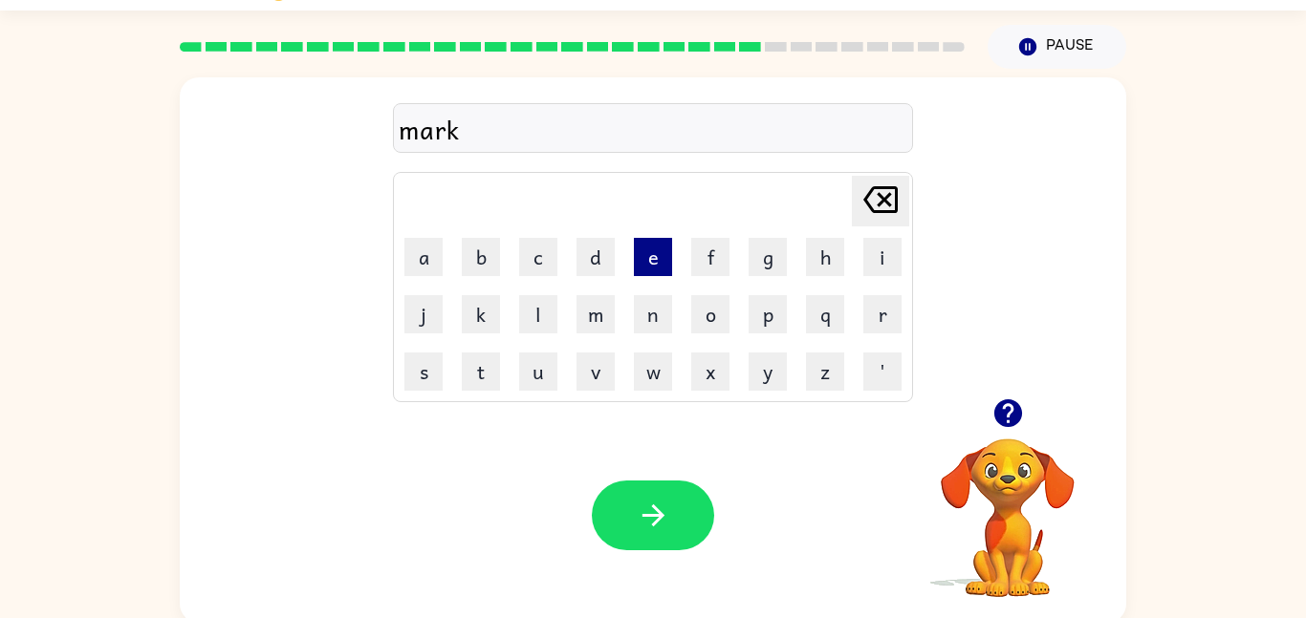
click at [653, 254] on button "e" at bounding box center [653, 257] width 38 height 38
click at [869, 322] on button "r" at bounding box center [882, 314] width 38 height 38
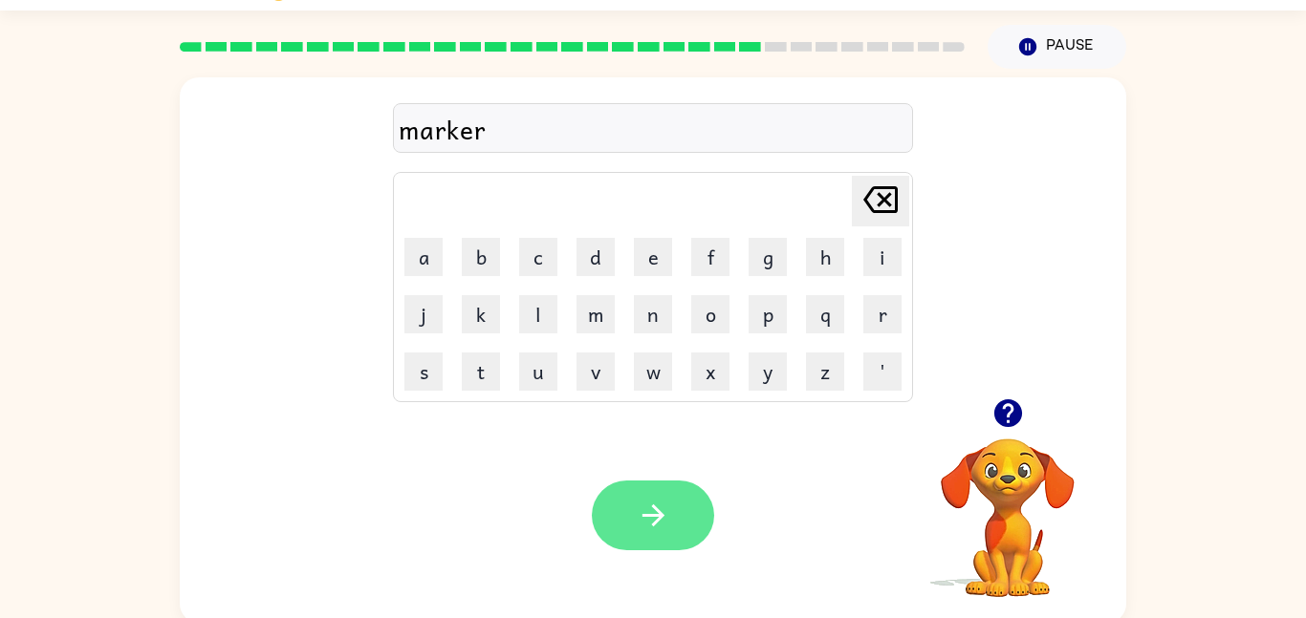
click at [671, 489] on button "button" at bounding box center [653, 516] width 122 height 70
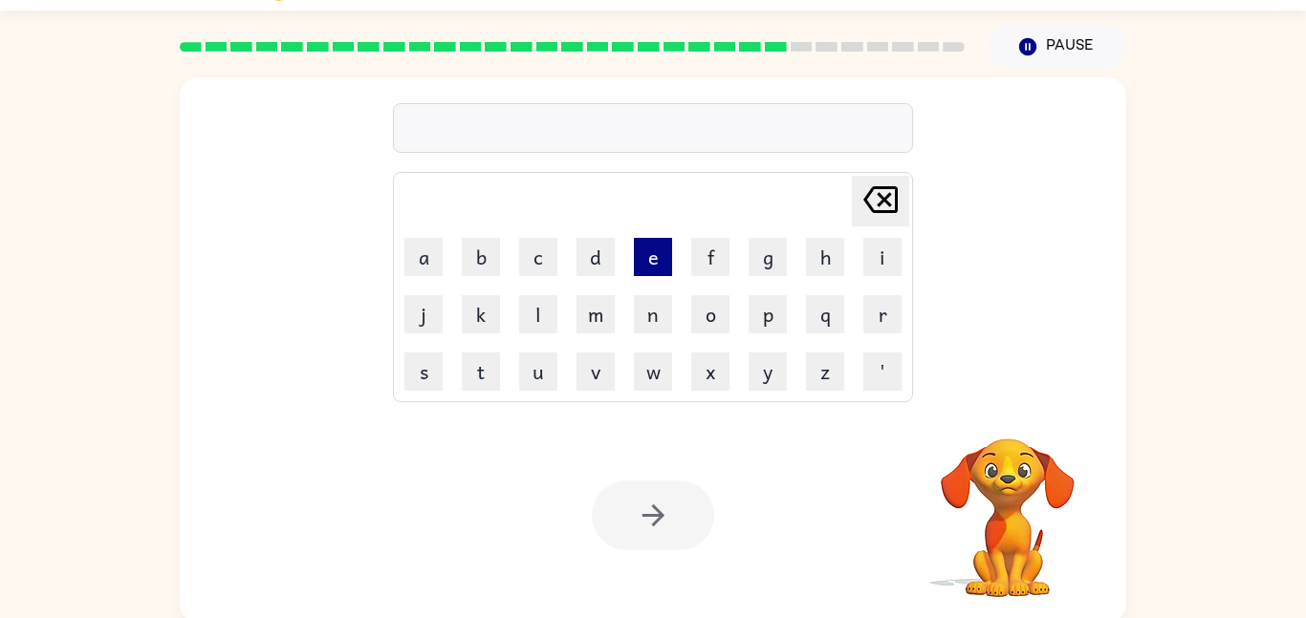
click at [647, 251] on button "e" at bounding box center [653, 257] width 38 height 38
click at [590, 252] on button "d" at bounding box center [595, 257] width 38 height 38
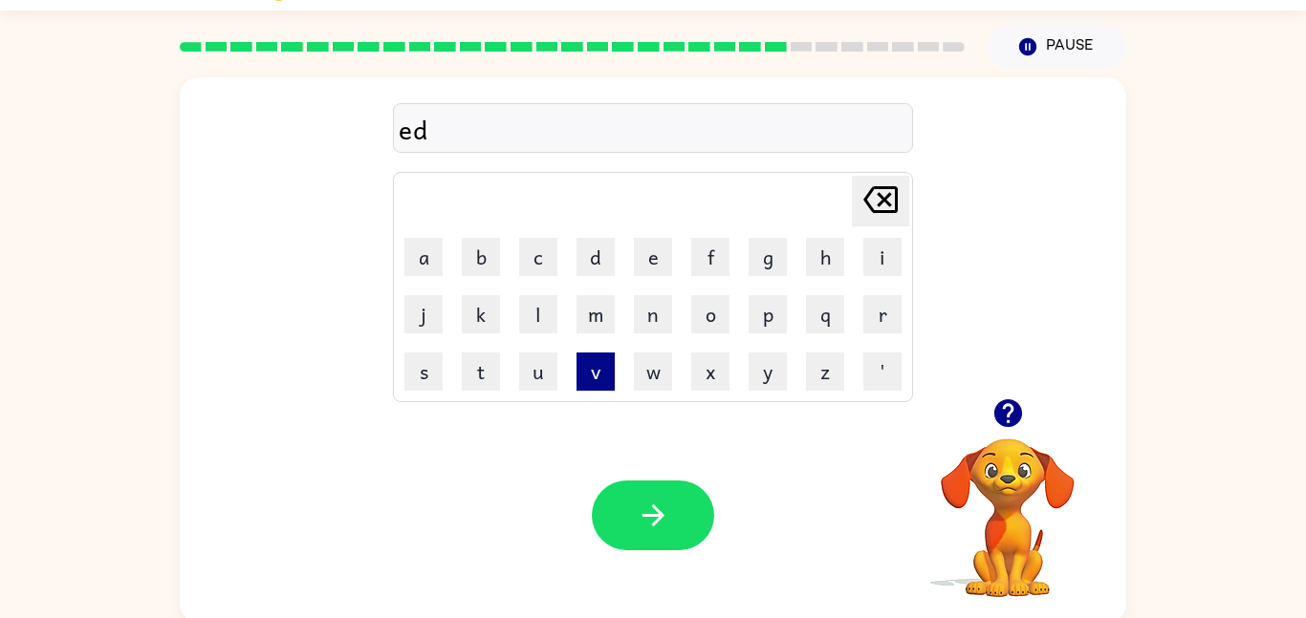
click at [586, 376] on button "v" at bounding box center [595, 372] width 38 height 38
click at [421, 258] on button "a" at bounding box center [423, 257] width 38 height 38
click at [658, 310] on button "n" at bounding box center [653, 314] width 38 height 38
click at [538, 257] on button "c" at bounding box center [538, 257] width 38 height 38
click at [881, 261] on button "i" at bounding box center [882, 257] width 38 height 38
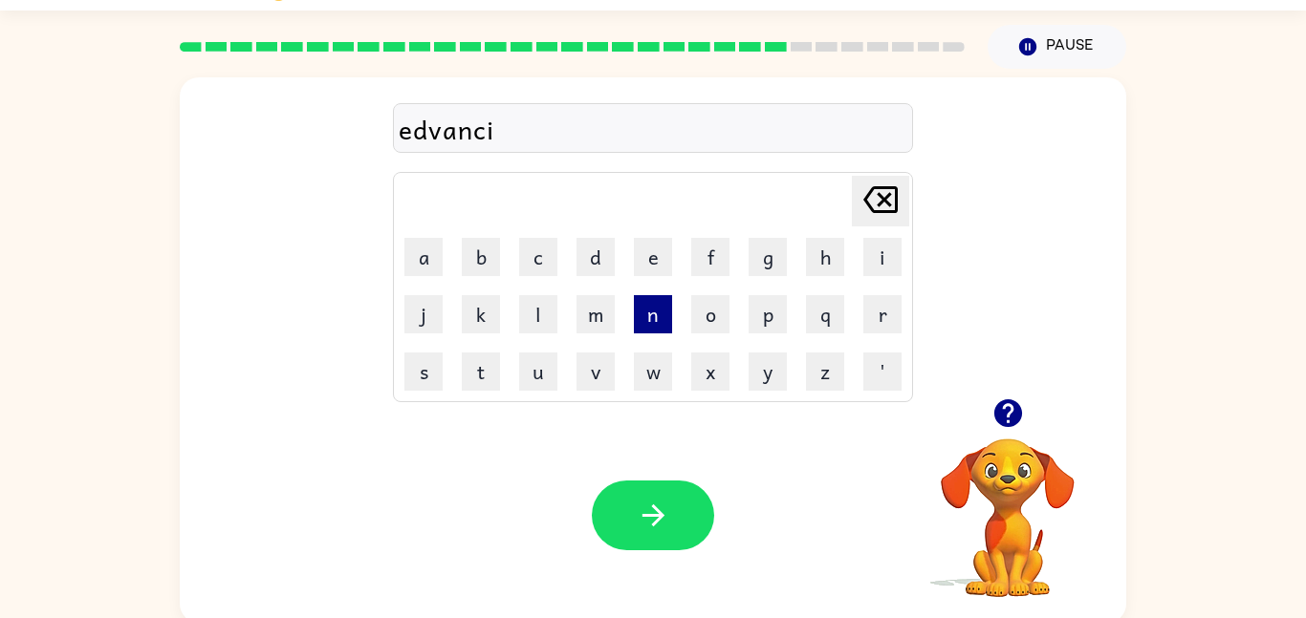
click at [657, 320] on button "n" at bounding box center [653, 314] width 38 height 38
click at [766, 268] on button "g" at bounding box center [767, 257] width 38 height 38
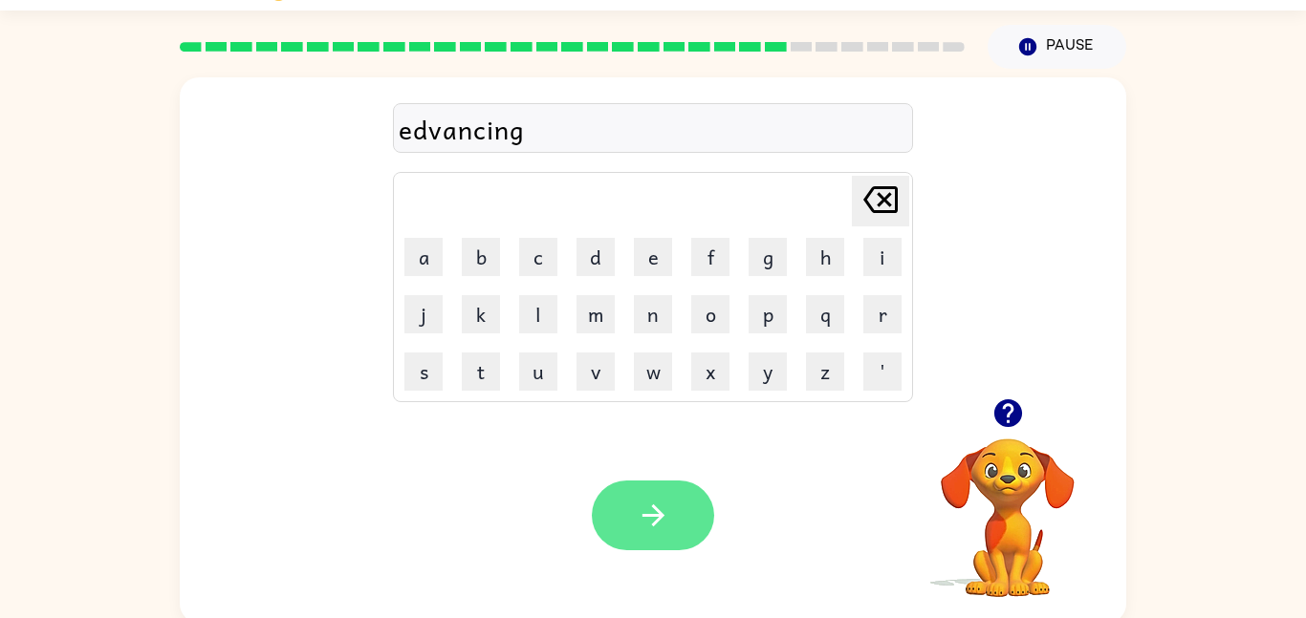
click at [685, 523] on button "button" at bounding box center [653, 516] width 122 height 70
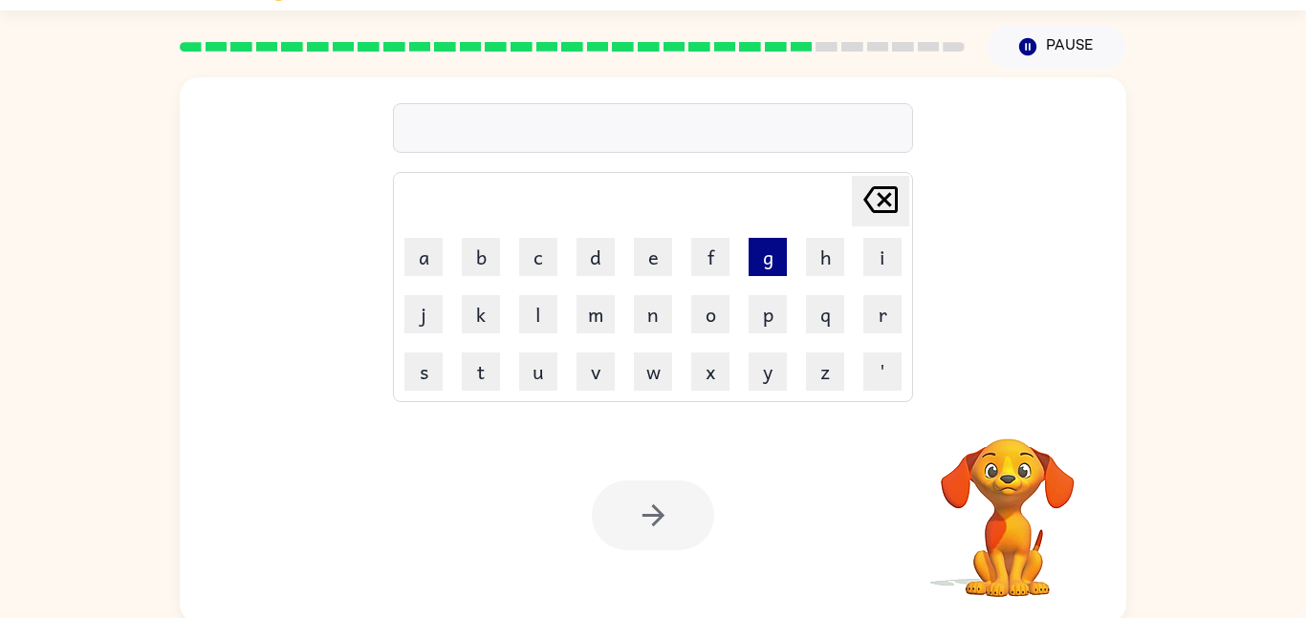
click at [771, 245] on button "g" at bounding box center [767, 257] width 38 height 38
click at [705, 327] on button "o" at bounding box center [710, 314] width 38 height 38
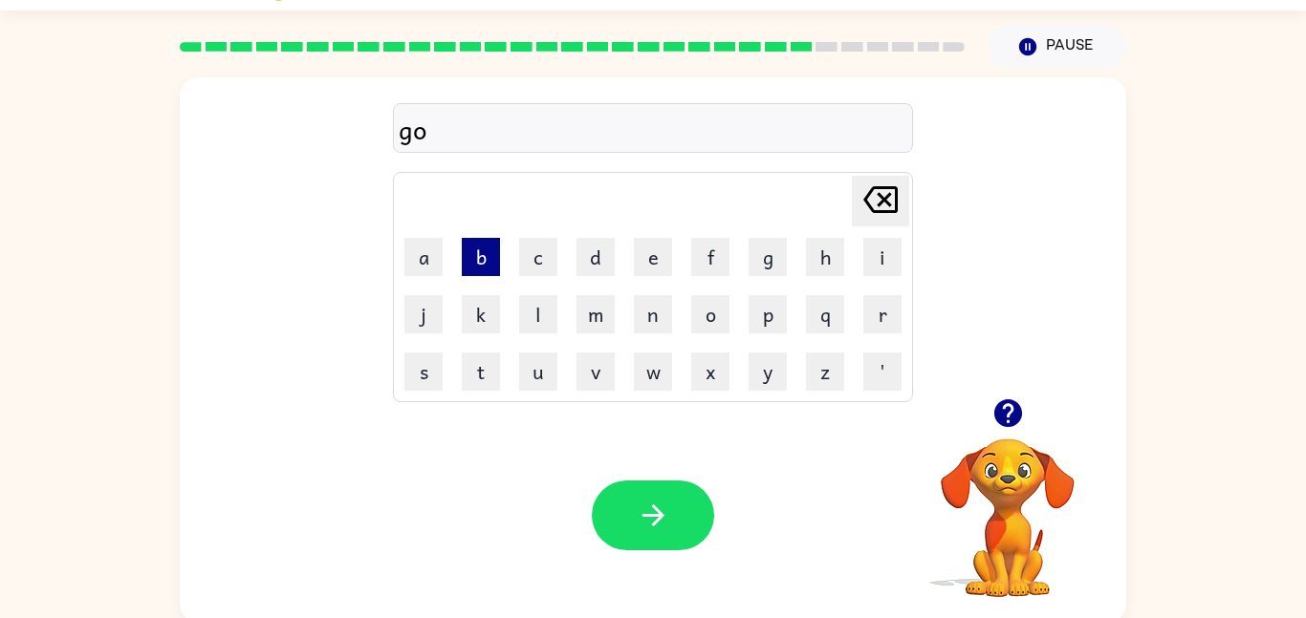
click at [477, 254] on button "b" at bounding box center [481, 257] width 38 height 38
click at [546, 332] on button "l" at bounding box center [538, 314] width 38 height 38
click at [888, 260] on button "i" at bounding box center [882, 257] width 38 height 38
click at [650, 325] on button "n" at bounding box center [653, 314] width 38 height 38
click at [766, 329] on button "p" at bounding box center [767, 314] width 38 height 38
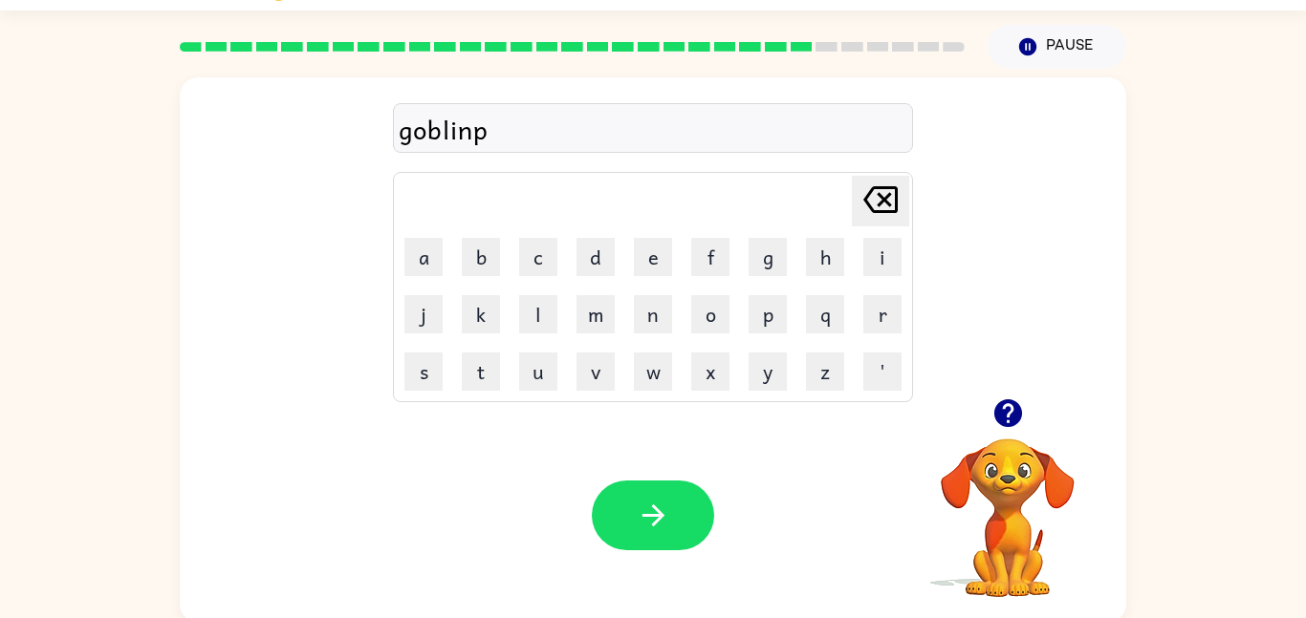
click at [889, 207] on icon "[PERSON_NAME] last character input" at bounding box center [880, 200] width 46 height 46
click at [761, 252] on button "g" at bounding box center [767, 257] width 38 height 38
click at [665, 519] on icon "button" at bounding box center [653, 515] width 33 height 33
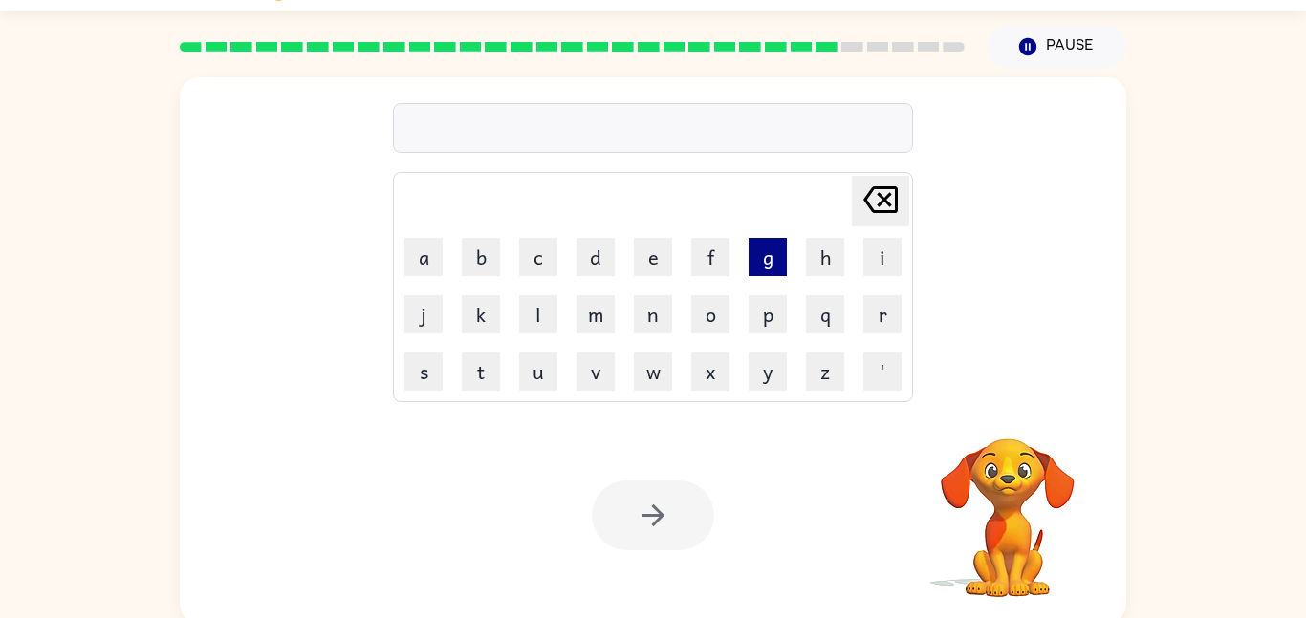
click at [770, 259] on button "g" at bounding box center [767, 257] width 38 height 38
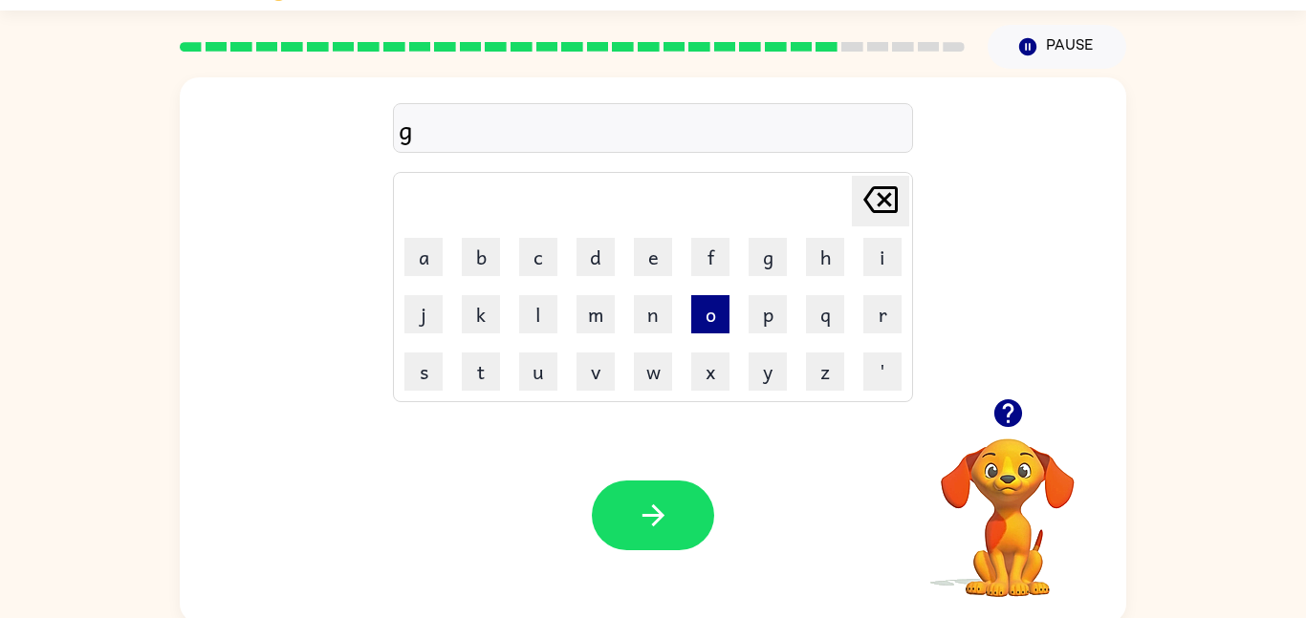
click at [715, 320] on button "o" at bounding box center [710, 314] width 38 height 38
click at [591, 380] on button "v" at bounding box center [595, 372] width 38 height 38
click at [647, 263] on button "e" at bounding box center [653, 257] width 38 height 38
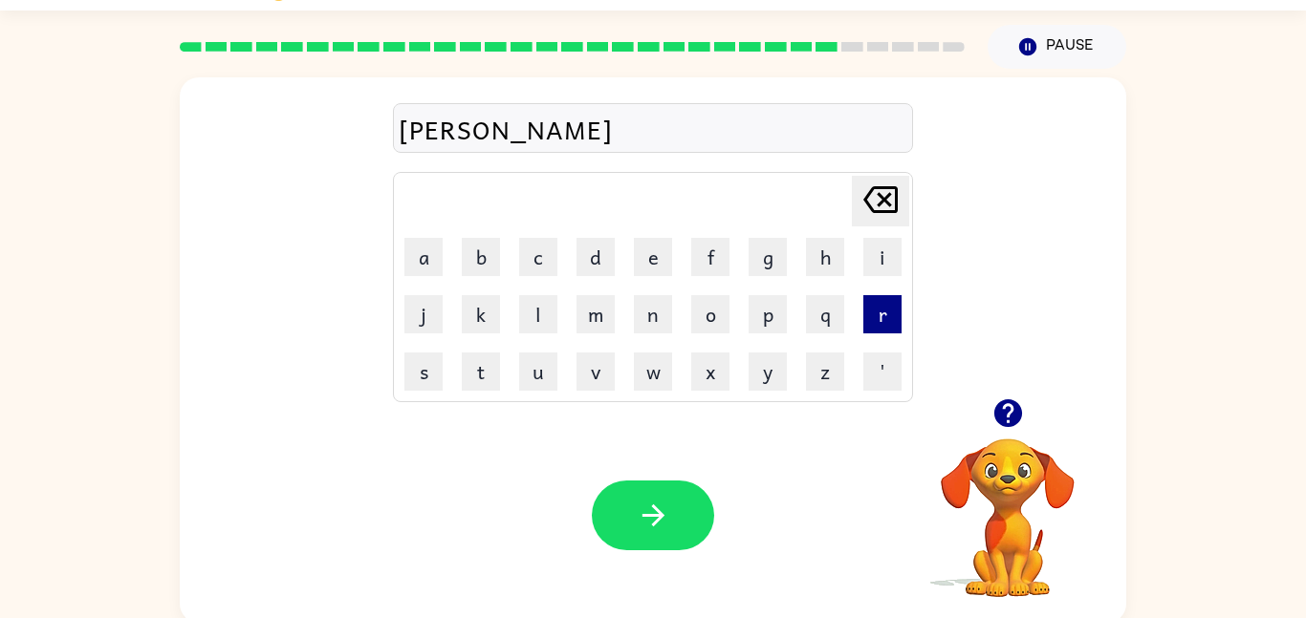
click at [880, 320] on button "r" at bounding box center [882, 314] width 38 height 38
click at [611, 306] on button "m" at bounding box center [595, 314] width 38 height 38
click at [1015, 422] on icon "button" at bounding box center [1007, 414] width 28 height 28
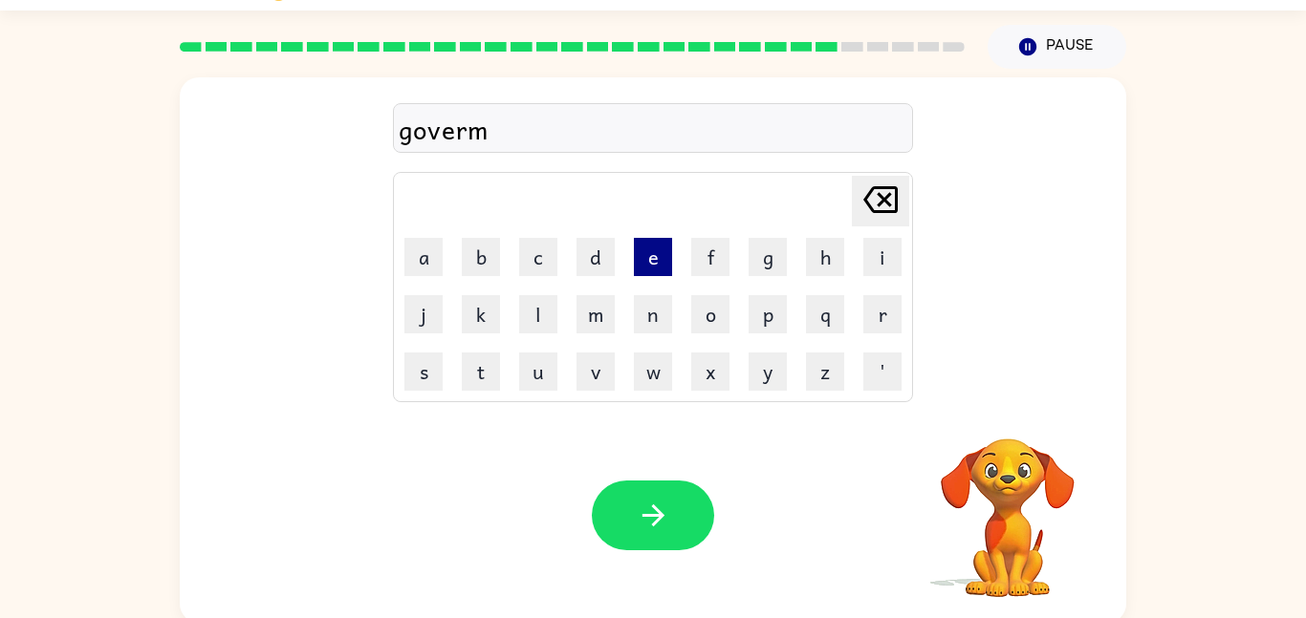
click at [659, 252] on button "e" at bounding box center [653, 257] width 38 height 38
click at [654, 317] on button "n" at bounding box center [653, 314] width 38 height 38
click at [492, 381] on button "t" at bounding box center [481, 372] width 38 height 38
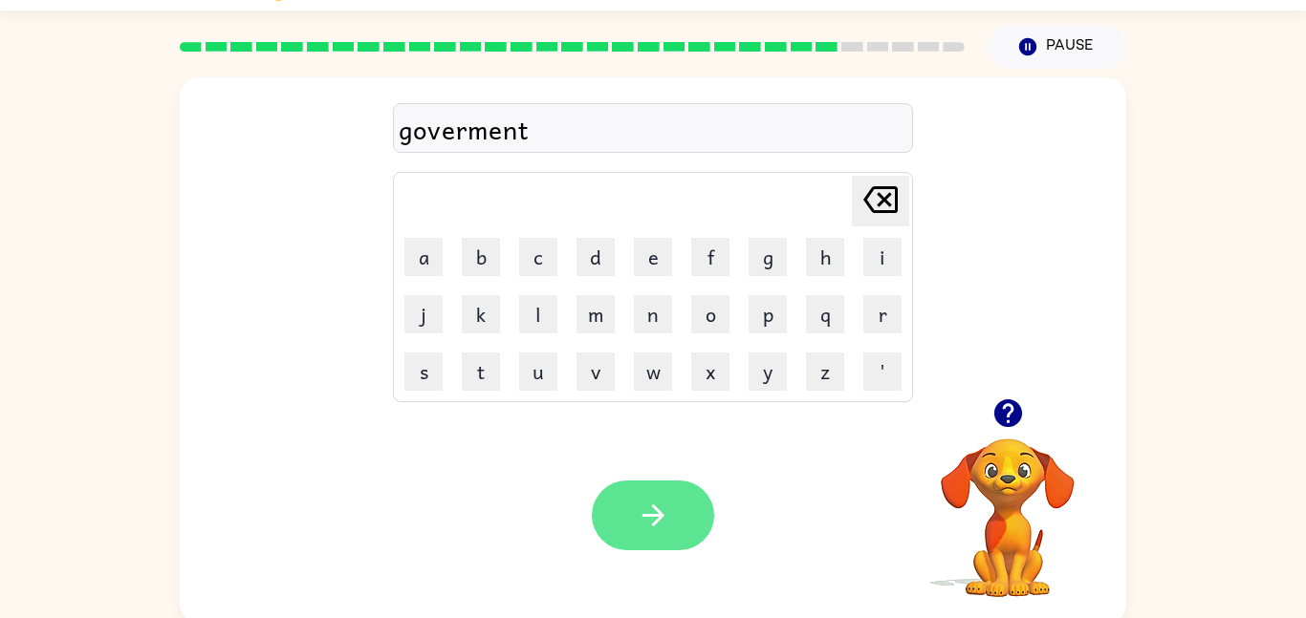
click at [666, 509] on icon "button" at bounding box center [653, 515] width 33 height 33
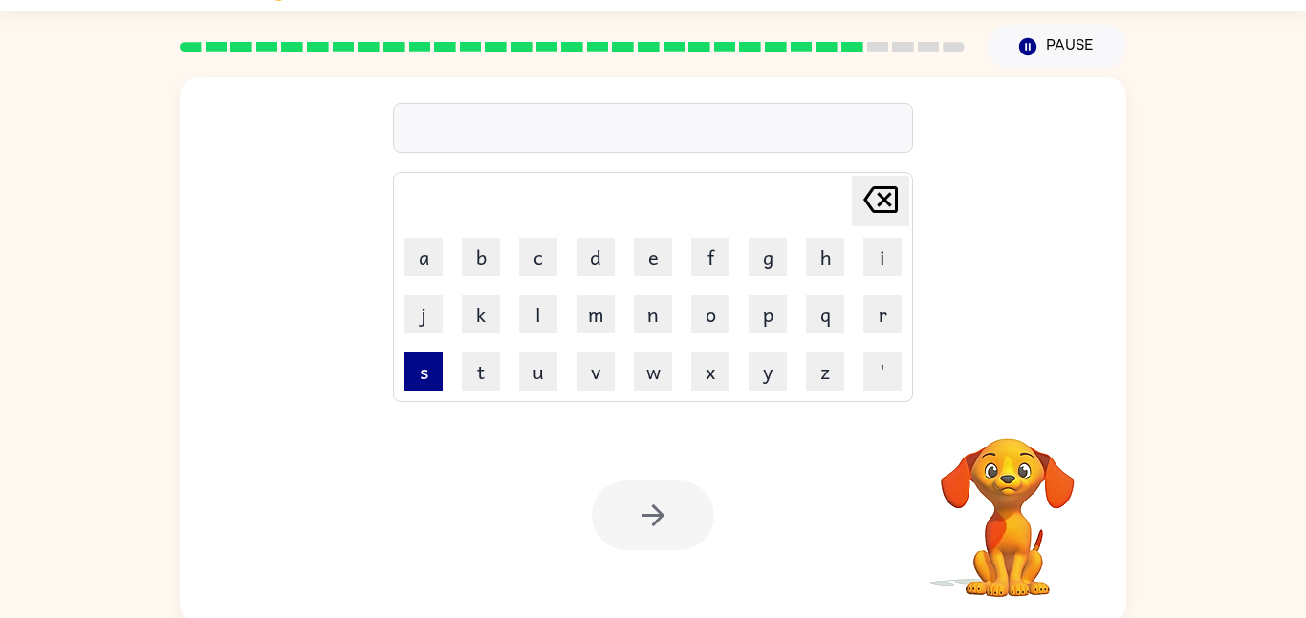
click at [422, 379] on button "s" at bounding box center [423, 372] width 38 height 38
click at [483, 374] on button "t" at bounding box center [481, 372] width 38 height 38
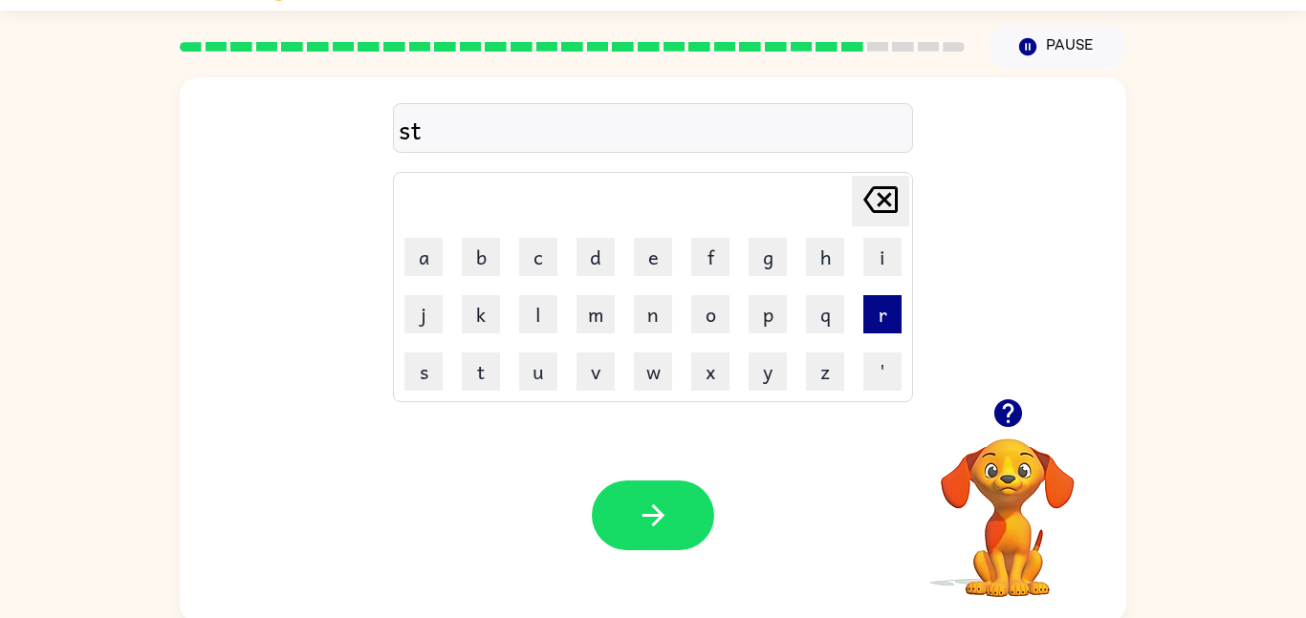
click at [888, 316] on button "r" at bounding box center [882, 314] width 38 height 38
click at [421, 261] on button "a" at bounding box center [423, 257] width 38 height 38
type button "a"
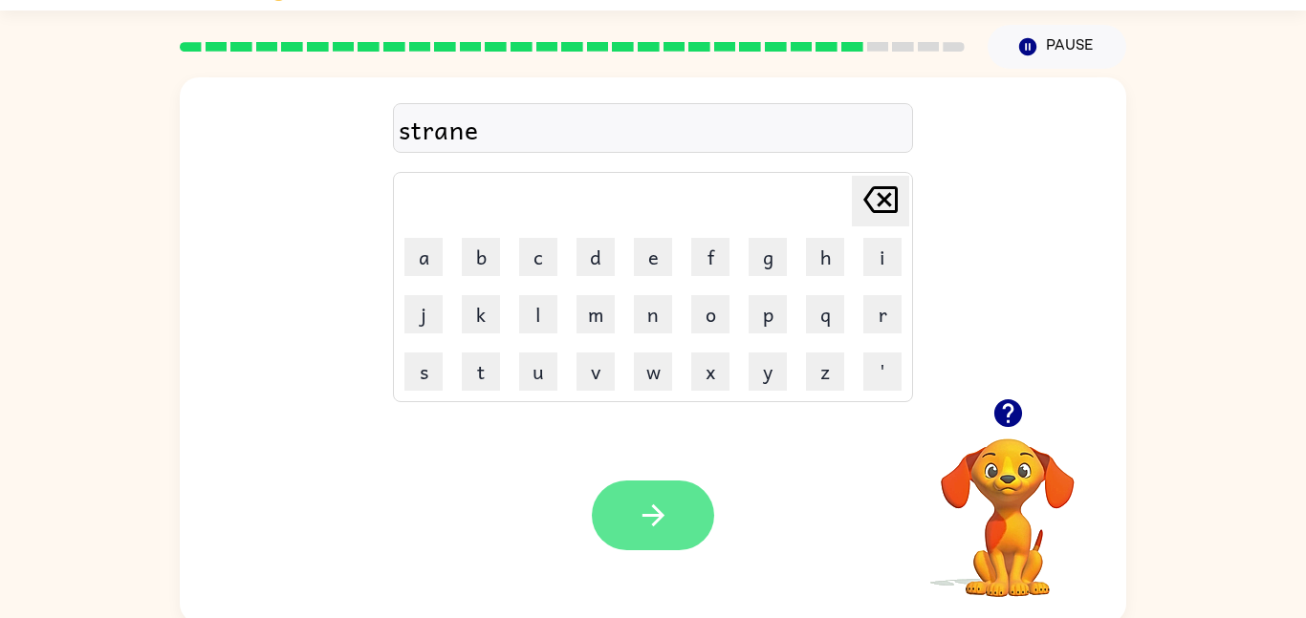
click at [653, 517] on icon "button" at bounding box center [653, 515] width 33 height 33
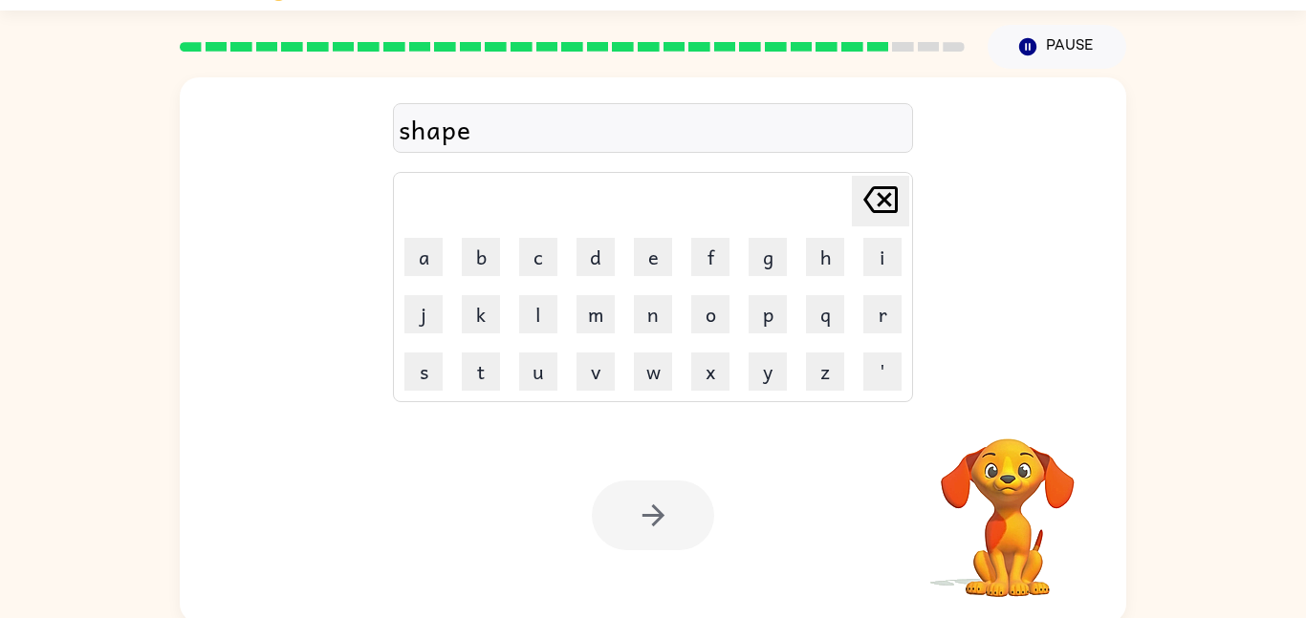
scroll to position [54, 0]
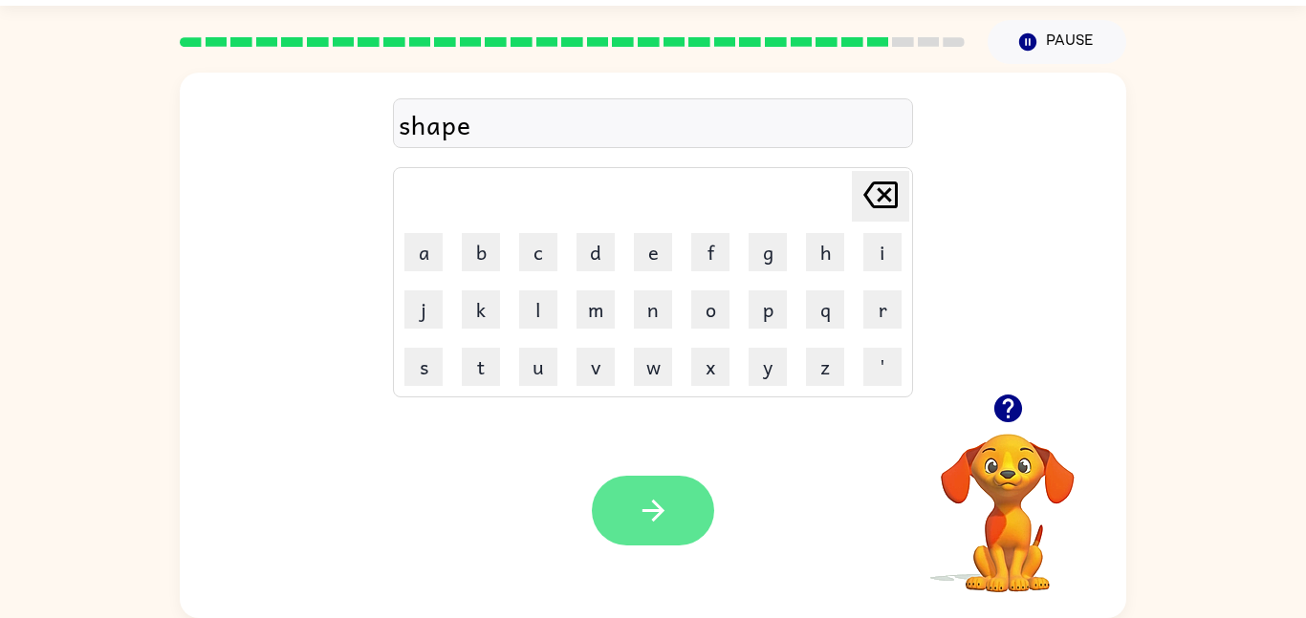
click at [640, 489] on button "button" at bounding box center [653, 511] width 122 height 70
click at [654, 510] on icon "button" at bounding box center [652, 511] width 22 height 22
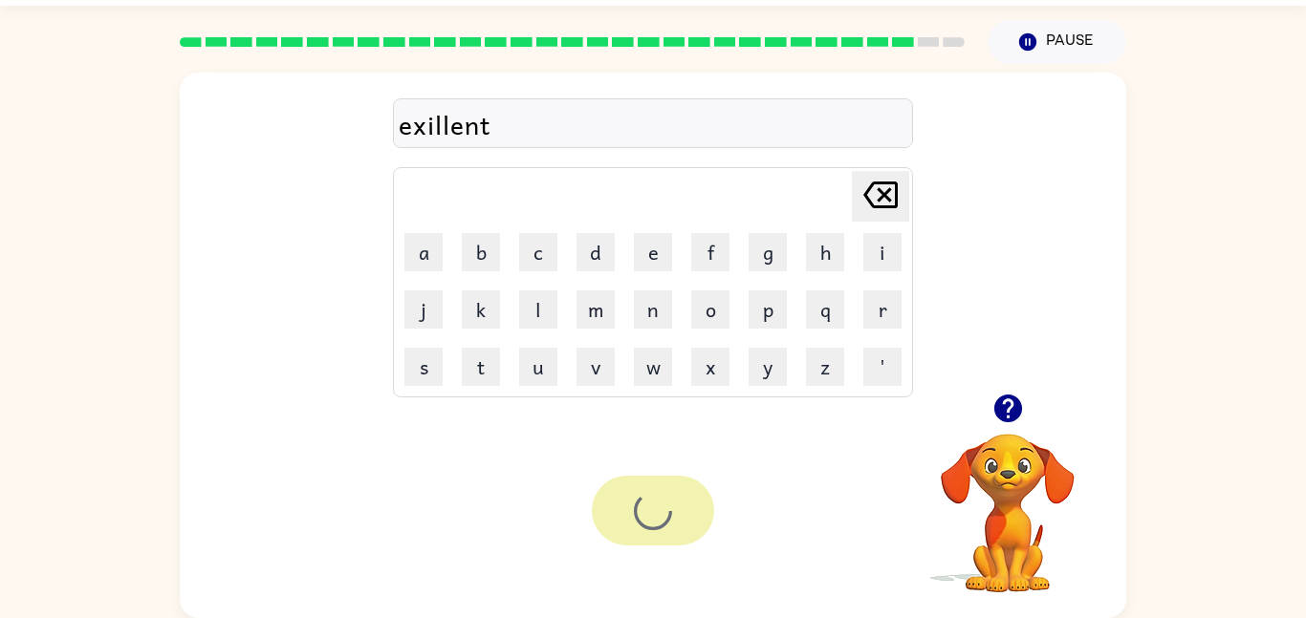
click at [654, 510] on div at bounding box center [653, 511] width 122 height 70
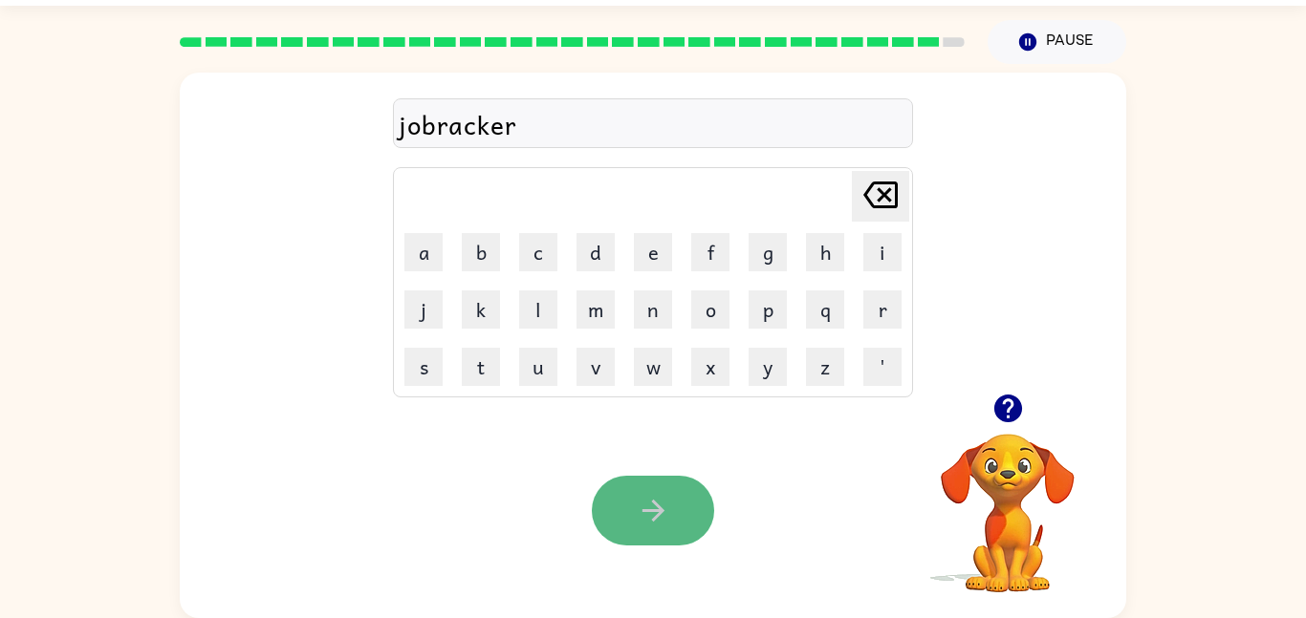
click at [656, 511] on icon "button" at bounding box center [652, 511] width 22 height 22
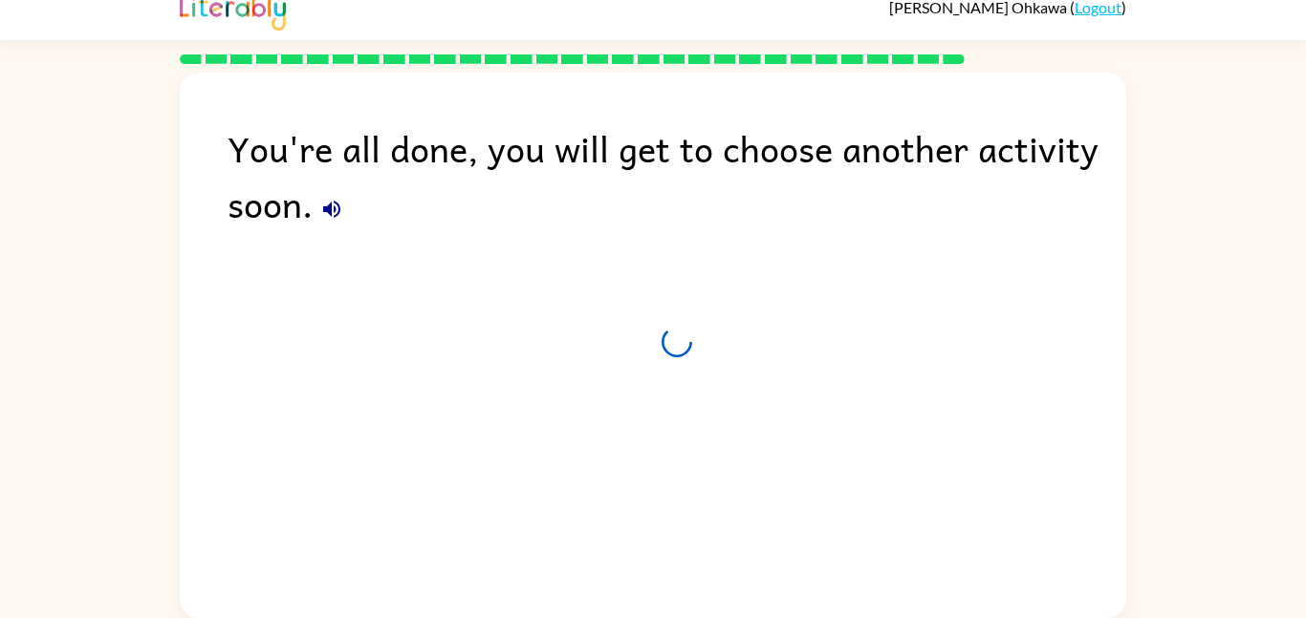
scroll to position [19, 0]
